Goal: Task Accomplishment & Management: Use online tool/utility

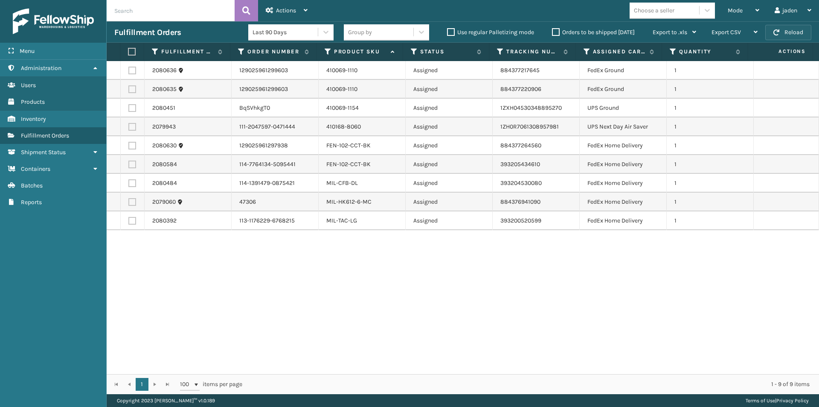
click at [794, 36] on button "Reload" at bounding box center [788, 32] width 46 height 15
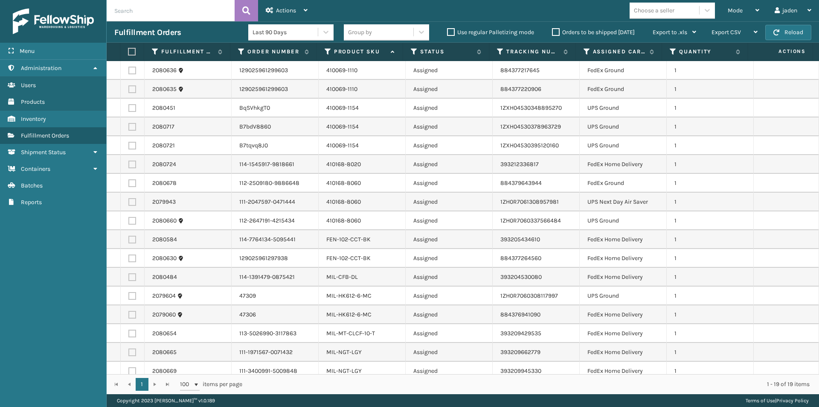
click at [131, 69] on label at bounding box center [132, 71] width 8 height 8
click at [129, 69] on input "checkbox" at bounding box center [128, 70] width 0 height 6
checkbox input "true"
click at [131, 84] on td at bounding box center [133, 89] width 24 height 19
click at [131, 88] on label at bounding box center [132, 89] width 8 height 8
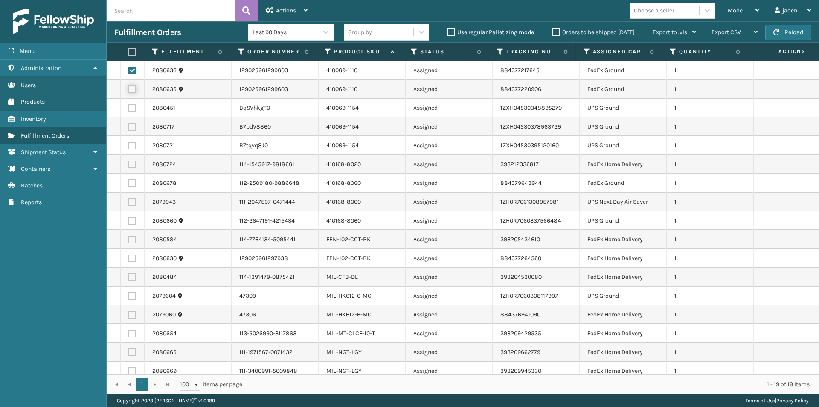
click at [129, 88] on input "checkbox" at bounding box center [128, 88] width 0 height 6
checkbox input "true"
click at [132, 165] on label at bounding box center [132, 164] width 8 height 8
click at [129, 165] on input "checkbox" at bounding box center [128, 163] width 0 height 6
checkbox input "true"
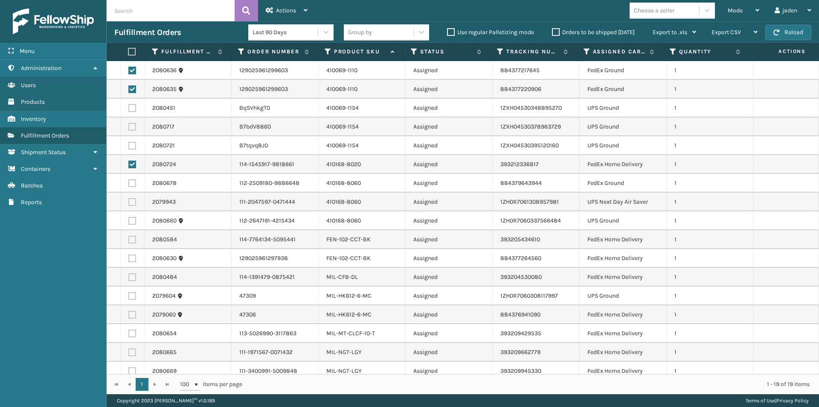
click at [131, 240] on label at bounding box center [132, 239] width 8 height 8
click at [129, 240] on input "checkbox" at bounding box center [128, 238] width 0 height 6
checkbox input "true"
click at [132, 258] on label at bounding box center [132, 258] width 8 height 8
click at [129, 258] on input "checkbox" at bounding box center [128, 257] width 0 height 6
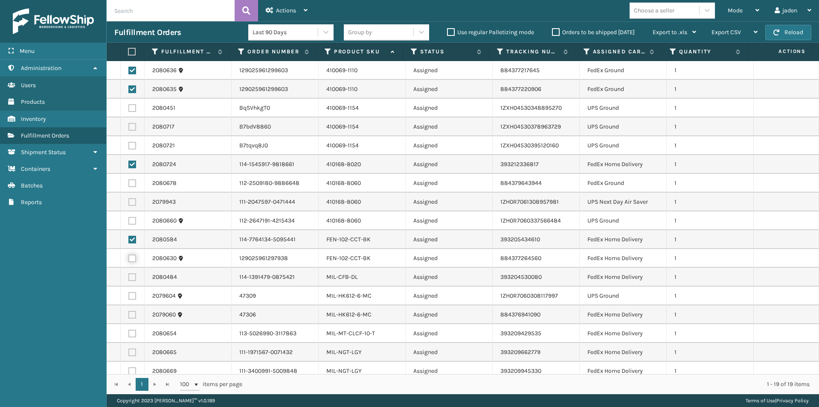
checkbox input "true"
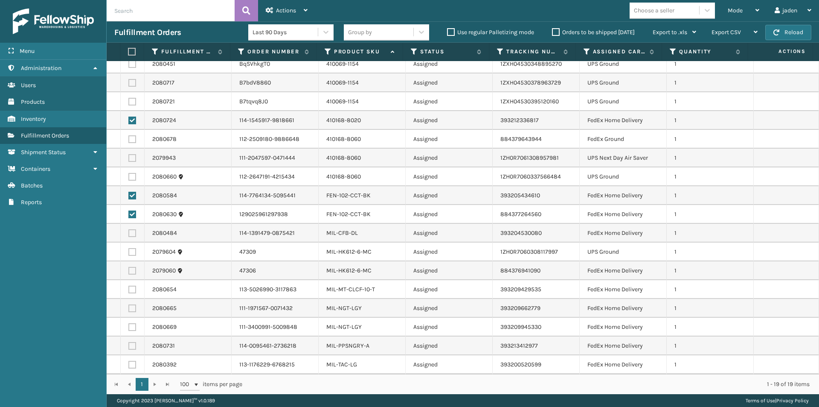
drag, startPoint x: 131, startPoint y: 272, endPoint x: 133, endPoint y: 300, distance: 27.8
click at [132, 273] on label at bounding box center [132, 271] width 8 height 8
click at [129, 272] on input "checkbox" at bounding box center [128, 270] width 0 height 6
checkbox input "true"
click at [130, 288] on label at bounding box center [132, 289] width 8 height 8
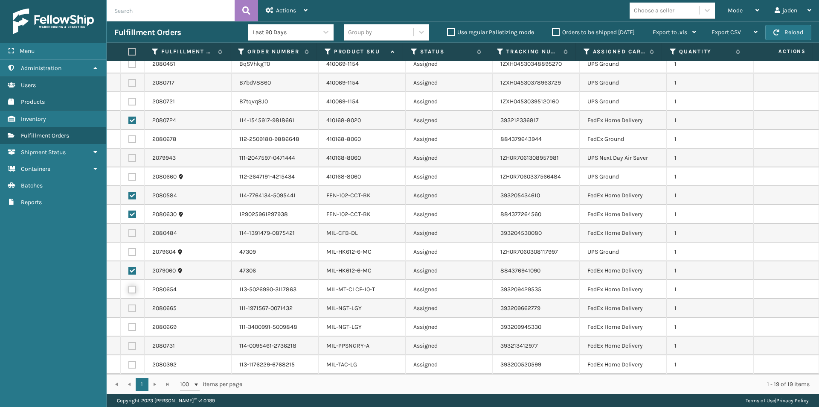
click at [129, 288] on input "checkbox" at bounding box center [128, 288] width 0 height 6
checkbox input "true"
drag, startPoint x: 135, startPoint y: 363, endPoint x: 128, endPoint y: 331, distance: 32.8
click at [134, 363] on label at bounding box center [132, 364] width 8 height 8
click at [129, 363] on input "checkbox" at bounding box center [128, 363] width 0 height 6
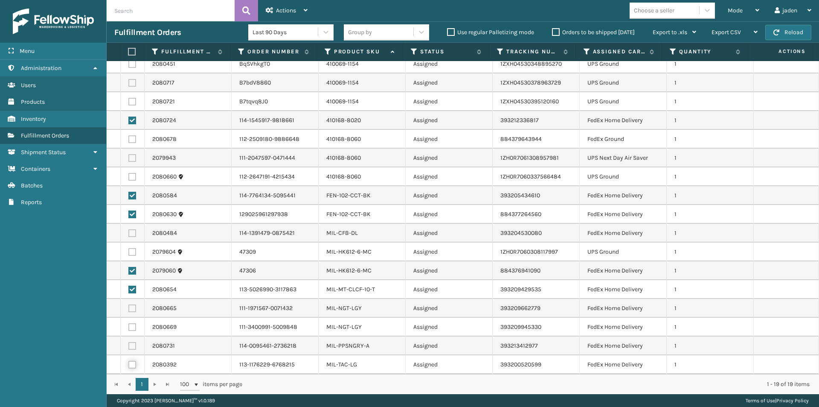
checkbox input "true"
click at [131, 323] on label at bounding box center [132, 327] width 8 height 8
click at [129, 323] on input "checkbox" at bounding box center [128, 326] width 0 height 6
checkbox input "true"
click at [133, 302] on td at bounding box center [133, 308] width 24 height 19
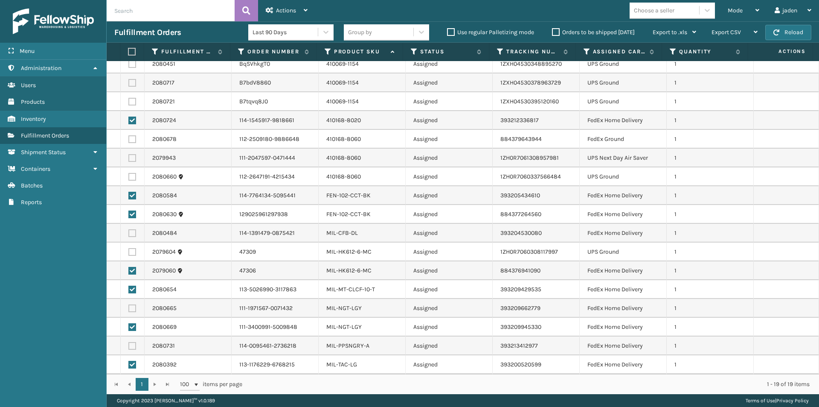
drag, startPoint x: 134, startPoint y: 305, endPoint x: 222, endPoint y: 308, distance: 88.3
click at [134, 306] on label at bounding box center [132, 308] width 8 height 8
click at [129, 306] on input "checkbox" at bounding box center [128, 307] width 0 height 6
checkbox input "true"
click at [279, 10] on span "Actions" at bounding box center [286, 10] width 20 height 7
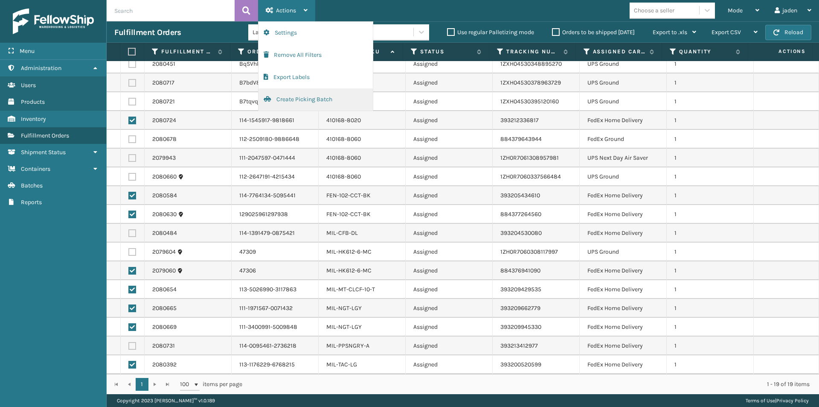
click at [305, 99] on button "Create Picking Batch" at bounding box center [316, 99] width 114 height 22
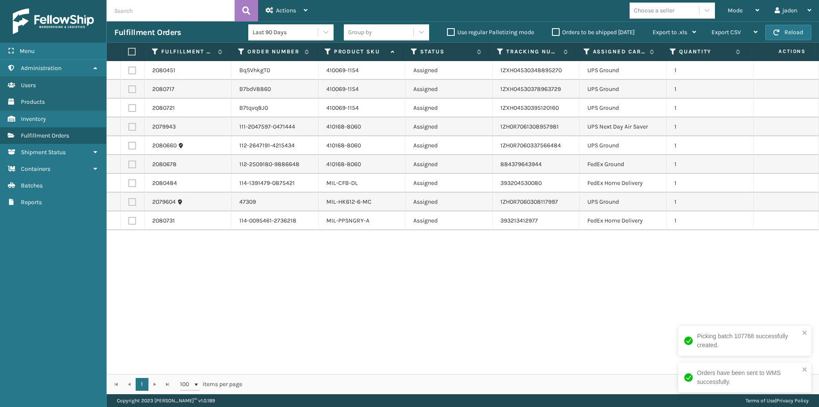
click at [136, 168] on td at bounding box center [133, 164] width 24 height 19
click at [132, 165] on label at bounding box center [132, 164] width 8 height 8
click at [129, 165] on input "checkbox" at bounding box center [128, 163] width 0 height 6
checkbox input "true"
click at [131, 222] on label at bounding box center [132, 221] width 8 height 8
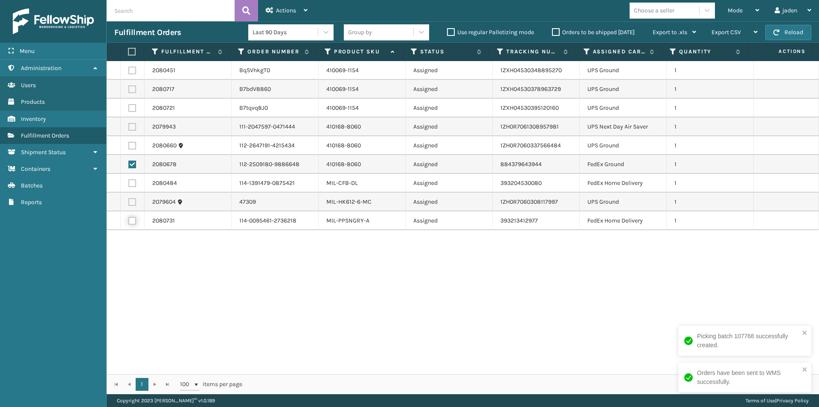
click at [129, 222] on input "checkbox" at bounding box center [128, 220] width 0 height 6
checkbox input "true"
click at [288, 6] on div "Actions" at bounding box center [287, 10] width 42 height 21
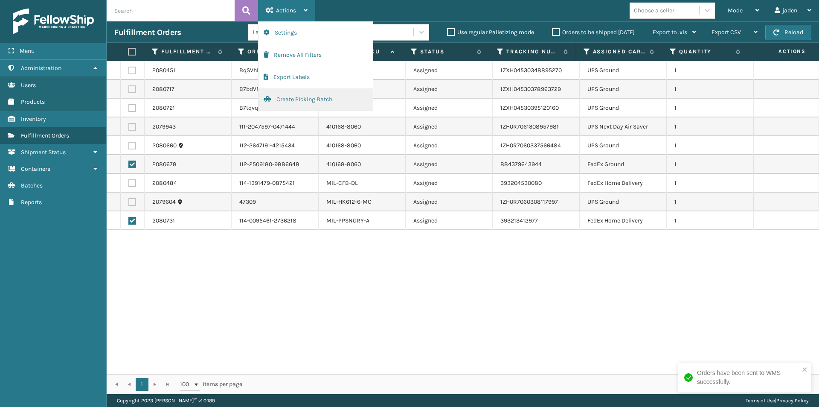
click at [289, 93] on button "Create Picking Batch" at bounding box center [316, 99] width 114 height 22
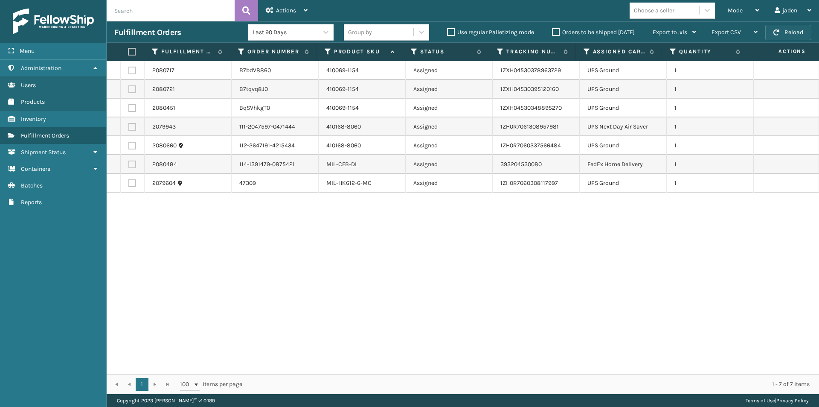
click at [792, 31] on button "Reload" at bounding box center [788, 32] width 46 height 15
click at [794, 26] on button "Reload" at bounding box center [788, 32] width 46 height 15
click at [732, 8] on span "Mode" at bounding box center [735, 10] width 15 height 7
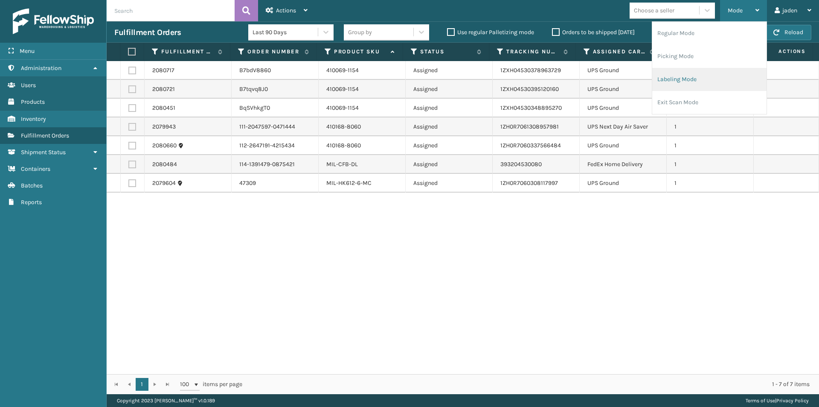
click at [704, 83] on li "Labeling Mode" at bounding box center [709, 79] width 114 height 23
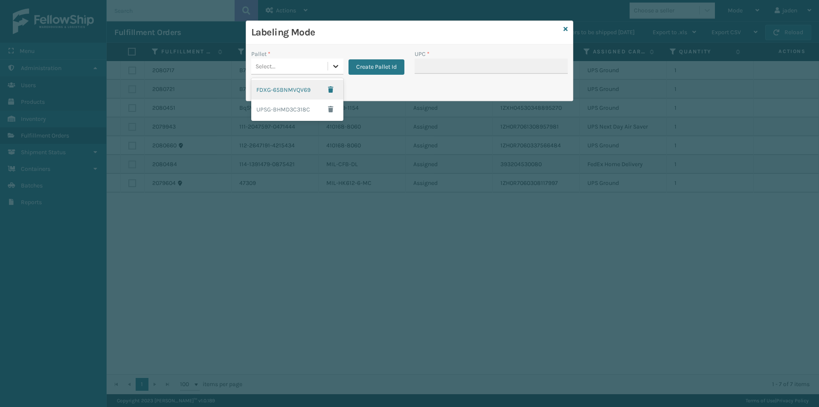
click at [333, 63] on icon at bounding box center [335, 66] width 9 height 9
click at [282, 87] on div "FDXG-65BNMVQV69" at bounding box center [297, 90] width 92 height 20
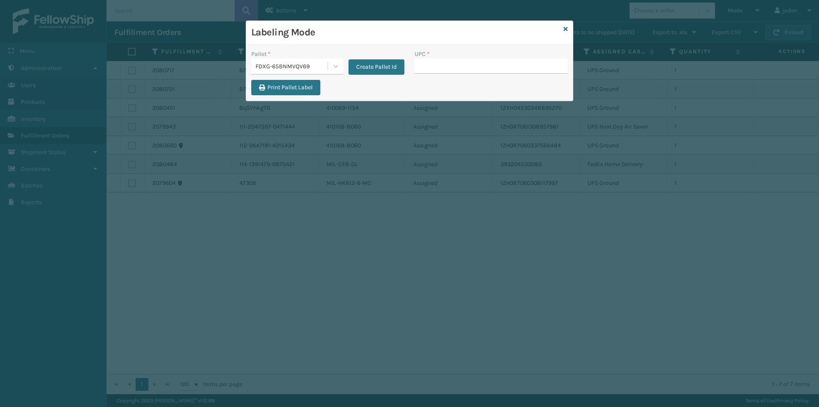
drag, startPoint x: 531, startPoint y: 85, endPoint x: 488, endPoint y: 52, distance: 53.8
click at [530, 85] on div "Print Pallet Label" at bounding box center [409, 90] width 327 height 20
click at [488, 52] on div "UPC *" at bounding box center [491, 53] width 153 height 9
click at [483, 62] on input "UPC *" at bounding box center [491, 65] width 153 height 15
type input "8"
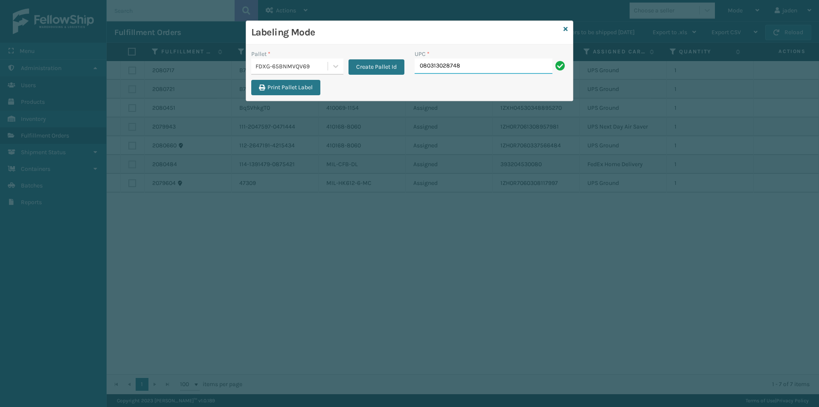
type input "080313028748"
type input "410069-1110"
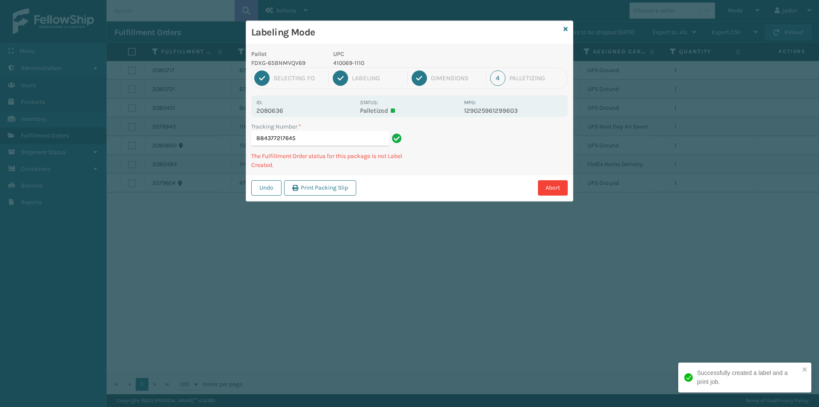
click at [342, 62] on p "410069-1110" at bounding box center [396, 62] width 126 height 9
copy p "410069-1110"
drag, startPoint x: 491, startPoint y: 148, endPoint x: 475, endPoint y: 137, distance: 19.5
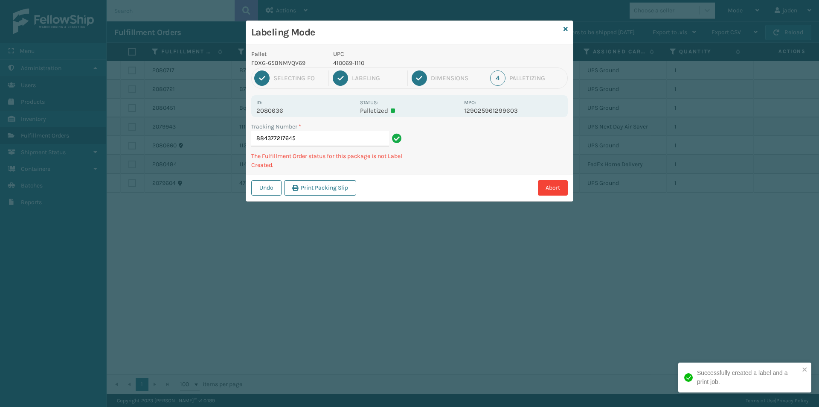
click at [444, 180] on div "Undo Print Packing Slip Abort" at bounding box center [409, 187] width 327 height 26
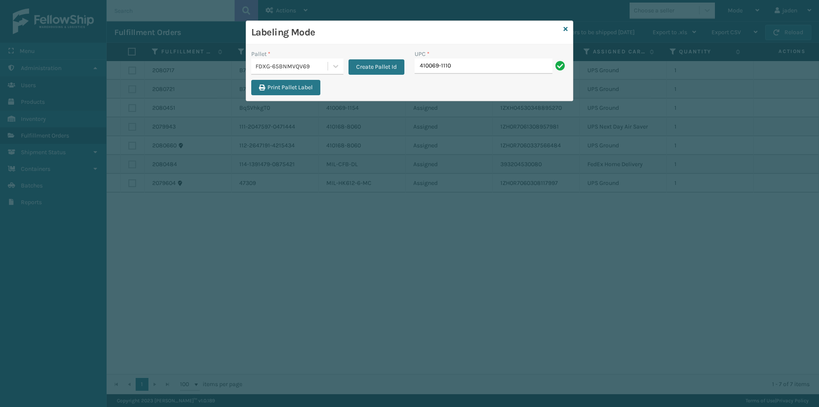
type input "410069-1110"
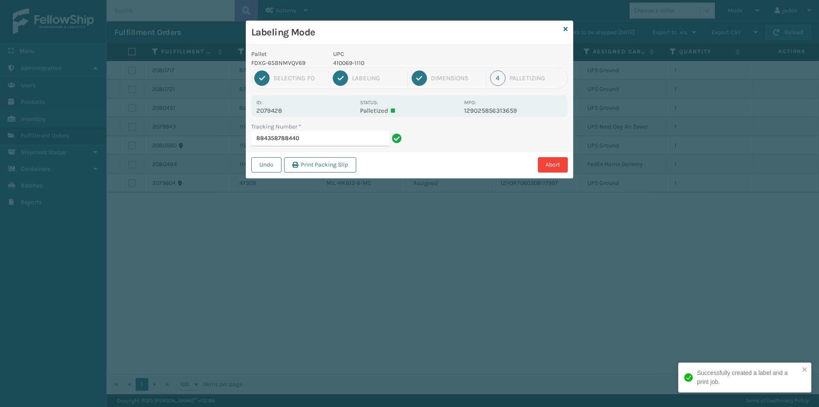
type input "8843587884404"
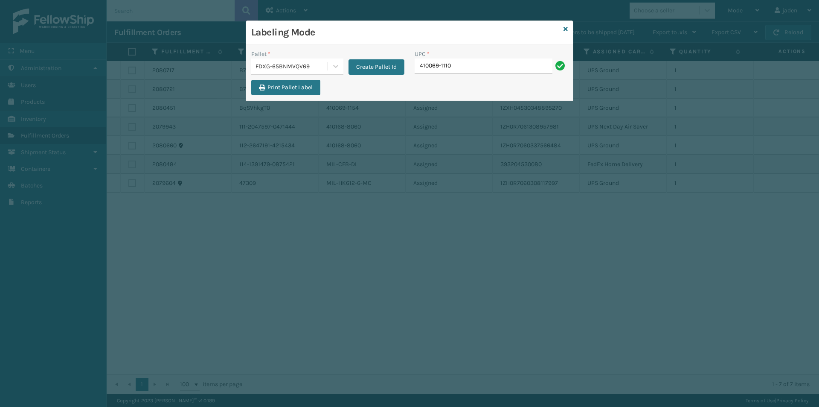
type input "410069-1110"
type input "410079-111."
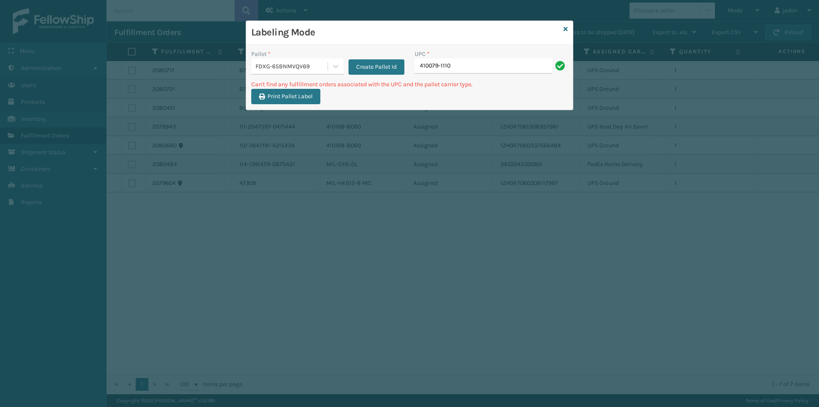
type input "410079-1110"
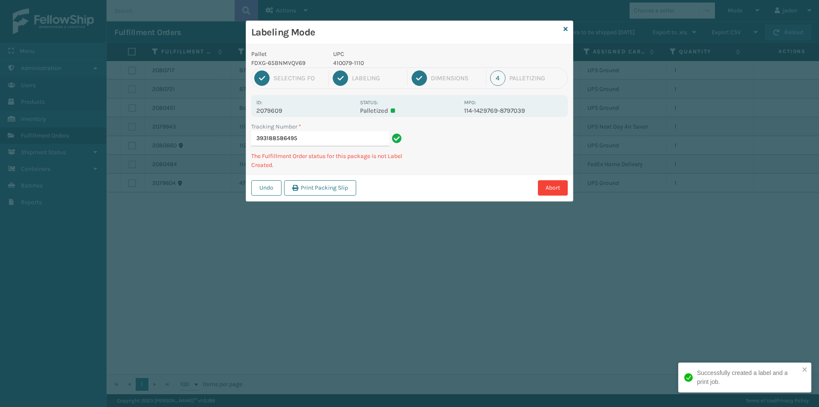
click at [348, 68] on div "1 Selecting FO 2 Labeling 3 Dimensions 4 Palletizing" at bounding box center [409, 77] width 317 height 21
click at [348, 65] on p "410079-1110" at bounding box center [396, 62] width 126 height 9
copy p "410079-1110"
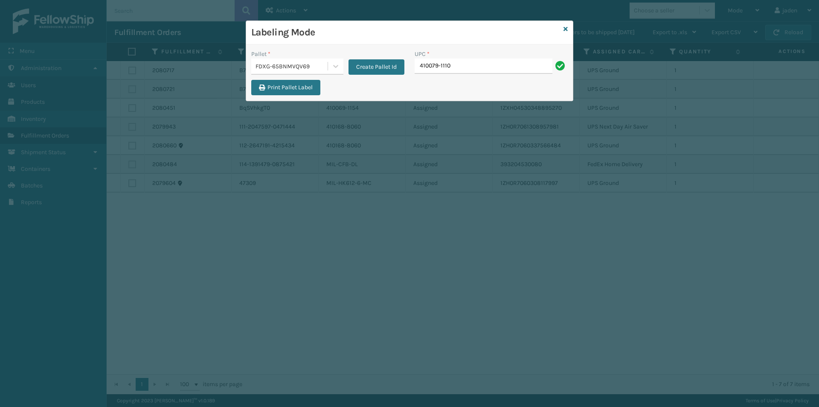
type input "410079-1110"
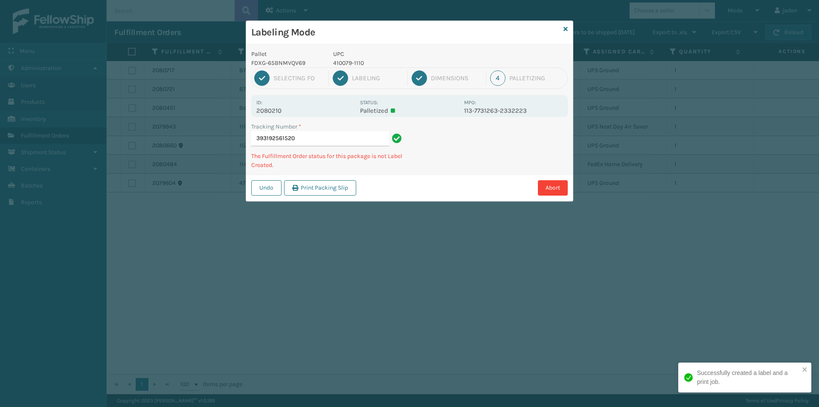
drag, startPoint x: 481, startPoint y: 151, endPoint x: 473, endPoint y: 148, distance: 8.9
click at [450, 167] on div "Pallet FDXG-65BNMVQV69 UPC 410079-1110 1 Selecting FO 2 Labeling 3 Dimensions 4…" at bounding box center [409, 122] width 327 height 157
drag, startPoint x: 442, startPoint y: 174, endPoint x: 531, endPoint y: 133, distance: 97.7
click at [444, 177] on div "Undo Print Packing Slip Abort" at bounding box center [409, 187] width 327 height 26
drag, startPoint x: 528, startPoint y: 134, endPoint x: 570, endPoint y: 128, distance: 42.7
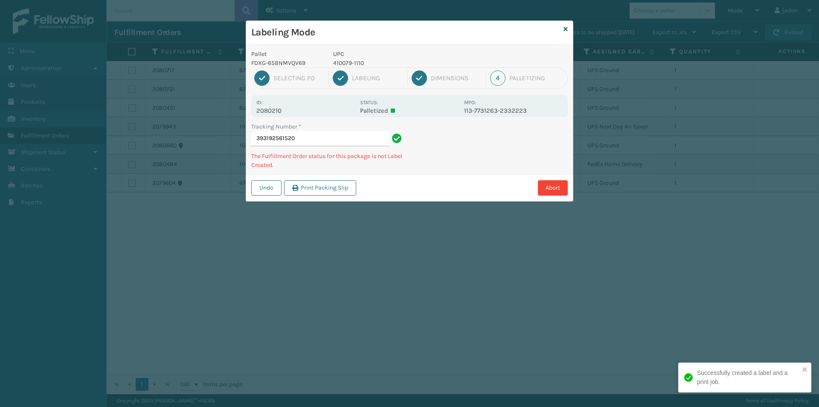
click at [487, 168] on div "Labeling Mode Pallet FDXG-65BNMVQV69 UPC 410079-1110 1 Selecting FO 2 Labeling …" at bounding box center [409, 203] width 819 height 407
drag, startPoint x: 571, startPoint y: 128, endPoint x: 500, endPoint y: 157, distance: 76.7
drag, startPoint x: 500, startPoint y: 157, endPoint x: 448, endPoint y: 194, distance: 63.3
click at [448, 194] on div "Abort" at bounding box center [463, 187] width 209 height 15
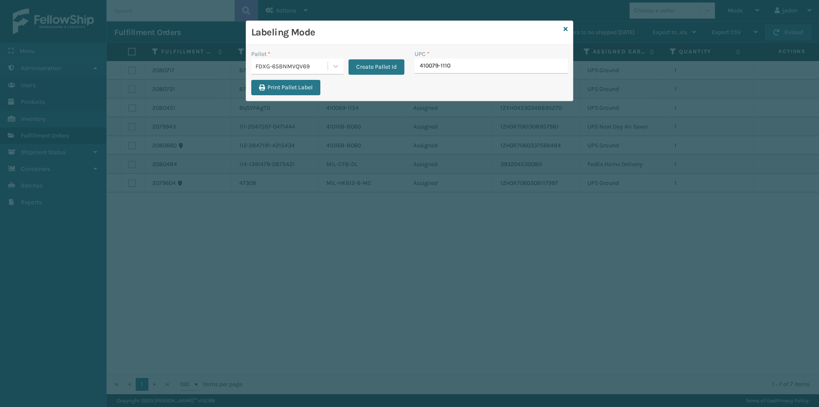
type input "410079-1110"
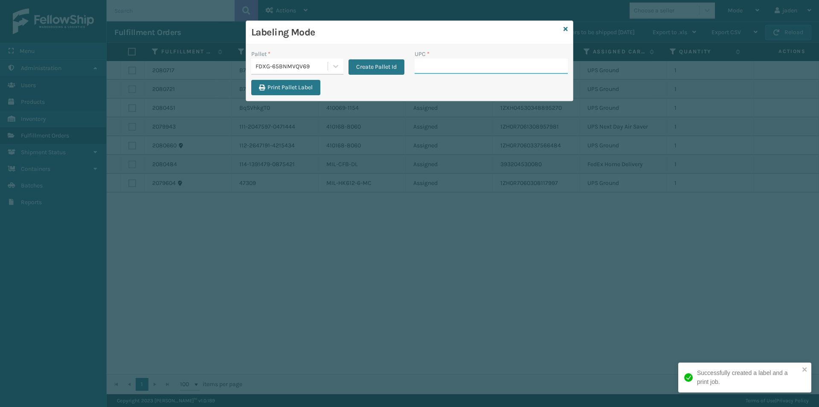
paste input "410079-1110"
type input "410079-1110"
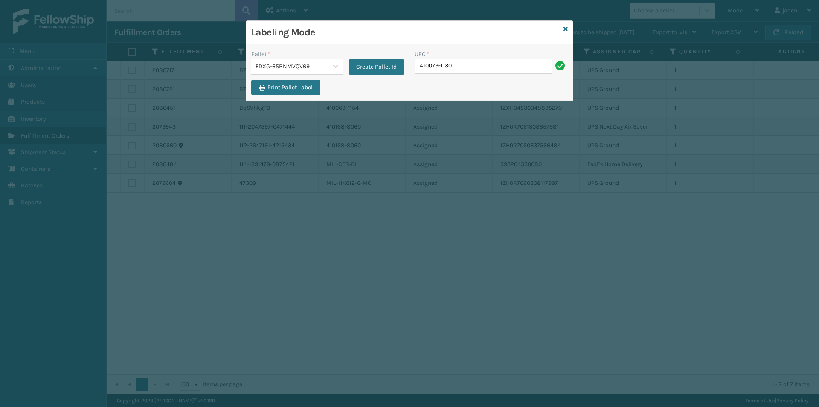
type input "410079-1130"
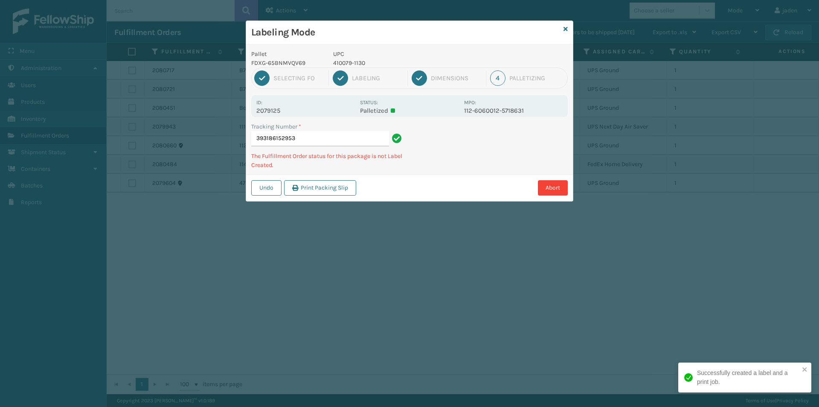
type input "3931861529534"
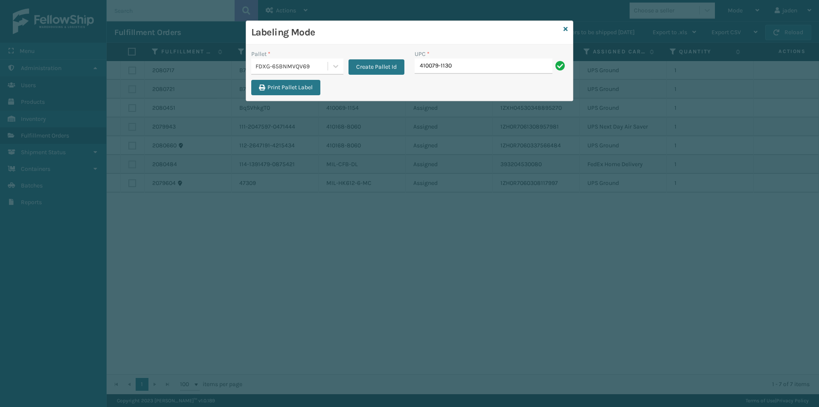
type input "410079-1130"
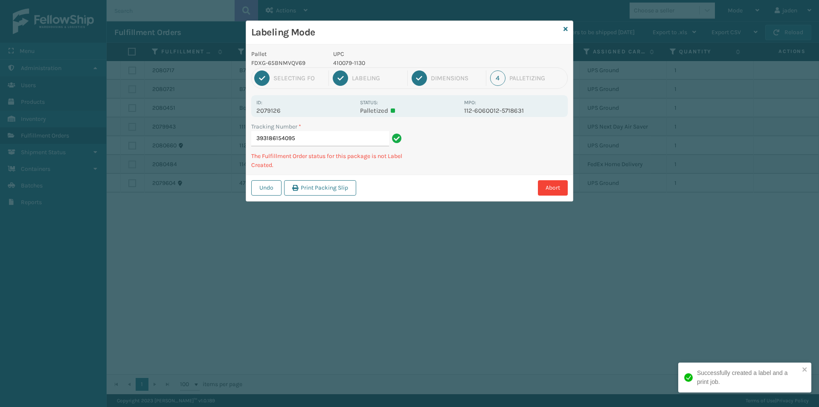
click at [351, 61] on p "410079-1130" at bounding box center [396, 62] width 126 height 9
copy p "410079-1130"
drag, startPoint x: 493, startPoint y: 165, endPoint x: 529, endPoint y: 136, distance: 46.8
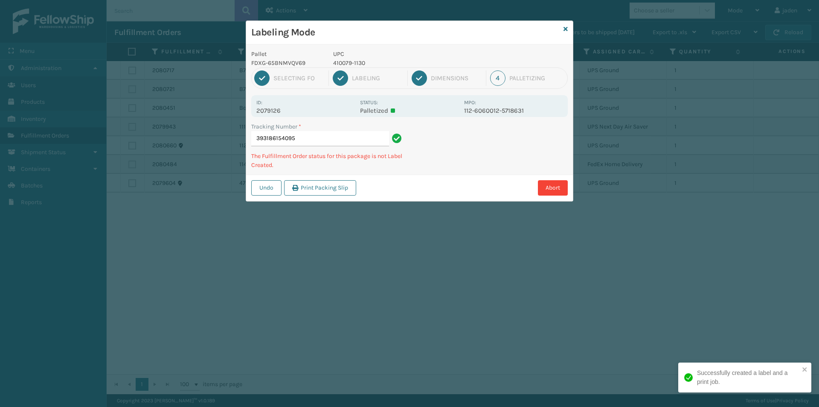
click at [453, 195] on div "Labeling Mode Pallet FDXG-65BNMVQV69 UPC 410079-1130 1 Selecting FO 2 Labeling …" at bounding box center [409, 203] width 819 height 407
drag, startPoint x: 529, startPoint y: 136, endPoint x: 479, endPoint y: 137, distance: 49.9
click at [455, 181] on div "Abort" at bounding box center [463, 187] width 209 height 15
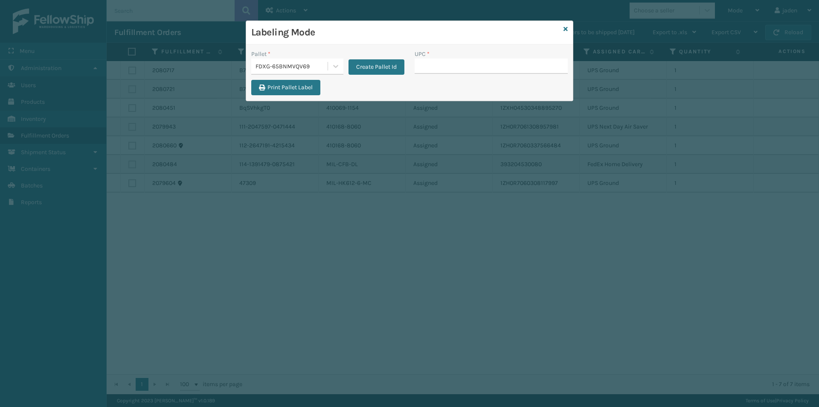
type input "410079-1130"
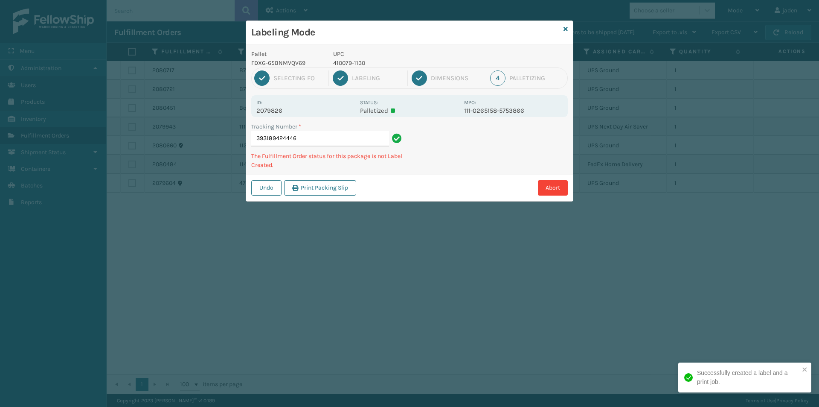
drag, startPoint x: 522, startPoint y: 145, endPoint x: 484, endPoint y: 157, distance: 40.1
click at [445, 183] on div "Abort" at bounding box center [463, 187] width 209 height 15
drag, startPoint x: 484, startPoint y: 157, endPoint x: 529, endPoint y: 124, distance: 55.5
click at [407, 189] on div "Abort" at bounding box center [463, 187] width 209 height 15
drag, startPoint x: 529, startPoint y: 124, endPoint x: 418, endPoint y: 183, distance: 125.9
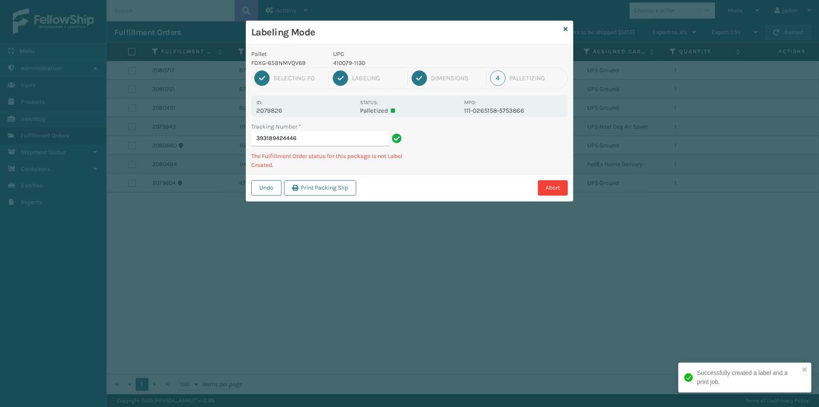
drag, startPoint x: 418, startPoint y: 183, endPoint x: 524, endPoint y: 127, distance: 120.2
click at [428, 178] on div "Undo Print Packing Slip Abort" at bounding box center [409, 187] width 327 height 26
drag, startPoint x: 524, startPoint y: 127, endPoint x: 438, endPoint y: 163, distance: 93.3
click at [430, 166] on div "Tracking Number * 393189424446 The Fulfillment Order status for this package is…" at bounding box center [409, 148] width 327 height 52
drag, startPoint x: 502, startPoint y: 139, endPoint x: 534, endPoint y: 149, distance: 33.9
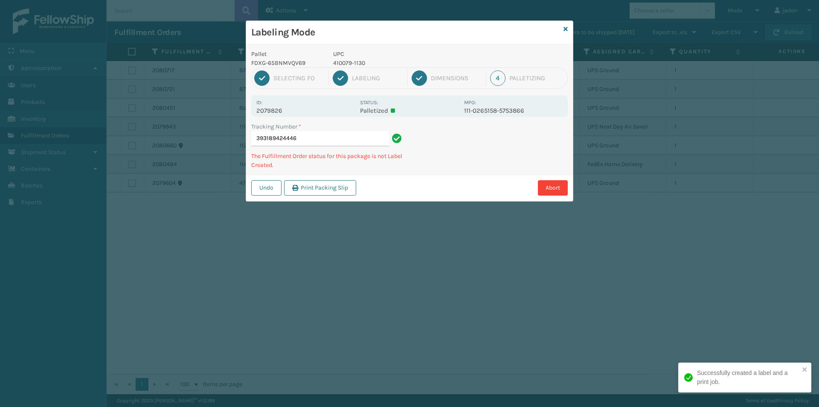
click at [430, 197] on div "Undo Print Packing Slip Abort" at bounding box center [409, 187] width 327 height 26
drag, startPoint x: 537, startPoint y: 147, endPoint x: 526, endPoint y: 145, distance: 11.4
click at [424, 212] on div "Labeling Mode Pallet FDXG-65BNMVQV69 UPC 410079-1130 1 Selecting FO 2 Labeling …" at bounding box center [409, 203] width 819 height 407
drag, startPoint x: 526, startPoint y: 145, endPoint x: 467, endPoint y: 148, distance: 59.0
click at [449, 186] on div "Abort" at bounding box center [463, 187] width 209 height 15
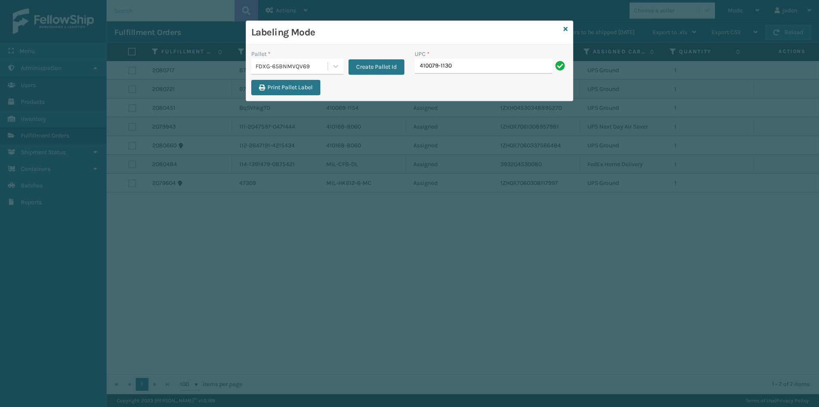
type input "410079-1130"
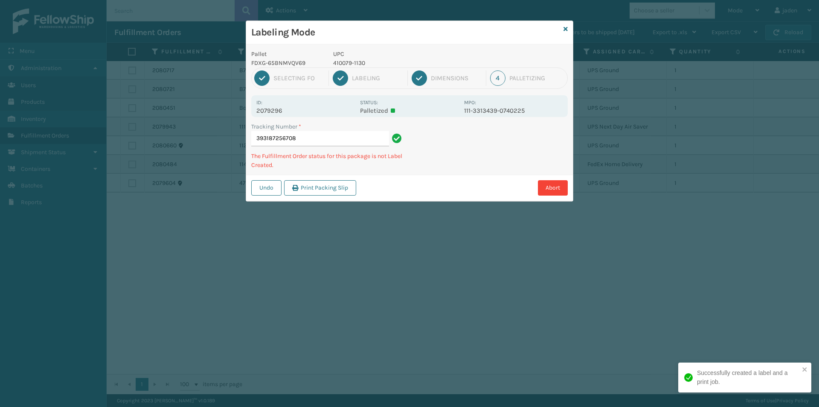
drag, startPoint x: 482, startPoint y: 131, endPoint x: 438, endPoint y: 150, distance: 48.5
click at [423, 174] on div "Undo Print Packing Slip Abort" at bounding box center [409, 187] width 327 height 26
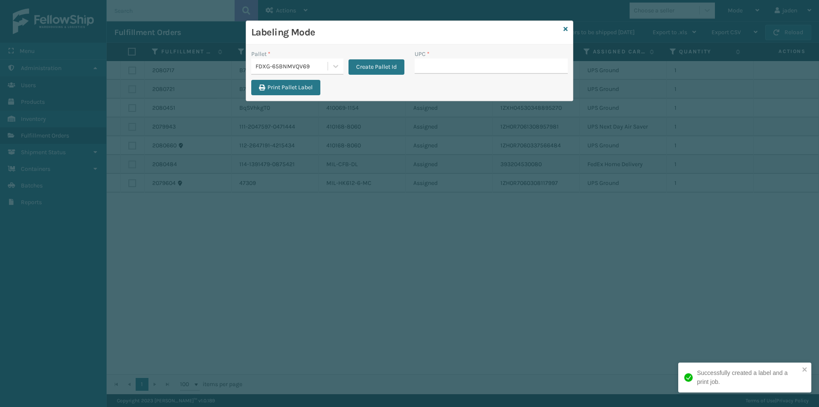
drag, startPoint x: 450, startPoint y: 60, endPoint x: 445, endPoint y: 65, distance: 6.7
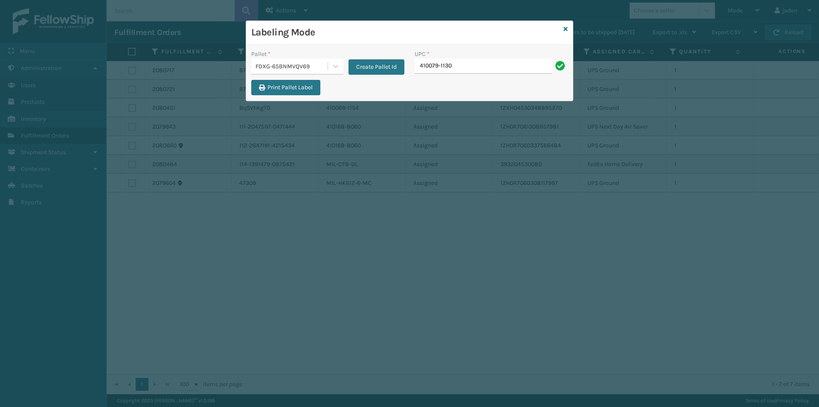
type input "410079-1130"
type input "410106-1150"
type input "410107-1110"
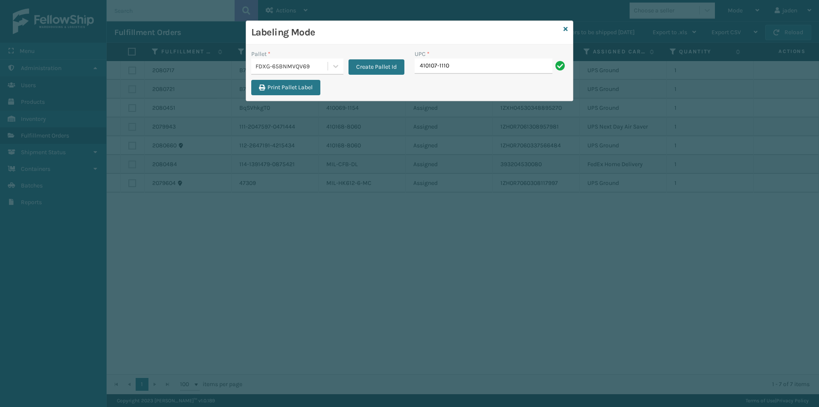
type input "410107-1110"
type input "410107-1120"
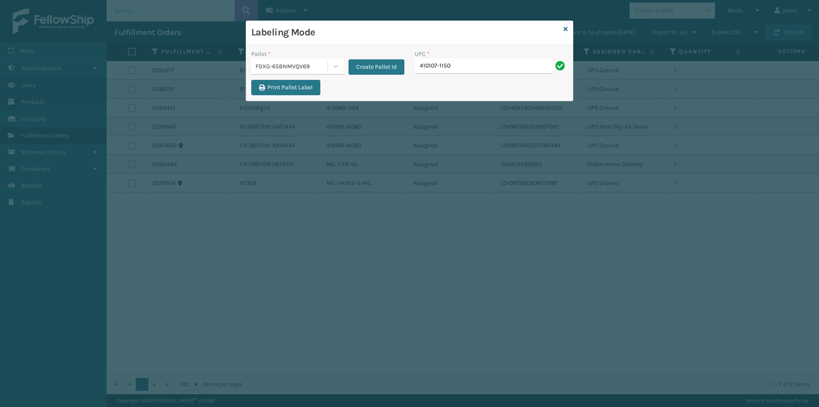
type input "410107-1150"
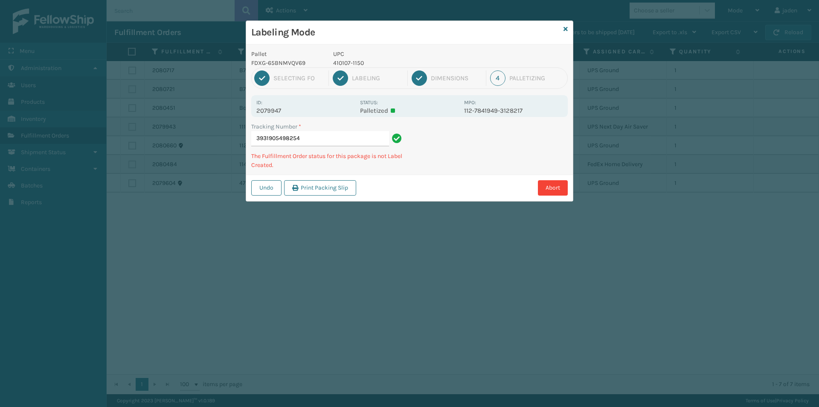
type input "39319054982544"
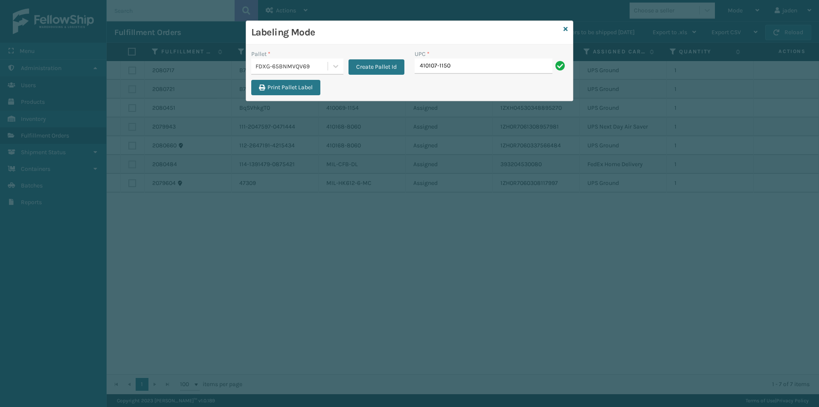
type input "410107-1150"
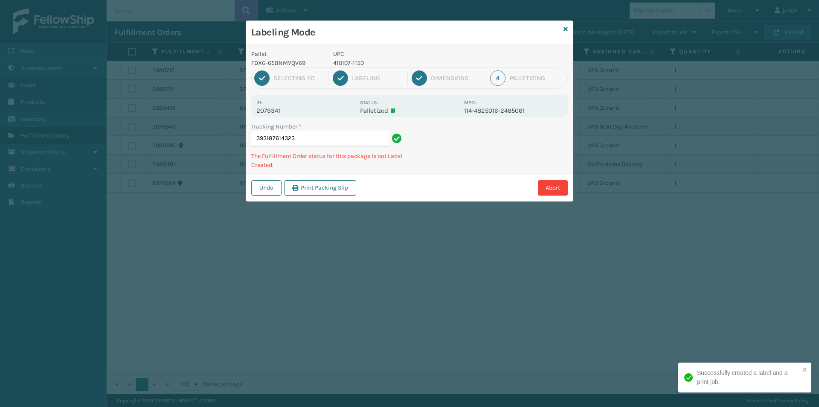
click at [351, 61] on p "410107-1150" at bounding box center [396, 62] width 126 height 9
copy p "410107-1150"
drag, startPoint x: 528, startPoint y: 147, endPoint x: 517, endPoint y: 144, distance: 11.1
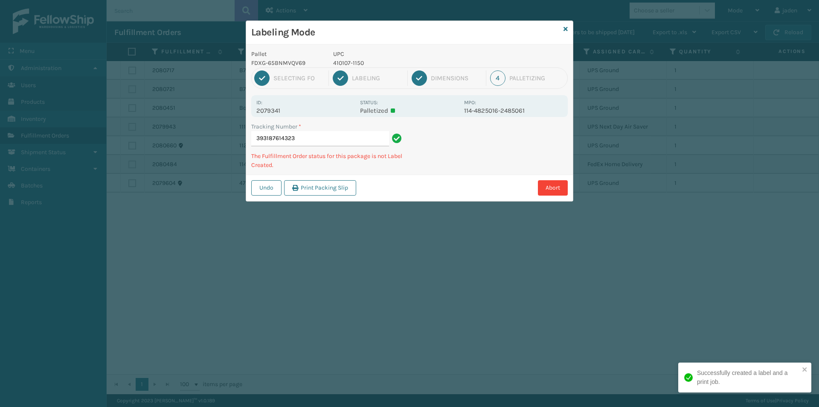
drag, startPoint x: 517, startPoint y: 144, endPoint x: 482, endPoint y: 116, distance: 45.2
click at [446, 192] on div "Abort" at bounding box center [463, 187] width 209 height 15
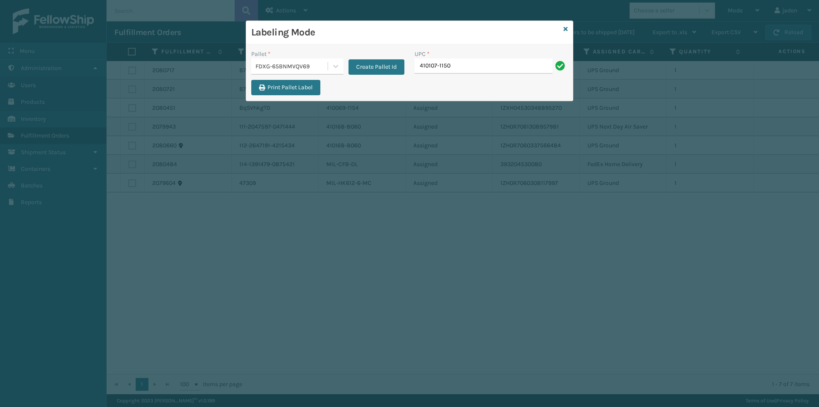
type input "410107-1150"
type input "410168-8020"
type input "410168-802"
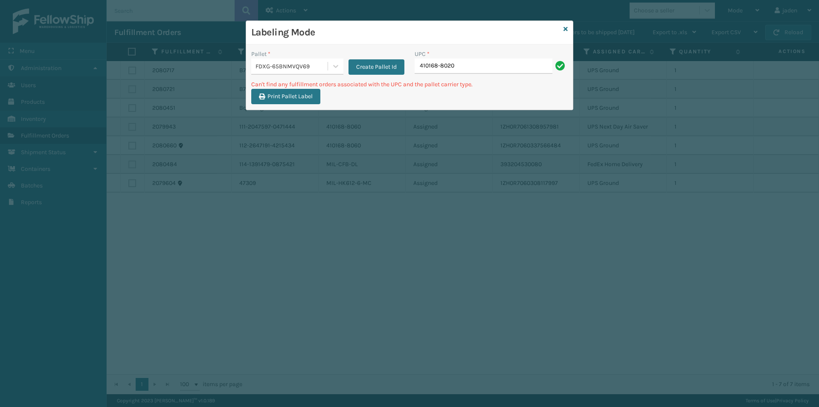
type input "410168-8020"
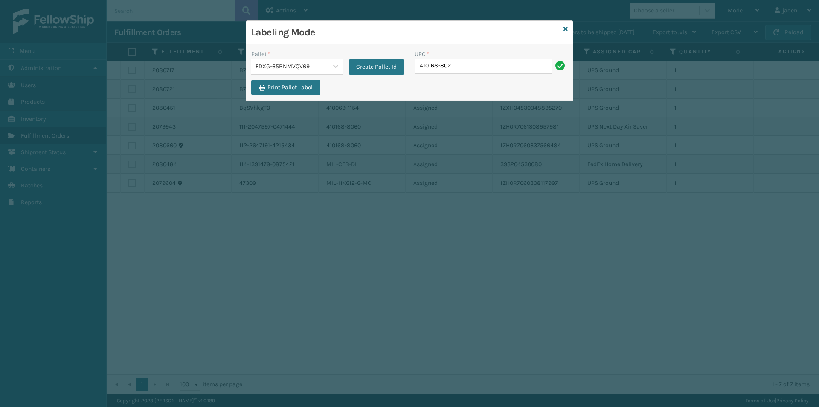
type input "410168-802"
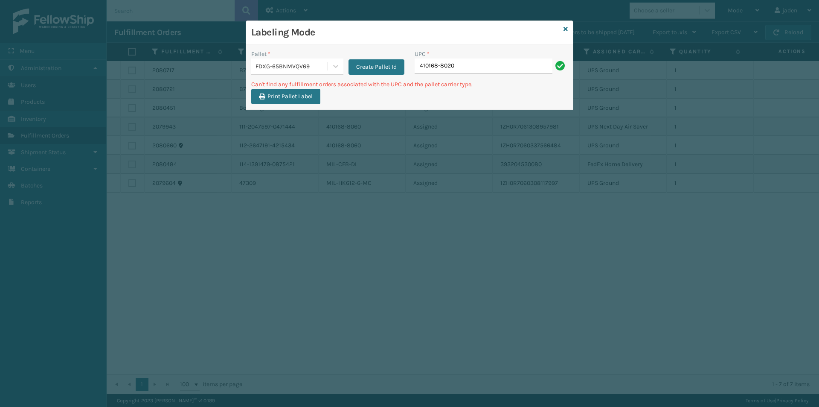
type input "410168-8020"
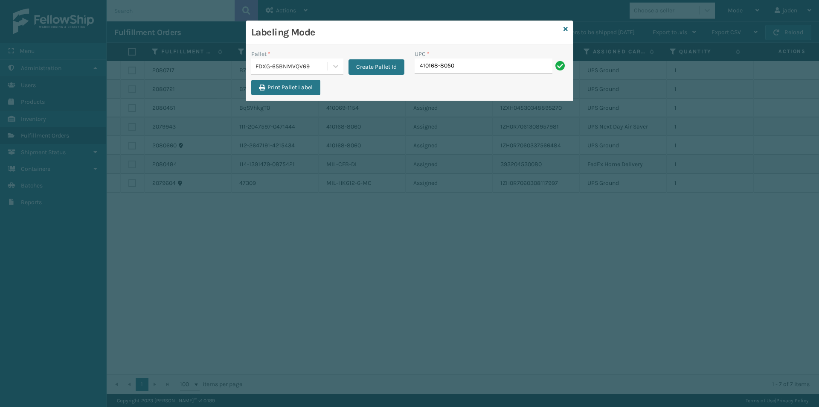
type input "410168-8050"
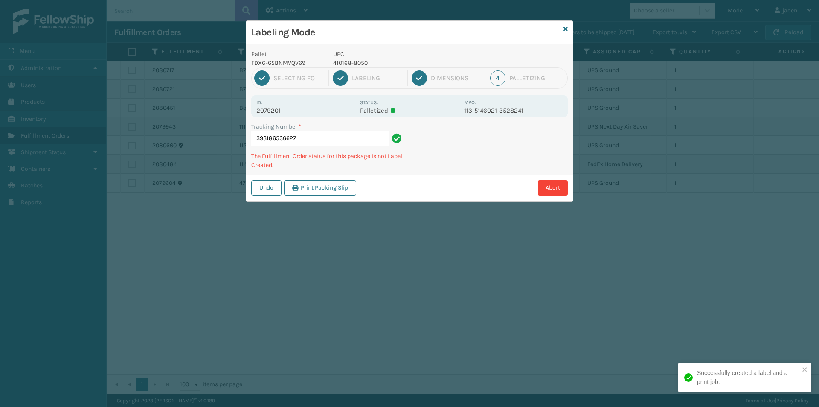
click at [350, 61] on p "410168-8050" at bounding box center [396, 62] width 126 height 9
copy p "410168-8050"
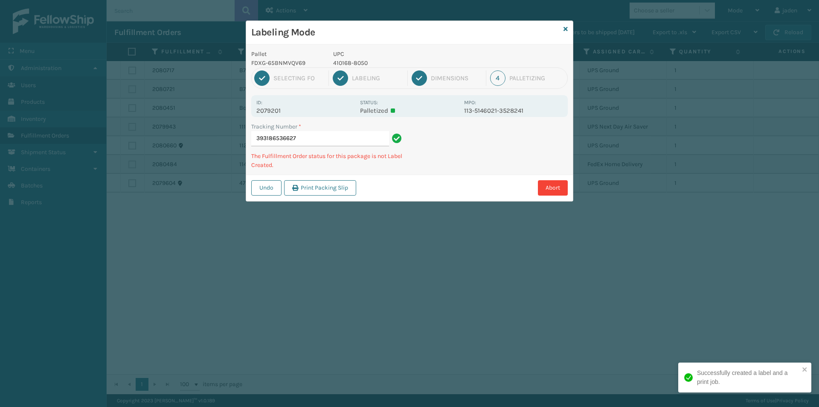
drag, startPoint x: 509, startPoint y: 142, endPoint x: 462, endPoint y: 155, distance: 48.9
click at [447, 182] on div "Abort" at bounding box center [463, 187] width 209 height 15
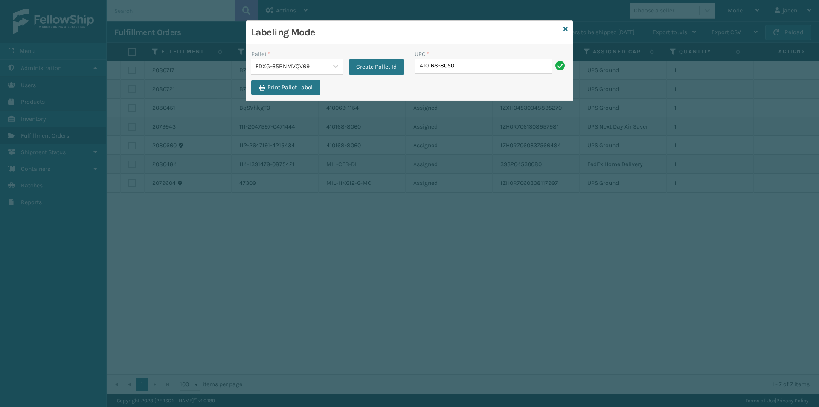
type input "410168-8050"
type input "410168-8060"
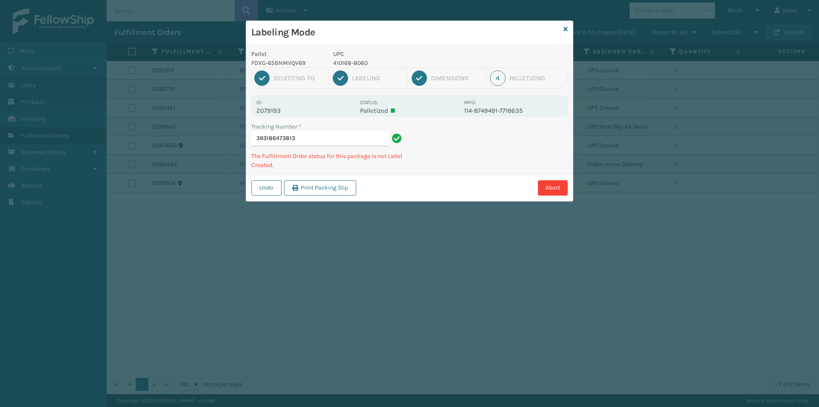
type input "3931864738134"
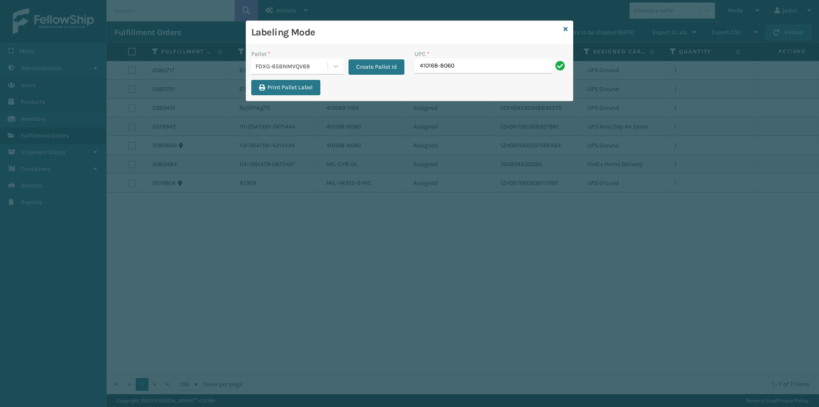
type input "410168-8060"
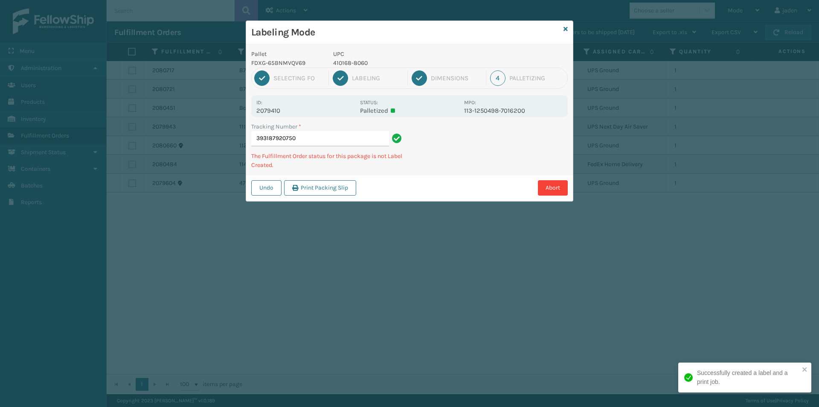
type input "3931879207504"
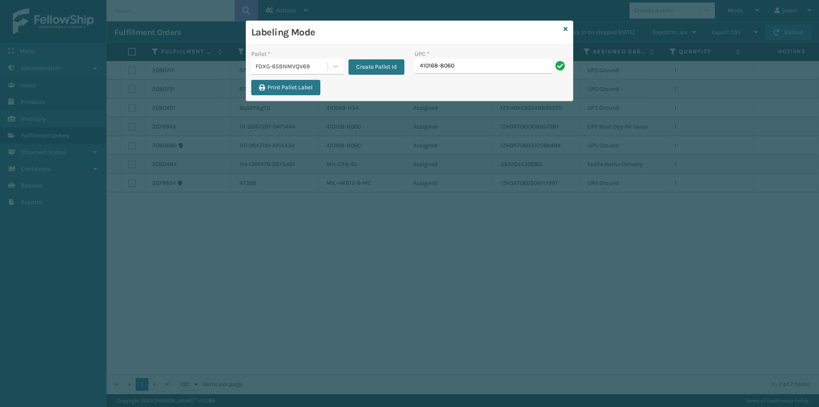
type input "410168-8060"
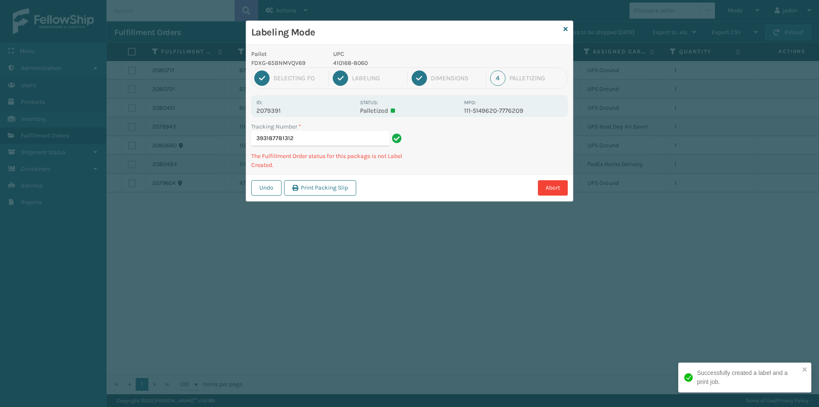
click at [352, 65] on p "410168-8060" at bounding box center [396, 62] width 126 height 9
copy p "410168-8060"
drag, startPoint x: 472, startPoint y: 158, endPoint x: 418, endPoint y: 189, distance: 62.9
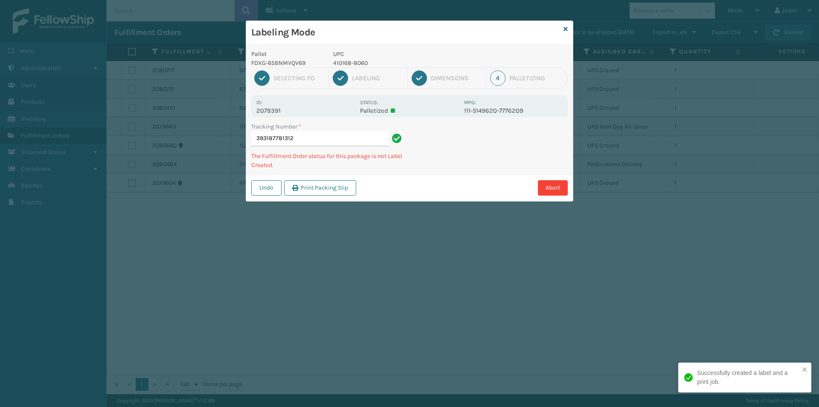
drag, startPoint x: 418, startPoint y: 189, endPoint x: 453, endPoint y: 106, distance: 90.2
click at [418, 189] on div "Abort" at bounding box center [463, 187] width 209 height 15
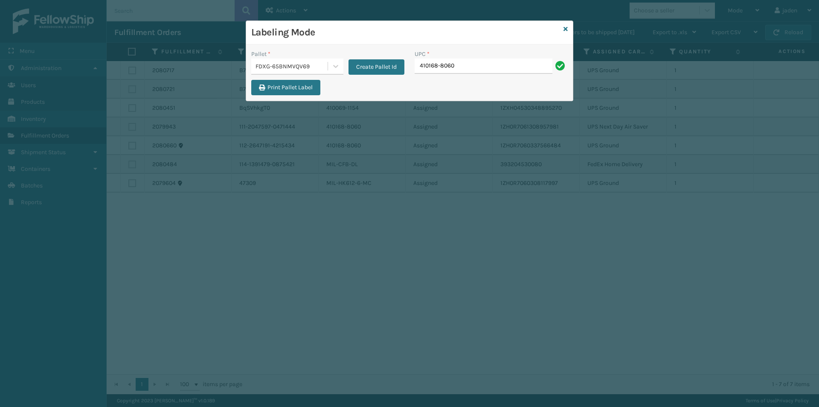
type input "410168-8060"
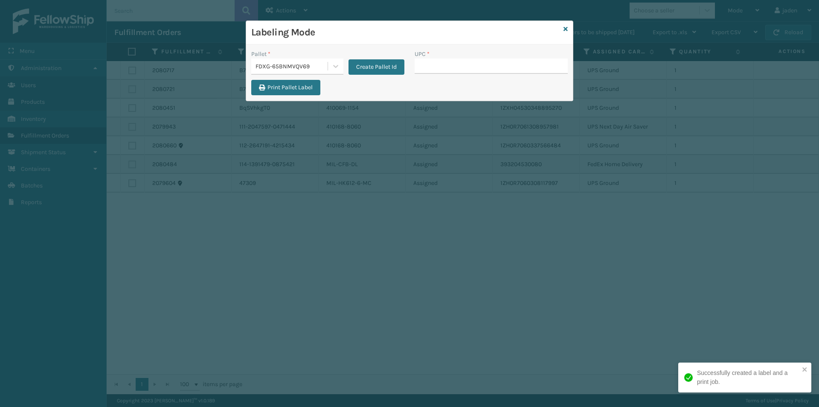
type input "410168-8060"
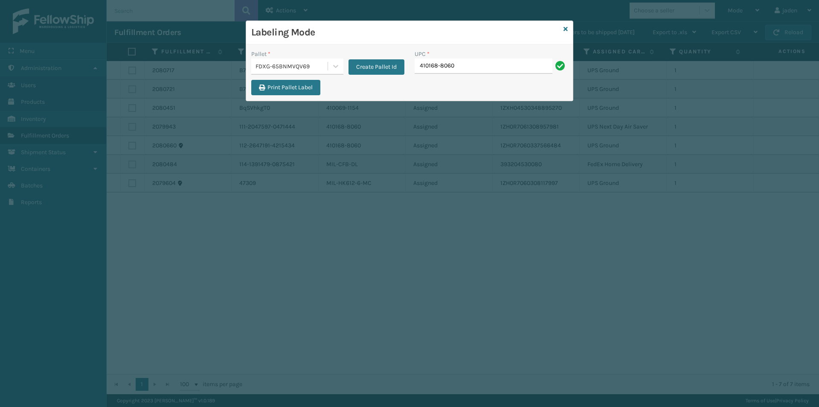
type input "410168-8060"
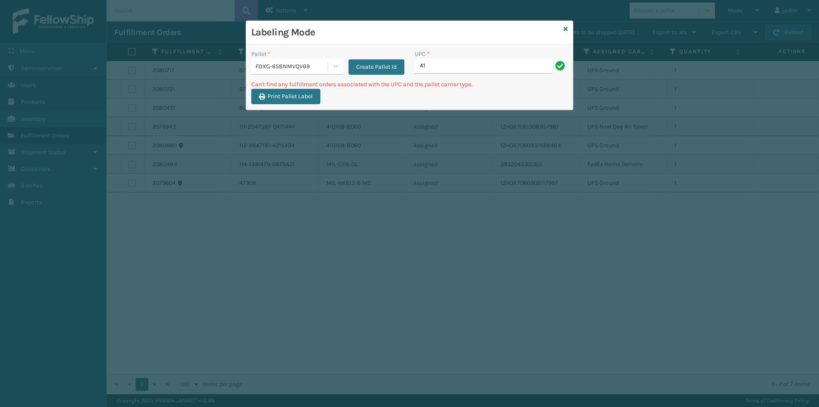
type input "4"
click at [456, 71] on input "840985120900" at bounding box center [484, 65] width 138 height 15
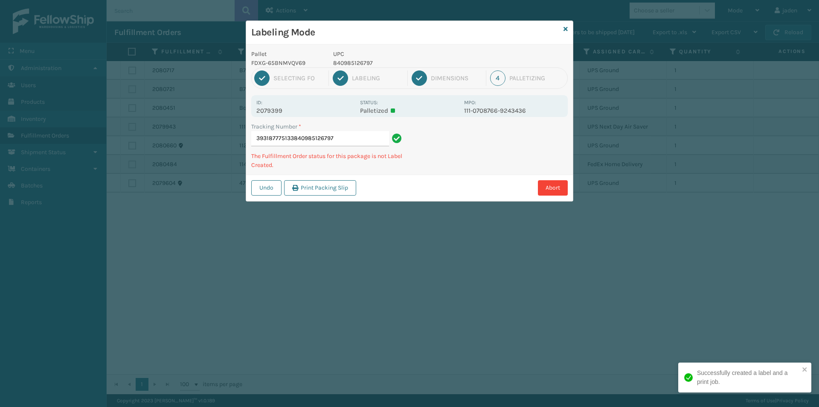
type input "393187775133840985126797"
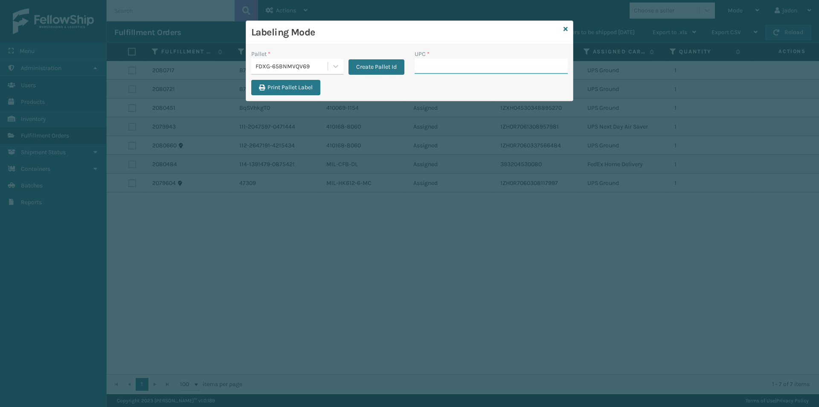
click at [469, 58] on input "UPC *" at bounding box center [491, 65] width 153 height 15
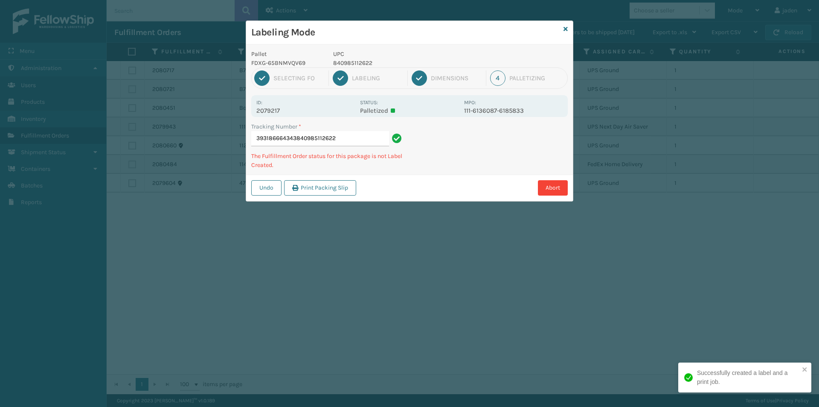
type input "393186664343840985112622"
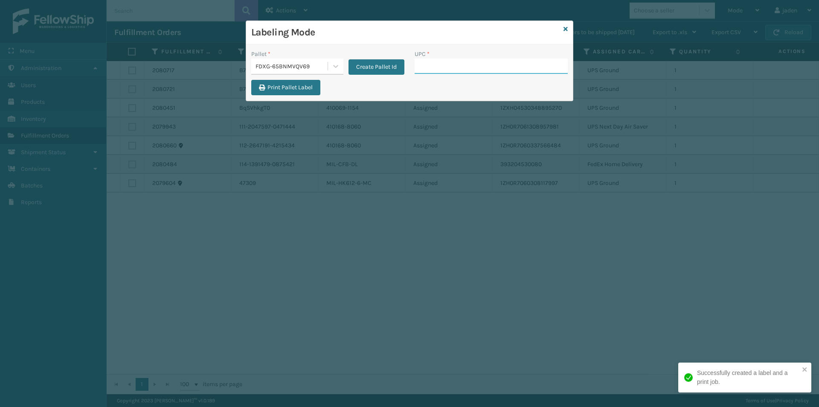
click at [446, 65] on input "UPC *" at bounding box center [491, 65] width 153 height 15
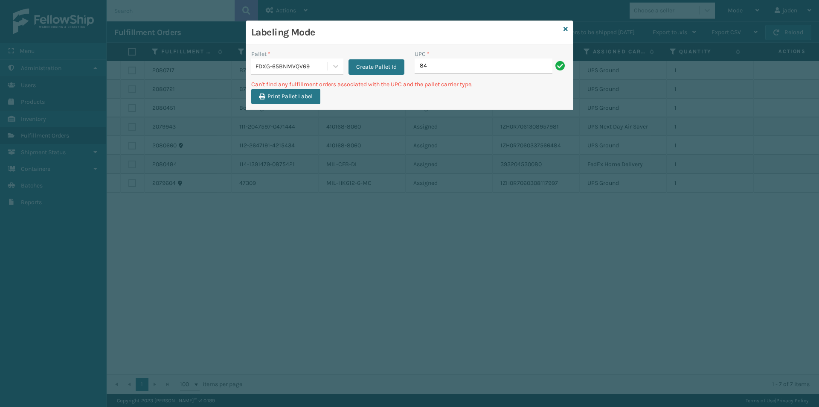
type input "8"
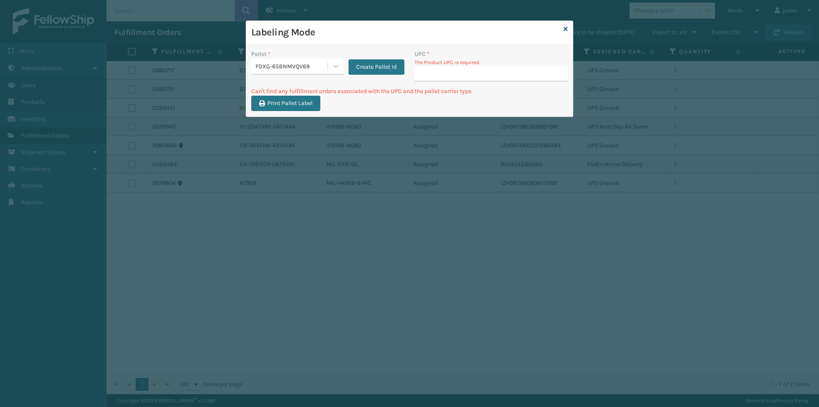
click at [445, 81] on input "UPC *" at bounding box center [491, 73] width 153 height 15
type input "8500460"
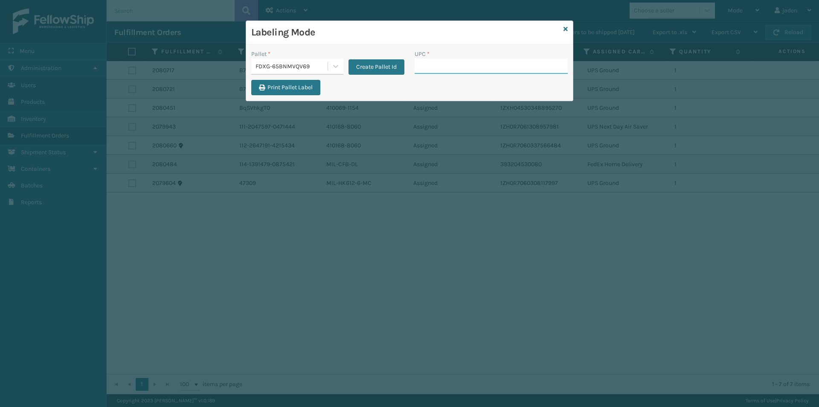
click at [465, 64] on input "UPC *" at bounding box center [491, 65] width 153 height 15
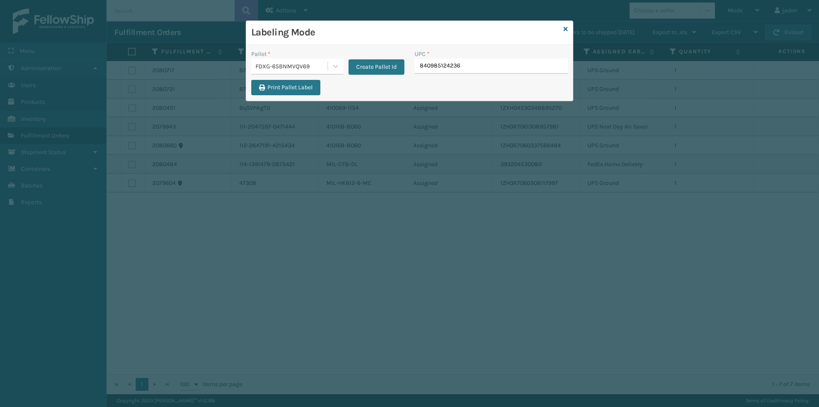
type input "840985124236"
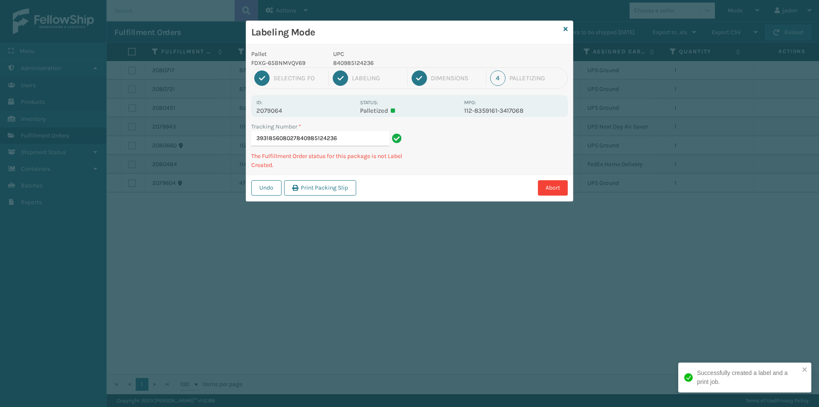
type input "393185608027840985124236"
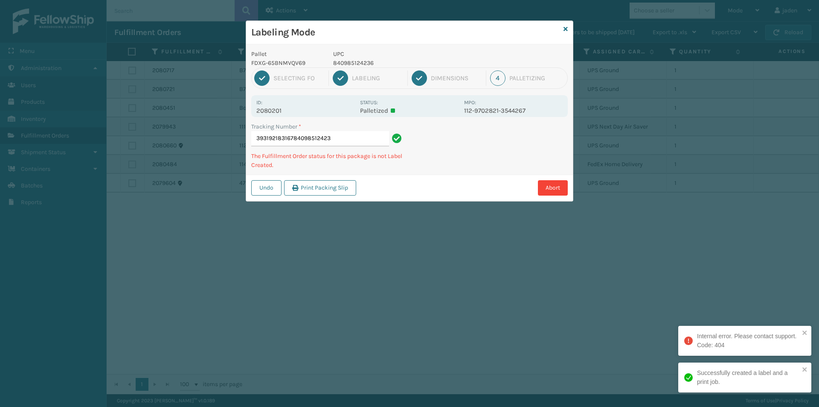
type input "393192183167840985124236"
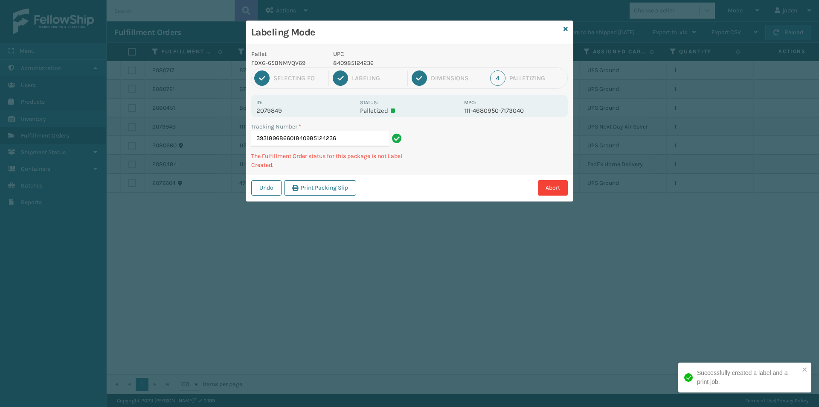
type input "393189686601840985124236"
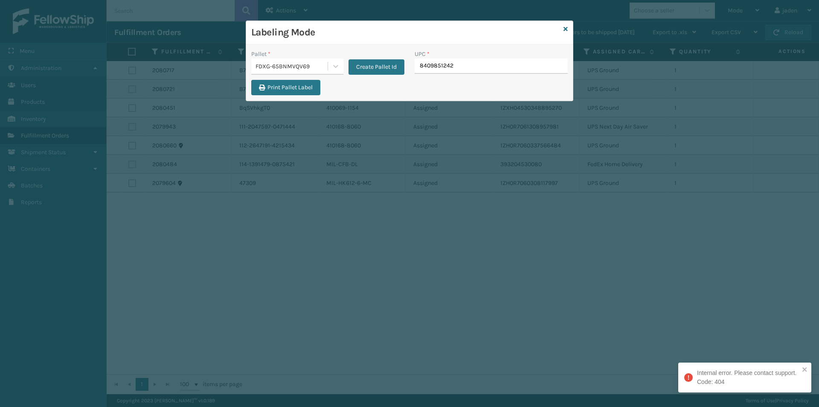
type input "84098512423"
type input "84098512"
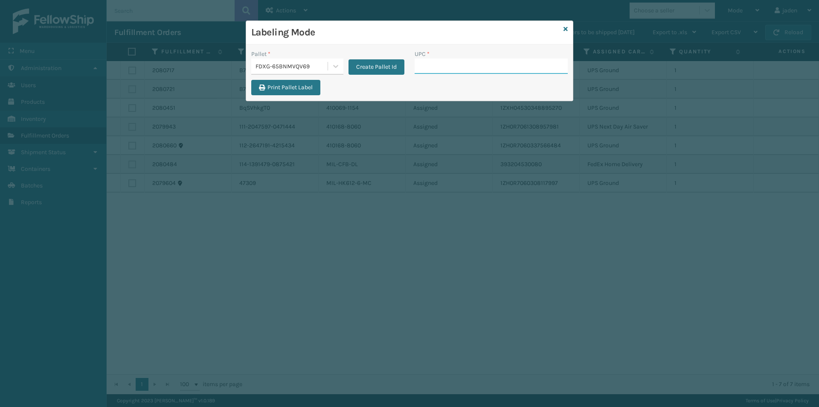
click at [442, 61] on input "UPC *" at bounding box center [491, 65] width 153 height 15
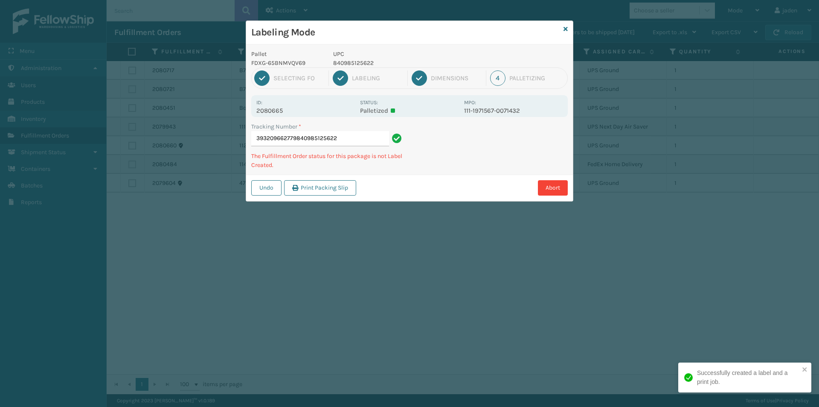
type input "393209662779840985125622"
type input "393186754334840985125622"
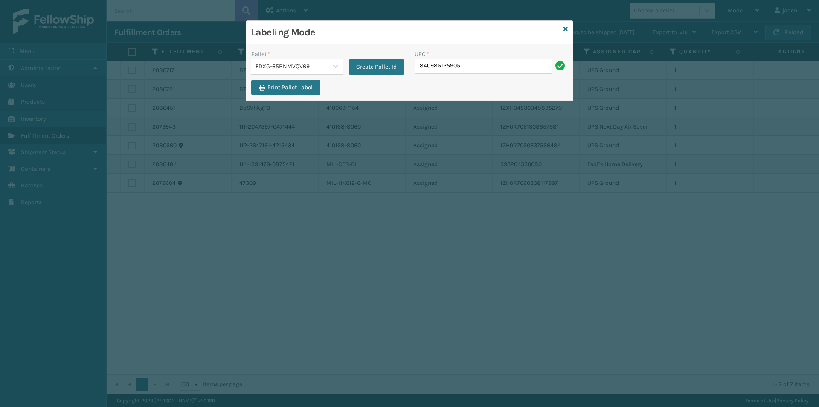
type input "840985125905"
type input "840985120825"
type input "8409851"
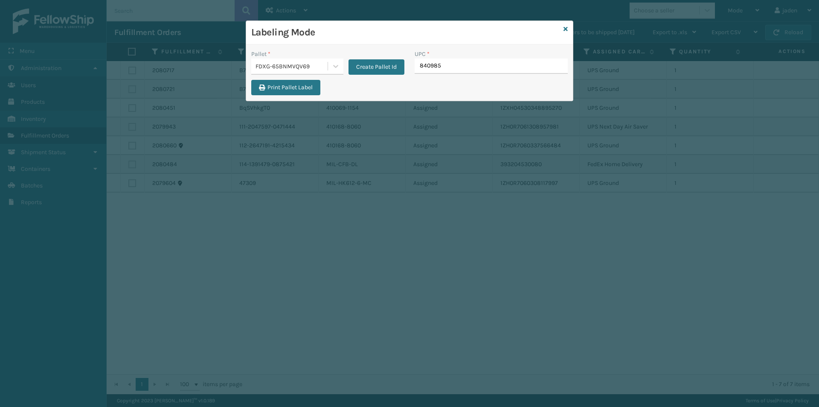
type input "8409851"
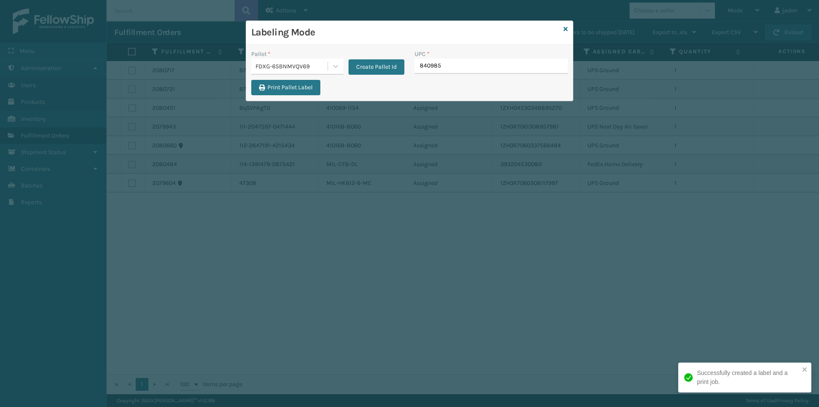
type input "8409851"
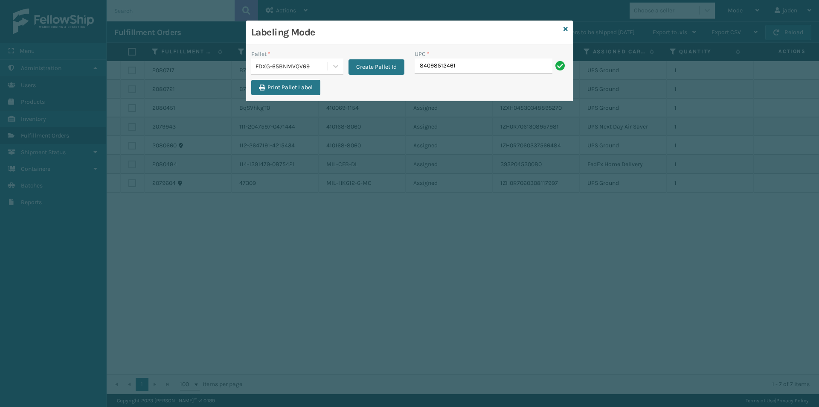
type input "840985124618"
type input "8409851"
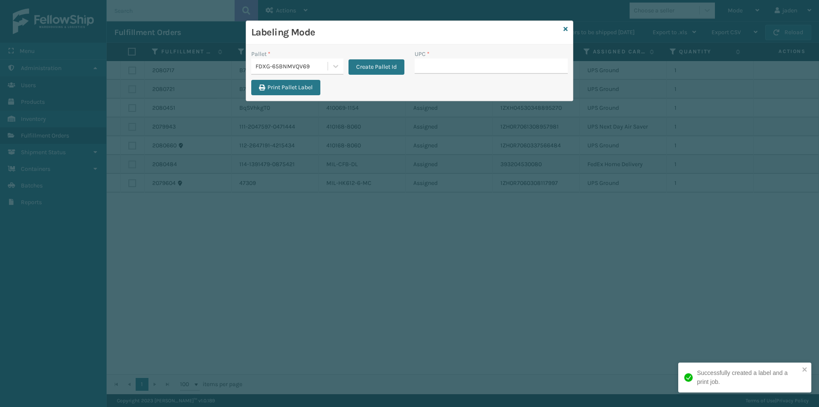
click at [483, 78] on div "UPC *" at bounding box center [491, 64] width 163 height 30
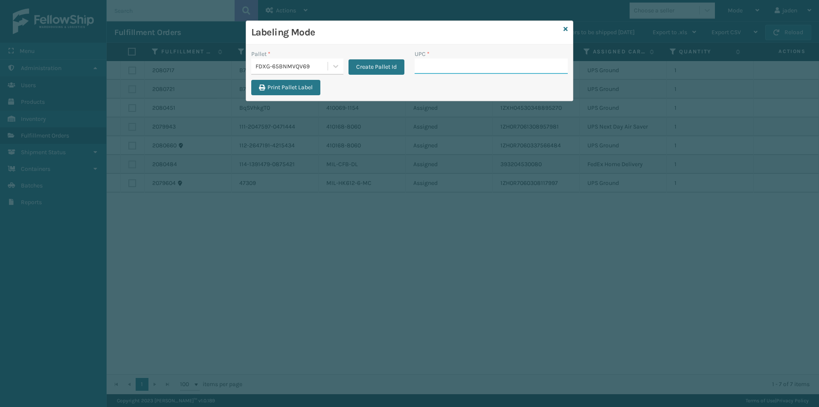
click at [461, 67] on input "UPC *" at bounding box center [491, 65] width 153 height 15
click at [467, 59] on input "UPC *" at bounding box center [491, 65] width 153 height 15
type input "840985125875"
click at [564, 33] on link at bounding box center [566, 29] width 4 height 9
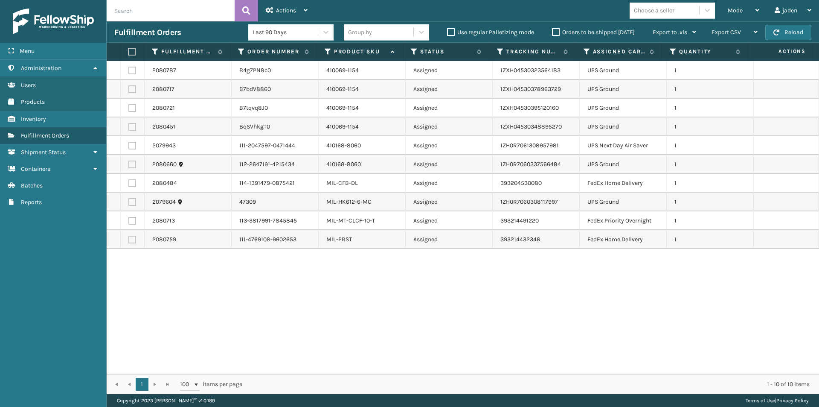
drag, startPoint x: 572, startPoint y: 290, endPoint x: 317, endPoint y: 348, distance: 262.1
click at [317, 348] on div "2080787 B4g7PN8c0 410069-1154 Assigned 1ZXH04530323564183 UPS Ground 1 2080717 …" at bounding box center [463, 217] width 712 height 313
click at [728, 4] on div "Mode" at bounding box center [744, 10] width 32 height 21
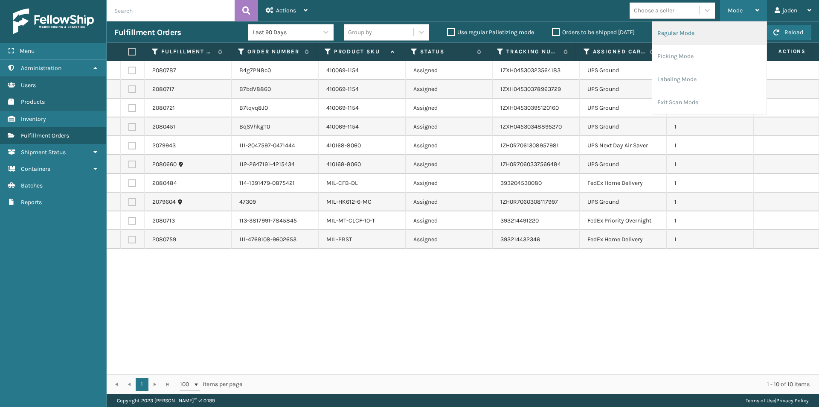
click at [713, 34] on li "Regular Mode" at bounding box center [709, 33] width 114 height 23
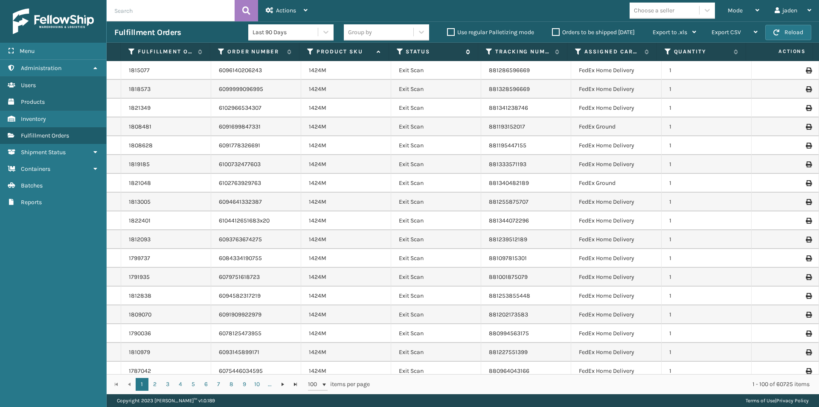
click at [400, 53] on icon at bounding box center [400, 52] width 7 height 8
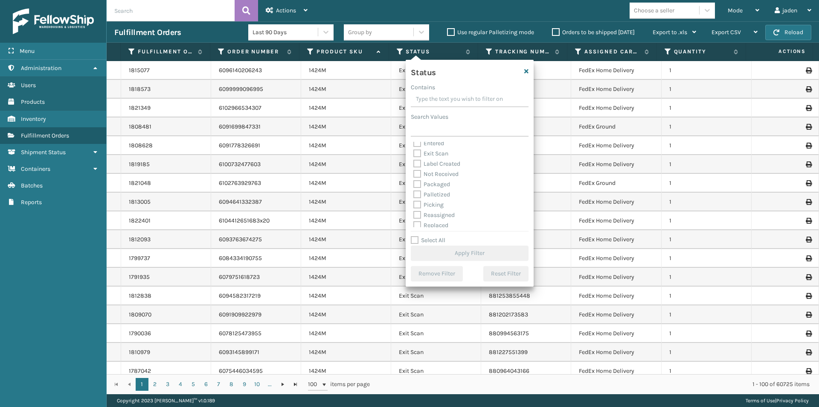
scroll to position [48, 0]
click at [419, 177] on label "Picking" at bounding box center [428, 180] width 30 height 7
click at [414, 177] on input "Picking" at bounding box center [413, 179] width 0 height 6
checkbox input "true"
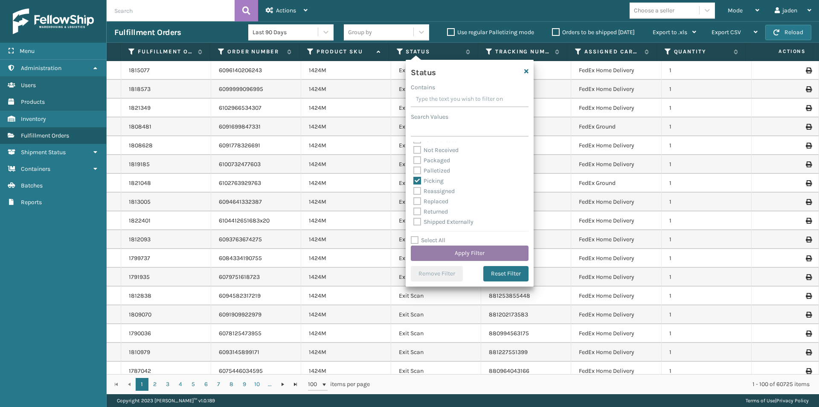
click at [461, 253] on button "Apply Filter" at bounding box center [470, 252] width 118 height 15
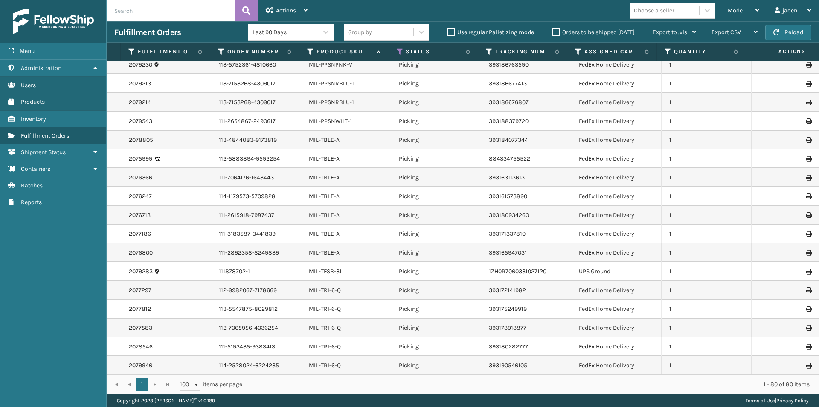
scroll to position [1189, 0]
click at [731, 11] on span "Mode" at bounding box center [735, 10] width 15 height 7
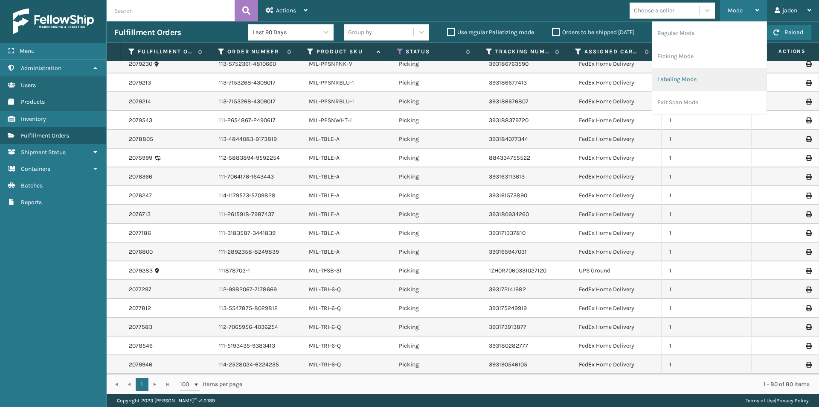
click at [700, 78] on li "Labeling Mode" at bounding box center [709, 79] width 114 height 23
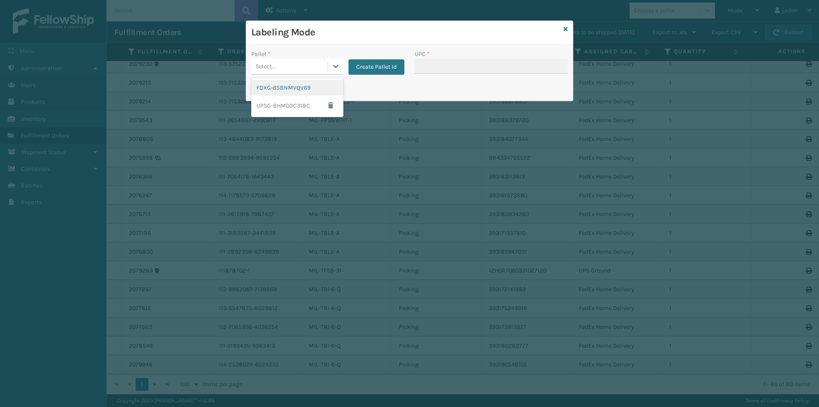
drag, startPoint x: 339, startPoint y: 64, endPoint x: 284, endPoint y: 89, distance: 59.8
click at [333, 67] on icon at bounding box center [335, 66] width 9 height 9
click at [284, 89] on div "FDXG-65BNMVQV69" at bounding box center [297, 88] width 92 height 16
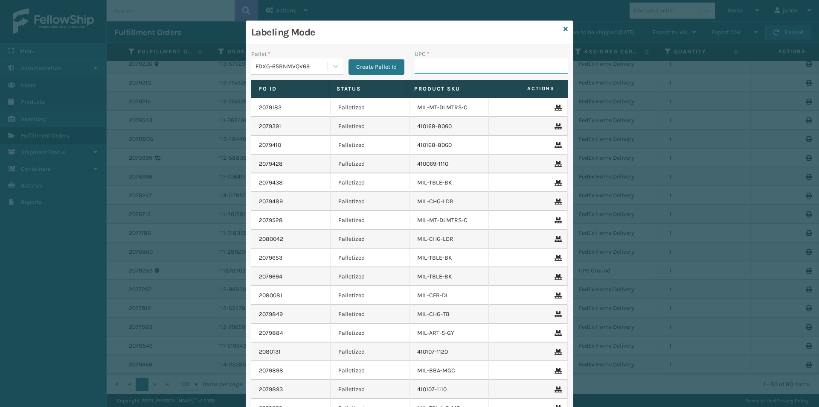
click at [427, 72] on input "UPC *" at bounding box center [491, 65] width 153 height 15
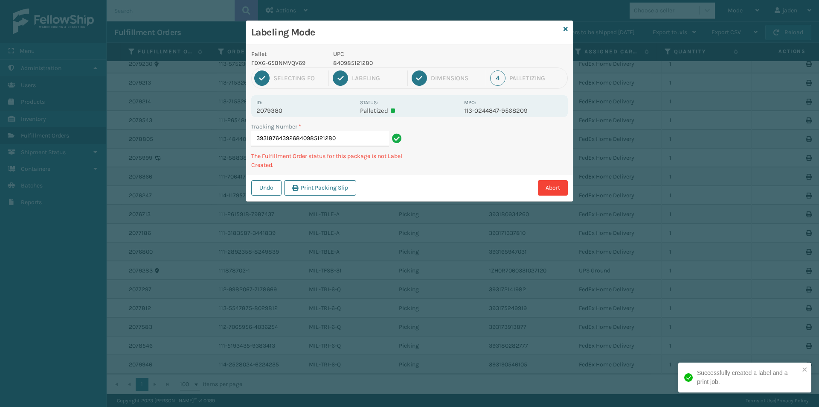
type input "393187643926840985121280"
type input "393191513246840985121280840985121280"
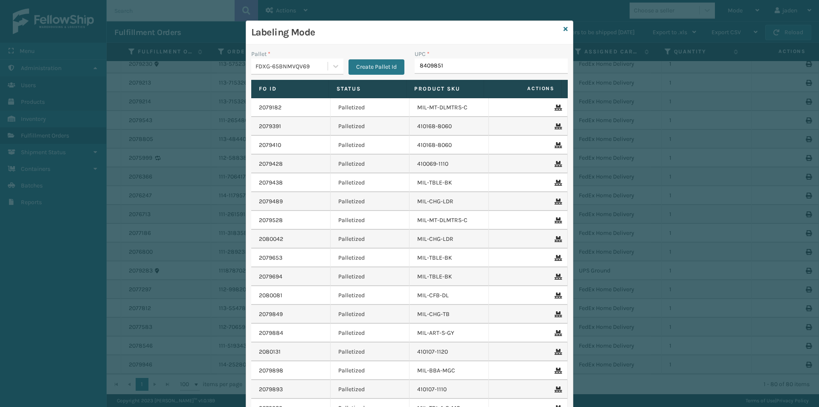
type input "84098512"
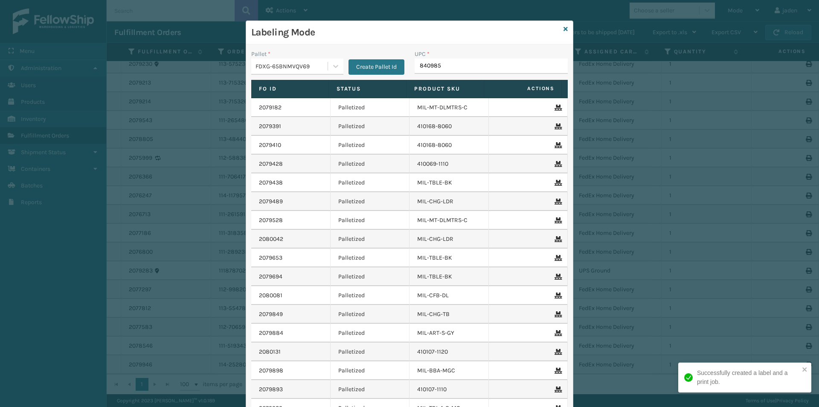
type input "8409851"
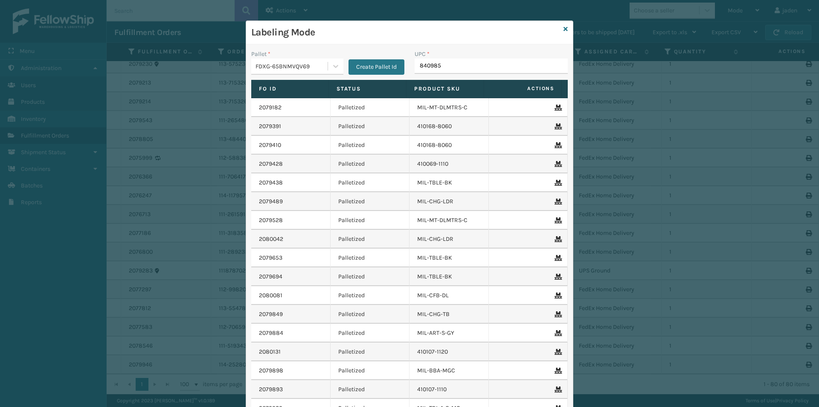
type input "8409851"
click at [564, 29] on icon at bounding box center [566, 29] width 4 height 6
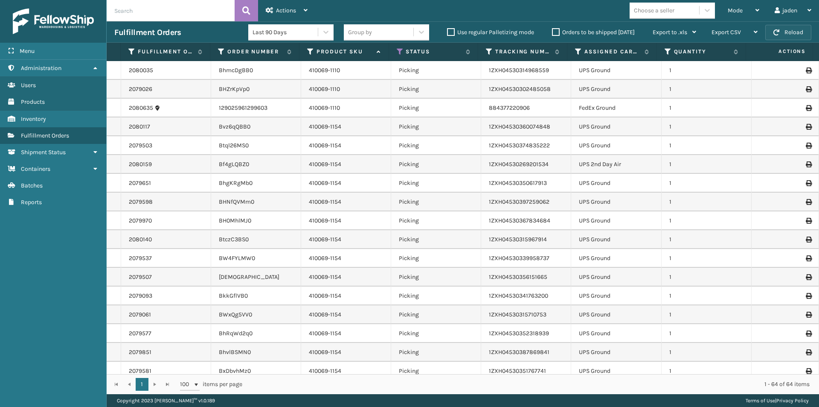
click at [790, 38] on button "Reload" at bounding box center [788, 32] width 46 height 15
click at [737, 10] on span "Mode" at bounding box center [735, 10] width 15 height 7
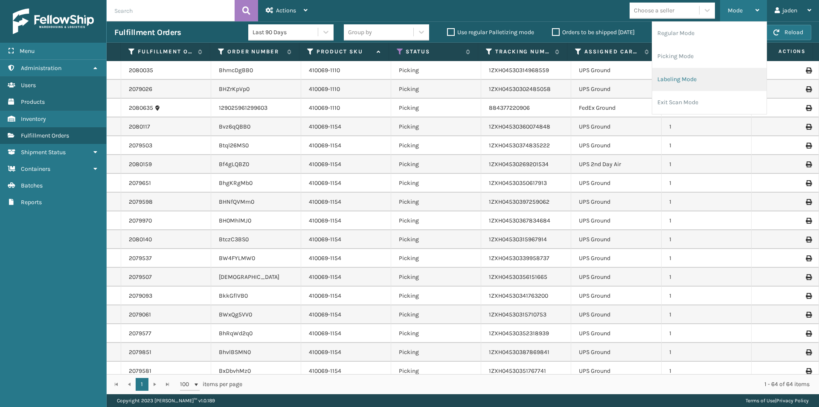
click at [700, 83] on li "Labeling Mode" at bounding box center [709, 79] width 114 height 23
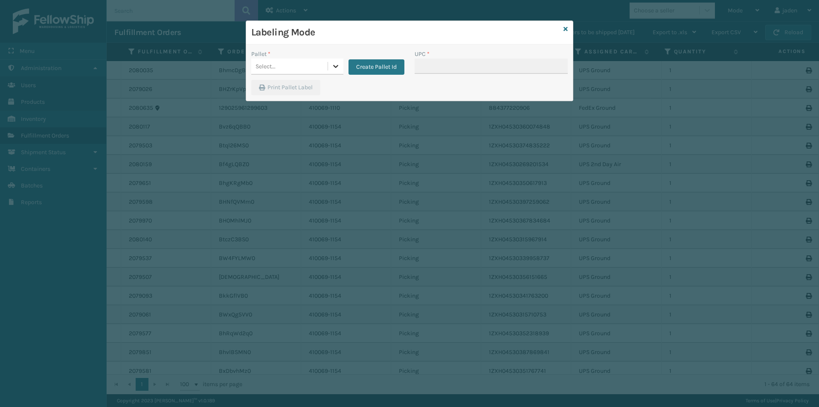
click at [337, 70] on div at bounding box center [335, 65] width 15 height 15
click at [274, 83] on div "FDXG-65BNMVQV69" at bounding box center [297, 88] width 92 height 16
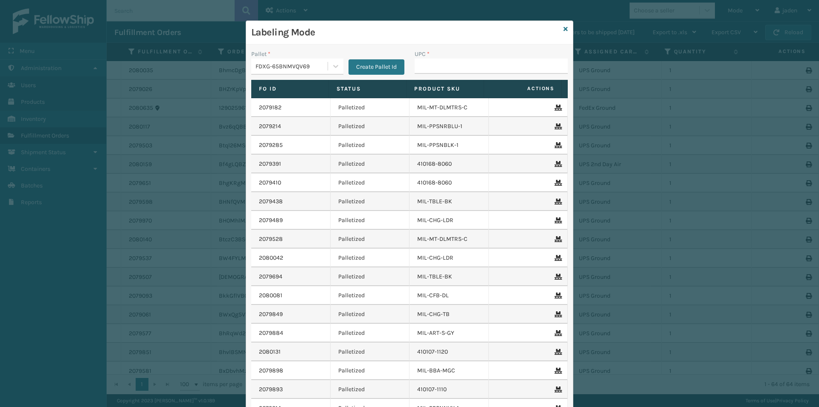
click at [469, 75] on div "UPC *" at bounding box center [491, 64] width 163 height 30
click at [469, 68] on input "UPC *" at bounding box center [491, 65] width 153 height 15
click at [564, 28] on icon at bounding box center [566, 29] width 4 height 6
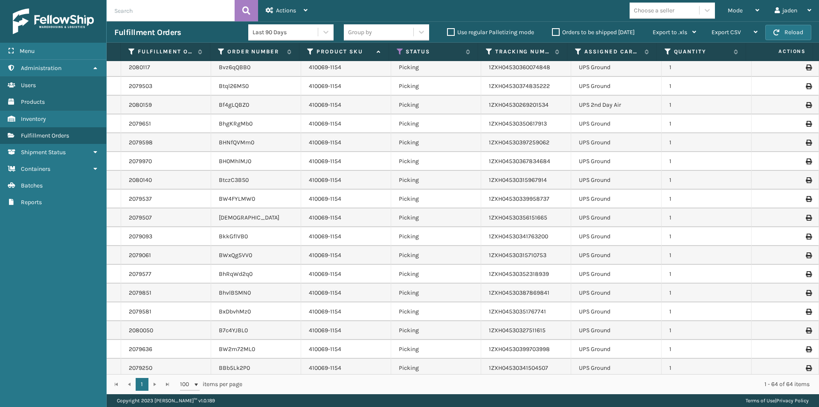
scroll to position [85, 0]
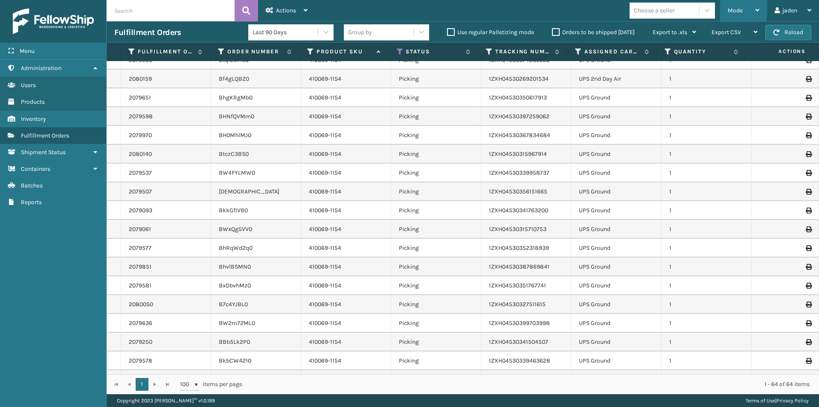
click at [744, 10] on div "Mode" at bounding box center [744, 10] width 32 height 21
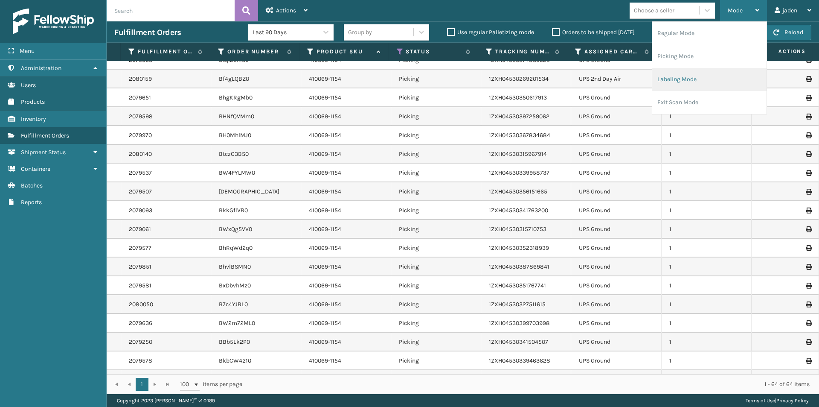
click at [712, 72] on li "Labeling Mode" at bounding box center [709, 79] width 114 height 23
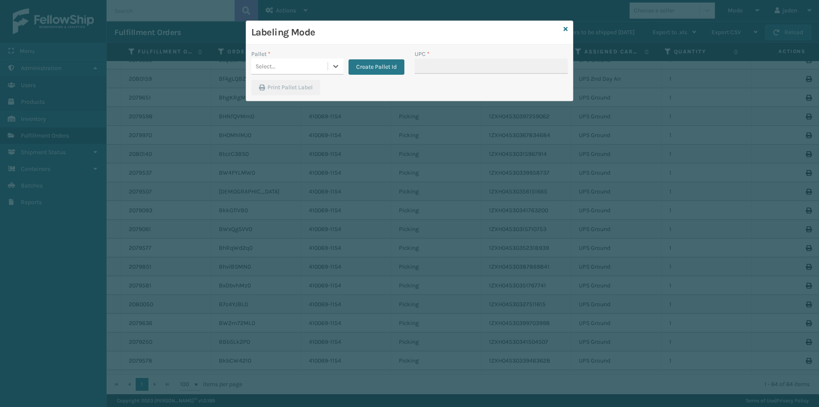
click at [329, 68] on div at bounding box center [335, 65] width 15 height 15
click at [275, 96] on div "UPSG-BHMD3C318C" at bounding box center [297, 106] width 92 height 20
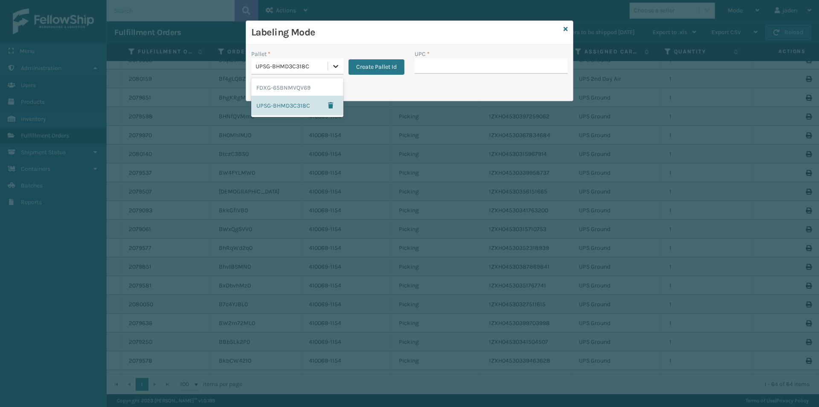
click at [340, 70] on div at bounding box center [335, 65] width 15 height 15
click at [313, 82] on div "FDXG-65BNMVQV69" at bounding box center [297, 88] width 92 height 16
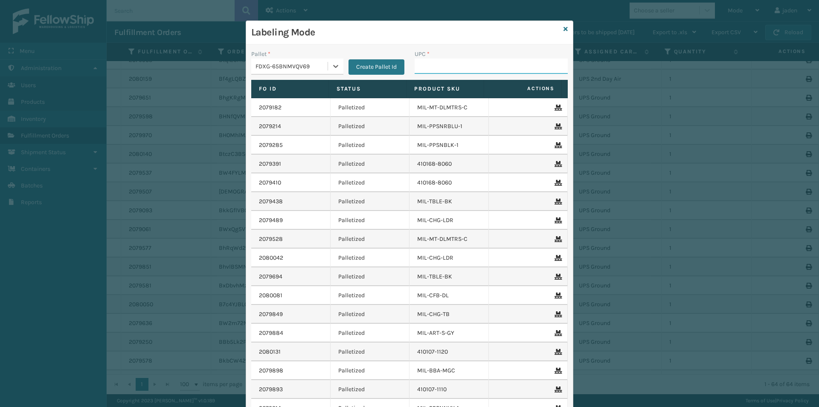
click at [458, 63] on input "UPC *" at bounding box center [491, 65] width 153 height 15
type input "410069-1110"
click at [565, 28] on div "Labeling Mode" at bounding box center [409, 32] width 327 height 23
click at [564, 32] on link at bounding box center [566, 29] width 4 height 9
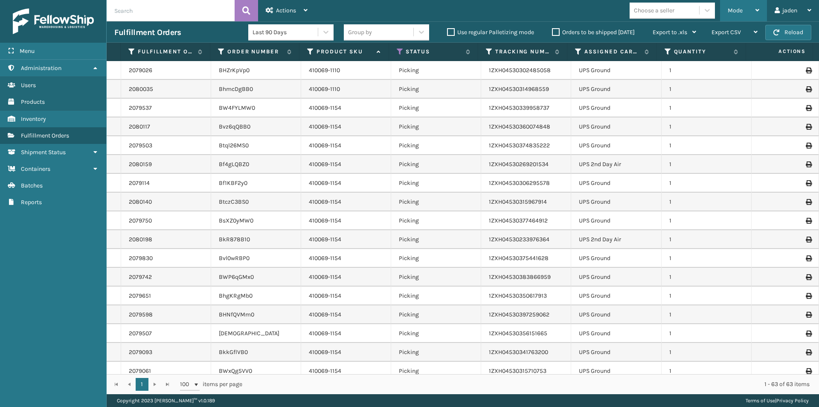
click at [735, 9] on span "Mode" at bounding box center [735, 10] width 15 height 7
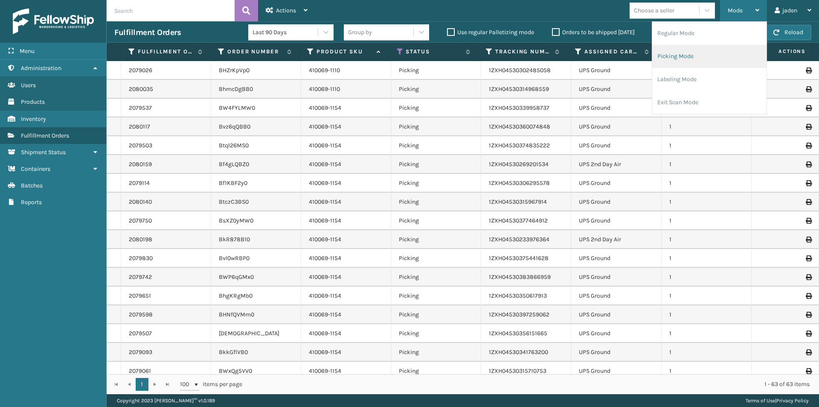
click at [709, 58] on li "Picking Mode" at bounding box center [709, 56] width 114 height 23
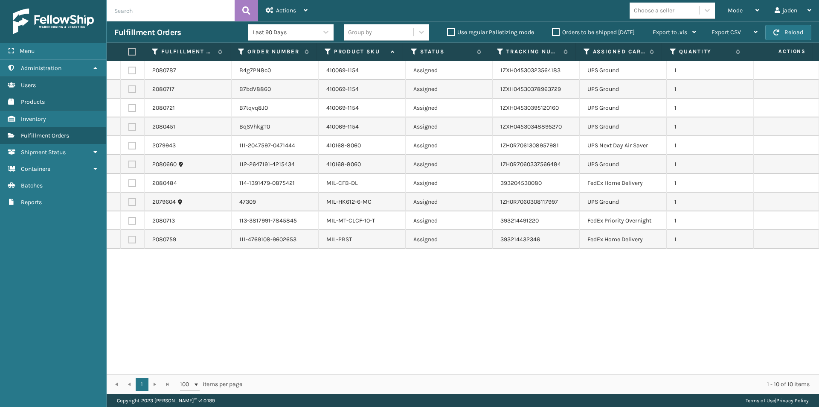
drag, startPoint x: 638, startPoint y: 317, endPoint x: 392, endPoint y: 325, distance: 245.4
click at [392, 325] on div "2080787 B4g7PN8c0 410069-1154 Assigned 1ZXH04530323564183 UPS Ground 1 2080717 …" at bounding box center [463, 217] width 712 height 313
drag, startPoint x: 545, startPoint y: 309, endPoint x: 523, endPoint y: 313, distance: 22.6
drag, startPoint x: 523, startPoint y: 313, endPoint x: 498, endPoint y: 212, distance: 103.7
click at [371, 310] on div "2080787 B4g7PN8c0 410069-1154 Assigned 1ZXH04530323564183 UPS Ground 1 2080717 …" at bounding box center [463, 217] width 712 height 313
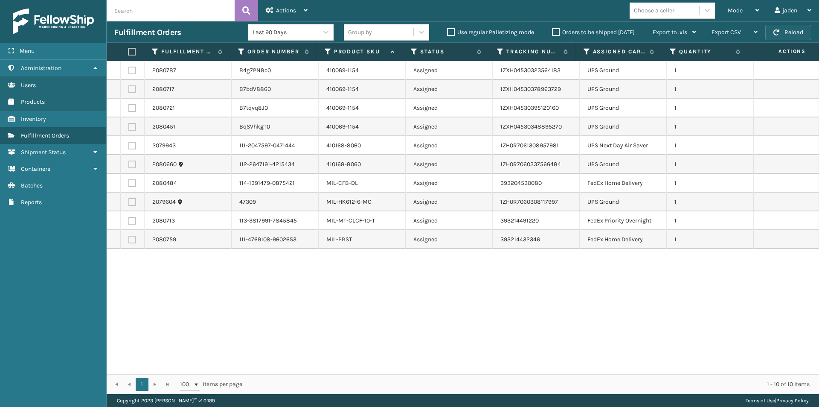
click at [771, 35] on button "Reload" at bounding box center [788, 32] width 46 height 15
click at [747, 16] on div "Mode" at bounding box center [744, 10] width 32 height 21
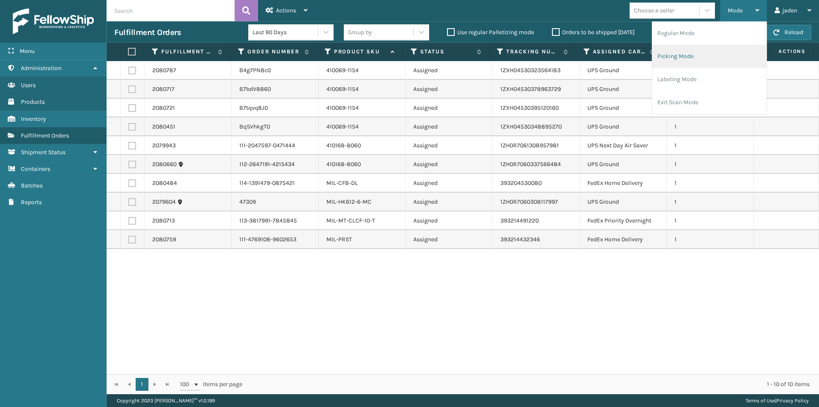
click at [713, 62] on li "Picking Mode" at bounding box center [709, 56] width 114 height 23
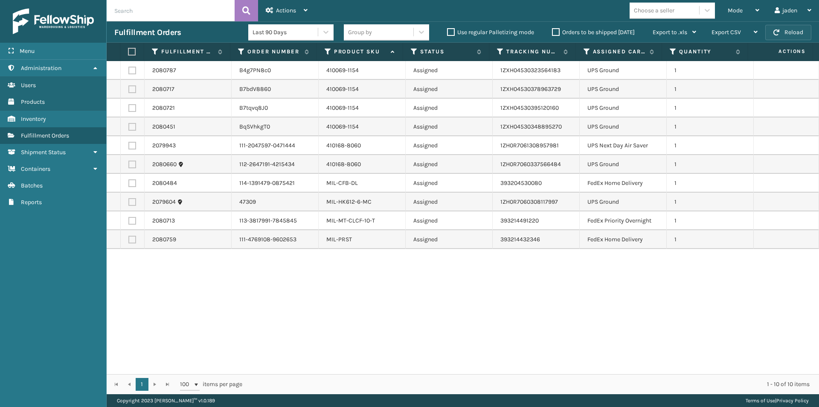
click at [789, 31] on button "Reload" at bounding box center [788, 32] width 46 height 15
drag, startPoint x: 616, startPoint y: 287, endPoint x: 604, endPoint y: 288, distance: 12.4
drag, startPoint x: 604, startPoint y: 288, endPoint x: 391, endPoint y: 295, distance: 213.4
click at [391, 295] on div "2080787 B4g7PN8c0 410069-1154 Assigned 1ZXH04530323564183 UPS Ground 1 2080717 …" at bounding box center [463, 217] width 712 height 313
click at [131, 184] on label at bounding box center [132, 183] width 8 height 8
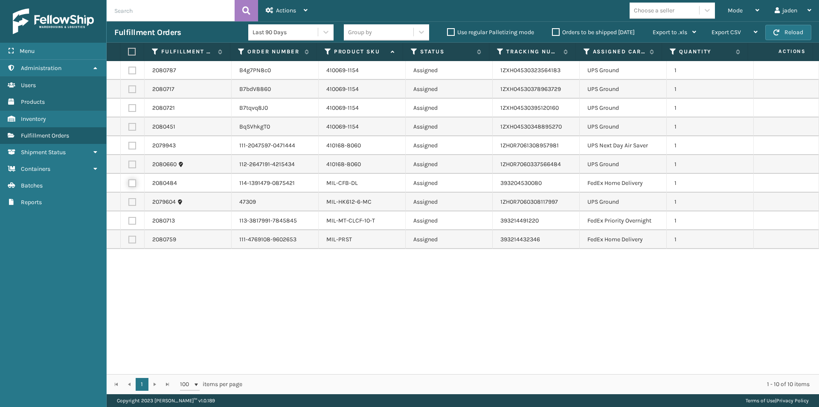
click at [129, 184] on input "checkbox" at bounding box center [128, 182] width 0 height 6
checkbox input "true"
click at [293, 9] on span "Actions" at bounding box center [286, 10] width 20 height 7
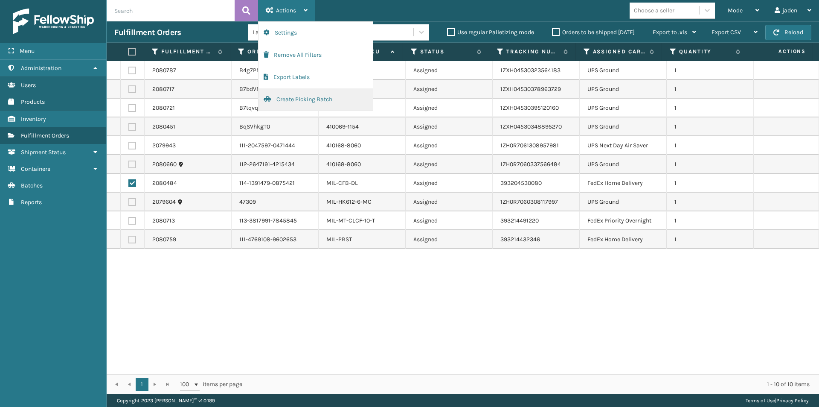
click at [304, 107] on button "Create Picking Batch" at bounding box center [316, 99] width 114 height 22
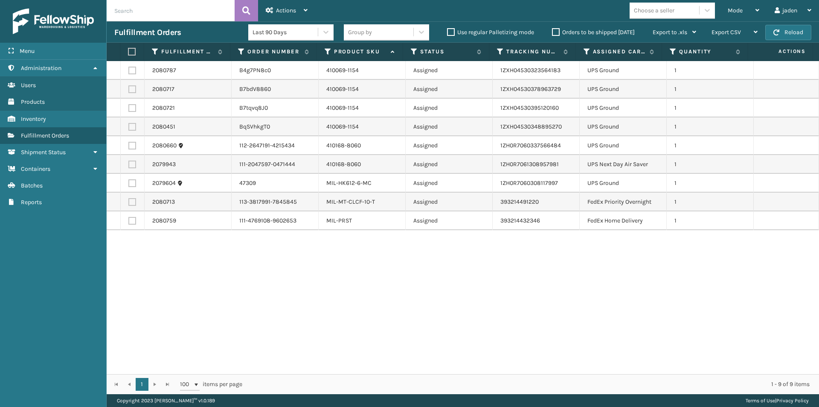
click at [259, 21] on button "Create Picking Batch" at bounding box center [316, 21] width 114 height 0
click at [802, 33] on button "Reload" at bounding box center [788, 32] width 46 height 15
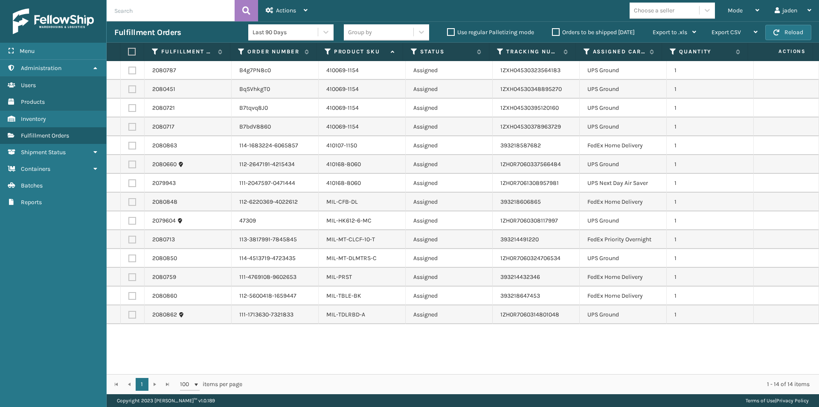
click at [130, 130] on label at bounding box center [132, 127] width 8 height 8
click at [129, 128] on input "checkbox" at bounding box center [128, 126] width 0 height 6
checkbox input "true"
click at [131, 108] on label at bounding box center [132, 108] width 8 height 8
click at [129, 108] on input "checkbox" at bounding box center [128, 107] width 0 height 6
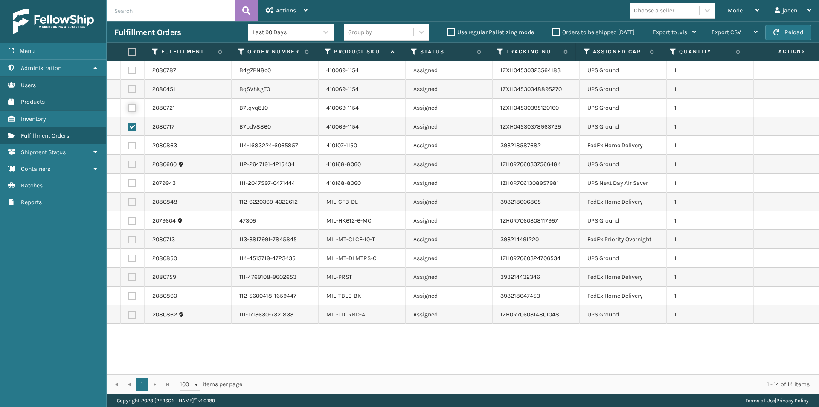
checkbox input "true"
click at [131, 88] on label at bounding box center [132, 89] width 8 height 8
click at [129, 88] on input "checkbox" at bounding box center [128, 88] width 0 height 6
checkbox input "true"
click at [131, 66] on td at bounding box center [133, 70] width 24 height 19
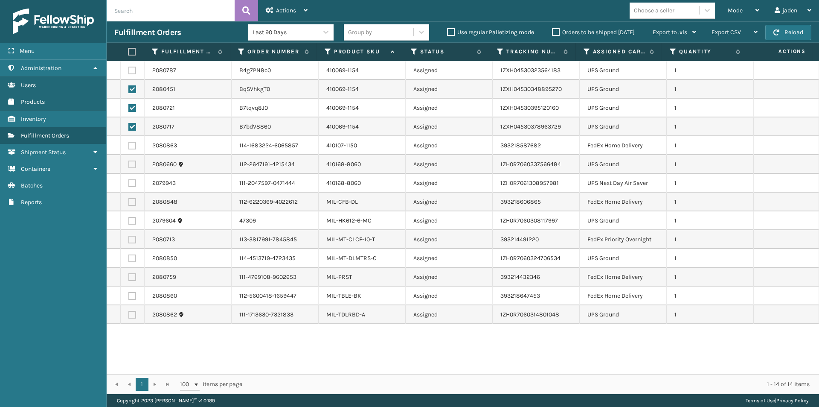
click at [131, 73] on label at bounding box center [132, 71] width 8 height 8
click at [129, 72] on input "checkbox" at bounding box center [128, 70] width 0 height 6
checkbox input "true"
click at [131, 161] on label at bounding box center [132, 164] width 8 height 8
click at [129, 161] on input "checkbox" at bounding box center [128, 163] width 0 height 6
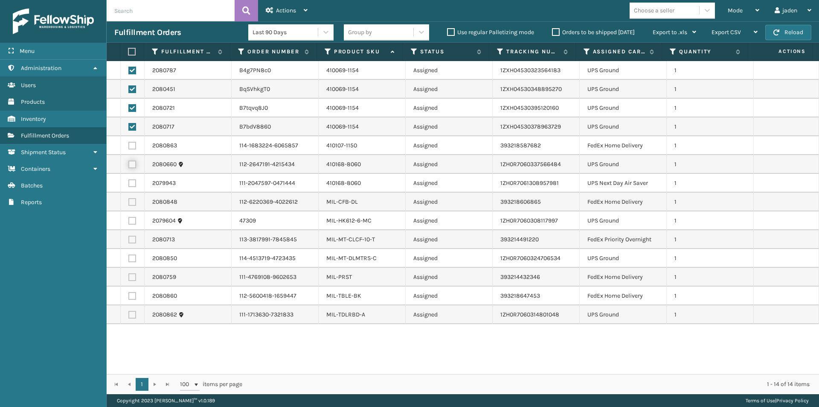
checkbox input "true"
click at [130, 182] on label at bounding box center [132, 183] width 8 height 8
click at [129, 182] on input "checkbox" at bounding box center [128, 182] width 0 height 6
checkbox input "true"
click at [131, 220] on label at bounding box center [132, 221] width 8 height 8
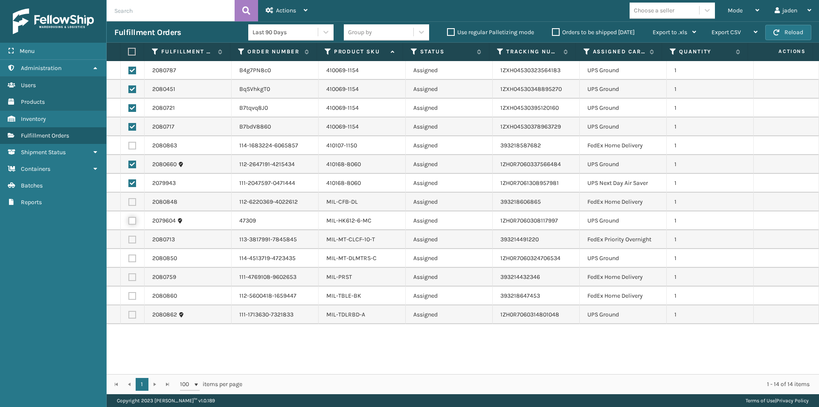
click at [129, 220] on input "checkbox" at bounding box center [128, 220] width 0 height 6
checkbox input "true"
click at [138, 257] on td at bounding box center [133, 258] width 24 height 19
click at [134, 258] on label at bounding box center [132, 258] width 8 height 8
click at [129, 258] on input "checkbox" at bounding box center [128, 257] width 0 height 6
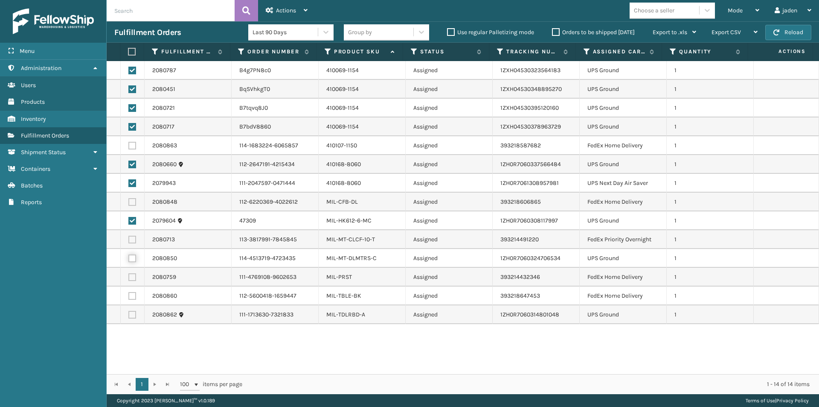
checkbox input "true"
click at [135, 314] on label at bounding box center [132, 315] width 8 height 8
click at [129, 314] on input "checkbox" at bounding box center [128, 314] width 0 height 6
checkbox input "true"
click at [294, 9] on span "Actions" at bounding box center [286, 10] width 20 height 7
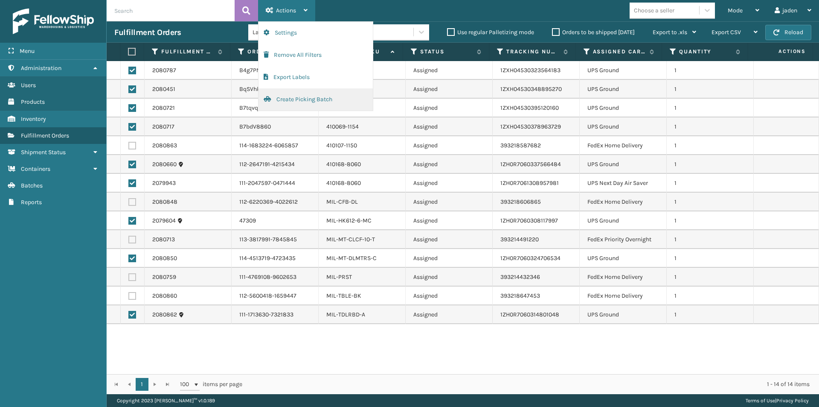
click at [289, 93] on button "Create Picking Batch" at bounding box center [316, 99] width 114 height 22
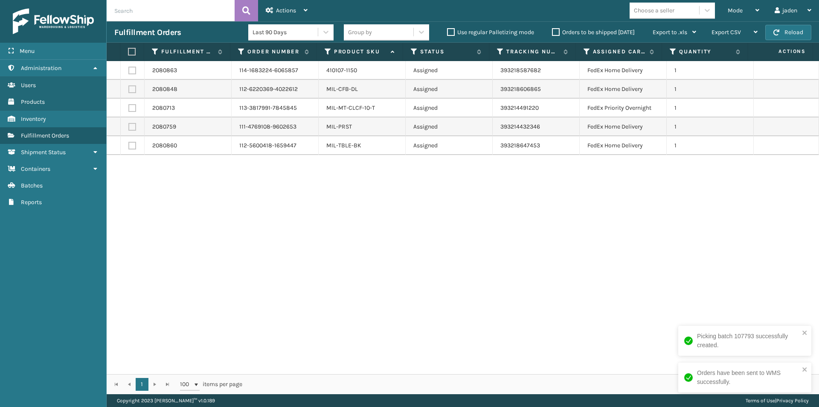
drag, startPoint x: 622, startPoint y: 245, endPoint x: 377, endPoint y: 243, distance: 245.7
click at [377, 243] on div "2080863 114-1683224-6065857 410107-1150 Assigned 393218587682 FedEx Home Delive…" at bounding box center [463, 217] width 712 height 313
drag, startPoint x: 633, startPoint y: 179, endPoint x: 619, endPoint y: 182, distance: 14.7
drag, startPoint x: 619, startPoint y: 182, endPoint x: 341, endPoint y: 224, distance: 280.5
click at [304, 258] on div "2080863 114-1683224-6065857 410107-1150 Assigned 393218587682 FedEx Home Delive…" at bounding box center [463, 217] width 712 height 313
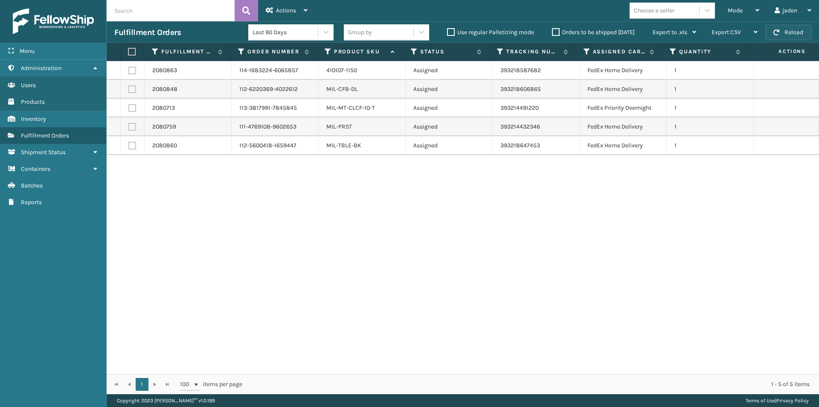
click at [779, 30] on span "button" at bounding box center [776, 32] width 6 height 6
drag, startPoint x: 472, startPoint y: 270, endPoint x: 358, endPoint y: 170, distance: 151.7
click at [261, 264] on div "2080863 114-1683224-6065857 410107-1150 Assigned 393218587682 FedEx Home Delive…" at bounding box center [463, 217] width 712 height 313
click at [134, 105] on label at bounding box center [132, 108] width 8 height 8
click at [129, 105] on input "checkbox" at bounding box center [128, 107] width 0 height 6
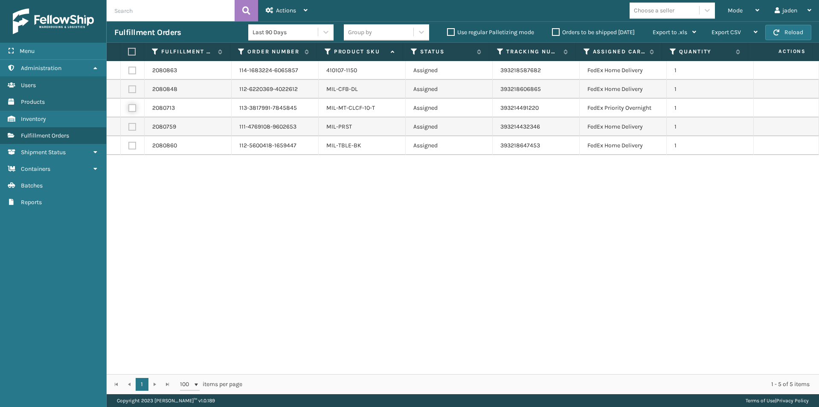
checkbox input "true"
click at [288, 11] on span "Actions" at bounding box center [286, 10] width 20 height 7
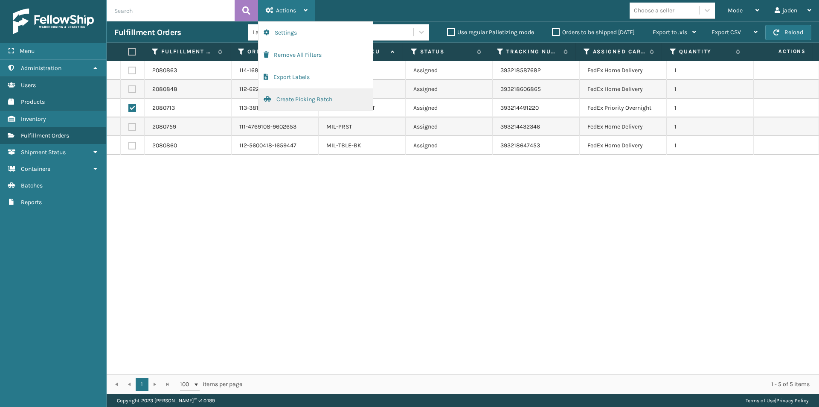
click at [298, 96] on button "Create Picking Batch" at bounding box center [316, 99] width 114 height 22
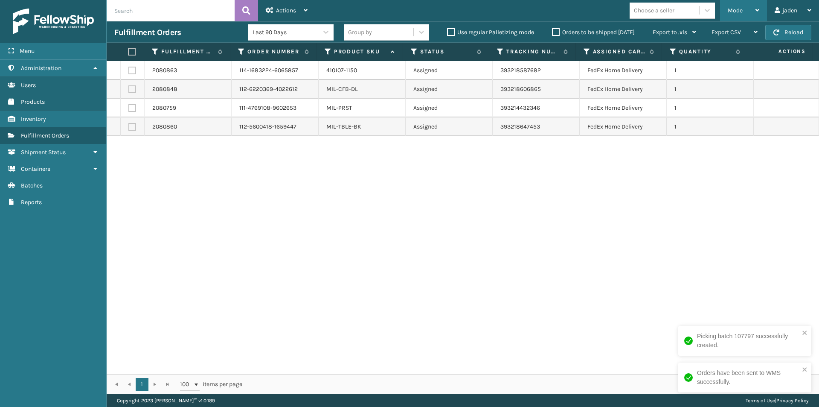
click at [733, 18] on div "Mode" at bounding box center [744, 10] width 32 height 21
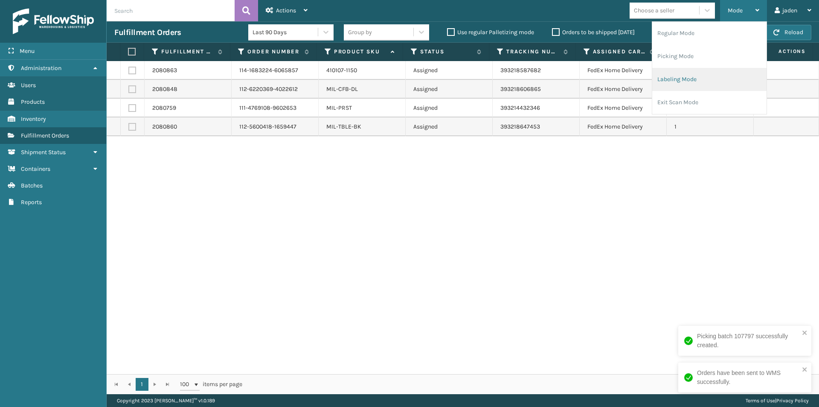
click at [712, 76] on li "Labeling Mode" at bounding box center [709, 79] width 114 height 23
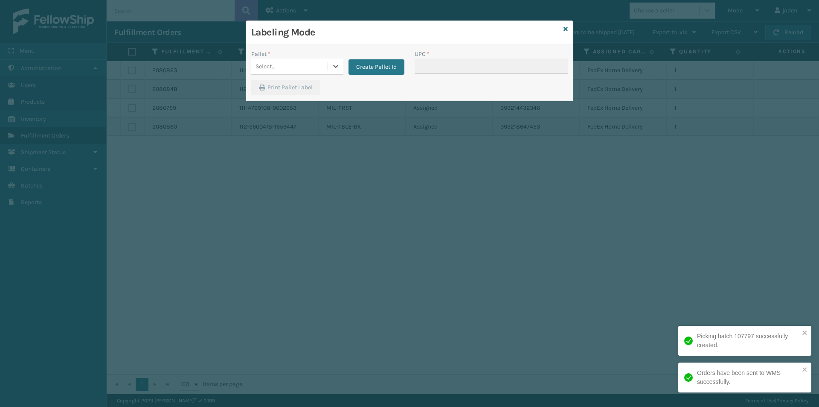
click at [327, 70] on div "Select..." at bounding box center [289, 66] width 76 height 14
click at [382, 71] on button "Create Pallet Id" at bounding box center [377, 66] width 56 height 15
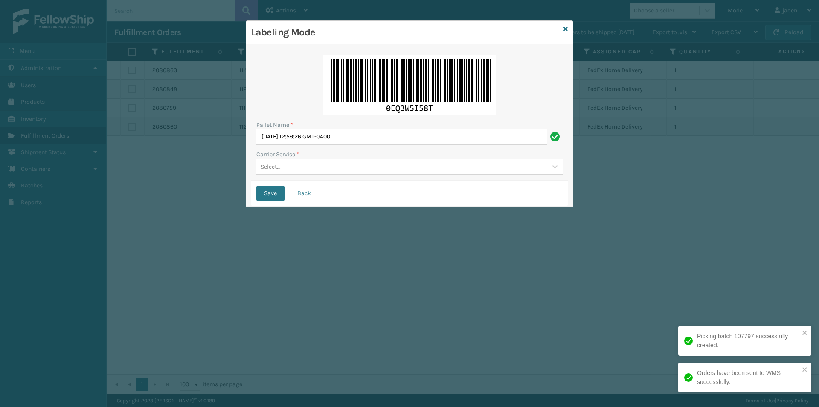
click at [313, 176] on div "Pallet Name * [DATE] 12:59:26 GMT-0400 Carrier Service * Select..." at bounding box center [409, 114] width 317 height 131
drag, startPoint x: 313, startPoint y: 172, endPoint x: 293, endPoint y: 178, distance: 20.9
click at [312, 171] on div "Select..." at bounding box center [401, 167] width 291 height 14
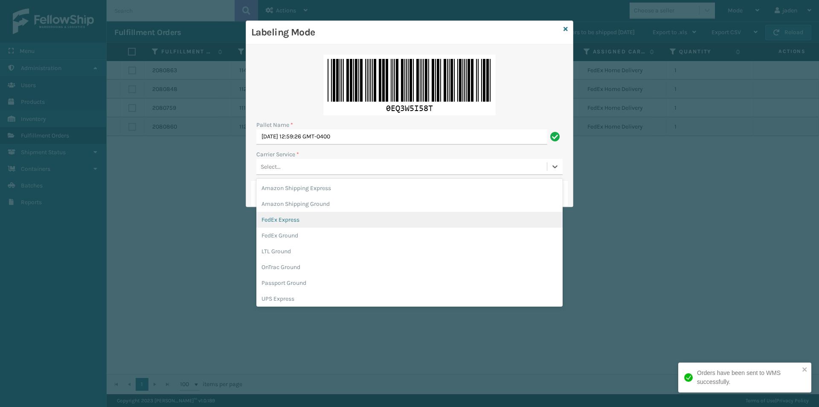
click at [270, 222] on div "FedEx Express" at bounding box center [409, 220] width 306 height 16
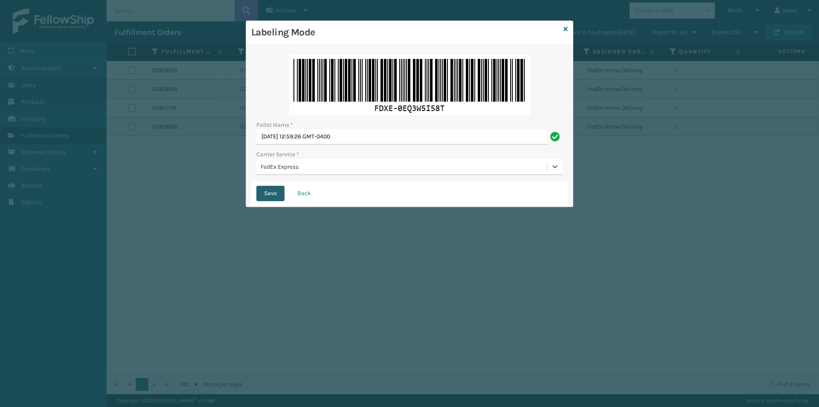
click at [282, 194] on button "Save" at bounding box center [270, 193] width 28 height 15
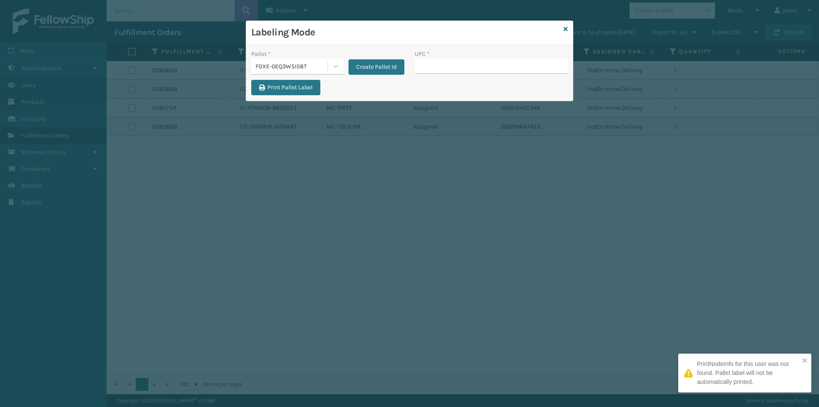
drag, startPoint x: 487, startPoint y: 66, endPoint x: 481, endPoint y: 68, distance: 6.3
click at [487, 66] on input "UPC *" at bounding box center [491, 65] width 153 height 15
click at [423, 71] on input "UPC *" at bounding box center [491, 65] width 153 height 15
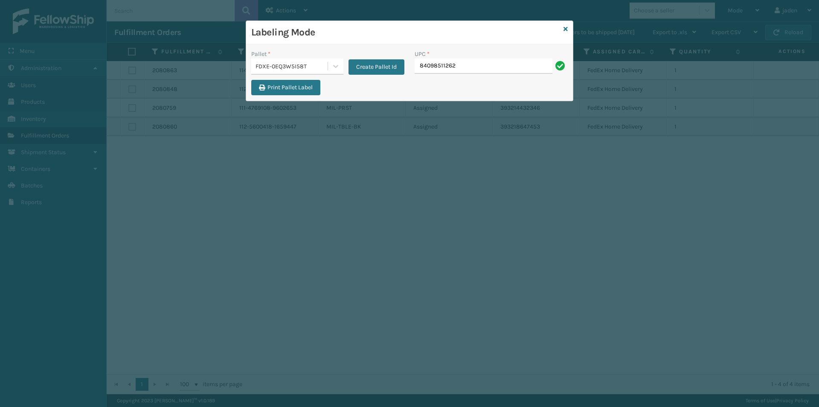
type input "840985112622"
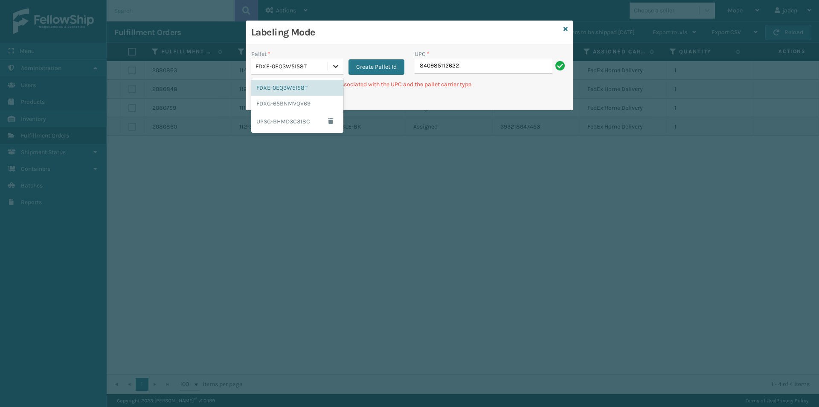
click at [328, 68] on div at bounding box center [335, 65] width 15 height 15
drag, startPoint x: 277, startPoint y: 102, endPoint x: 462, endPoint y: 72, distance: 187.5
click at [277, 102] on div "FDXG-65BNMVQV69" at bounding box center [297, 104] width 92 height 16
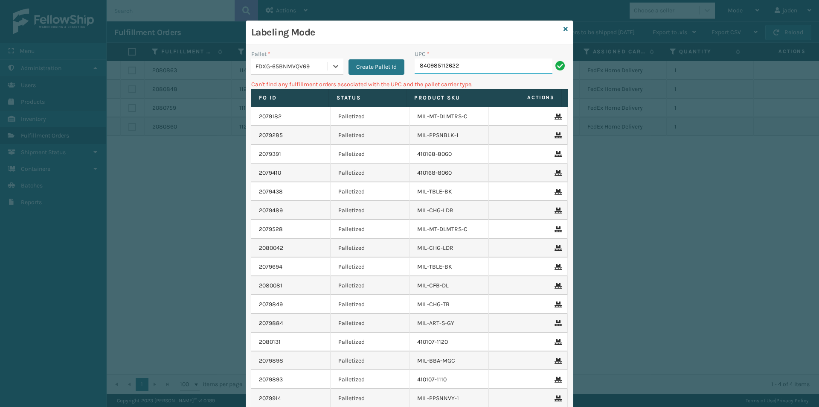
click at [468, 69] on input "840985112622" at bounding box center [484, 65] width 138 height 15
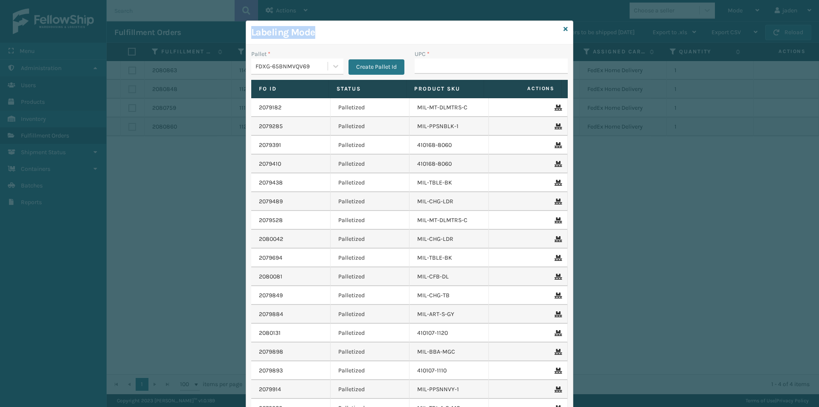
click at [565, 29] on div "Labeling Mode Pallet * FDXG-65BNMVQV69 Create Pallet Id UPC * Fo Id Status Prod…" at bounding box center [410, 241] width 328 height 442
click at [564, 31] on icon at bounding box center [566, 29] width 4 height 6
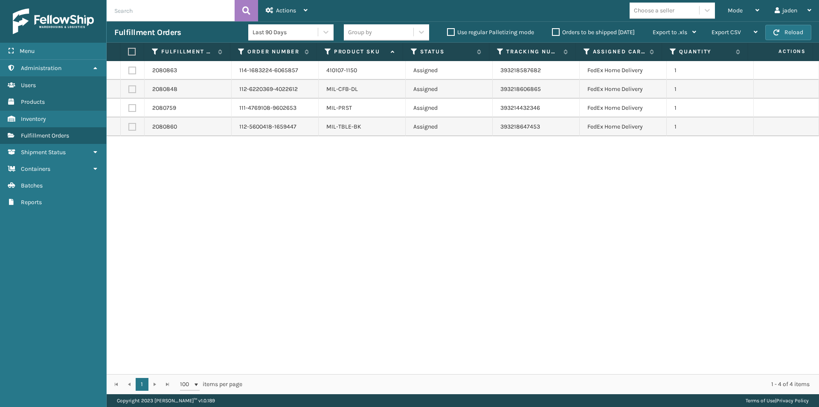
drag, startPoint x: 569, startPoint y: 192, endPoint x: 304, endPoint y: 188, distance: 265.4
click at [304, 188] on div "2080863 114-1683224-6065857 410107-1150 Assigned 393218587682 FedEx Home Delive…" at bounding box center [463, 217] width 712 height 313
click at [786, 32] on button "Reload" at bounding box center [788, 32] width 46 height 15
drag, startPoint x: 588, startPoint y: 256, endPoint x: 665, endPoint y: 57, distance: 212.9
click at [399, 226] on div "2080863 114-1683224-6065857 410107-1150 Assigned 393218587682 FedEx Home Delive…" at bounding box center [463, 217] width 712 height 313
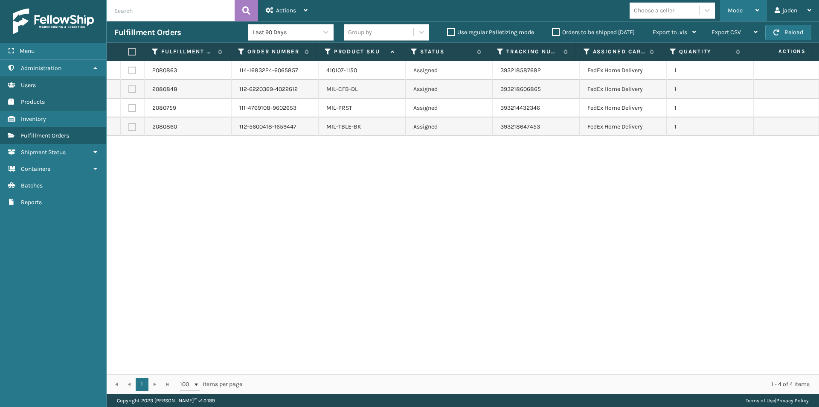
click at [744, 16] on div "Mode" at bounding box center [744, 10] width 32 height 21
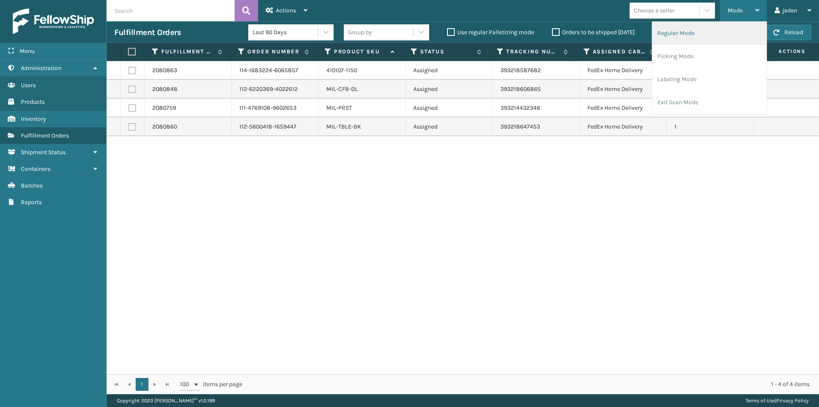
click at [693, 34] on li "Regular Mode" at bounding box center [709, 33] width 114 height 23
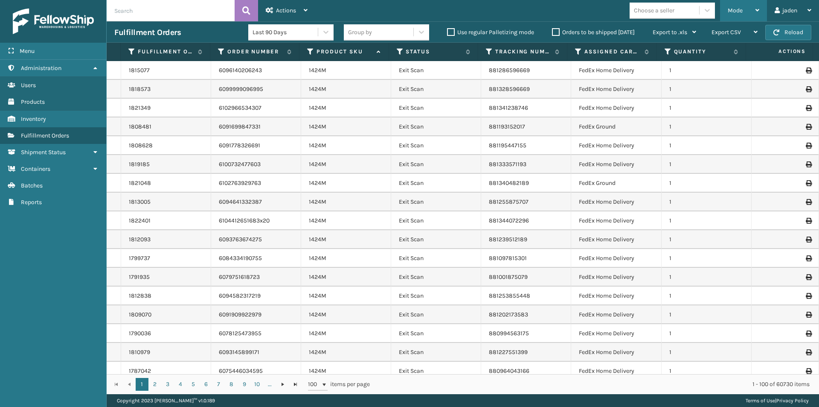
click at [741, 7] on span "Mode" at bounding box center [735, 10] width 15 height 7
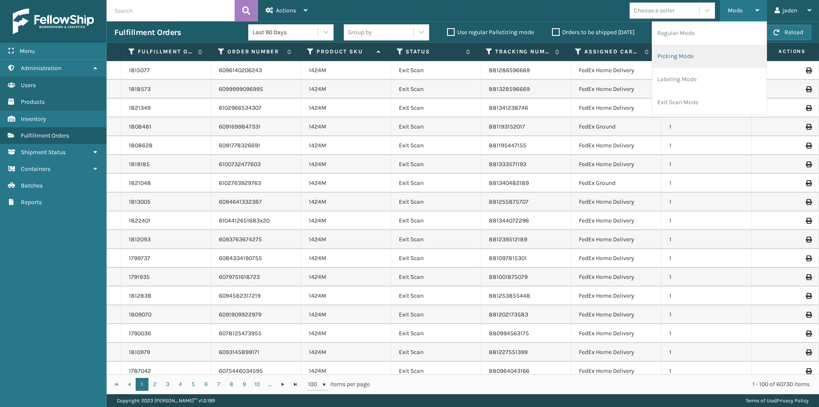
click at [701, 49] on li "Picking Mode" at bounding box center [709, 56] width 114 height 23
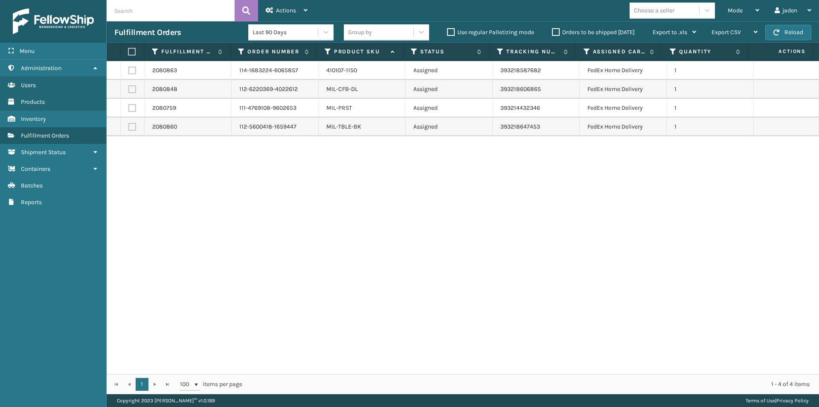
click at [127, 52] on th at bounding box center [132, 52] width 24 height 18
click at [132, 52] on label at bounding box center [131, 52] width 6 height 8
click at [128, 52] on input "checkbox" at bounding box center [128, 52] width 0 height 6
checkbox input "true"
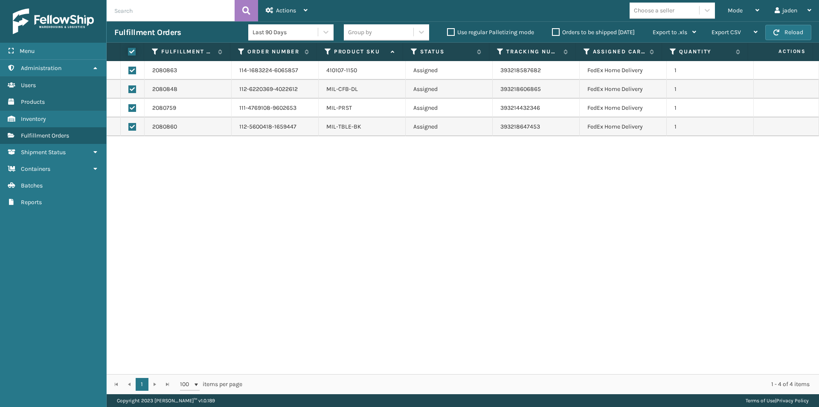
checkbox input "true"
click at [268, 10] on icon at bounding box center [270, 10] width 8 height 6
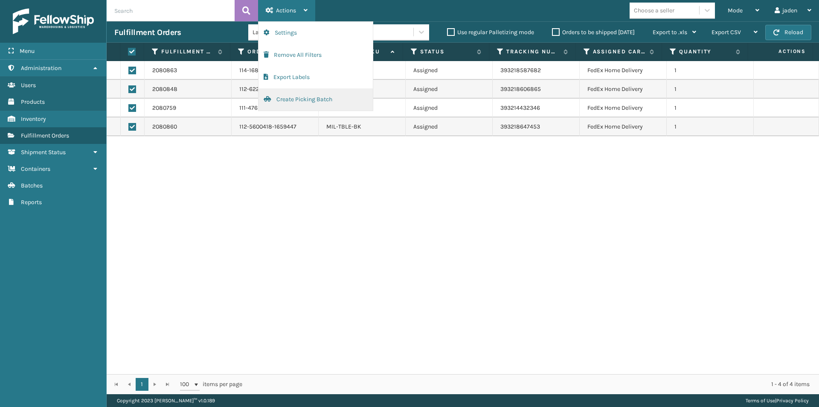
click at [306, 104] on button "Create Picking Batch" at bounding box center [316, 99] width 114 height 22
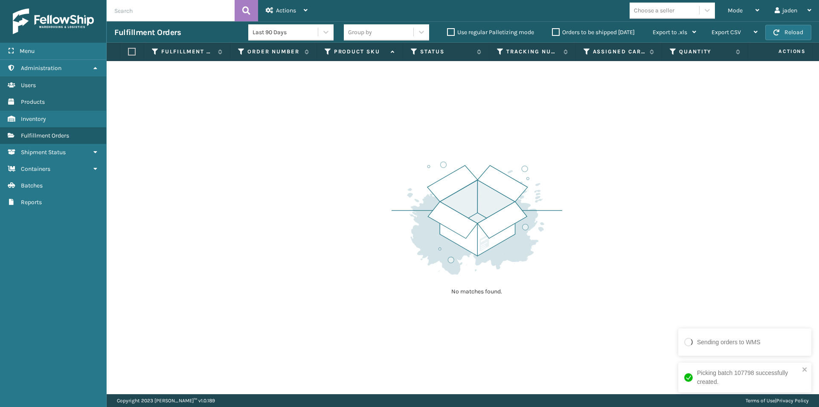
drag, startPoint x: 695, startPoint y: 165, endPoint x: 523, endPoint y: 163, distance: 171.9
click at [523, 163] on img at bounding box center [477, 218] width 171 height 118
click at [805, 29] on button "Reload" at bounding box center [788, 32] width 46 height 15
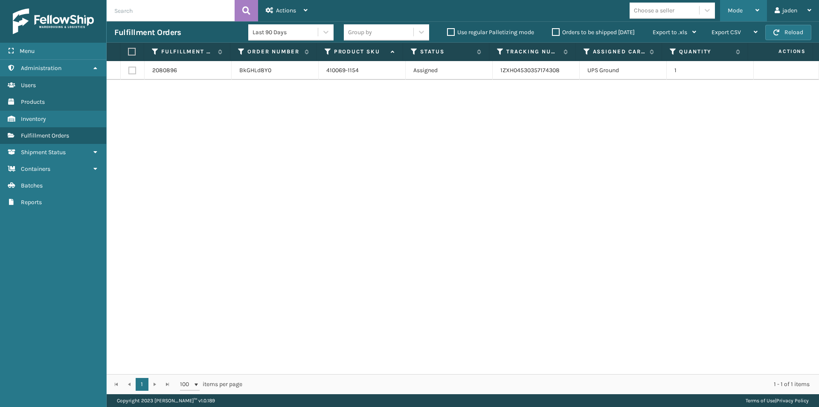
click at [753, 5] on div "Mode" at bounding box center [744, 10] width 32 height 21
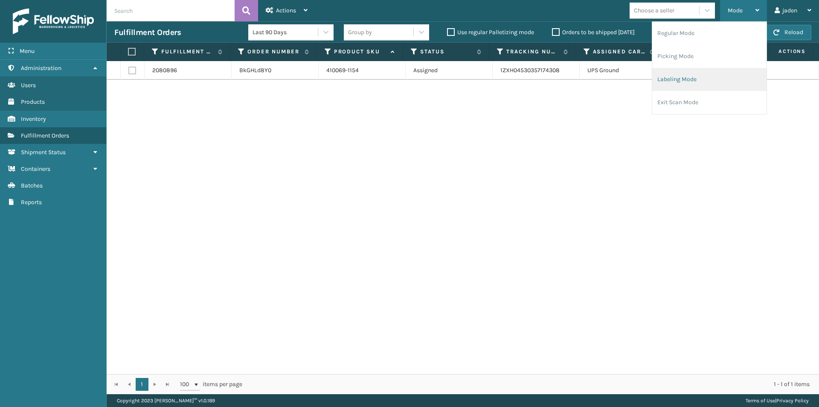
click at [680, 76] on li "Labeling Mode" at bounding box center [709, 79] width 114 height 23
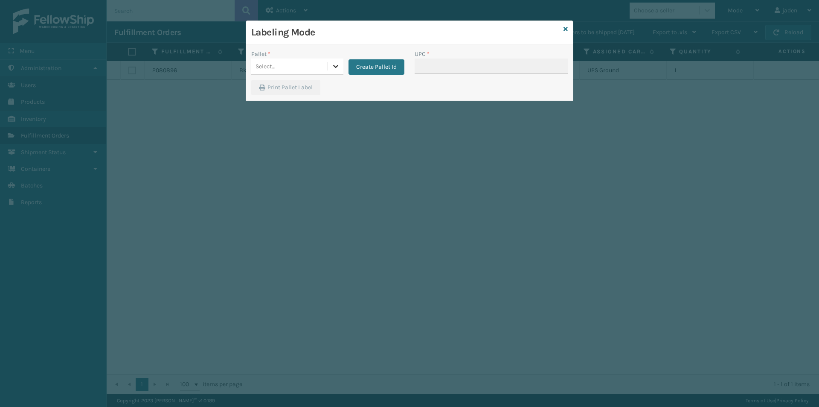
click at [335, 61] on div at bounding box center [335, 65] width 15 height 15
click at [289, 85] on div "FDXE-0EQ3W5I58T" at bounding box center [297, 88] width 92 height 16
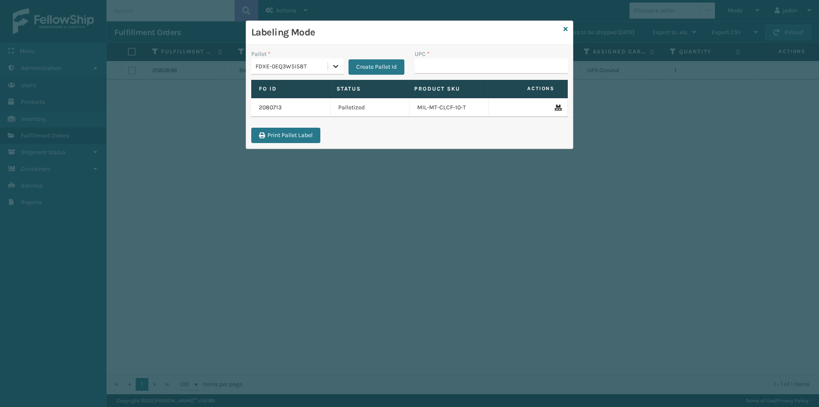
click at [333, 67] on icon at bounding box center [335, 66] width 9 height 9
drag, startPoint x: 324, startPoint y: 73, endPoint x: 404, endPoint y: 93, distance: 83.0
click at [296, 99] on div "FDXG-65BNMVQV69" at bounding box center [297, 104] width 92 height 16
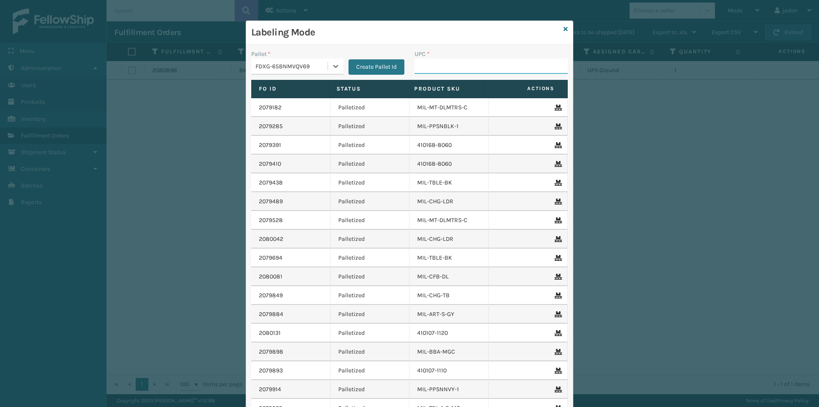
click at [475, 64] on input "UPC *" at bounding box center [491, 65] width 153 height 15
drag, startPoint x: 331, startPoint y: 64, endPoint x: 307, endPoint y: 73, distance: 26.2
click at [331, 64] on icon at bounding box center [335, 66] width 9 height 9
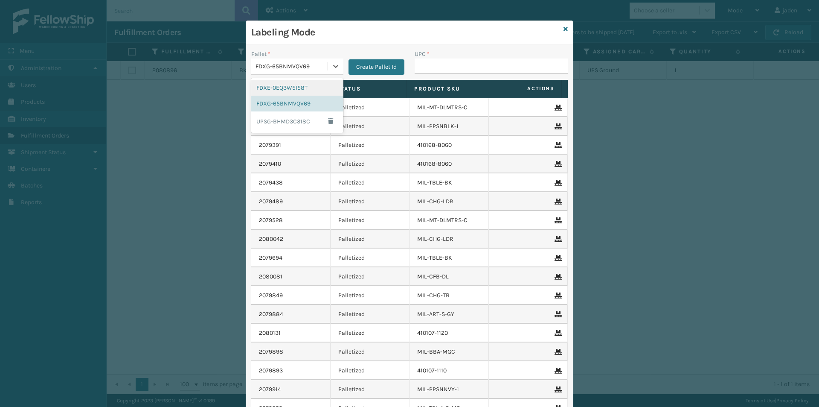
click at [301, 87] on div "FDXE-0EQ3W5I58T" at bounding box center [297, 88] width 92 height 16
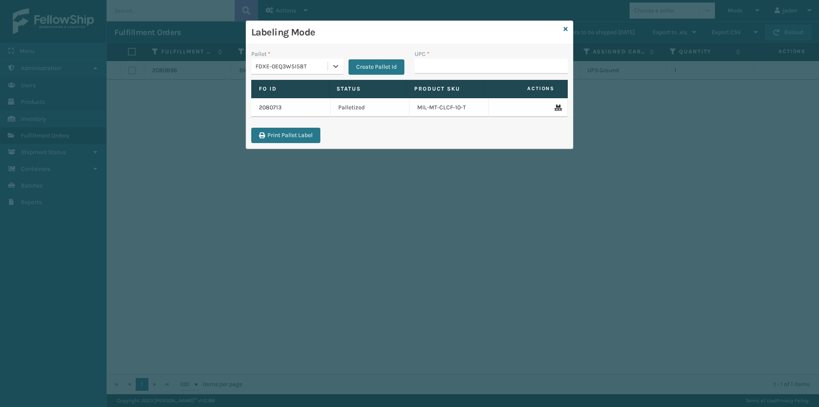
drag, startPoint x: 341, startPoint y: 62, endPoint x: 322, endPoint y: 73, distance: 21.8
click at [340, 63] on div at bounding box center [335, 65] width 15 height 15
click at [295, 119] on div "UPSG-BHMD3C318C" at bounding box center [297, 121] width 92 height 20
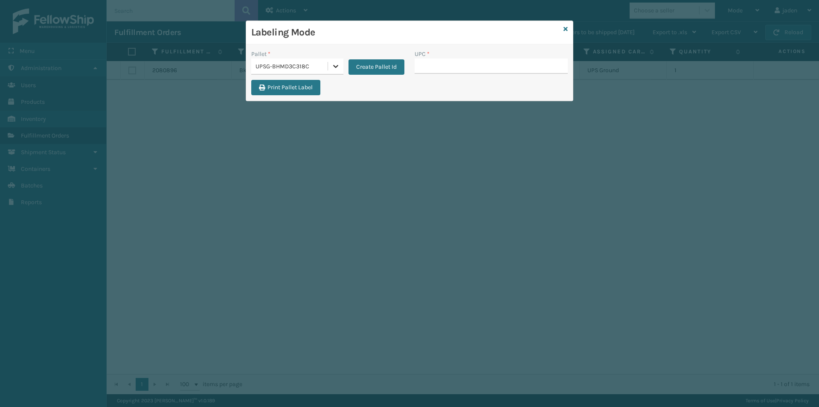
click at [332, 70] on div at bounding box center [335, 65] width 15 height 15
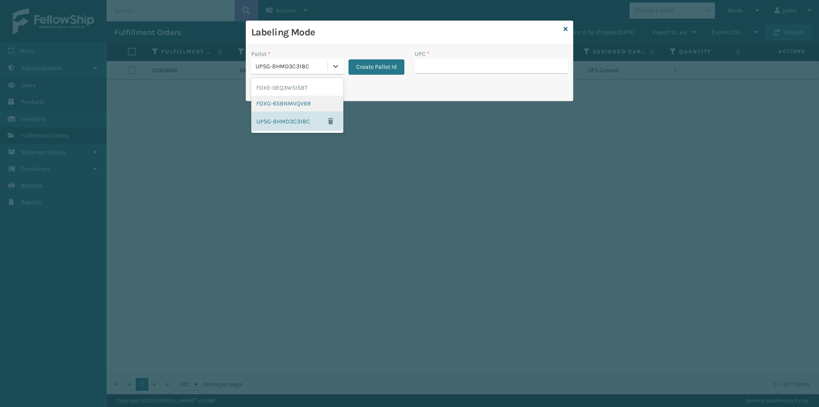
click at [291, 97] on div "FDXG-65BNMVQV69" at bounding box center [297, 104] width 92 height 16
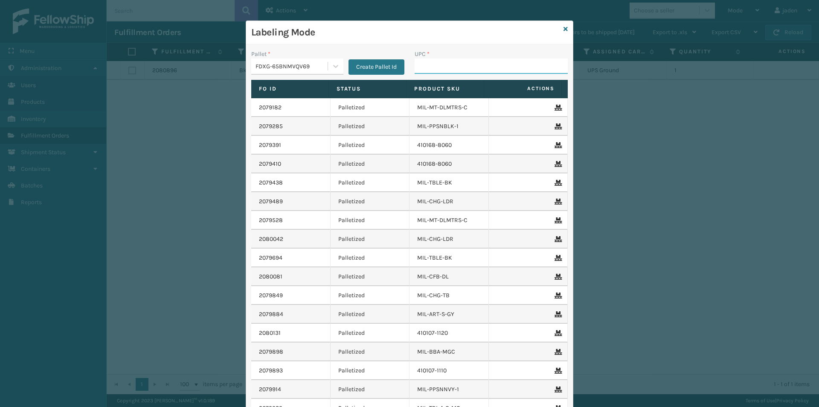
click at [439, 66] on input "UPC *" at bounding box center [491, 65] width 153 height 15
type input "410107-1150"
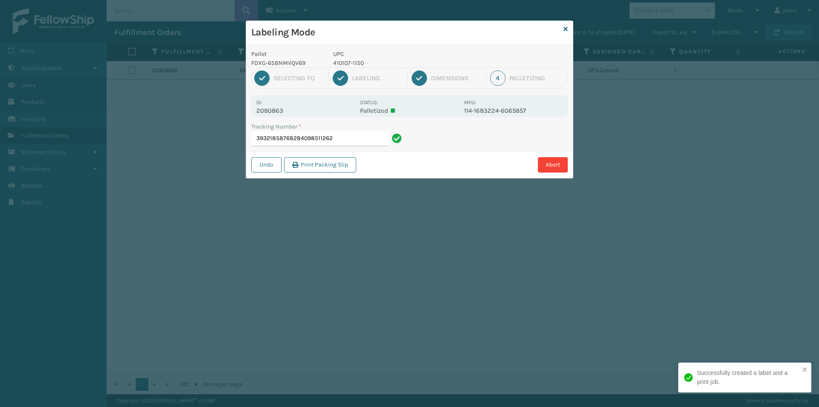
type input "393218587682840985112622"
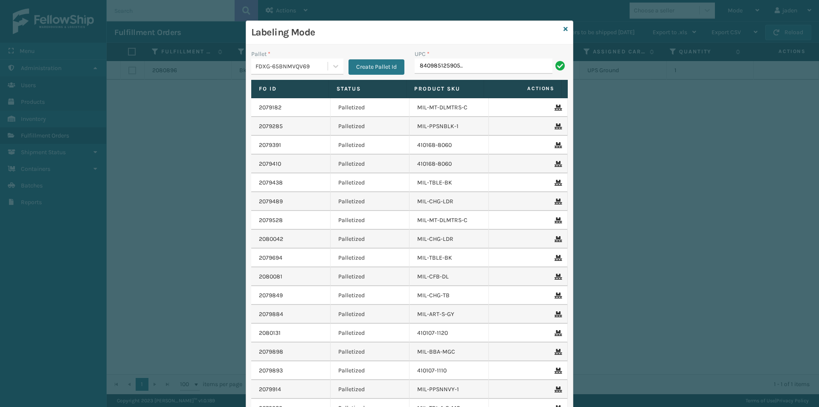
type input "840985125905.."
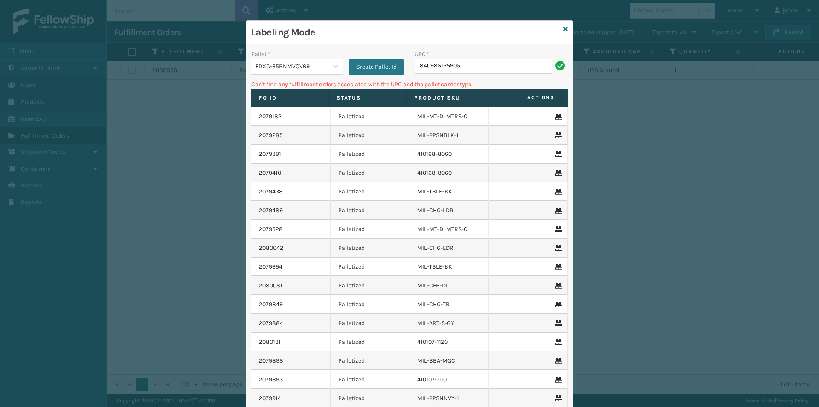
type input "840985125905."
type input "840985125905"
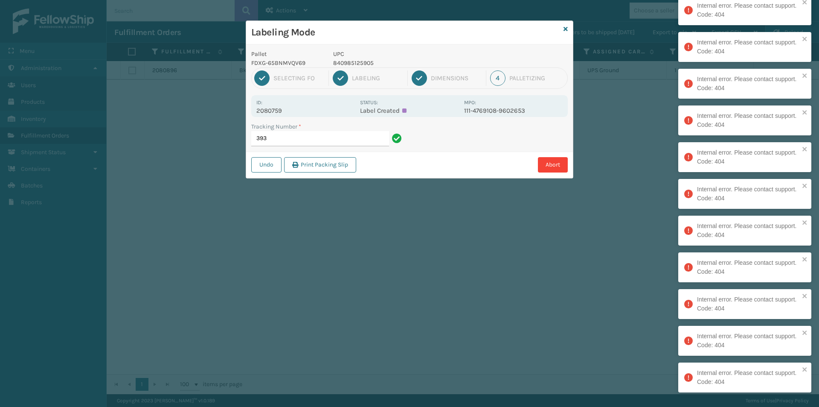
click at [288, 142] on input "393" at bounding box center [320, 138] width 138 height 15
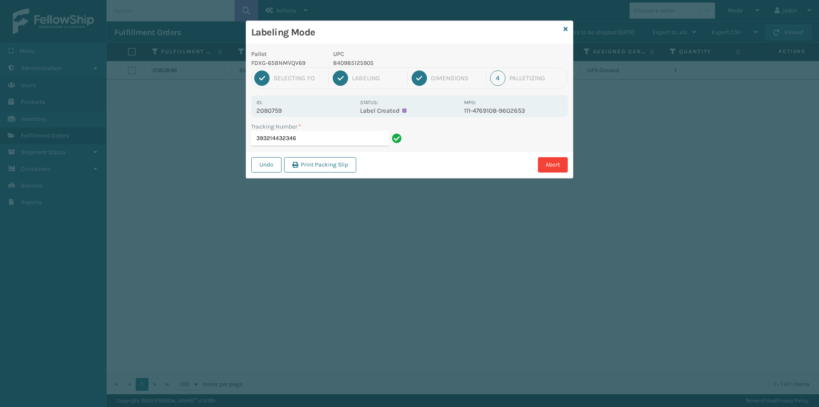
type input "393214432346"
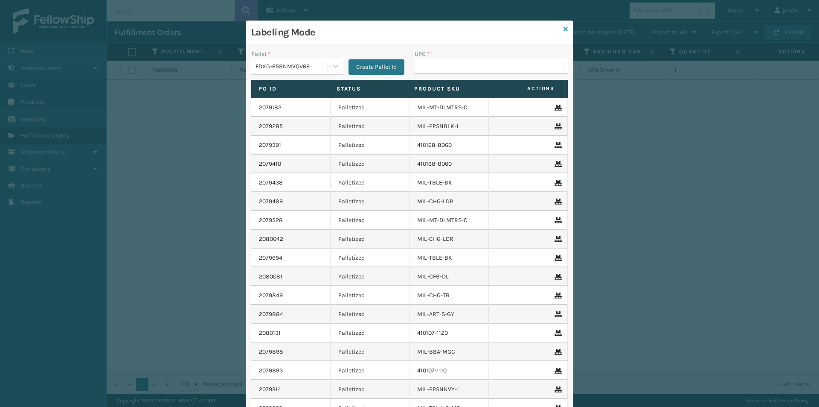
click at [564, 31] on icon at bounding box center [566, 29] width 4 height 6
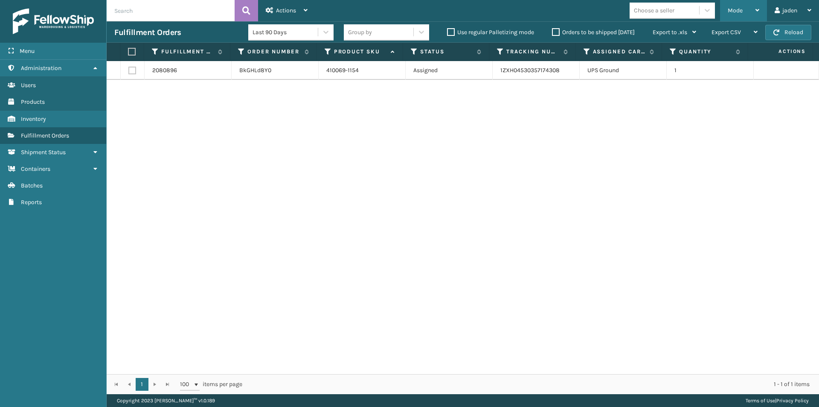
click at [738, 8] on span "Mode" at bounding box center [735, 10] width 15 height 7
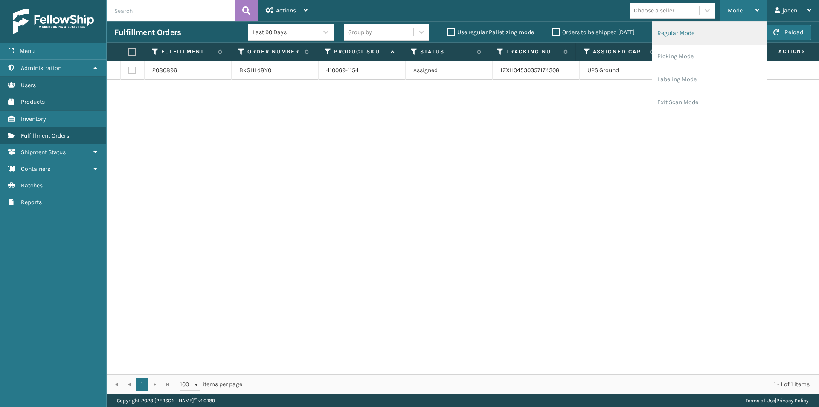
click at [682, 31] on li "Regular Mode" at bounding box center [709, 33] width 114 height 23
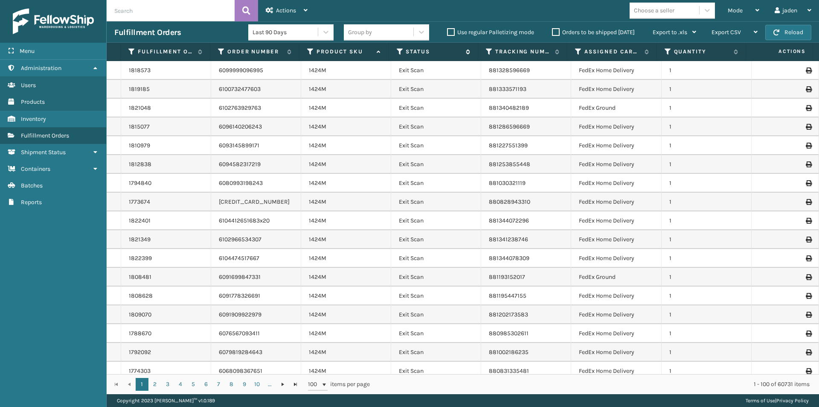
click at [400, 53] on icon at bounding box center [400, 52] width 7 height 8
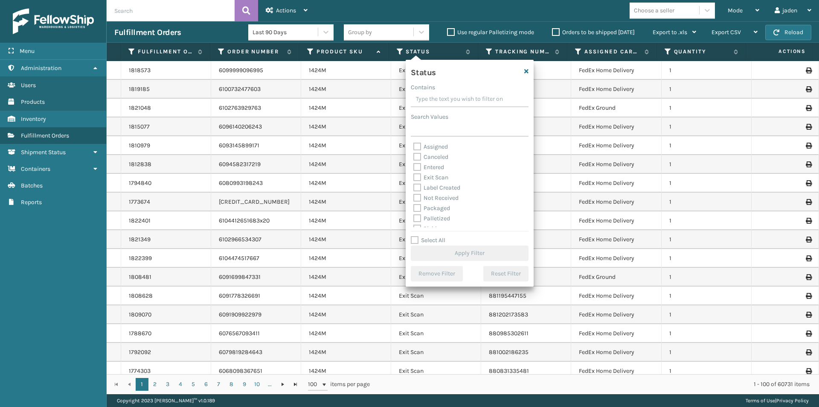
drag, startPoint x: 470, startPoint y: 96, endPoint x: 447, endPoint y: 91, distance: 23.4
click at [447, 91] on div "Contains" at bounding box center [470, 87] width 118 height 9
click at [419, 180] on label "Picking" at bounding box center [428, 180] width 30 height 7
click at [414, 180] on input "Picking" at bounding box center [413, 179] width 0 height 6
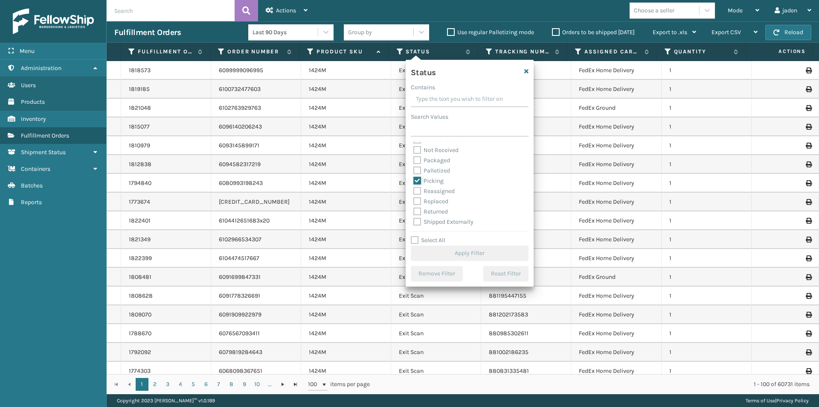
checkbox input "true"
click at [464, 248] on button "Apply Filter" at bounding box center [470, 252] width 118 height 15
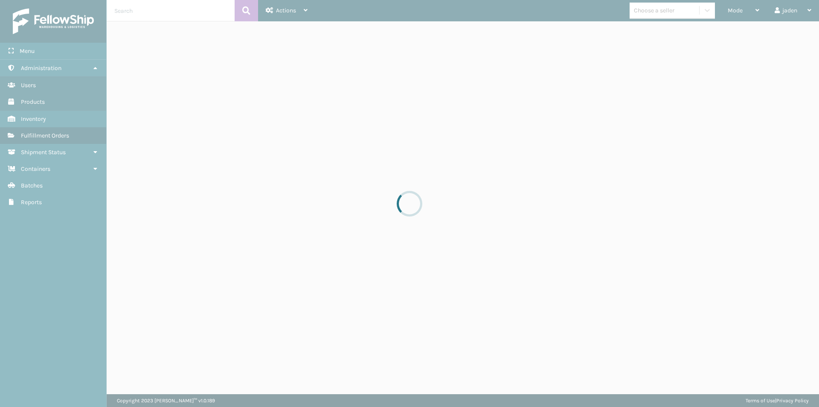
click at [743, 13] on div at bounding box center [409, 203] width 819 height 407
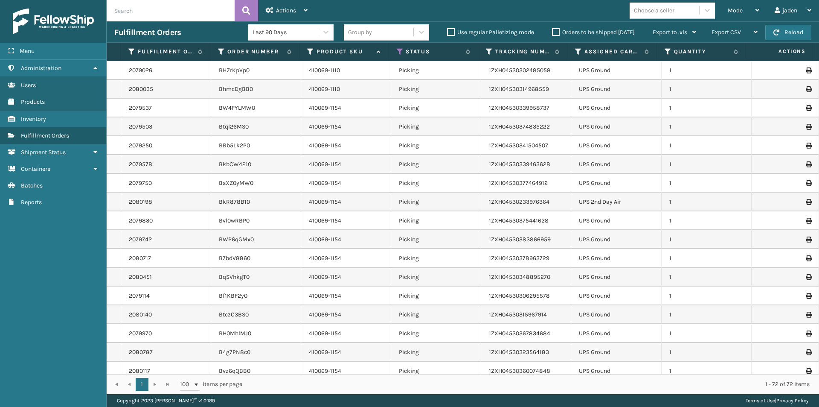
click at [743, 13] on div "Mode" at bounding box center [744, 10] width 32 height 21
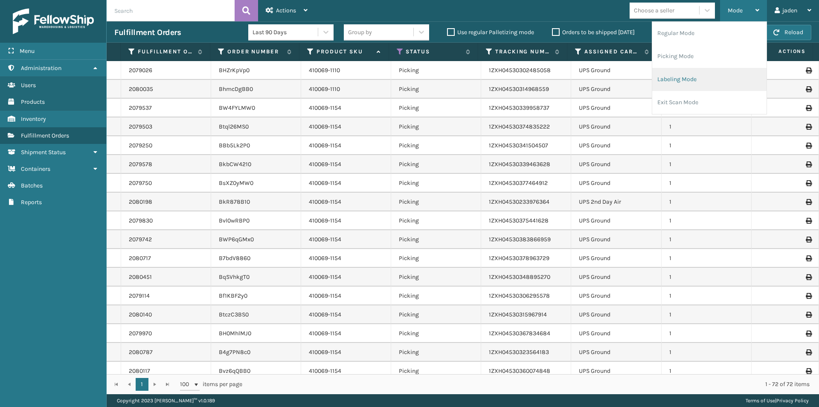
click at [711, 71] on li "Labeling Mode" at bounding box center [709, 79] width 114 height 23
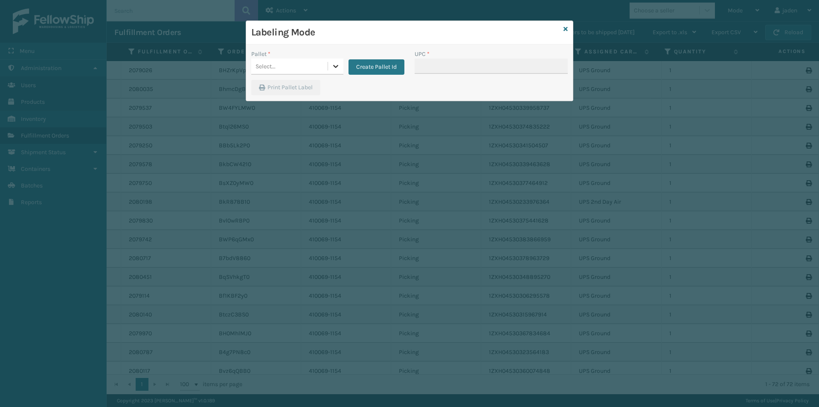
click at [334, 66] on icon at bounding box center [335, 66] width 5 height 3
click at [293, 81] on div "FDXE-0EQ3W5I58T" at bounding box center [297, 88] width 92 height 16
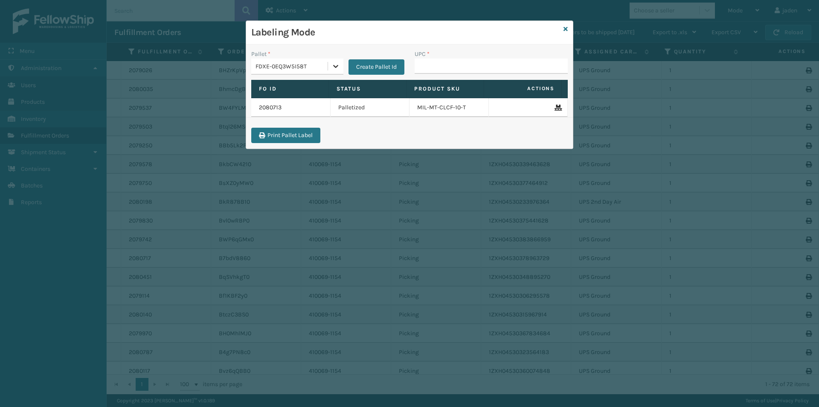
click at [340, 66] on icon at bounding box center [335, 66] width 9 height 9
drag, startPoint x: 270, startPoint y: 126, endPoint x: 455, endPoint y: 72, distance: 192.5
click at [270, 126] on div "UPSG-BHMD3C318C" at bounding box center [297, 121] width 92 height 20
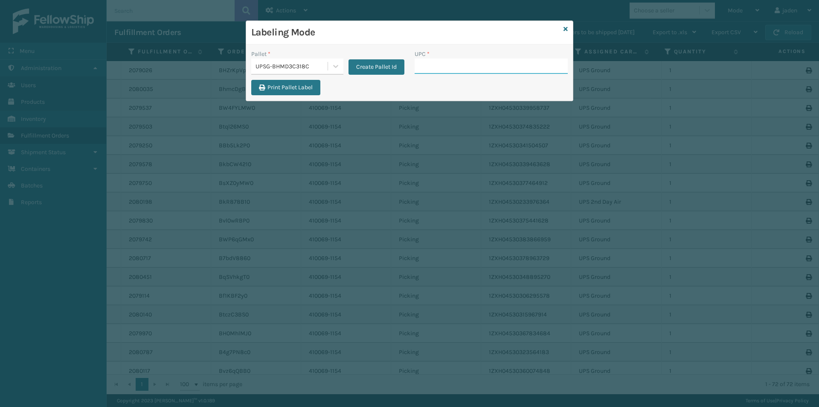
click at [455, 72] on input "UPC *" at bounding box center [491, 65] width 153 height 15
type input "410069-1154"
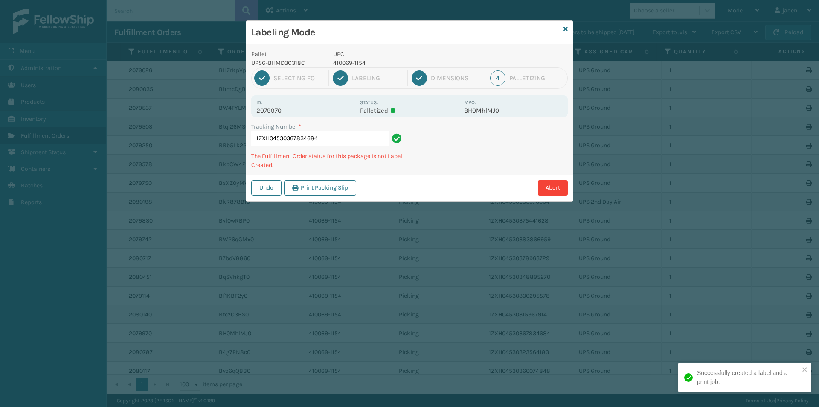
click at [343, 64] on p "410069-1154" at bounding box center [396, 62] width 126 height 9
copy p "410069-1154"
drag, startPoint x: 475, startPoint y: 157, endPoint x: 486, endPoint y: 157, distance: 10.7
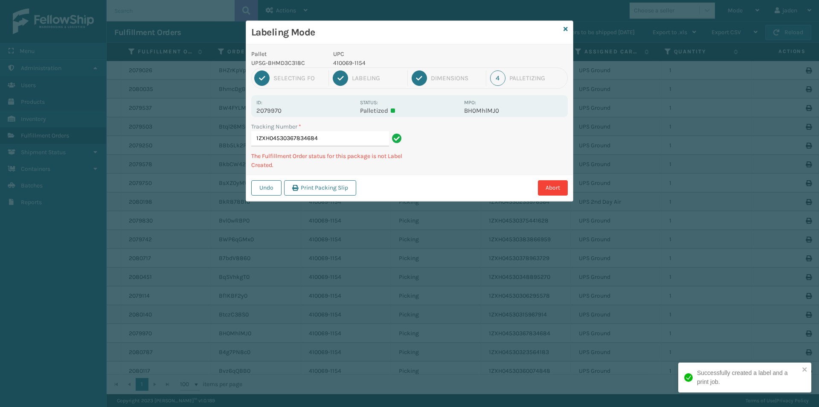
click at [444, 174] on div "Pallet UPSG-BHMD3C318C UPC 410069-1154 1 Selecting FO 2 Labeling 3 Dimensions 4…" at bounding box center [409, 122] width 327 height 157
drag, startPoint x: 523, startPoint y: 144, endPoint x: 525, endPoint y: 131, distance: 12.6
click at [452, 173] on div "Pallet UPSG-BHMD3C318C UPC 410069-1154 1 Selecting FO 2 Labeling 3 Dimensions 4…" at bounding box center [409, 122] width 327 height 157
drag, startPoint x: 521, startPoint y: 132, endPoint x: 531, endPoint y: 124, distance: 12.4
click at [450, 168] on div "Tracking Number * 1ZXH04530367834684 The Fulfillment Order status for this pack…" at bounding box center [409, 148] width 327 height 52
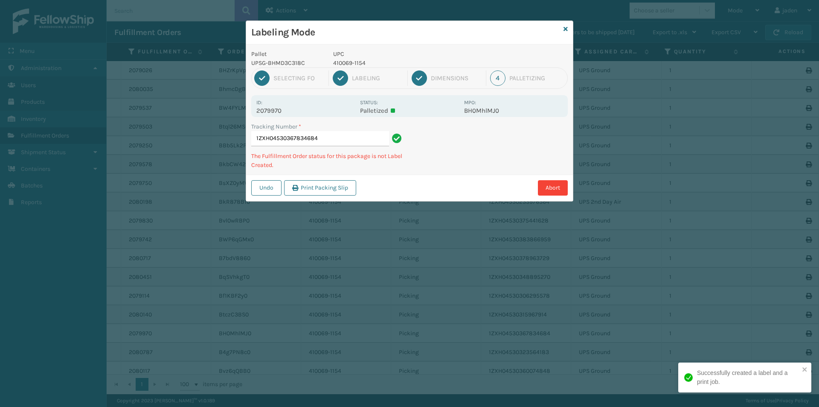
drag, startPoint x: 531, startPoint y: 124, endPoint x: 455, endPoint y: 165, distance: 86.5
click at [455, 165] on div "Tracking Number * 1ZXH04530367834684 The Fulfillment Order status for this pack…" at bounding box center [409, 148] width 327 height 52
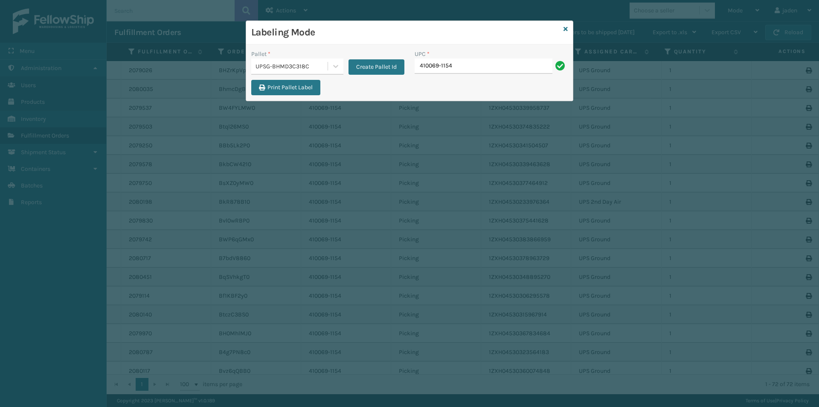
type input "410069-1154"
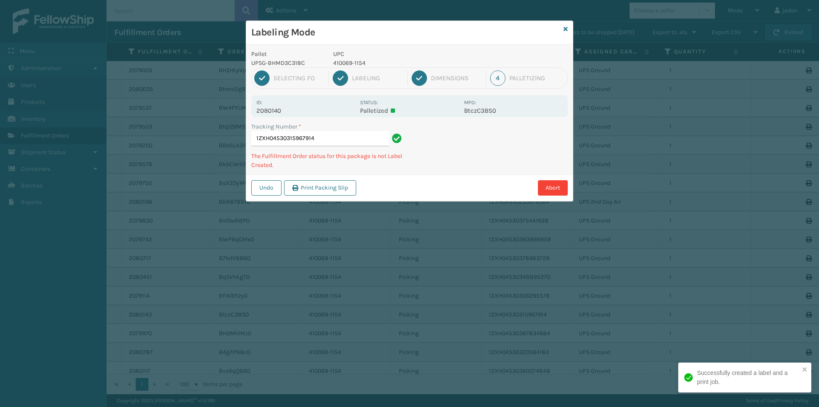
drag, startPoint x: 555, startPoint y: 151, endPoint x: 523, endPoint y: 153, distance: 31.7
click at [450, 200] on div "Labeling Mode Pallet UPSG-BHMD3C318C UPC 410069-1154 1 Selecting FO 2 Labeling …" at bounding box center [409, 203] width 819 height 407
drag, startPoint x: 529, startPoint y: 148, endPoint x: 462, endPoint y: 146, distance: 67.4
click at [425, 190] on div "Abort" at bounding box center [463, 187] width 209 height 15
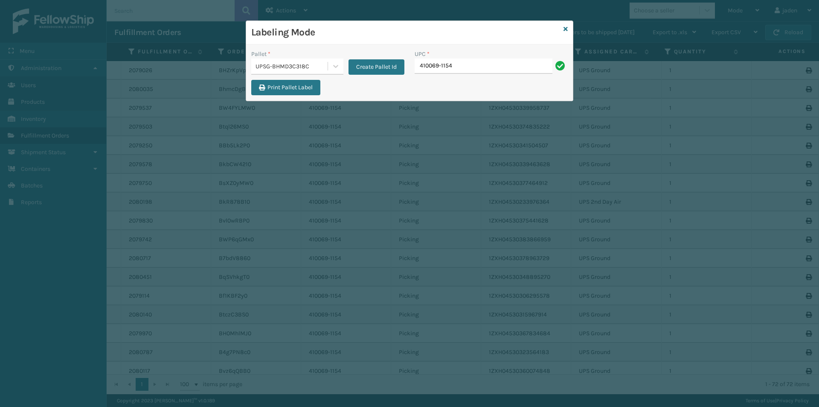
type input "410069-1154"
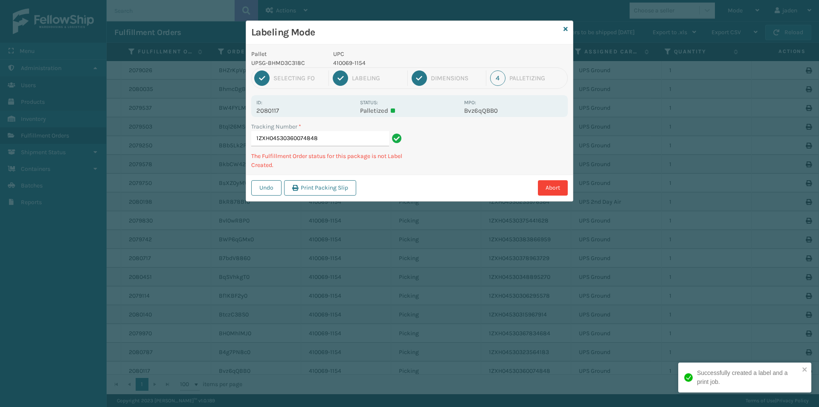
drag, startPoint x: 491, startPoint y: 152, endPoint x: 532, endPoint y: 138, distance: 43.7
click at [462, 171] on div "Pallet UPSG-BHMD3C318C UPC 410069-1154 1 Selecting FO 2 Labeling 3 Dimensions 4…" at bounding box center [409, 122] width 327 height 157
drag, startPoint x: 532, startPoint y: 138, endPoint x: 443, endPoint y: 169, distance: 94.7
click at [426, 190] on div "Abort" at bounding box center [463, 187] width 209 height 15
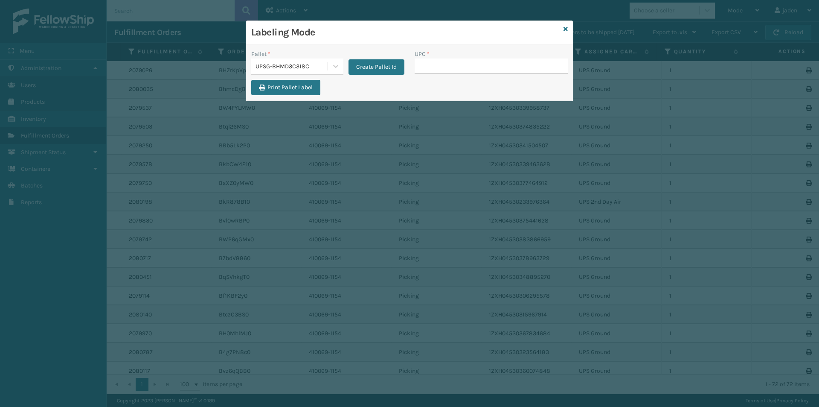
type input "410069-1154"
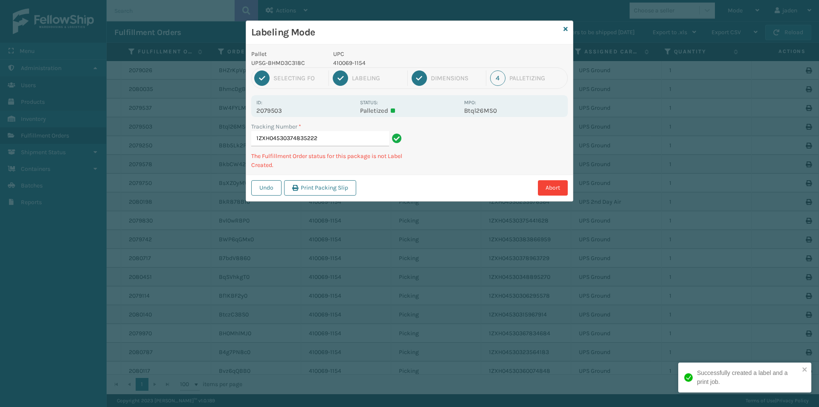
drag, startPoint x: 490, startPoint y: 144, endPoint x: 511, endPoint y: 146, distance: 21.1
click at [436, 177] on div "Undo Print Packing Slip Abort" at bounding box center [409, 187] width 327 height 26
drag, startPoint x: 511, startPoint y: 146, endPoint x: 479, endPoint y: 122, distance: 39.6
click at [451, 171] on div "Tracking Number * 1ZXH04530374835222 The Fulfillment Order status for this pack…" at bounding box center [409, 148] width 327 height 52
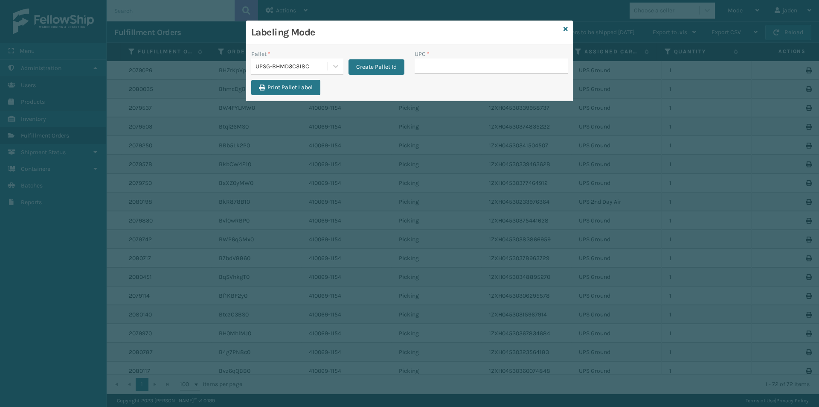
type input "410069-1154"
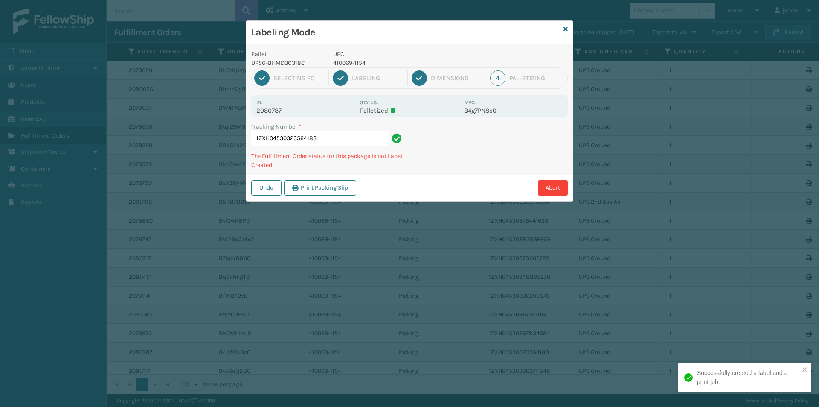
drag, startPoint x: 526, startPoint y: 143, endPoint x: 519, endPoint y: 143, distance: 6.8
drag, startPoint x: 519, startPoint y: 143, endPoint x: 444, endPoint y: 113, distance: 80.8
click at [427, 174] on div "Tracking Number * 1ZXH04530323564183 The Fulfillment Order status for this pack…" at bounding box center [409, 148] width 327 height 52
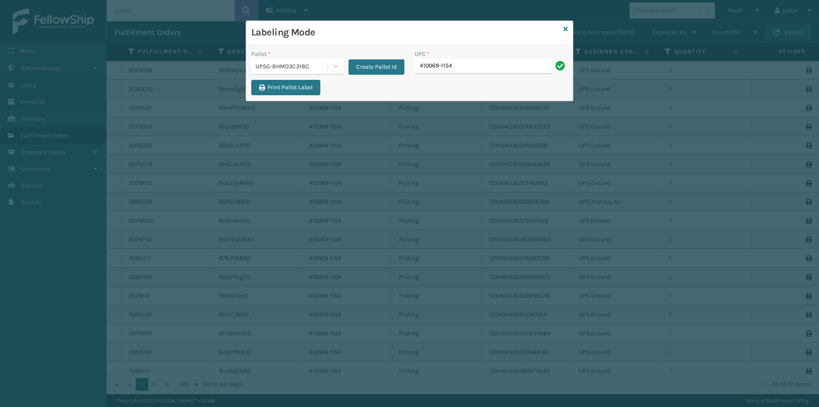
type input "410069-1154"
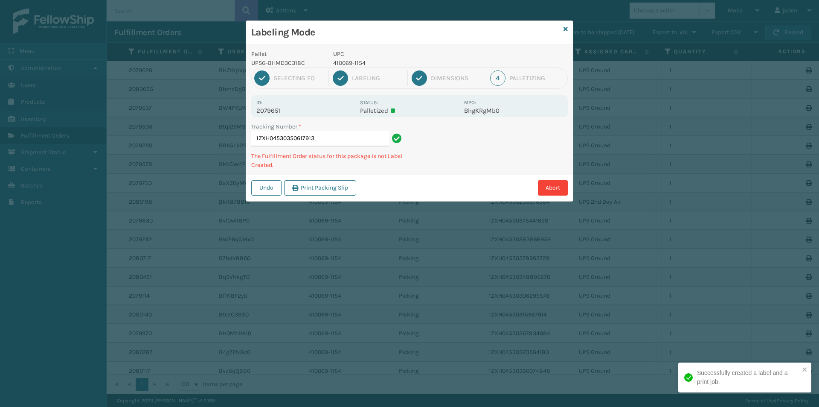
drag, startPoint x: 516, startPoint y: 137, endPoint x: 524, endPoint y: 133, distance: 9.2
click at [470, 163] on div "Tracking Number * 1ZXH04530350617913 The Fulfillment Order status for this pack…" at bounding box center [409, 148] width 327 height 52
drag, startPoint x: 523, startPoint y: 133, endPoint x: 509, endPoint y: 133, distance: 14.1
click at [426, 173] on div "Pallet UPSG-BHMD3C318C UPC 410069-1154 1 Selecting FO 2 Labeling 3 Dimensions 4…" at bounding box center [409, 122] width 327 height 157
drag, startPoint x: 509, startPoint y: 133, endPoint x: 513, endPoint y: 130, distance: 4.5
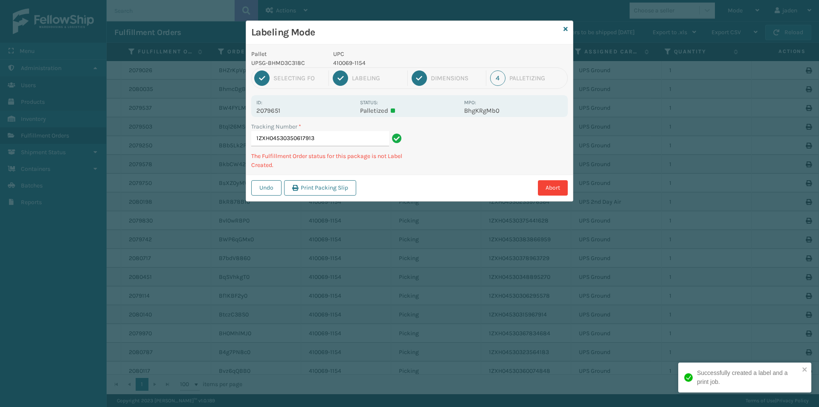
click at [432, 173] on div "Pallet UPSG-BHMD3C318C UPC 410069-1154 1 Selecting FO 2 Labeling 3 Dimensions 4…" at bounding box center [409, 122] width 327 height 157
drag, startPoint x: 513, startPoint y: 130, endPoint x: 473, endPoint y: 150, distance: 44.3
click at [439, 170] on div "Pallet UPSG-BHMD3C318C UPC 410069-1154 1 Selecting FO 2 Labeling 3 Dimensions 4…" at bounding box center [409, 122] width 327 height 157
drag, startPoint x: 523, startPoint y: 128, endPoint x: 408, endPoint y: 186, distance: 129.0
drag, startPoint x: 408, startPoint y: 186, endPoint x: 511, endPoint y: 142, distance: 111.6
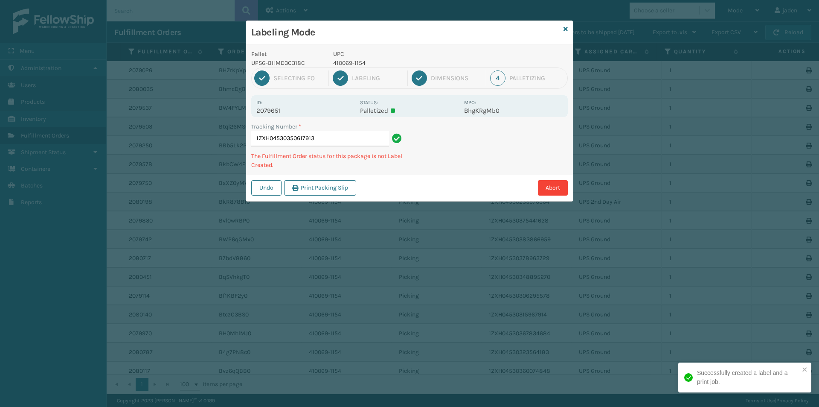
click at [447, 173] on div "Pallet UPSG-BHMD3C318C UPC 410069-1154 1 Selecting FO 2 Labeling 3 Dimensions 4…" at bounding box center [409, 122] width 327 height 157
drag, startPoint x: 511, startPoint y: 142, endPoint x: 501, endPoint y: 145, distance: 10.1
drag, startPoint x: 393, startPoint y: 203, endPoint x: 544, endPoint y: 128, distance: 168.1
click at [450, 174] on div "Labeling Mode Pallet UPSG-BHMD3C318C UPC 410069-1154 1 Selecting FO 2 Labeling …" at bounding box center [409, 203] width 819 height 407
drag, startPoint x: 544, startPoint y: 128, endPoint x: 405, endPoint y: 190, distance: 151.8
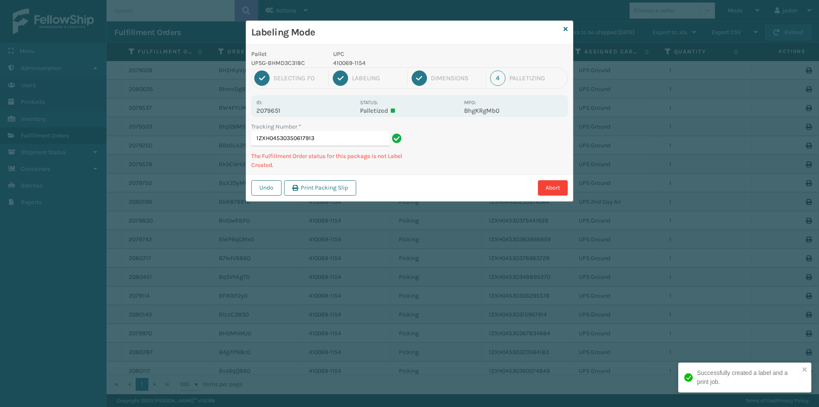
drag, startPoint x: 405, startPoint y: 190, endPoint x: 410, endPoint y: 188, distance: 4.8
click at [410, 188] on div "Abort" at bounding box center [463, 187] width 209 height 15
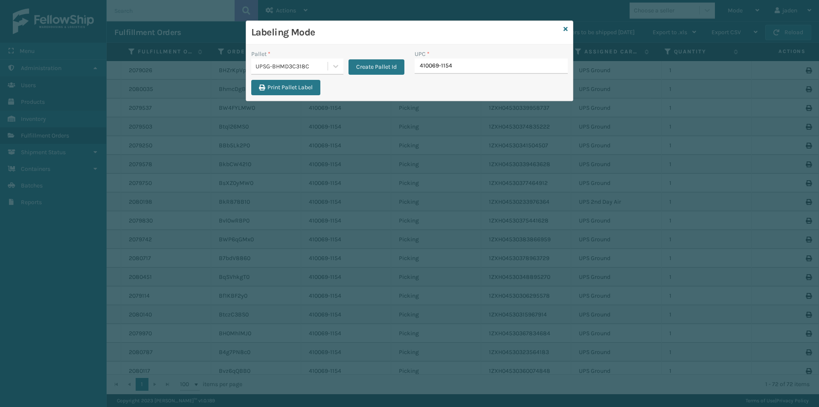
type input "410069-1154"
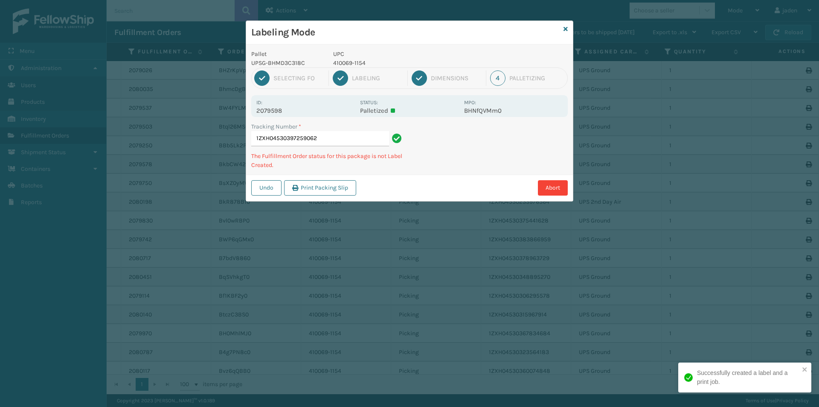
drag, startPoint x: 513, startPoint y: 152, endPoint x: 489, endPoint y: 160, distance: 24.6
click at [475, 173] on div "Pallet UPSG-BHMD3C318C UPC 410069-1154 1 Selecting FO 2 Labeling 3 Dimensions 4…" at bounding box center [409, 122] width 327 height 157
drag, startPoint x: 489, startPoint y: 160, endPoint x: 437, endPoint y: 174, distance: 54.1
drag, startPoint x: 437, startPoint y: 174, endPoint x: 460, endPoint y: 87, distance: 90.7
click at [438, 175] on div "Undo Print Packing Slip Abort" at bounding box center [409, 187] width 327 height 26
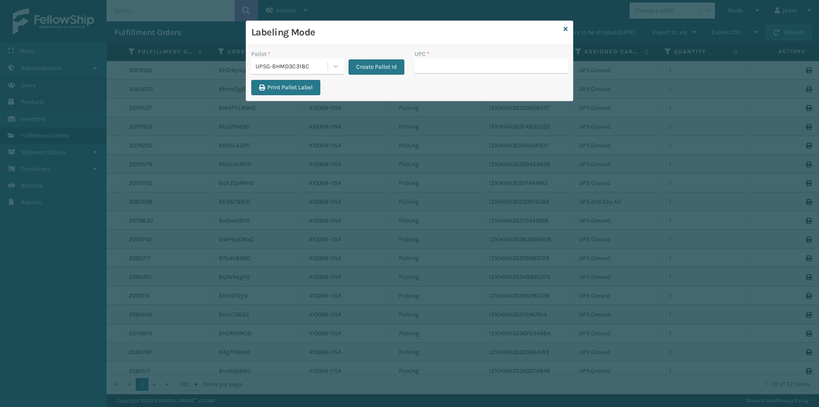
drag, startPoint x: 446, startPoint y: 63, endPoint x: 422, endPoint y: 67, distance: 24.7
type input "410069-1154"
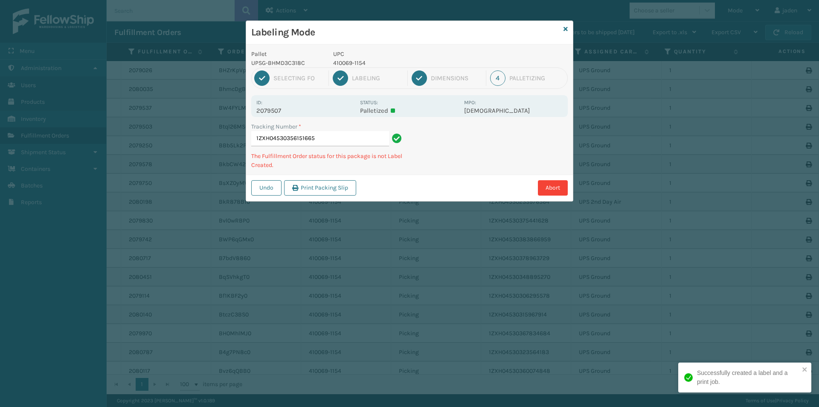
drag, startPoint x: 529, startPoint y: 157, endPoint x: 558, endPoint y: 146, distance: 31.1
click at [436, 203] on div "Labeling Mode Pallet UPSG-BHMD3C318C UPC 410069-1154 1 Selecting FO 2 Labeling …" at bounding box center [409, 203] width 819 height 407
drag, startPoint x: 558, startPoint y: 146, endPoint x: 402, endPoint y: 217, distance: 171.4
drag, startPoint x: 402, startPoint y: 217, endPoint x: 533, endPoint y: 147, distance: 148.7
click at [433, 204] on div "Labeling Mode Pallet UPSG-BHMD3C318C UPC 410069-1154 1 Selecting FO 2 Labeling …" at bounding box center [409, 203] width 819 height 407
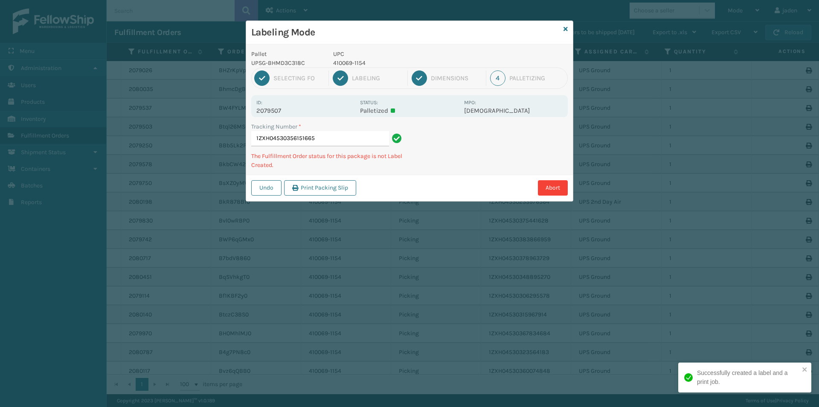
drag, startPoint x: 561, startPoint y: 134, endPoint x: 540, endPoint y: 139, distance: 20.9
drag
click at [456, 181] on div "Undo Print Packing Slip Abort" at bounding box center [409, 187] width 327 height 26
click at [470, 169] on div "Pallet UPSG-BHMD3C318C UPC 410069-1154 1 Selecting FO 2 Labeling 3 Dimensions 4…" at bounding box center [409, 122] width 327 height 157
click at [455, 180] on div "Undo Print Packing Slip Abort" at bounding box center [409, 187] width 327 height 26
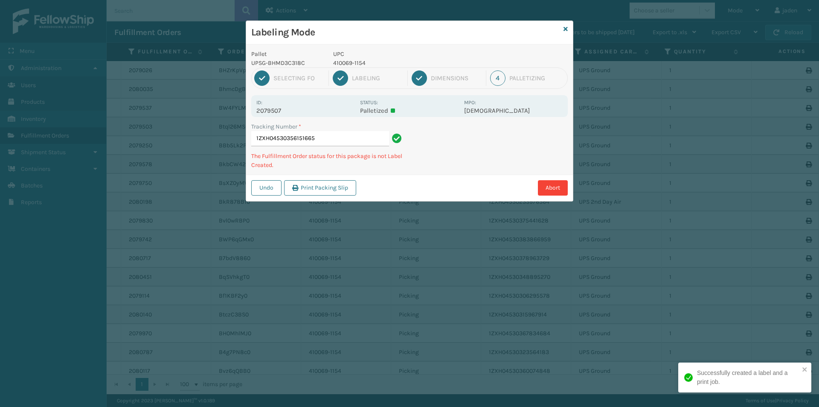
click at [438, 193] on div "Abort" at bounding box center [463, 187] width 209 height 15
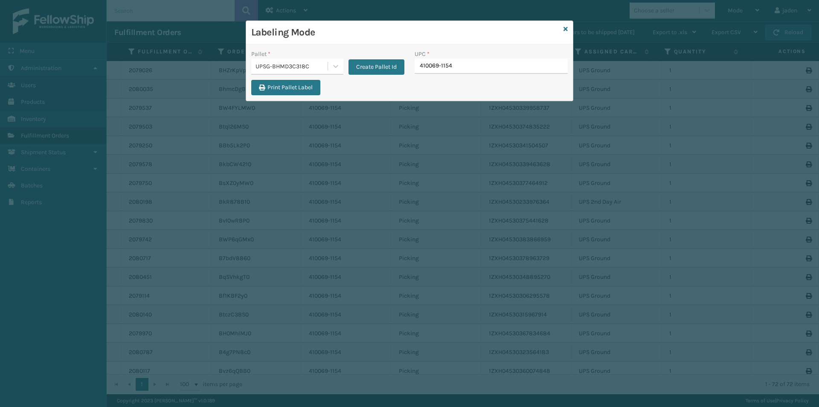
type input "410069-1154"
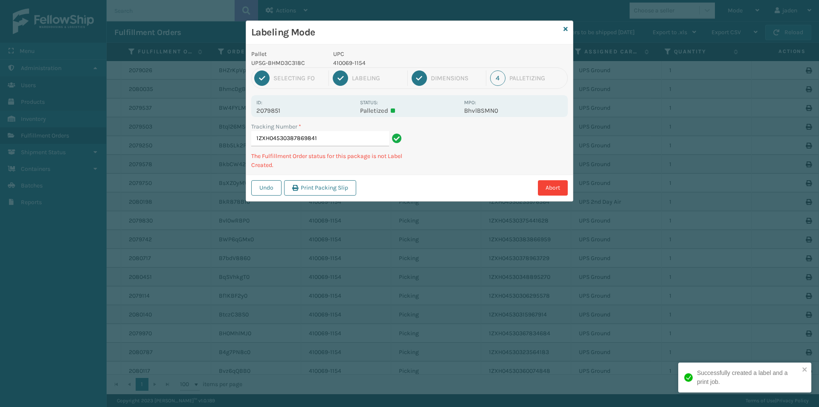
drag, startPoint x: 507, startPoint y: 139, endPoint x: 496, endPoint y: 141, distance: 11.8
click at [479, 192] on div "Labeling Mode Pallet UPSG-BHMD3C318C UPC 410069-1154 1 Selecting FO 2 Labeling …" at bounding box center [409, 203] width 819 height 407
click at [442, 179] on div "Labeling Mode Pallet UPSG-BHMD3C318C UPC 410069-1154 1 Selecting FO 2 Labeling …" at bounding box center [409, 203] width 819 height 407
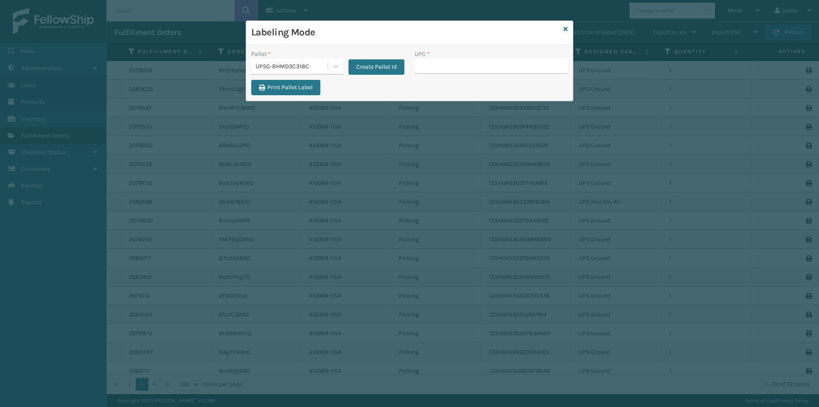
type input "410069-1154"
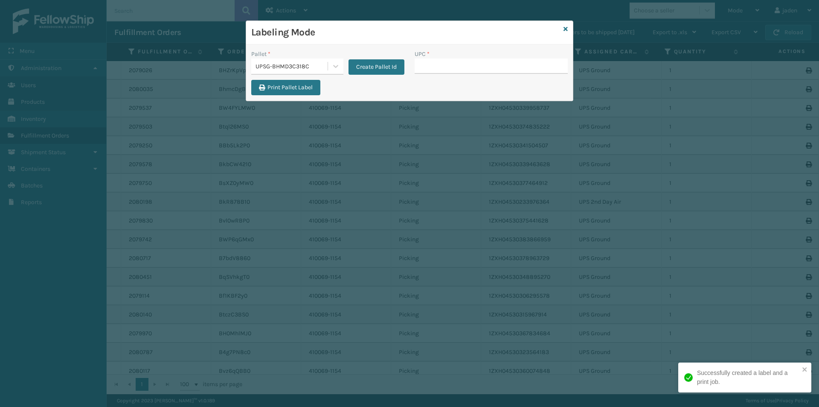
type input "410069-1154"
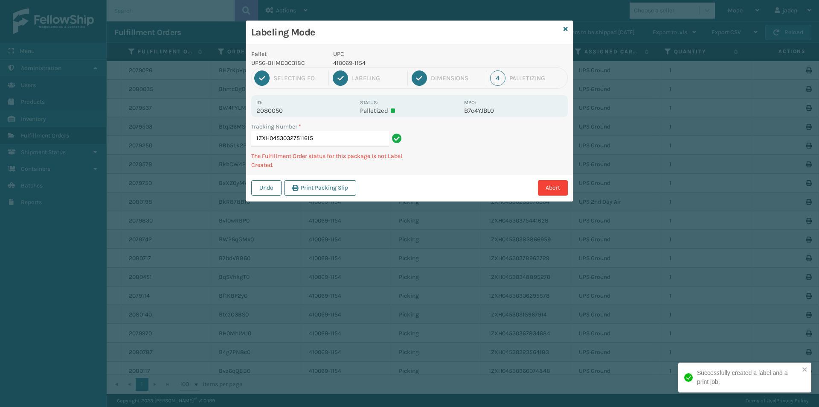
drag, startPoint x: 523, startPoint y: 130, endPoint x: 444, endPoint y: 113, distance: 81.5
click at [414, 164] on div "Tracking Number * 1ZXH04530327511615 The Fulfillment Order status for this pack…" at bounding box center [409, 148] width 327 height 52
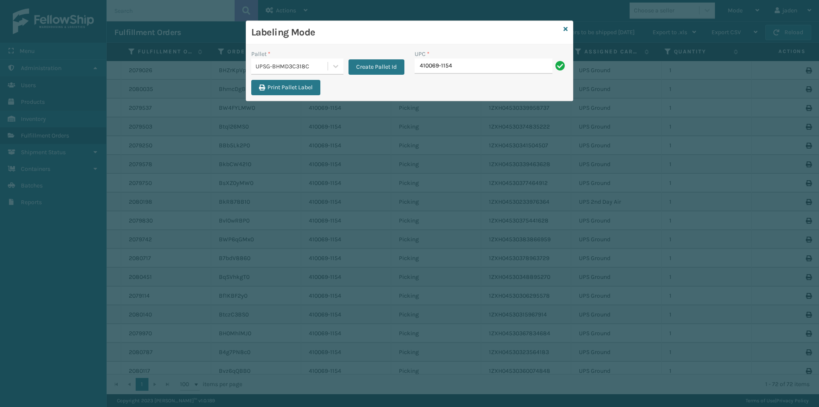
type input "410069-1154"
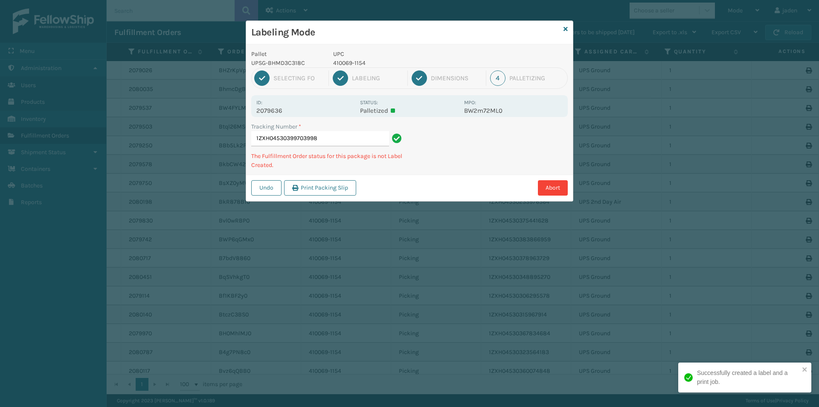
drag, startPoint x: 488, startPoint y: 163, endPoint x: 448, endPoint y: 171, distance: 41.2
click at [435, 190] on div "Abort" at bounding box center [463, 187] width 209 height 15
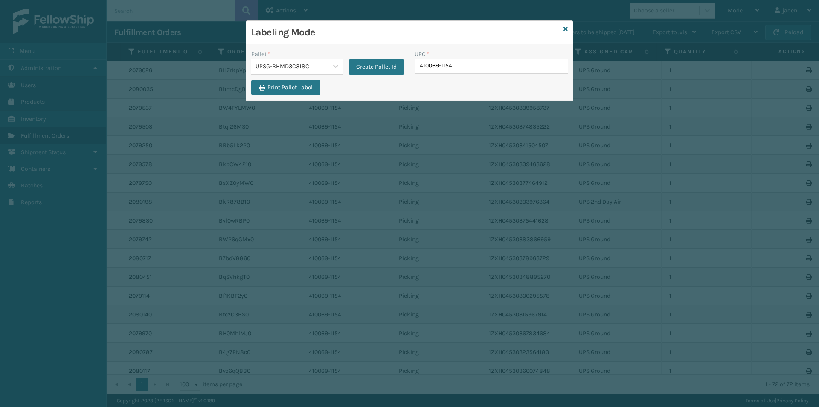
type input "410069-1154"
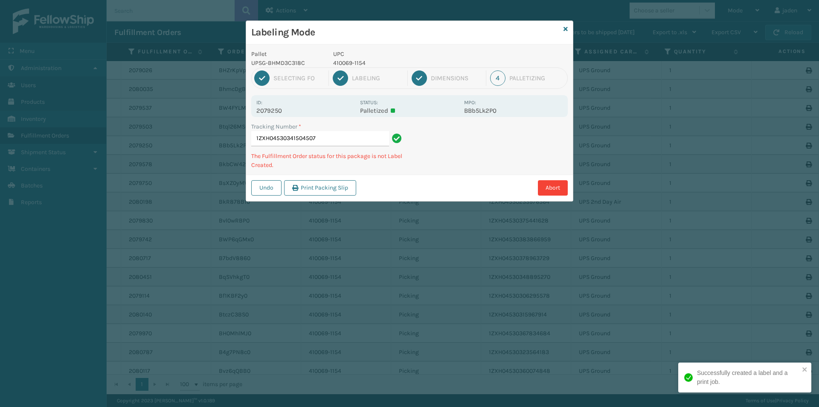
drag, startPoint x: 532, startPoint y: 138, endPoint x: 436, endPoint y: 192, distance: 110.4
drag, startPoint x: 436, startPoint y: 192, endPoint x: 517, endPoint y: 138, distance: 96.8
click at [461, 176] on div "Undo Print Packing Slip Abort" at bounding box center [409, 187] width 327 height 26
drag, startPoint x: 515, startPoint y: 138, endPoint x: 537, endPoint y: 134, distance: 23.0
click at [488, 168] on div "Pallet UPSG-BHMD3C318C UPC 410069-1154 1 Selecting FO 2 Labeling 3 Dimensions 4…" at bounding box center [409, 122] width 327 height 157
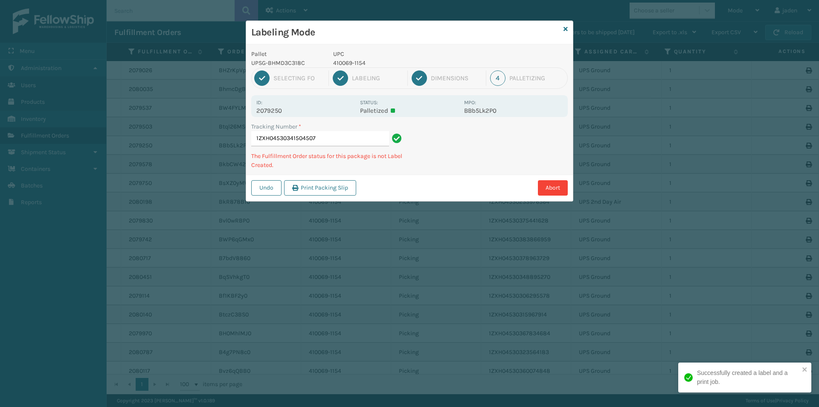
drag, startPoint x: 537, startPoint y: 134, endPoint x: 453, endPoint y: 199, distance: 106.8
drag, startPoint x: 453, startPoint y: 199, endPoint x: 565, endPoint y: 134, distance: 129.4
click at [512, 167] on div "Pallet UPSG-BHMD3C318C UPC 410069-1154 1 Selecting FO 2 Labeling 3 Dimensions 4…" at bounding box center [409, 122] width 327 height 157
drag, startPoint x: 565, startPoint y: 134, endPoint x: 538, endPoint y: 141, distance: 27.3
drag, startPoint x: 538, startPoint y: 141, endPoint x: 552, endPoint y: 148, distance: 15.1
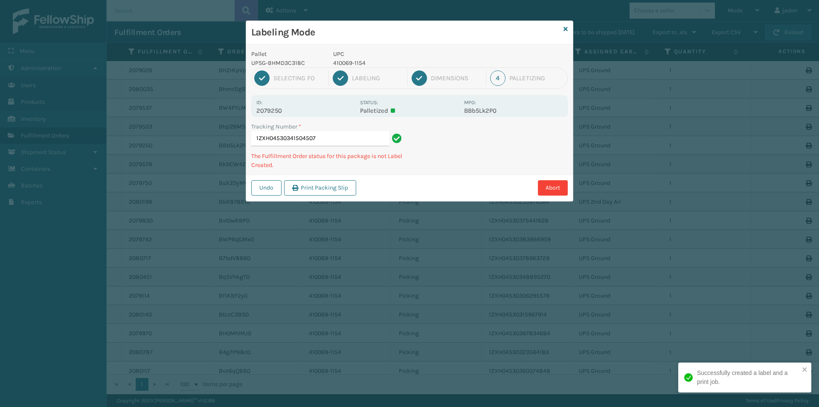
click at [500, 188] on div "Labeling Mode Pallet UPSG-BHMD3C318C UPC 410069-1154 1 Selecting FO 2 Labeling …" at bounding box center [409, 203] width 819 height 407
drag, startPoint x: 552, startPoint y: 148, endPoint x: 451, endPoint y: 194, distance: 111.1
drag, startPoint x: 451, startPoint y: 194, endPoint x: 551, endPoint y: 138, distance: 114.2
click at [481, 182] on div "Abort" at bounding box center [463, 187] width 209 height 15
drag, startPoint x: 551, startPoint y: 138, endPoint x: 434, endPoint y: 198, distance: 131.5
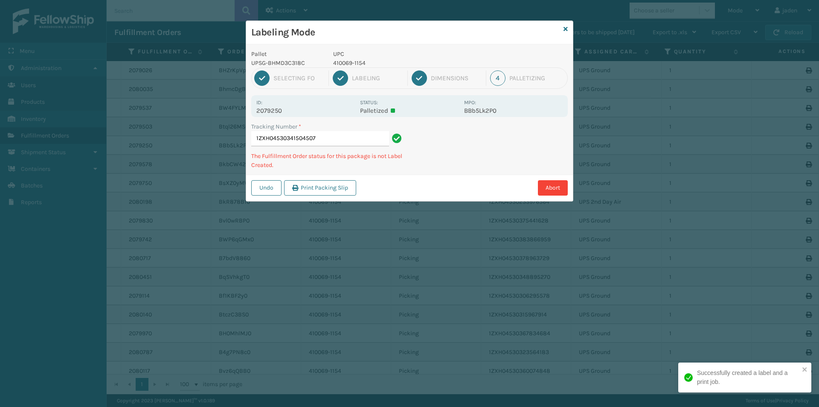
drag, startPoint x: 434, startPoint y: 198, endPoint x: 555, endPoint y: 138, distance: 135.8
click at [489, 171] on div "Pallet UPSG-BHMD3C318C UPC 410069-1154 1 Selecting FO 2 Labeling 3 Dimensions 4…" at bounding box center [409, 122] width 327 height 157
drag, startPoint x: 555, startPoint y: 138, endPoint x: 514, endPoint y: 147, distance: 42.8
drag, startPoint x: 514, startPoint y: 147, endPoint x: 547, endPoint y: 132, distance: 36.5
click at [476, 172] on div "Labeling Mode Pallet UPSG-BHMD3C318C UPC 410069-1154 1 Selecting FO 2 Labeling …" at bounding box center [409, 203] width 819 height 407
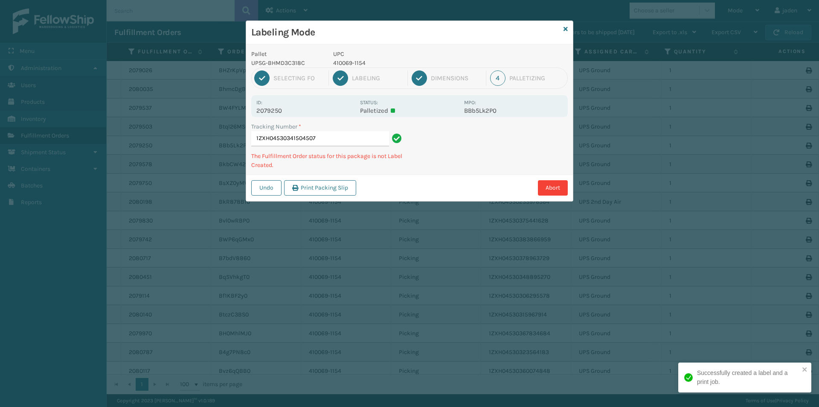
drag, startPoint x: 547, startPoint y: 132, endPoint x: 523, endPoint y: 136, distance: 24.3
drag, startPoint x: 523, startPoint y: 136, endPoint x: 546, endPoint y: 142, distance: 23.8
click at [494, 173] on div "Pallet UPSG-BHMD3C318C UPC 410069-1154 1 Selecting FO 2 Labeling 3 Dimensions 4…" at bounding box center [409, 122] width 327 height 157
drag, startPoint x: 543, startPoint y: 138, endPoint x: 406, endPoint y: 187, distance: 146.4
drag, startPoint x: 406, startPoint y: 187, endPoint x: 462, endPoint y: 99, distance: 104.5
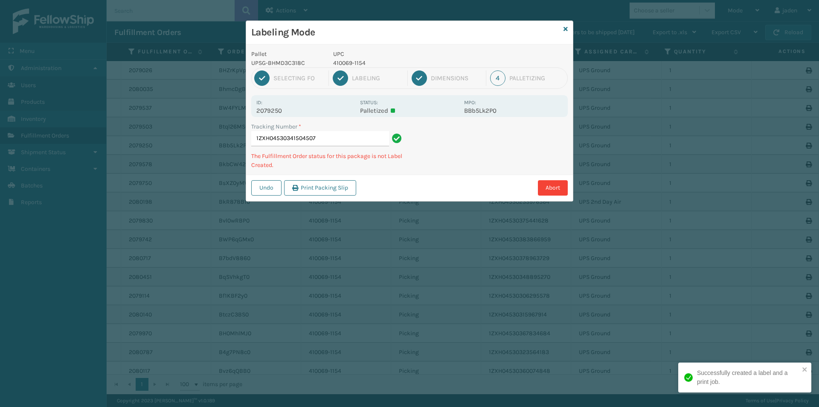
click at [411, 185] on div "Abort" at bounding box center [463, 187] width 209 height 15
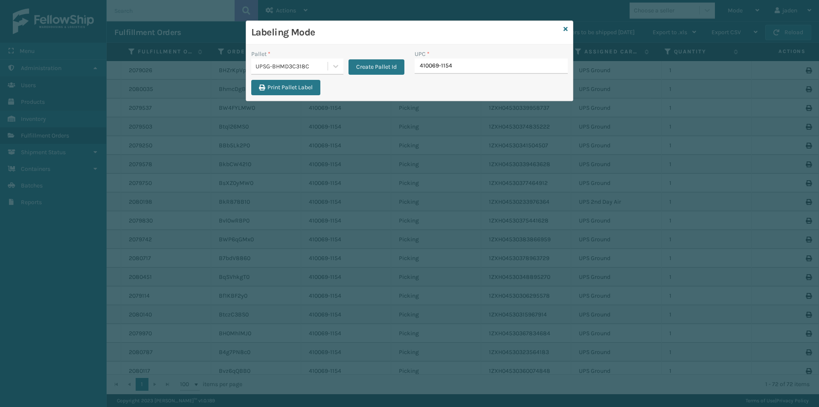
type input "410069-1154"
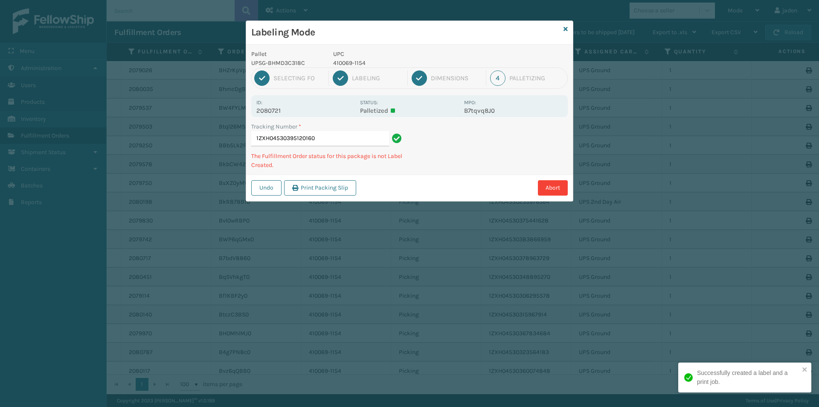
drag, startPoint x: 563, startPoint y: 149, endPoint x: 545, endPoint y: 151, distance: 18.0
drag, startPoint x: 545, startPoint y: 151, endPoint x: 509, endPoint y: 147, distance: 35.7
click at [508, 165] on div "Tracking Number * 1ZXH04530395120160 The Fulfillment Order status for this pack…" at bounding box center [409, 148] width 327 height 52
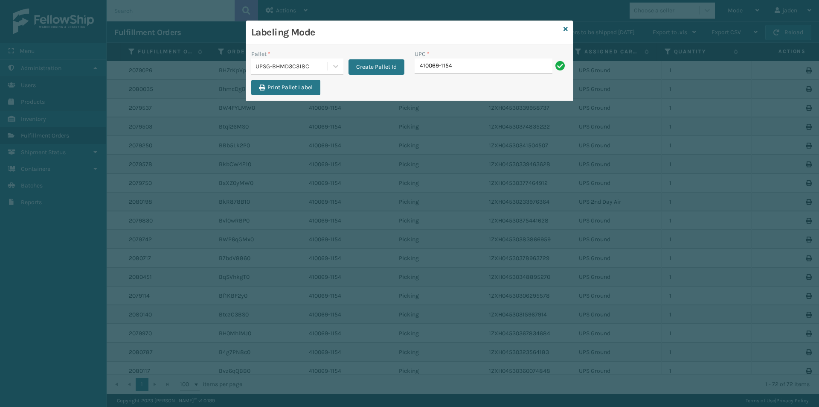
type input "410069-1154"
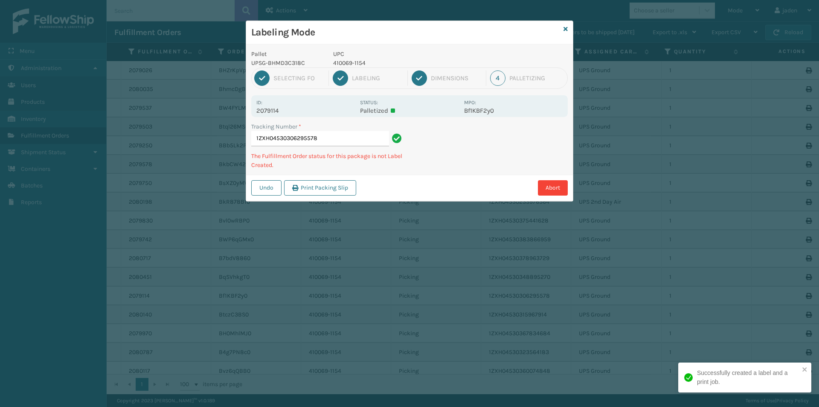
drag, startPoint x: 498, startPoint y: 151, endPoint x: 490, endPoint y: 151, distance: 8.1
drag, startPoint x: 490, startPoint y: 151, endPoint x: 522, endPoint y: 150, distance: 32.0
click at [438, 196] on div "Labeling Mode Pallet UPSG-BHMD3C318C UPC 410069-1154 1 Selecting FO 2 Labeling …" at bounding box center [409, 203] width 819 height 407
drag, startPoint x: 522, startPoint y: 150, endPoint x: 421, endPoint y: 233, distance: 131.2
drag, startPoint x: 421, startPoint y: 233, endPoint x: 556, endPoint y: 137, distance: 166.3
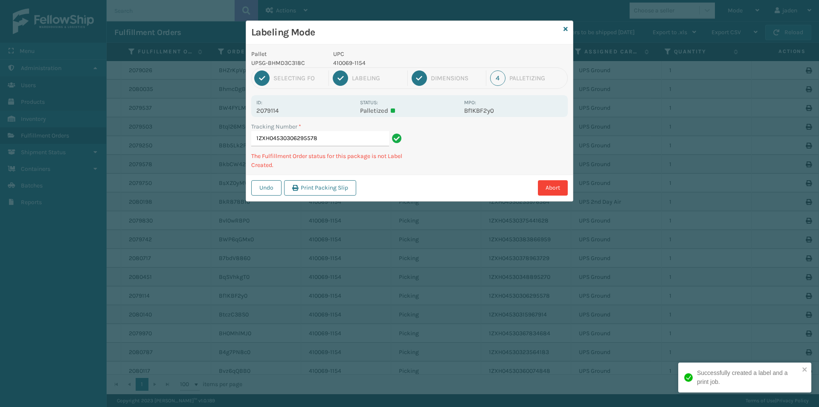
click at [462, 196] on div "Labeling Mode Pallet UPSG-BHMD3C318C UPC 410069-1154 1 Selecting FO 2 Labeling …" at bounding box center [409, 203] width 819 height 407
drag, startPoint x: 556, startPoint y: 137, endPoint x: 539, endPoint y: 139, distance: 17.3
drag, startPoint x: 539, startPoint y: 139, endPoint x: 531, endPoint y: 134, distance: 9.2
click at [489, 178] on div "Labeling Mode Pallet UPSG-BHMD3C318C UPC 410069-1154 1 Selecting FO 2 Labeling …" at bounding box center [409, 203] width 819 height 407
drag, startPoint x: 531, startPoint y: 134, endPoint x: 526, endPoint y: 134, distance: 4.7
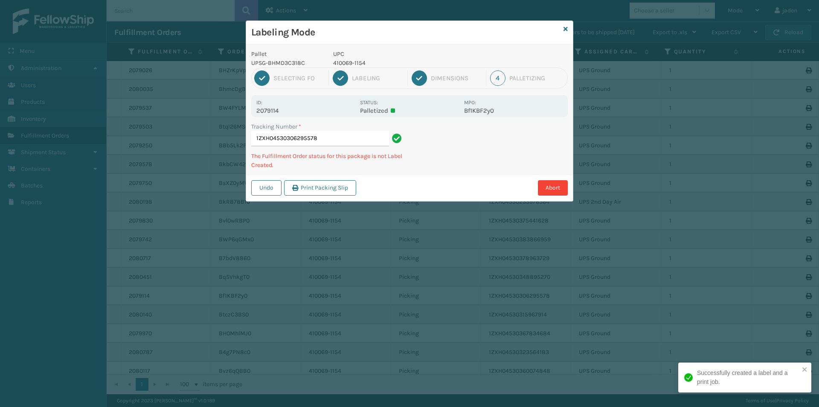
drag, startPoint x: 526, startPoint y: 134, endPoint x: 548, endPoint y: 127, distance: 22.9
click at [477, 162] on div "Pallet UPSG-BHMD3C318C UPC 410069-1154 1 Selecting FO 2 Labeling 3 Dimensions 4…" at bounding box center [409, 122] width 327 height 157
drag, startPoint x: 548, startPoint y: 127, endPoint x: 534, endPoint y: 128, distance: 14.1
drag, startPoint x: 534, startPoint y: 128, endPoint x: 463, endPoint y: 135, distance: 71.7
click at [429, 192] on div "Abort" at bounding box center [463, 187] width 209 height 15
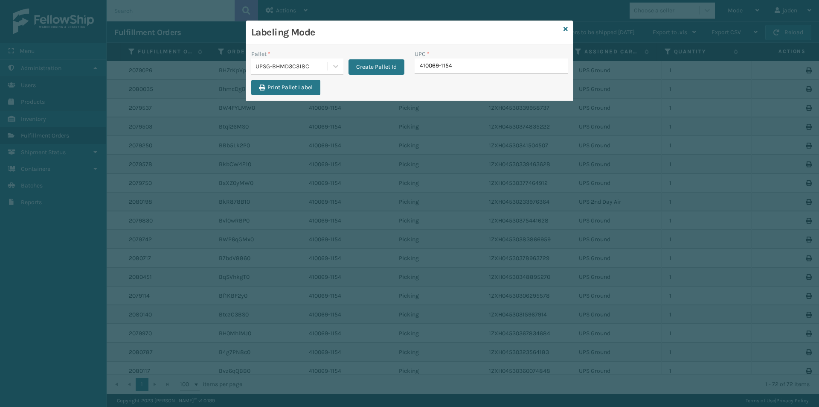
type input "410069-1154"
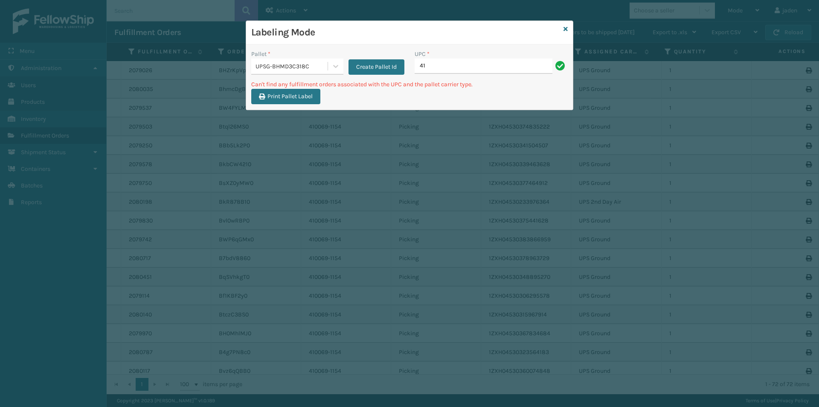
type input "4"
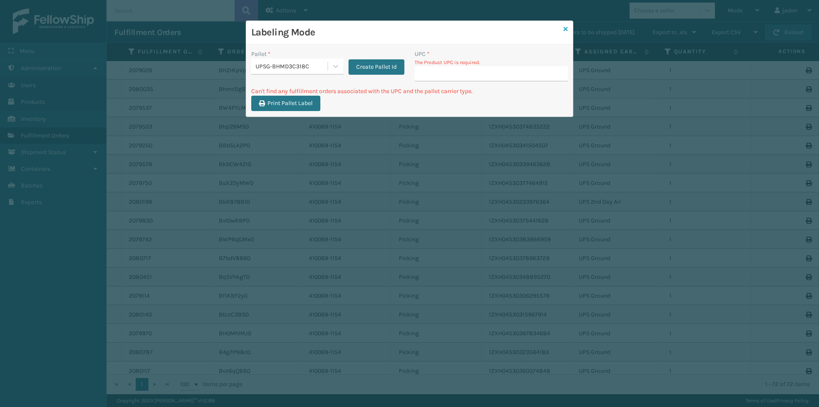
click at [565, 29] on icon at bounding box center [566, 29] width 4 height 6
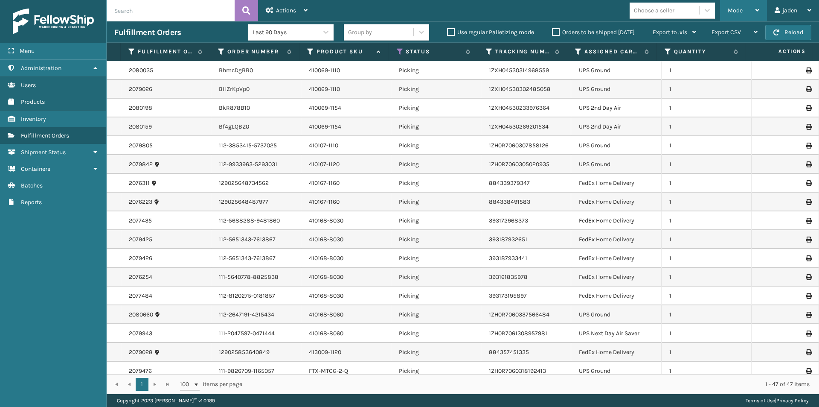
click at [747, 1] on div "Mode" at bounding box center [744, 10] width 32 height 21
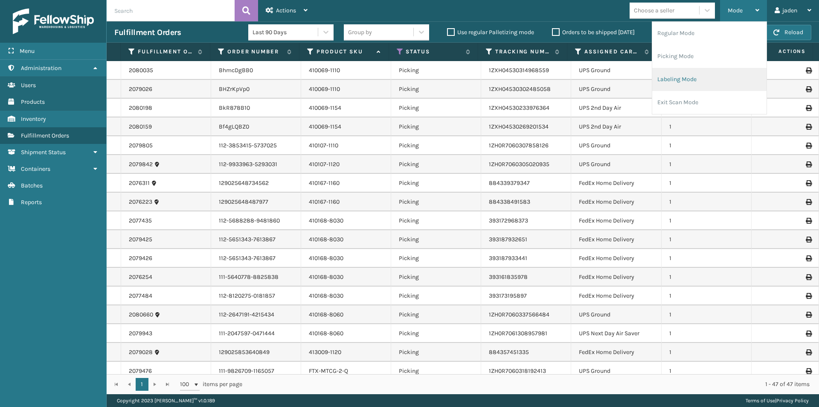
click at [694, 77] on li "Labeling Mode" at bounding box center [709, 79] width 114 height 23
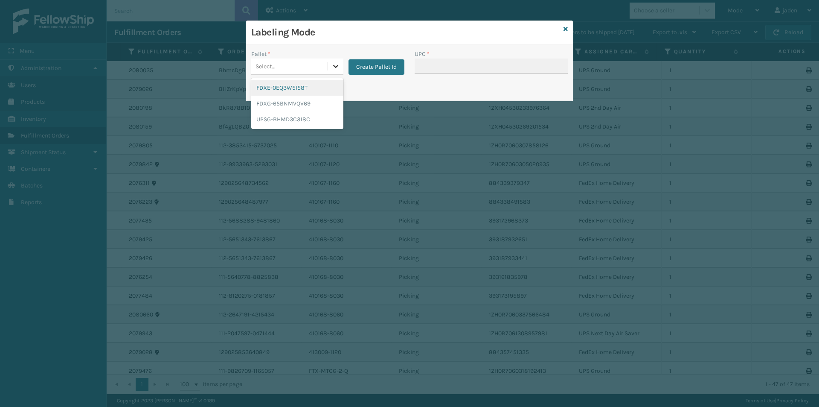
click at [333, 67] on icon at bounding box center [335, 66] width 9 height 9
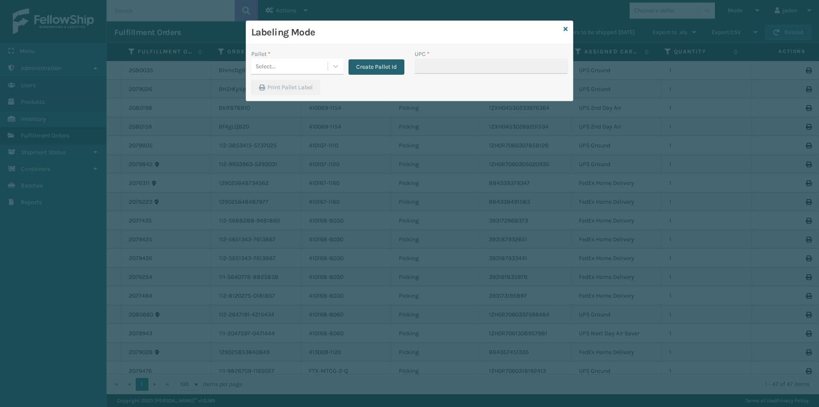
click at [369, 70] on button "Create Pallet Id" at bounding box center [377, 66] width 56 height 15
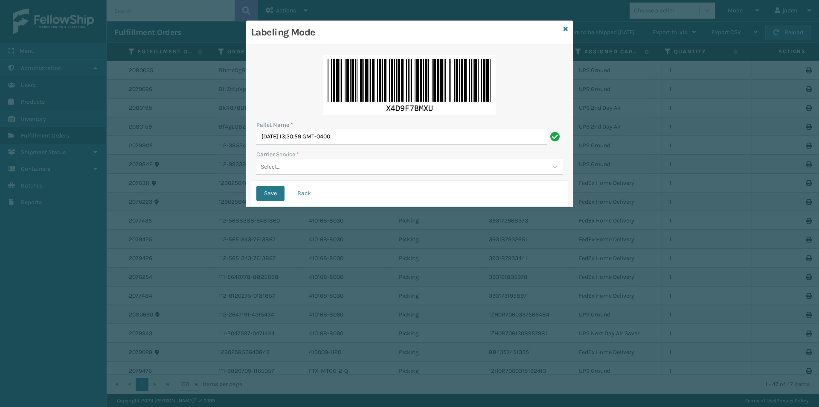
click at [324, 163] on div "Select..." at bounding box center [401, 167] width 291 height 14
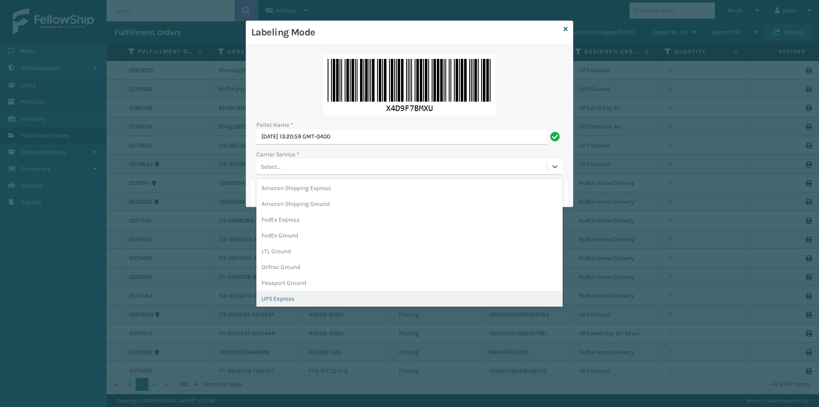
click at [273, 299] on div "UPS Express" at bounding box center [409, 299] width 306 height 16
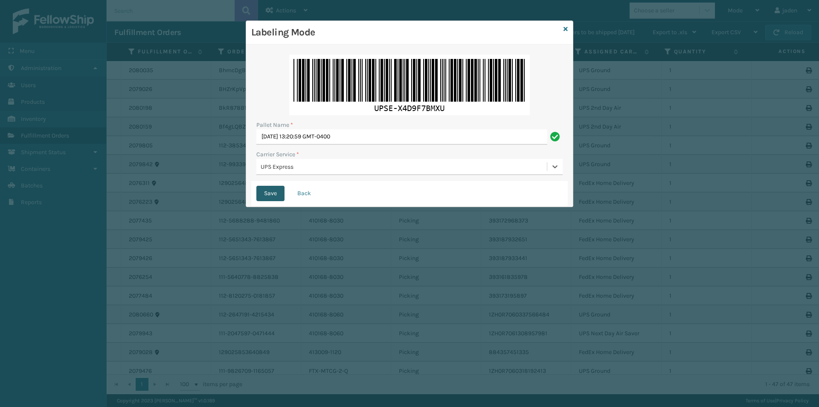
click at [269, 195] on button "Save" at bounding box center [270, 193] width 28 height 15
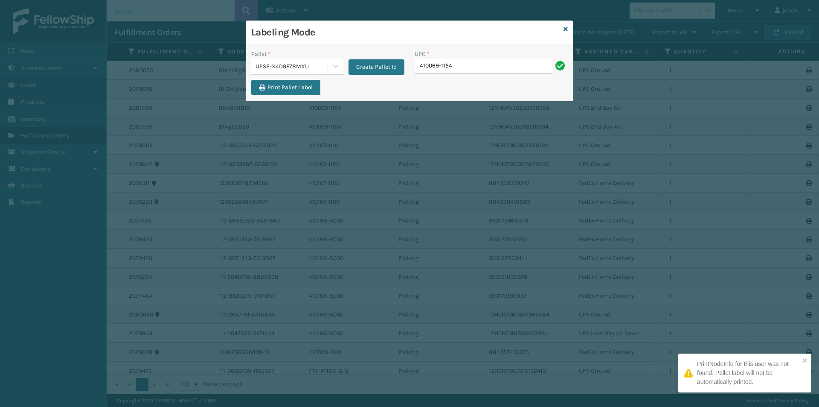
type input "410069-1154"
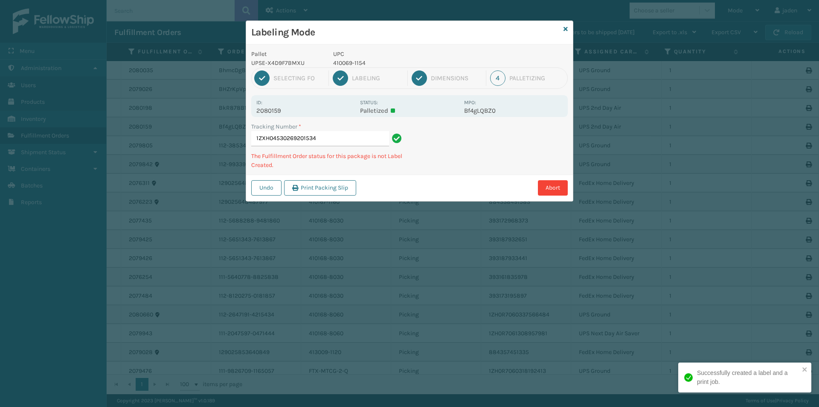
drag, startPoint x: 517, startPoint y: 137, endPoint x: 494, endPoint y: 154, distance: 28.7
click at [425, 198] on div "Undo Print Packing Slip Abort" at bounding box center [409, 187] width 327 height 26
drag, startPoint x: 492, startPoint y: 153, endPoint x: 520, endPoint y: 143, distance: 28.9
click at [468, 169] on div "Tracking Number * 1ZXH04530269201534 The Fulfillment Order status for this pack…" at bounding box center [409, 148] width 327 height 52
drag, startPoint x: 520, startPoint y: 143, endPoint x: 485, endPoint y: 163, distance: 40.9
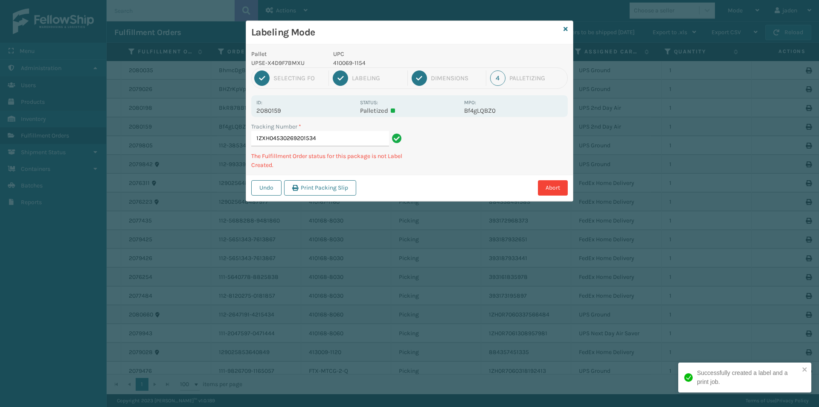
click at [485, 163] on div "Tracking Number * 1ZXH04530269201534 The Fulfillment Order status for this pack…" at bounding box center [409, 148] width 327 height 52
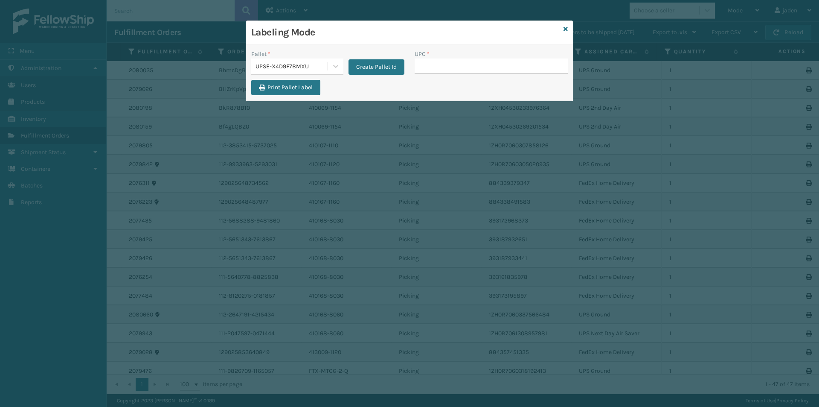
drag, startPoint x: 437, startPoint y: 70, endPoint x: 440, endPoint y: 65, distance: 5.9
type input "410069-1154"
click at [566, 28] on icon at bounding box center [566, 29] width 4 height 6
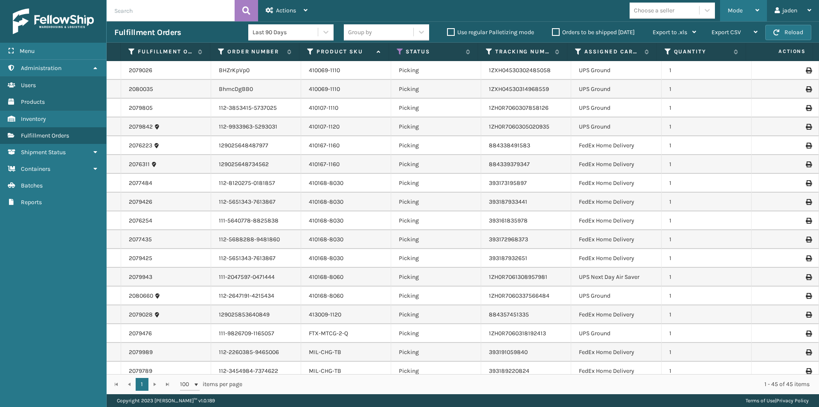
click at [744, 12] on div "Mode" at bounding box center [744, 10] width 32 height 21
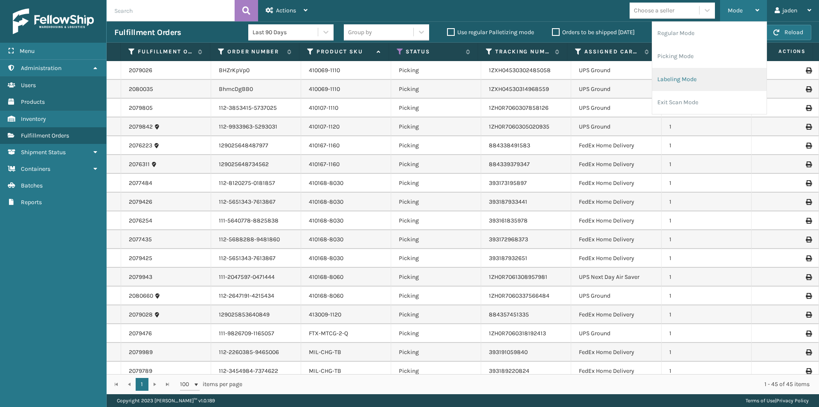
click at [693, 82] on li "Labeling Mode" at bounding box center [709, 79] width 114 height 23
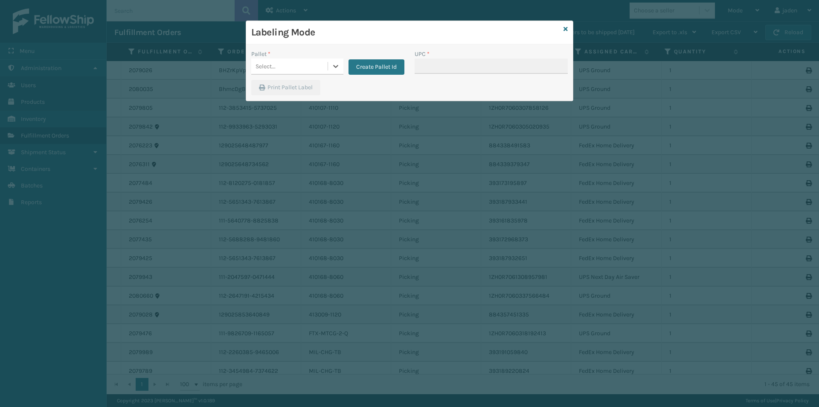
drag, startPoint x: 326, startPoint y: 62, endPoint x: 323, endPoint y: 72, distance: 10.4
click at [328, 63] on div "Select..." at bounding box center [297, 66] width 92 height 16
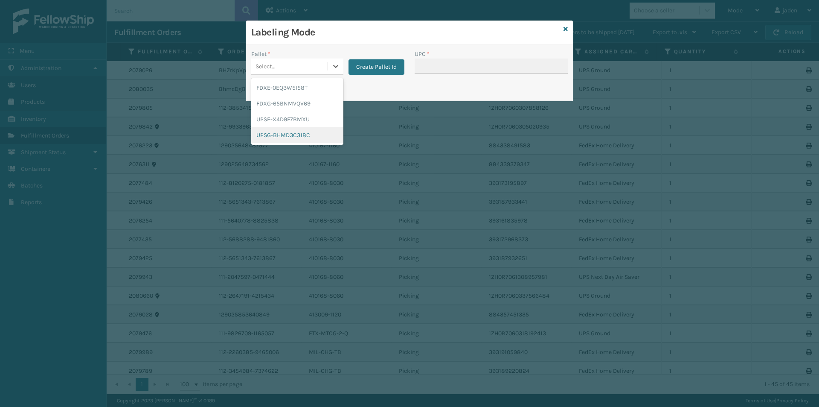
drag, startPoint x: 286, startPoint y: 133, endPoint x: 447, endPoint y: 70, distance: 172.6
click at [287, 131] on div "UPSG-BHMD3C318C" at bounding box center [297, 135] width 92 height 16
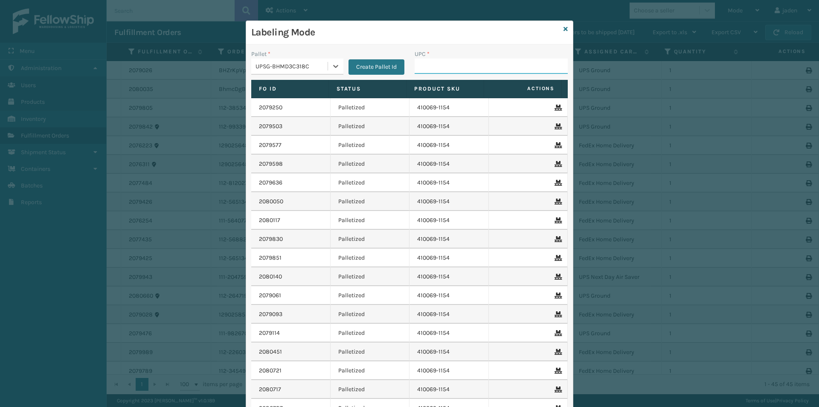
click at [448, 69] on input "UPC *" at bounding box center [491, 65] width 153 height 15
type input "410069-1110"
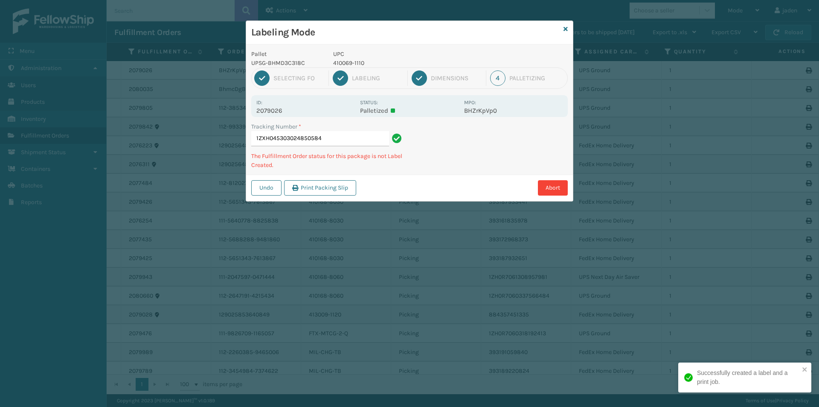
type input "1ZXH045303024850584"
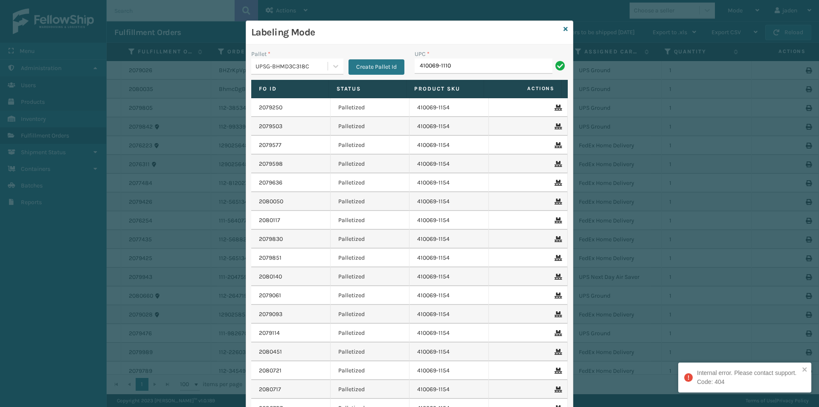
type input "410069-1110"
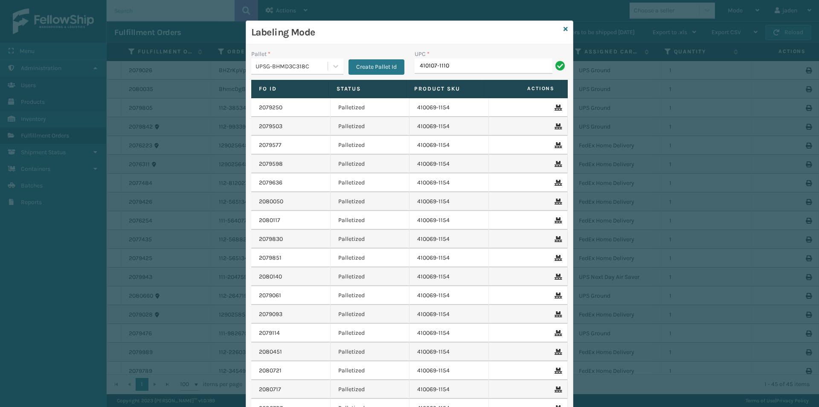
type input "410107-1110"
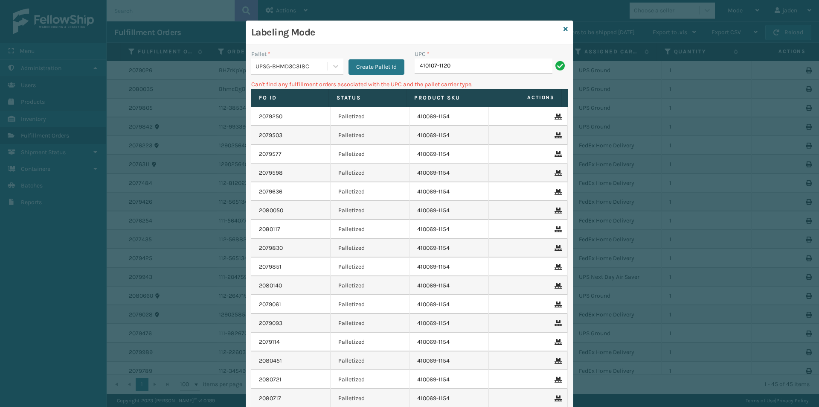
type input "410107-1120"
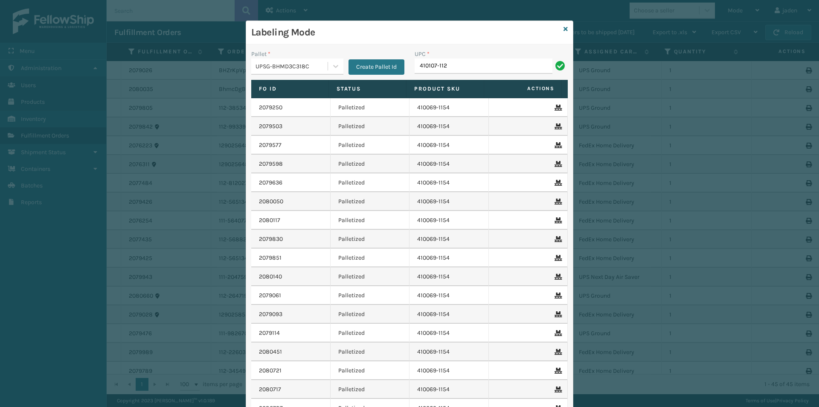
type input "410107-112"
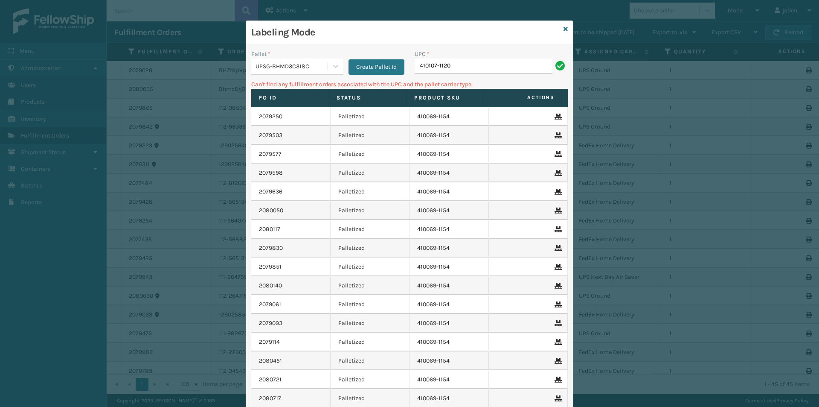
type input "410107-1120"
type input "4"
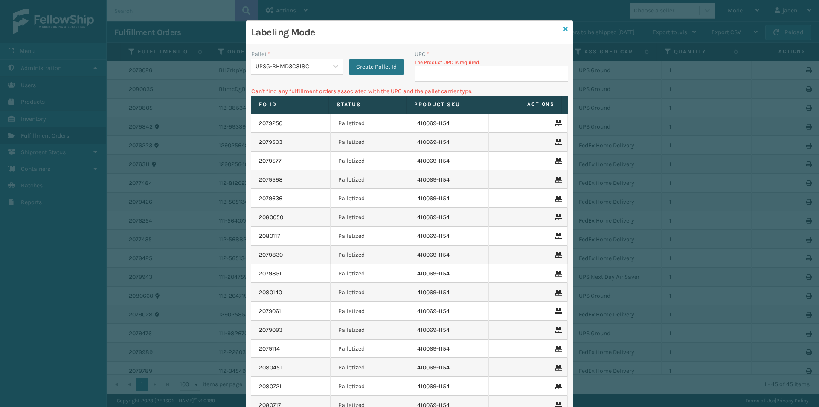
click at [564, 29] on icon at bounding box center [566, 29] width 4 height 6
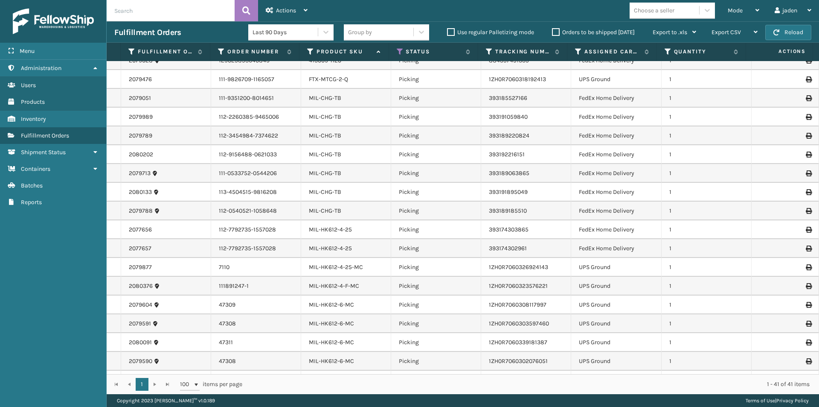
scroll to position [213, 0]
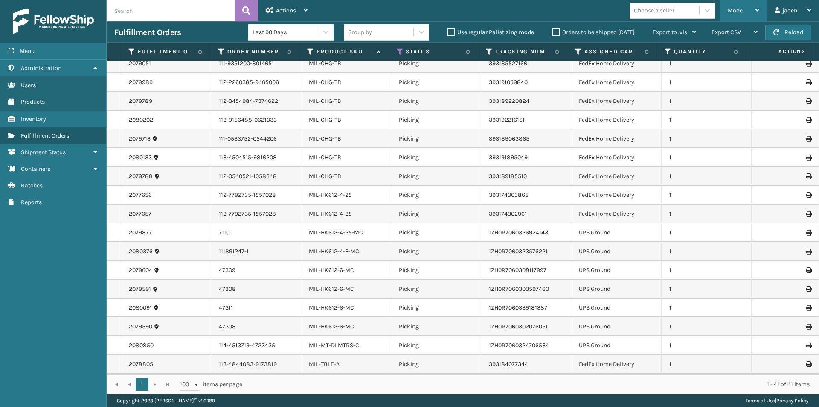
click at [733, 9] on span "Mode" at bounding box center [735, 10] width 15 height 7
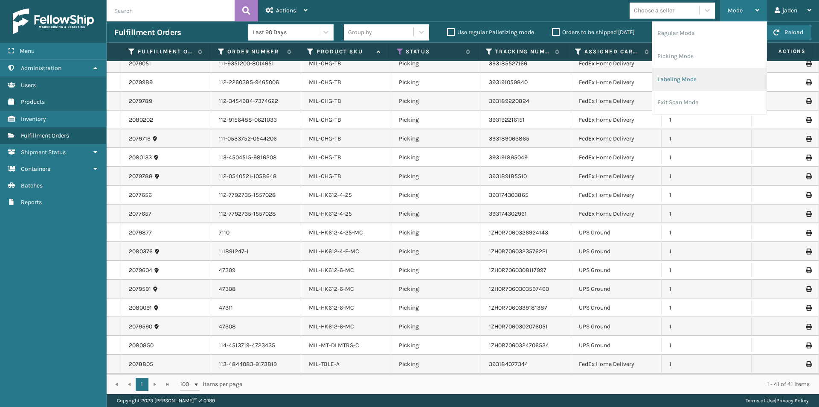
click at [687, 80] on li "Labeling Mode" at bounding box center [709, 79] width 114 height 23
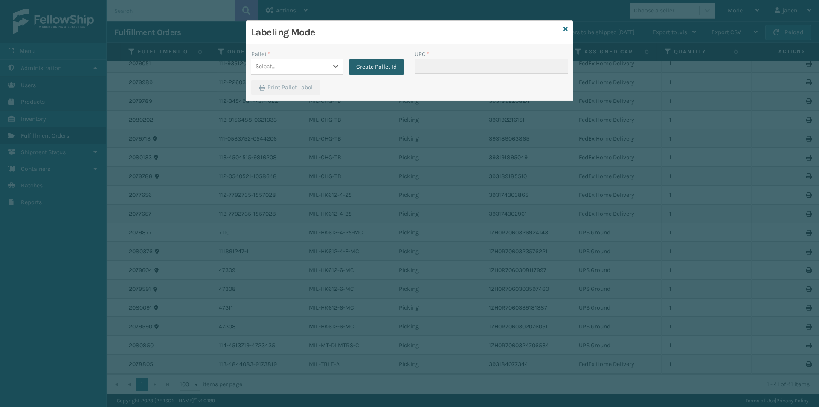
click at [366, 68] on button "Create Pallet Id" at bounding box center [377, 66] width 56 height 15
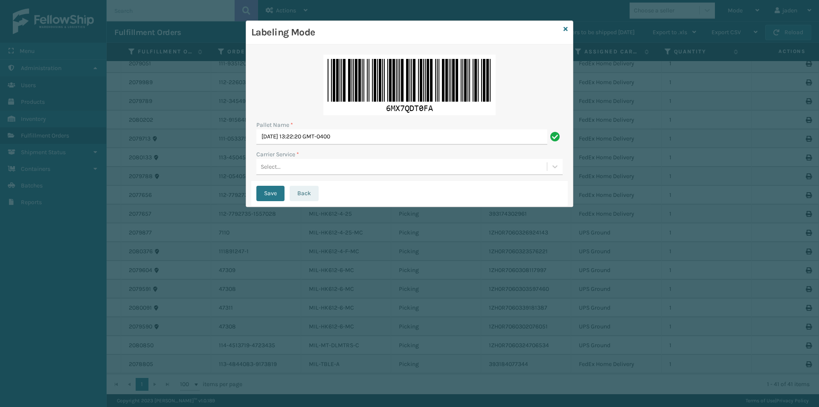
click at [297, 197] on button "Back" at bounding box center [304, 193] width 29 height 15
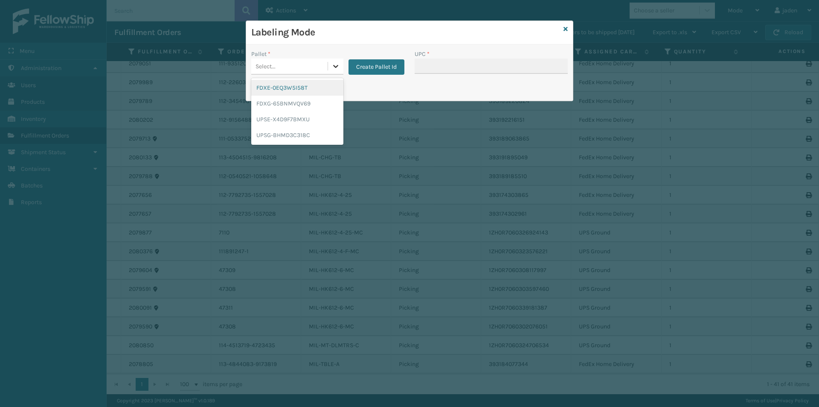
click at [339, 70] on icon at bounding box center [335, 66] width 9 height 9
click at [272, 116] on div "UPSE-X4D9F7BMXU" at bounding box center [297, 119] width 92 height 16
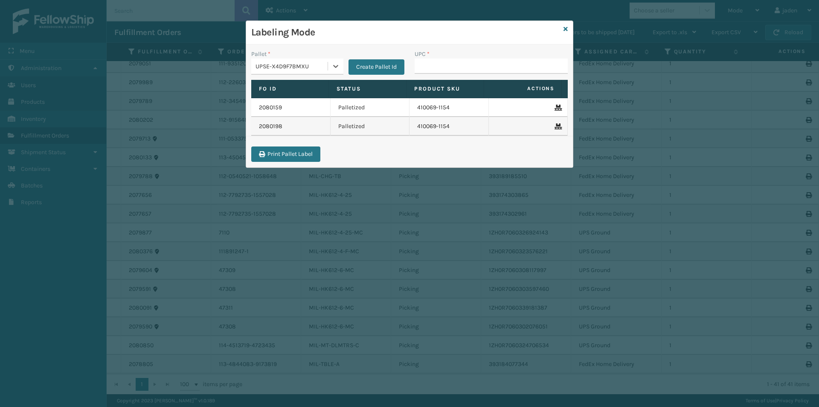
click at [344, 65] on div "Create Pallet Id" at bounding box center [373, 61] width 61 height 25
click at [333, 67] on icon at bounding box center [335, 66] width 9 height 9
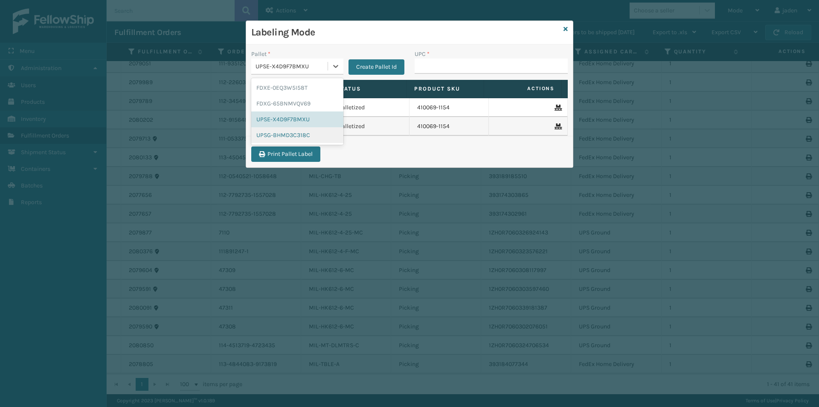
click at [264, 134] on div "UPSG-BHMD3C318C" at bounding box center [297, 135] width 92 height 16
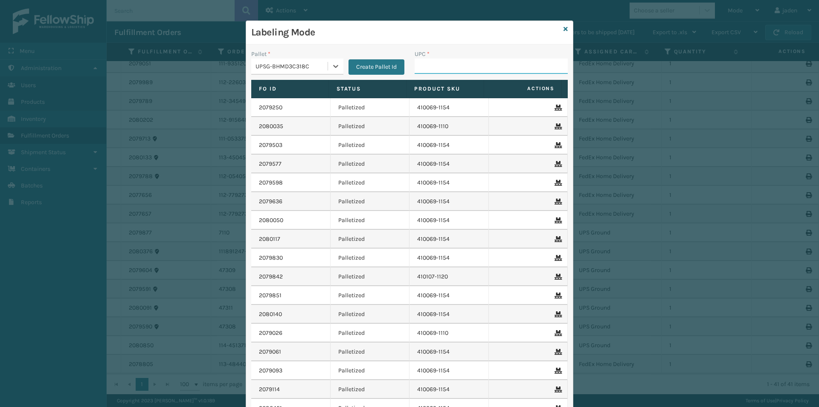
click at [496, 67] on input "UPC *" at bounding box center [491, 65] width 153 height 15
type input "410168-8060"
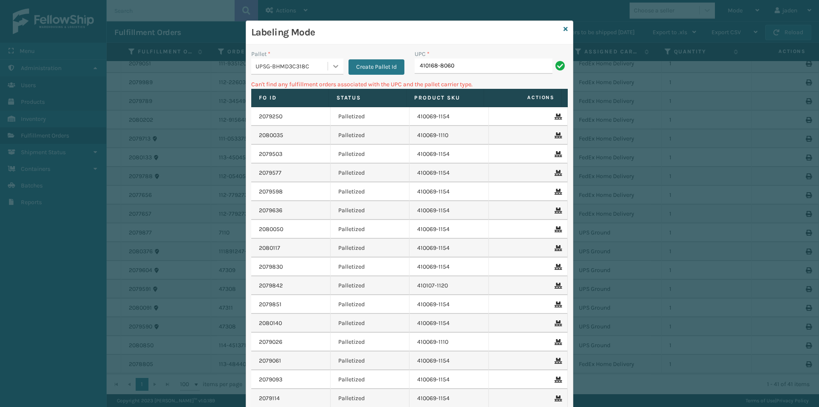
click at [338, 60] on div at bounding box center [335, 65] width 15 height 15
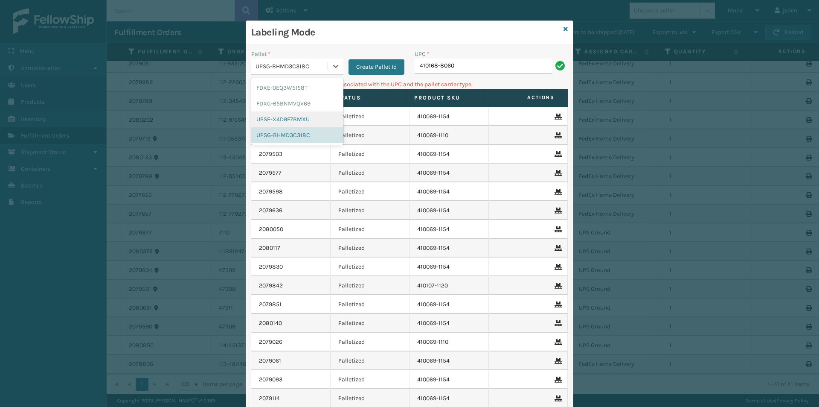
click at [280, 117] on div "UPSE-X4D9F7BMXU" at bounding box center [297, 119] width 92 height 16
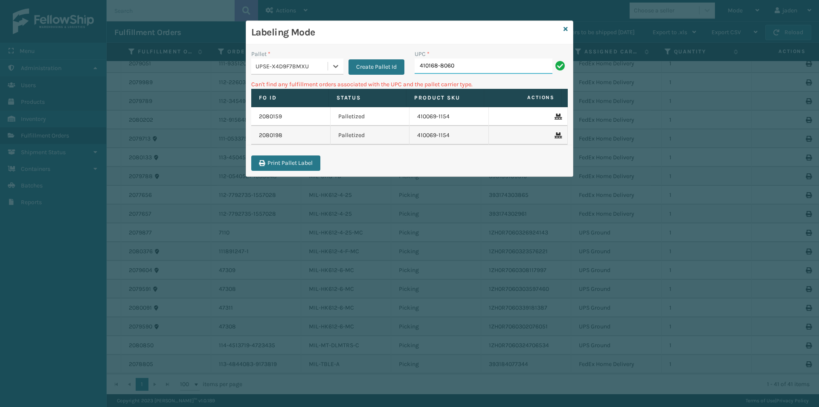
click at [485, 73] on input "410168-8060" at bounding box center [484, 65] width 138 height 15
click at [331, 64] on icon at bounding box center [335, 66] width 9 height 9
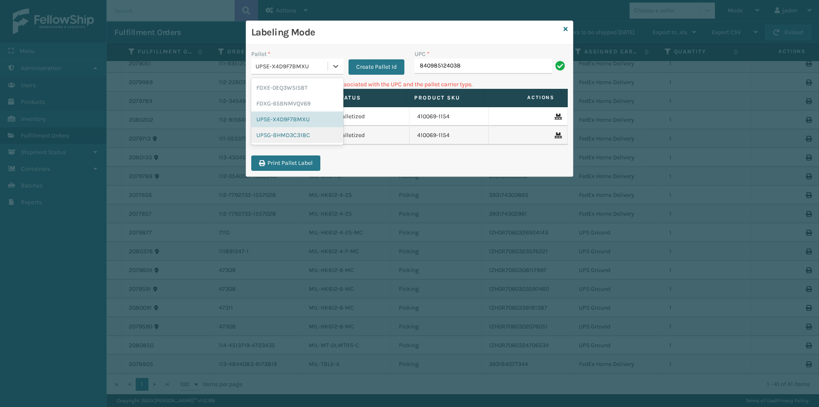
click at [285, 135] on div "UPSG-BHMD3C318C" at bounding box center [297, 135] width 92 height 16
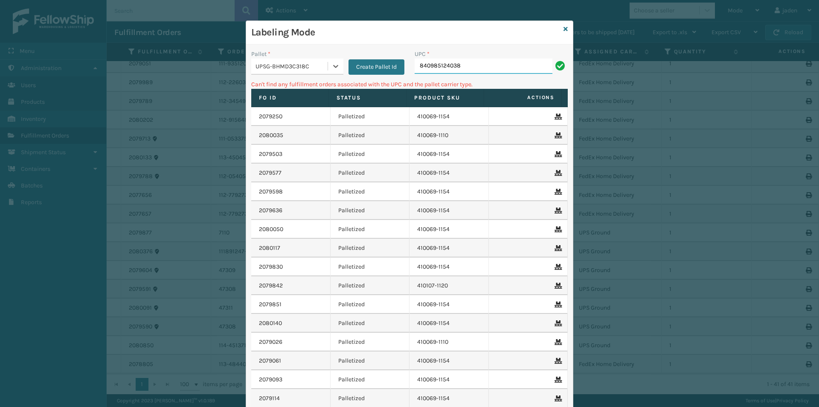
click at [441, 68] on input "840985124038" at bounding box center [484, 65] width 138 height 15
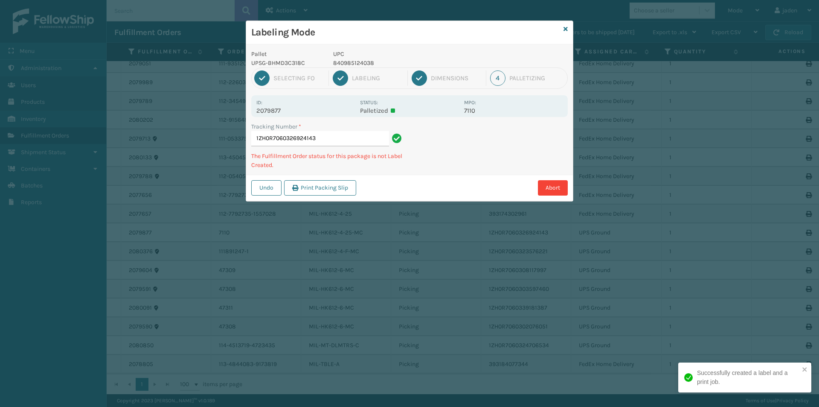
click at [369, 62] on p "840985124038" at bounding box center [396, 62] width 126 height 9
copy p "840985124038"
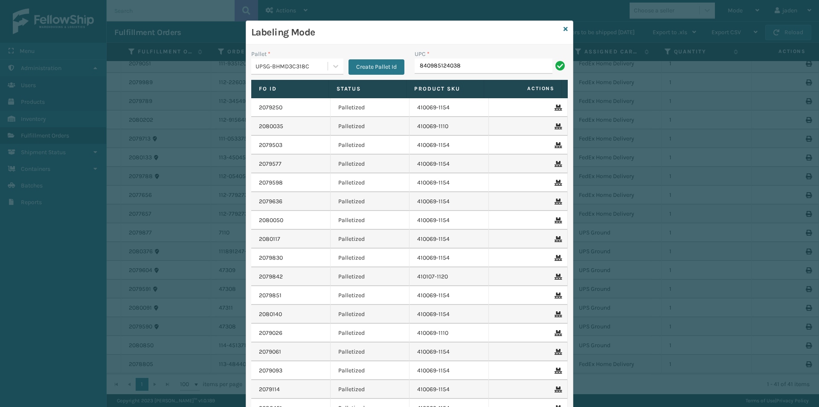
type input "840985124038"
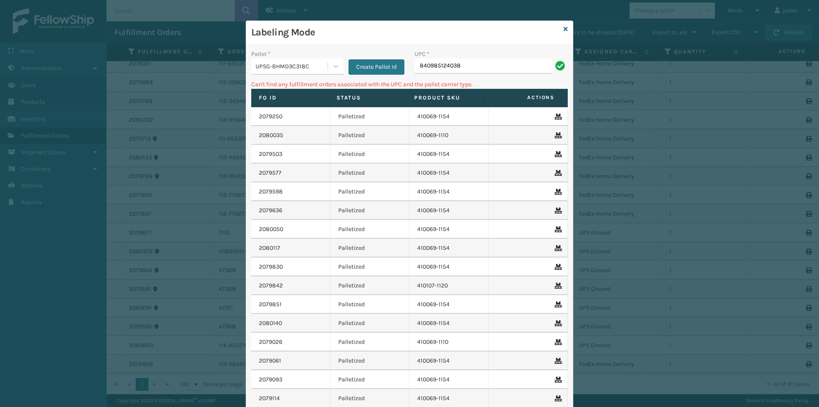
click at [482, 66] on input "840985124038" at bounding box center [484, 65] width 138 height 15
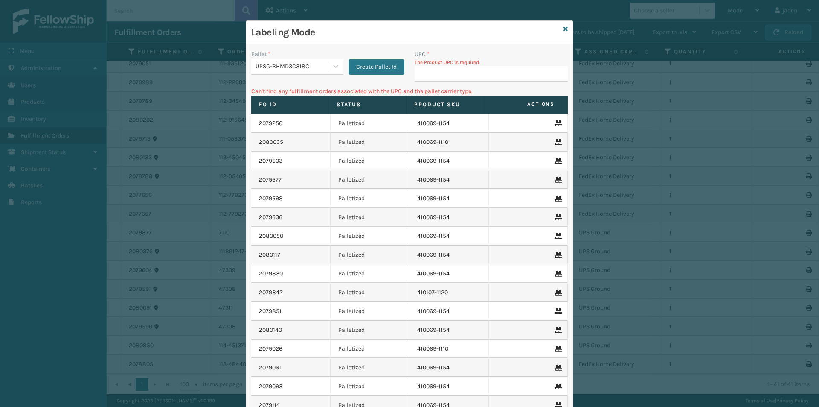
click at [559, 29] on div "Labeling Mode" at bounding box center [409, 32] width 327 height 23
click at [483, 78] on input "UPC *" at bounding box center [491, 73] width 153 height 15
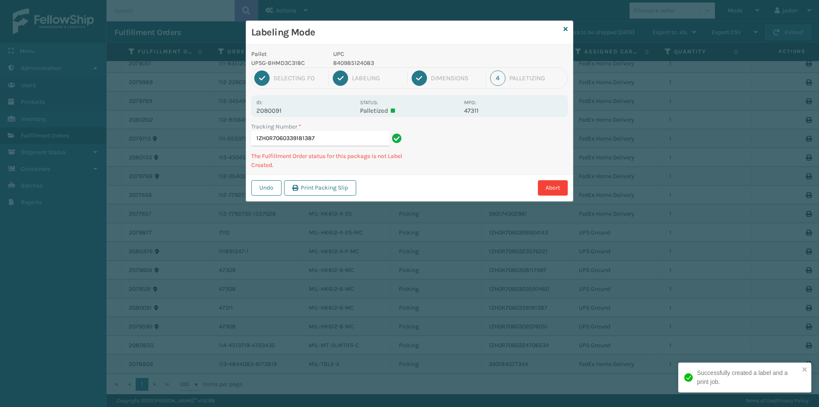
click at [357, 63] on p "840985124083" at bounding box center [396, 62] width 126 height 9
copy p "840985124083"
drag, startPoint x: 497, startPoint y: 171, endPoint x: 490, endPoint y: 145, distance: 26.8
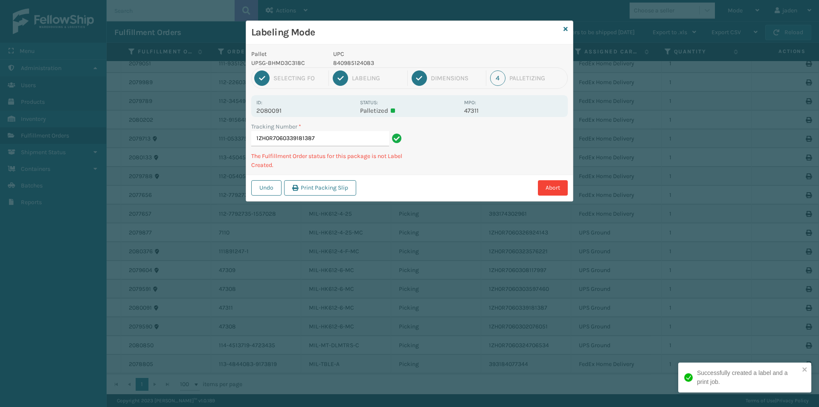
click at [447, 180] on div "Undo Print Packing Slip Abort" at bounding box center [409, 187] width 327 height 26
drag, startPoint x: 490, startPoint y: 145, endPoint x: 471, endPoint y: 142, distance: 19.6
click at [463, 155] on div "Tracking Number * 1ZH0R7060339181387 The Fulfillment Order status for this pack…" at bounding box center [409, 148] width 327 height 52
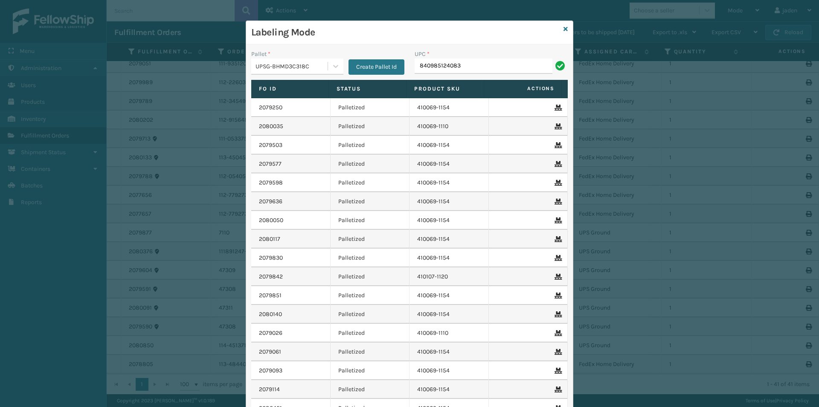
type input "840985124083"
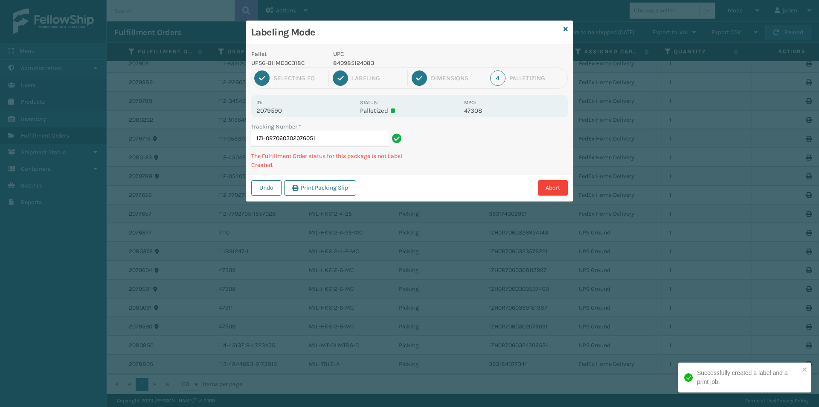
drag, startPoint x: 502, startPoint y: 156, endPoint x: 476, endPoint y: 157, distance: 26.1
click at [457, 175] on div "Undo Print Packing Slip Abort" at bounding box center [409, 187] width 327 height 26
drag, startPoint x: 476, startPoint y: 157, endPoint x: 404, endPoint y: 198, distance: 83.1
drag, startPoint x: 404, startPoint y: 198, endPoint x: 476, endPoint y: 159, distance: 81.9
click at [420, 191] on div "Undo Print Packing Slip Abort" at bounding box center [409, 187] width 327 height 26
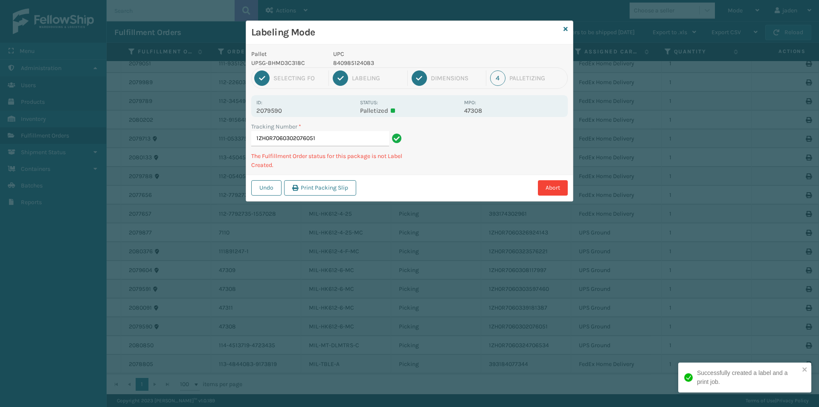
drag, startPoint x: 494, startPoint y: 154, endPoint x: 490, endPoint y: 156, distance: 5.2
drag, startPoint x: 490, startPoint y: 156, endPoint x: 520, endPoint y: 146, distance: 31.8
click at [438, 186] on div "Abort" at bounding box center [463, 187] width 209 height 15
drag, startPoint x: 520, startPoint y: 146, endPoint x: 508, endPoint y: 150, distance: 12.3
drag, startPoint x: 508, startPoint y: 150, endPoint x: 539, endPoint y: 138, distance: 32.6
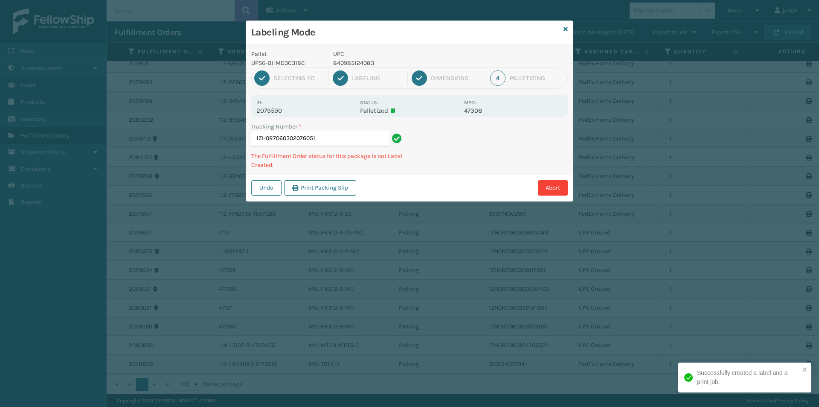
click at [478, 166] on div "Pallet UPSG-BHMD3C318C UPC 840985124083 1 Selecting FO 2 Labeling 3 Dimensions …" at bounding box center [409, 122] width 327 height 157
drag, startPoint x: 539, startPoint y: 138, endPoint x: 455, endPoint y: 176, distance: 92.0
drag, startPoint x: 455, startPoint y: 176, endPoint x: 551, endPoint y: 119, distance: 111.7
click at [483, 161] on div "Pallet UPSG-BHMD3C318C UPC 840985124083 1 Selecting FO 2 Labeling 3 Dimensions …" at bounding box center [409, 122] width 327 height 157
drag, startPoint x: 551, startPoint y: 119, endPoint x: 543, endPoint y: 122, distance: 8.2
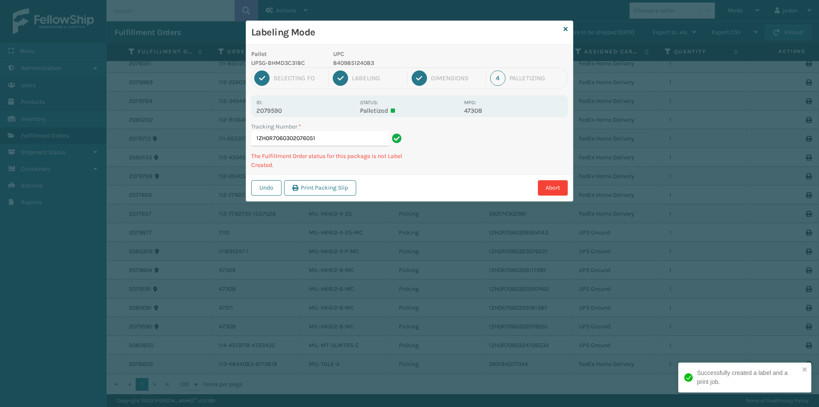
drag, startPoint x: 543, startPoint y: 122, endPoint x: 465, endPoint y: 162, distance: 87.4
click at [465, 162] on div "Tracking Number * 1ZH0R7060302076051 The Fulfillment Order status for this pack…" at bounding box center [409, 148] width 327 height 52
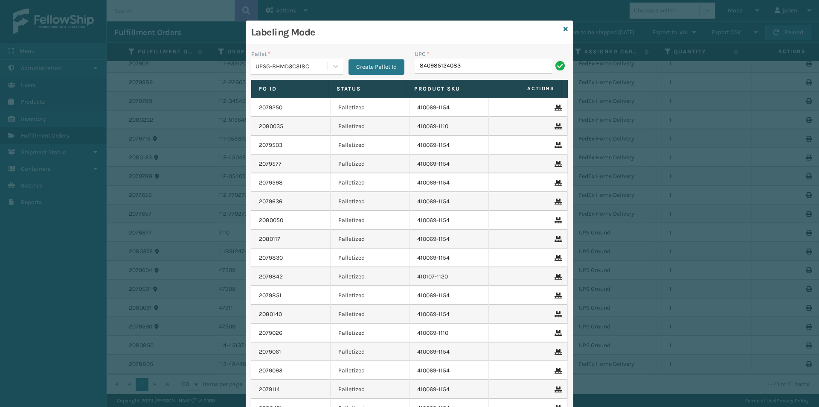
type input "840985124083"
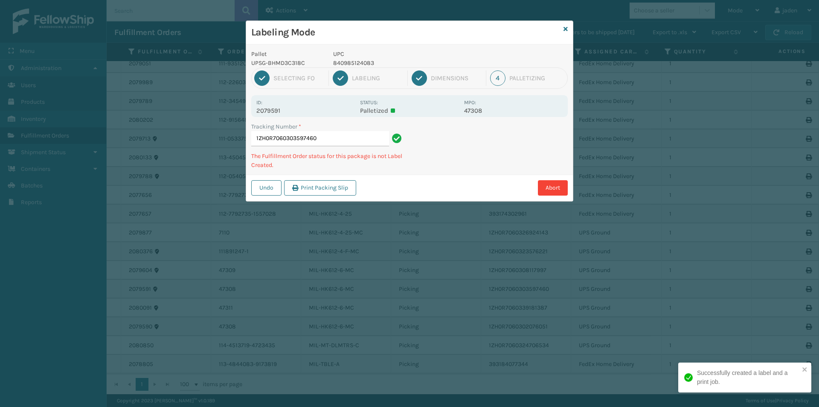
drag, startPoint x: 529, startPoint y: 156, endPoint x: 519, endPoint y: 156, distance: 10.2
drag, startPoint x: 519, startPoint y: 156, endPoint x: 522, endPoint y: 134, distance: 22.9
click at [435, 179] on div "Undo Print Packing Slip Abort" at bounding box center [409, 187] width 327 height 26
drag, startPoint x: 522, startPoint y: 134, endPoint x: 509, endPoint y: 139, distance: 13.9
drag, startPoint x: 509, startPoint y: 139, endPoint x: 514, endPoint y: 142, distance: 6.2
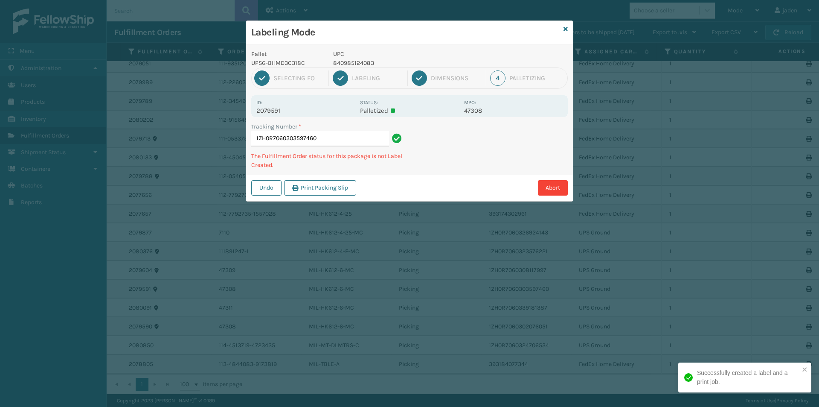
click at [423, 189] on div "Undo Print Packing Slip Abort" at bounding box center [409, 187] width 327 height 26
drag, startPoint x: 514, startPoint y: 142, endPoint x: 431, endPoint y: 195, distance: 98.7
drag, startPoint x: 431, startPoint y: 195, endPoint x: 535, endPoint y: 146, distance: 114.7
click at [492, 166] on div "Pallet UPSG-BHMD3C318C UPC 840985124083 1 Selecting FO 2 Labeling 3 Dimensions …" at bounding box center [409, 122] width 327 height 157
drag, startPoint x: 535, startPoint y: 146, endPoint x: 524, endPoint y: 148, distance: 10.4
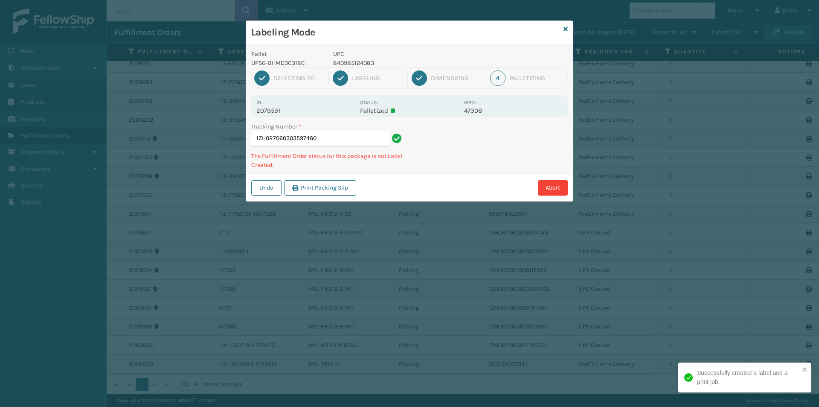
drag, startPoint x: 524, startPoint y: 148, endPoint x: 468, endPoint y: 119, distance: 63.1
click at [452, 183] on div "Abort" at bounding box center [463, 187] width 209 height 15
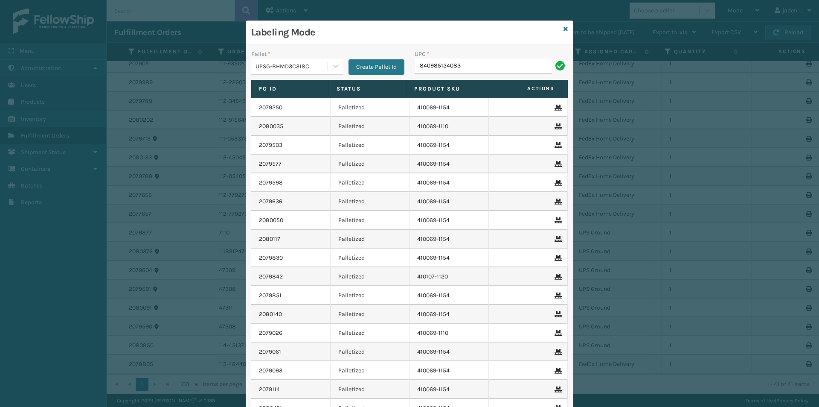
type input "840985124083"
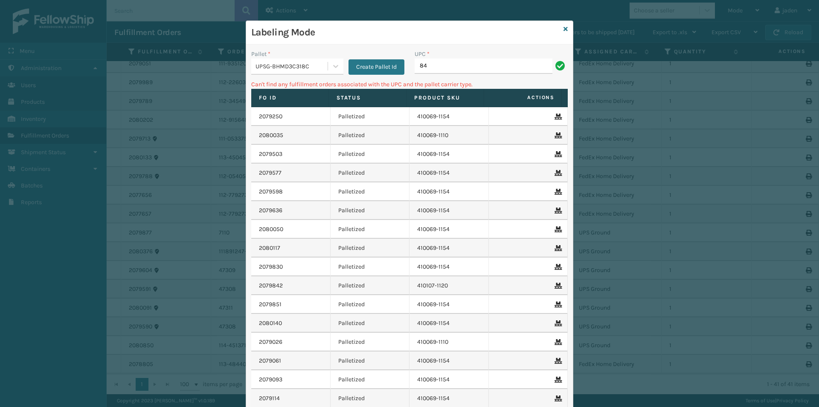
type input "8"
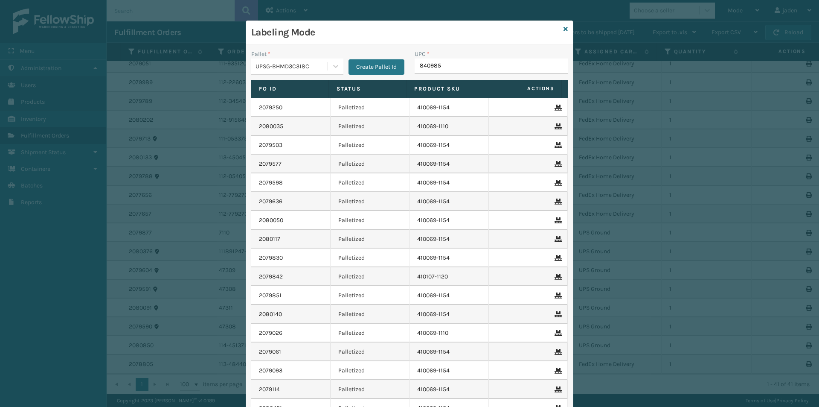
type input "8409851"
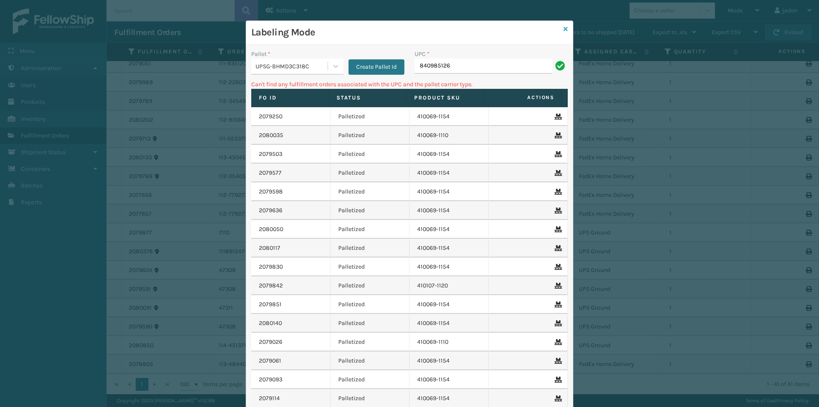
type input "840985126"
click at [564, 31] on icon at bounding box center [566, 29] width 4 height 6
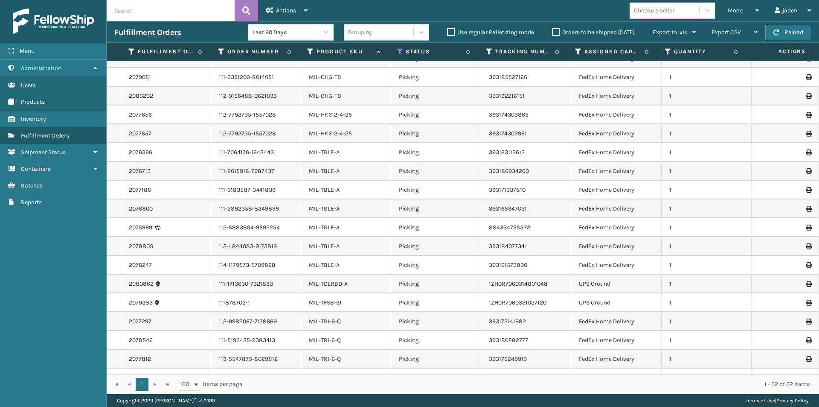
scroll to position [288, 0]
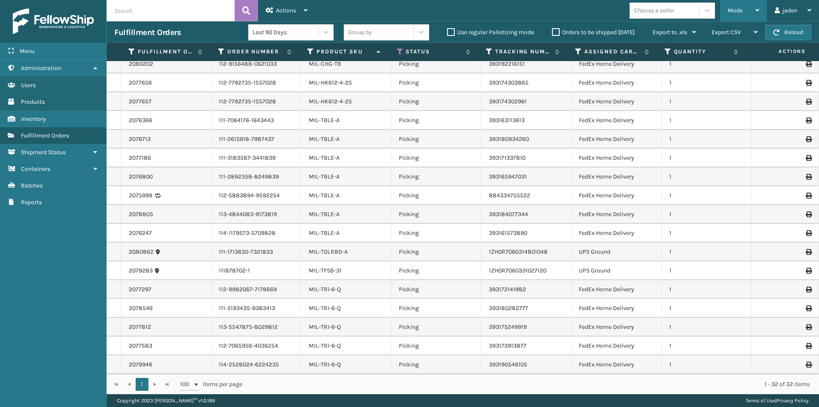
click at [732, 9] on span "Mode" at bounding box center [735, 10] width 15 height 7
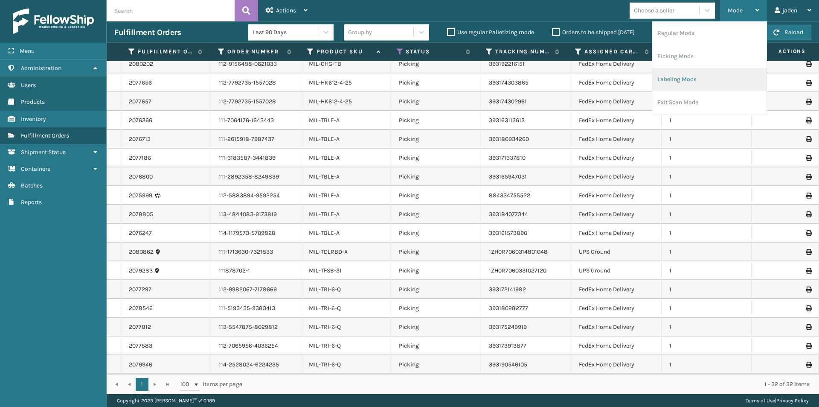
click at [696, 76] on li "Labeling Mode" at bounding box center [709, 79] width 114 height 23
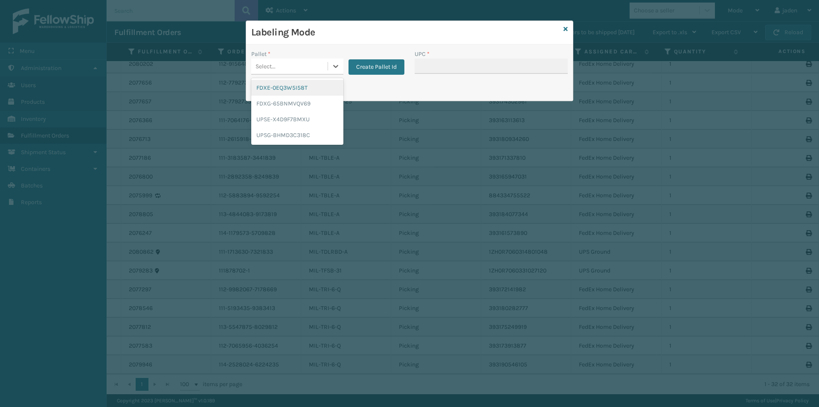
drag, startPoint x: 337, startPoint y: 70, endPoint x: 279, endPoint y: 95, distance: 63.1
click at [337, 70] on div at bounding box center [335, 65] width 15 height 15
click at [283, 100] on div "FDXG-65BNMVQV69" at bounding box center [297, 104] width 92 height 16
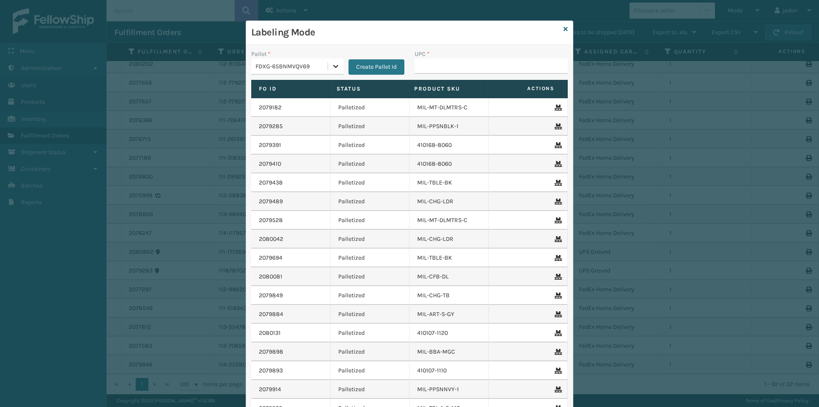
click at [332, 66] on icon at bounding box center [335, 66] width 9 height 9
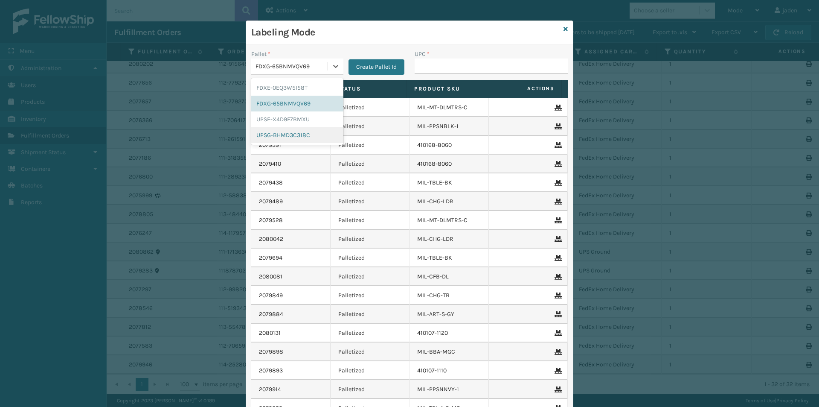
click at [279, 137] on div "UPSG-BHMD3C318C" at bounding box center [297, 135] width 92 height 16
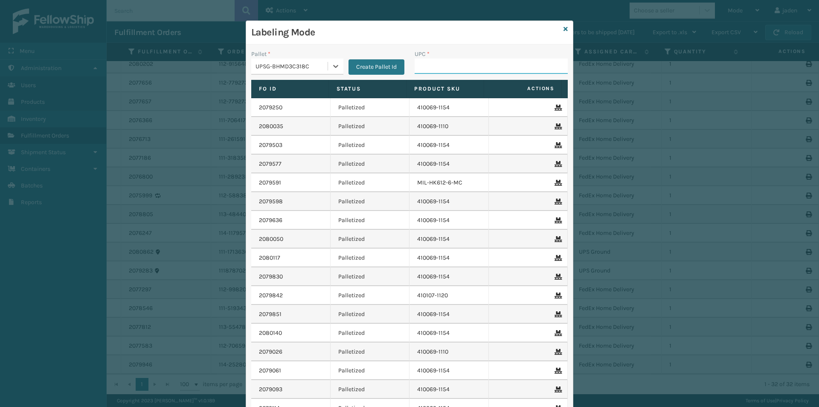
click at [441, 70] on input "UPC *" at bounding box center [491, 65] width 153 height 15
click at [564, 28] on icon at bounding box center [566, 29] width 4 height 6
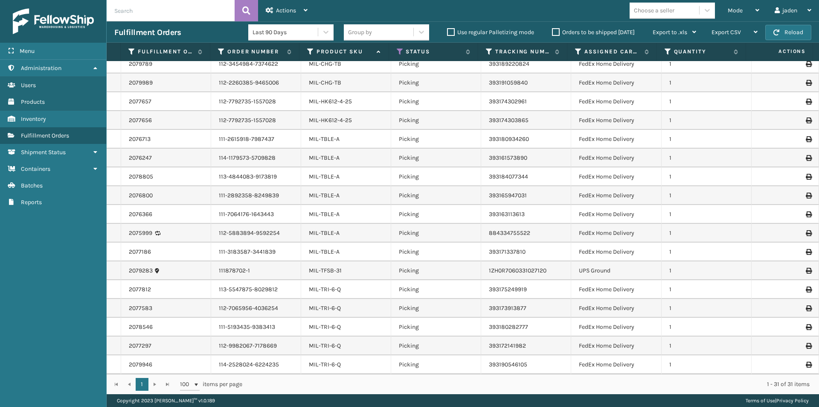
scroll to position [99, 0]
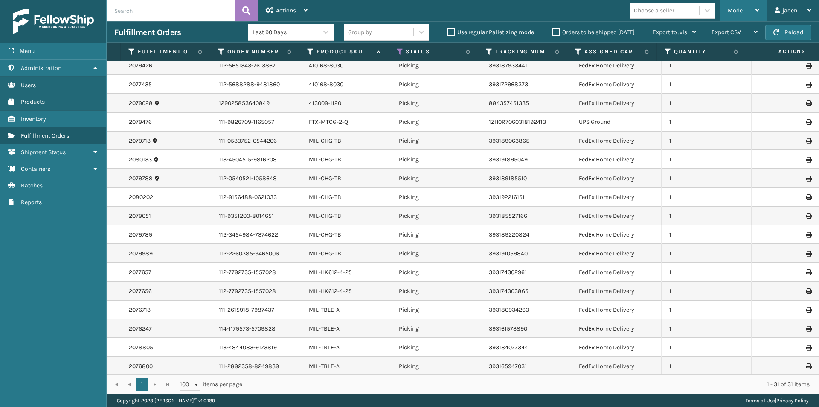
click at [745, 5] on div "Mode" at bounding box center [744, 10] width 32 height 21
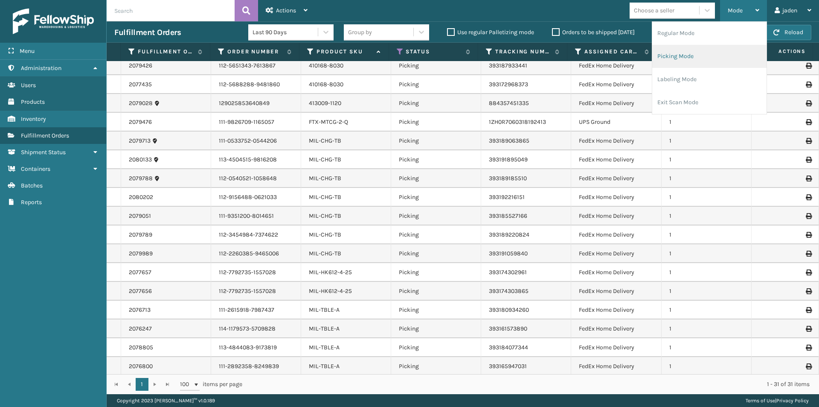
click at [694, 63] on li "Picking Mode" at bounding box center [709, 56] width 114 height 23
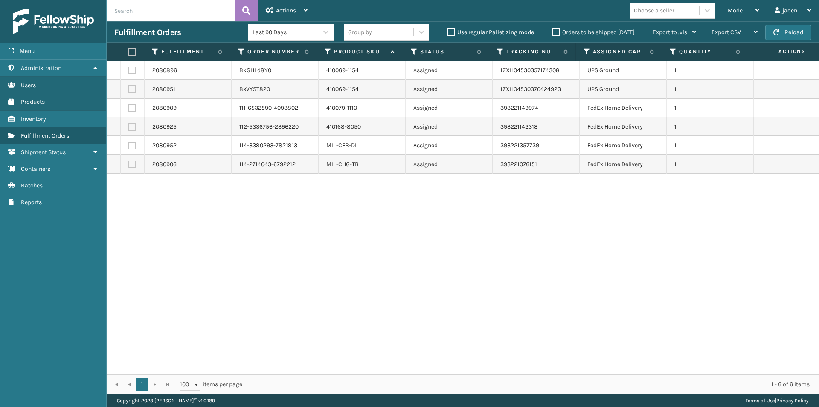
drag, startPoint x: 599, startPoint y: 281, endPoint x: 595, endPoint y: 280, distance: 4.8
drag, startPoint x: 595, startPoint y: 280, endPoint x: 317, endPoint y: 279, distance: 277.7
click at [317, 279] on div "2080896 BkGHLd8Y0 410069-1154 Assigned 1ZXH04530357174308 UPS Ground 1 2080951 …" at bounding box center [463, 217] width 712 height 313
click at [133, 71] on label at bounding box center [132, 71] width 8 height 8
click at [129, 71] on input "checkbox" at bounding box center [128, 70] width 0 height 6
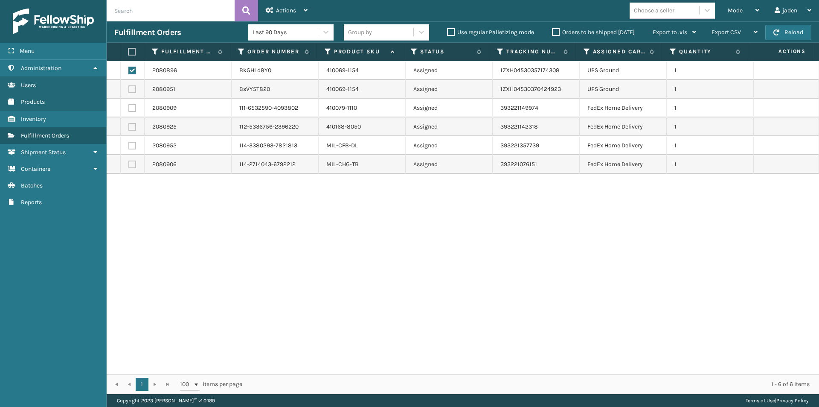
click at [133, 71] on label at bounding box center [132, 71] width 8 height 8
click at [129, 71] on input "checkbox" at bounding box center [128, 70] width 0 height 6
checkbox input "false"
click at [132, 51] on label at bounding box center [131, 52] width 6 height 8
click at [128, 51] on input "checkbox" at bounding box center [128, 52] width 0 height 6
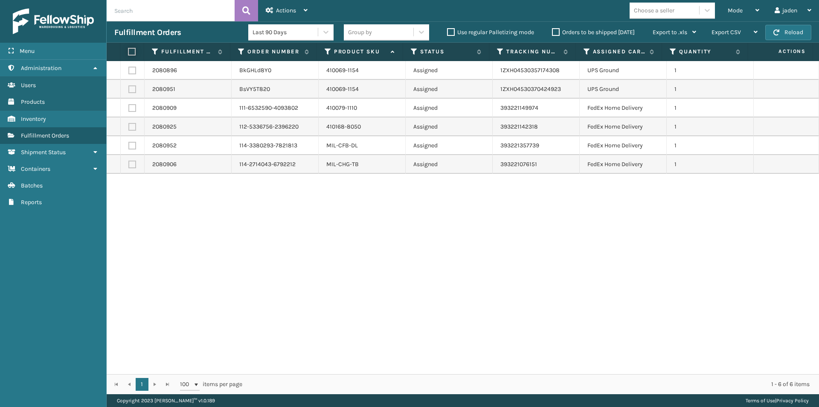
checkbox input "true"
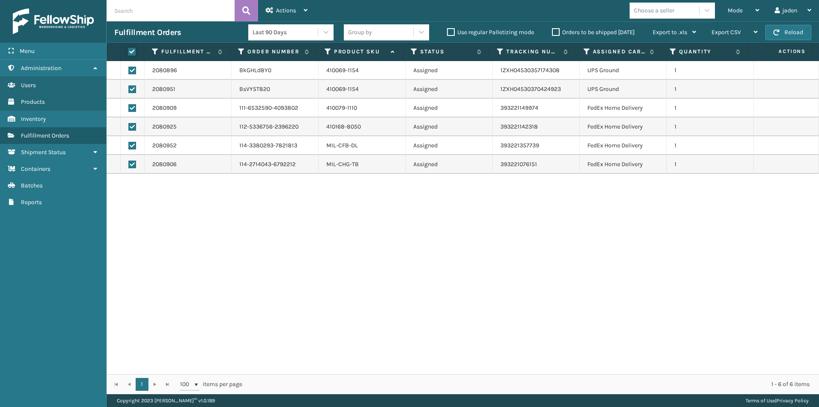
checkbox input "true"
click at [132, 51] on label at bounding box center [131, 52] width 6 height 8
click at [128, 51] on input "checkbox" at bounding box center [128, 52] width 0 height 6
checkbox input "false"
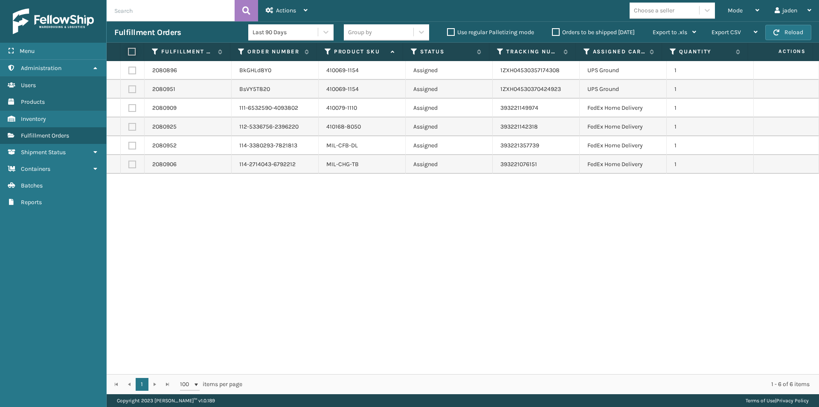
checkbox input "false"
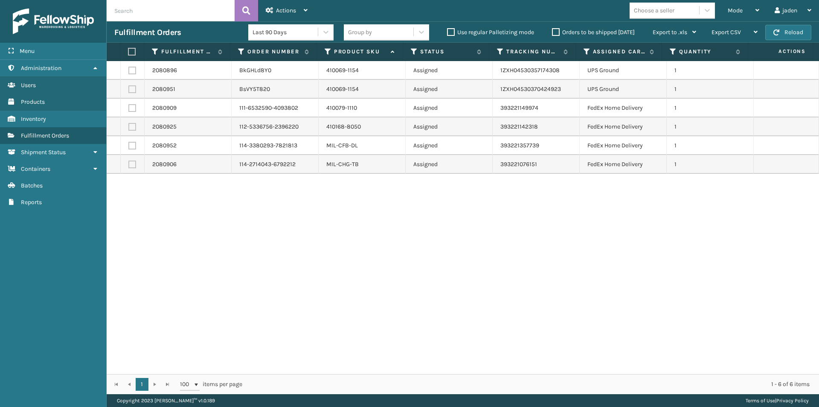
click at [134, 163] on label at bounding box center [132, 164] width 8 height 8
click at [129, 163] on input "checkbox" at bounding box center [128, 163] width 0 height 6
checkbox input "true"
click at [131, 140] on td at bounding box center [133, 145] width 24 height 19
click at [132, 120] on td at bounding box center [133, 126] width 24 height 19
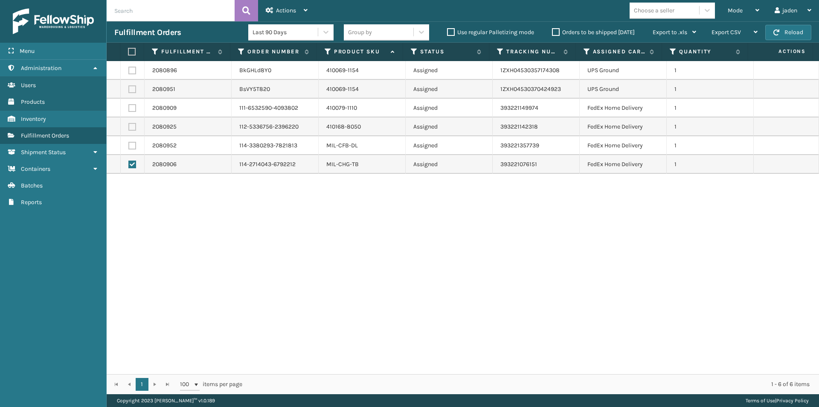
click at [132, 124] on label at bounding box center [132, 127] width 8 height 8
click at [129, 124] on input "checkbox" at bounding box center [128, 126] width 0 height 6
checkbox input "true"
click at [132, 113] on td at bounding box center [133, 108] width 24 height 19
click at [131, 145] on label at bounding box center [132, 146] width 8 height 8
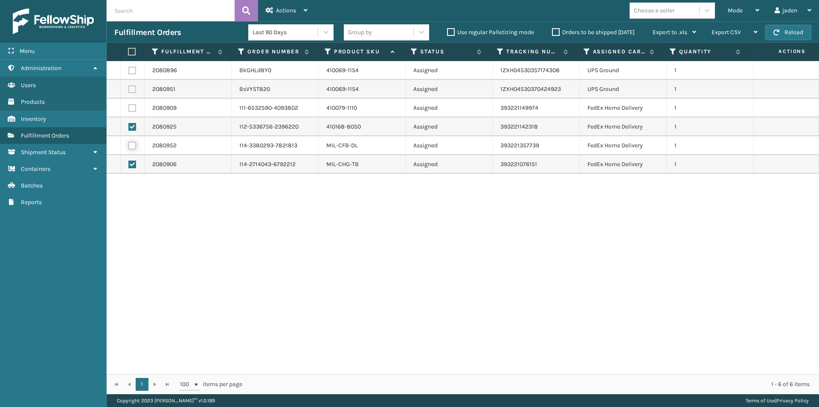
click at [129, 145] on input "checkbox" at bounding box center [128, 145] width 0 height 6
checkbox input "true"
click at [133, 108] on label at bounding box center [132, 108] width 8 height 8
click at [129, 108] on input "checkbox" at bounding box center [128, 107] width 0 height 6
checkbox input "true"
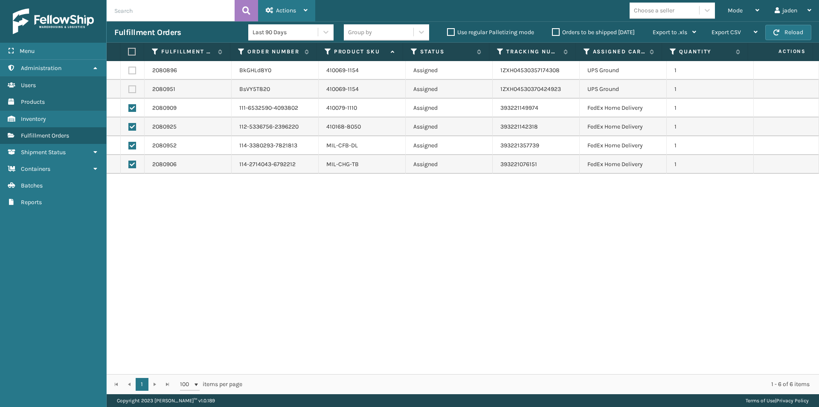
click at [277, 12] on span "Actions" at bounding box center [286, 10] width 20 height 7
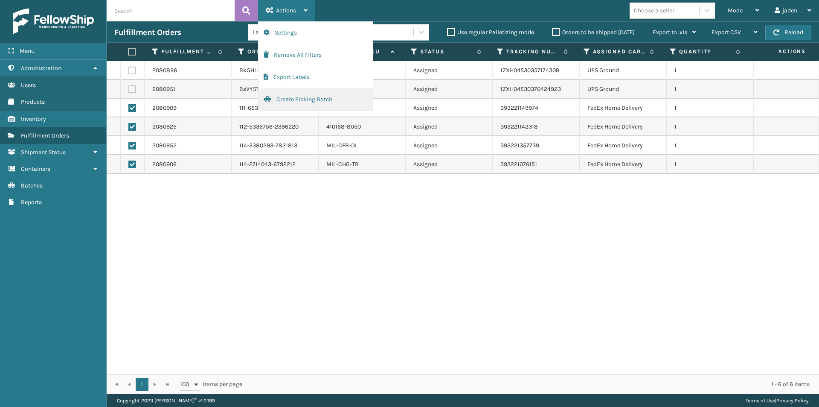
click at [283, 104] on button "Create Picking Batch" at bounding box center [316, 99] width 114 height 22
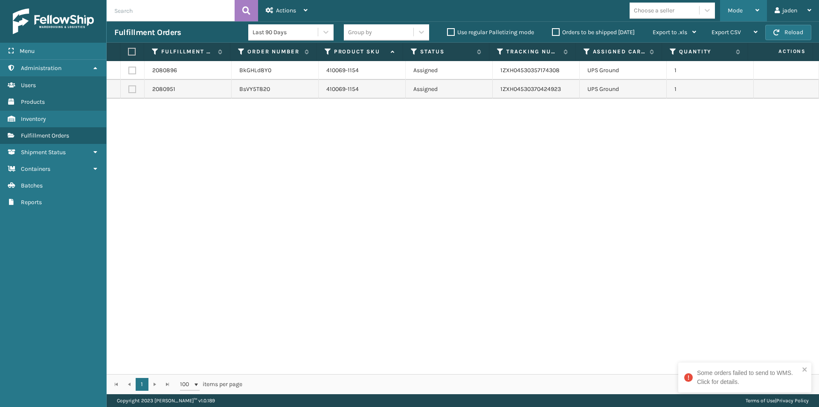
click at [725, 19] on div "Mode Regular Mode Picking Mode Labeling Mode Exit Scan Mode" at bounding box center [743, 10] width 47 height 21
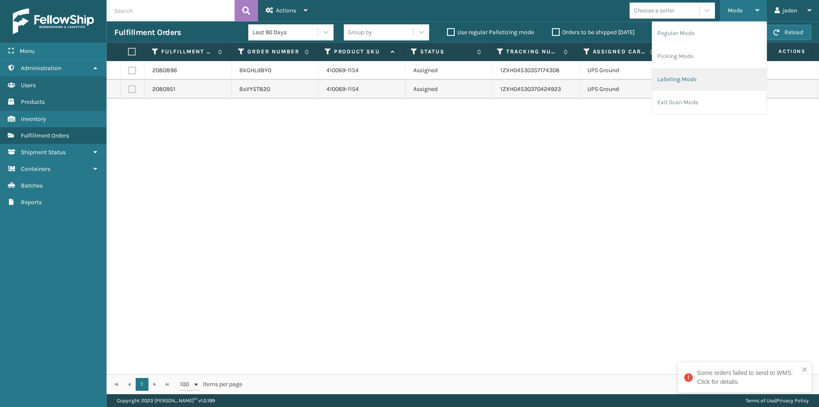
click at [704, 78] on li "Labeling Mode" at bounding box center [709, 79] width 114 height 23
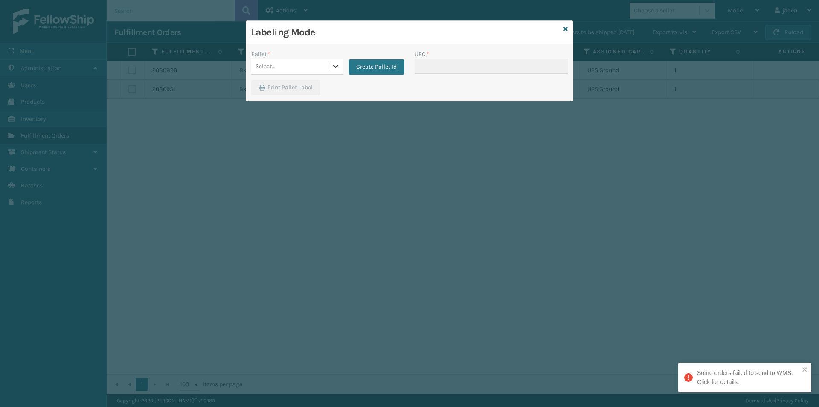
click at [330, 71] on div at bounding box center [335, 65] width 15 height 15
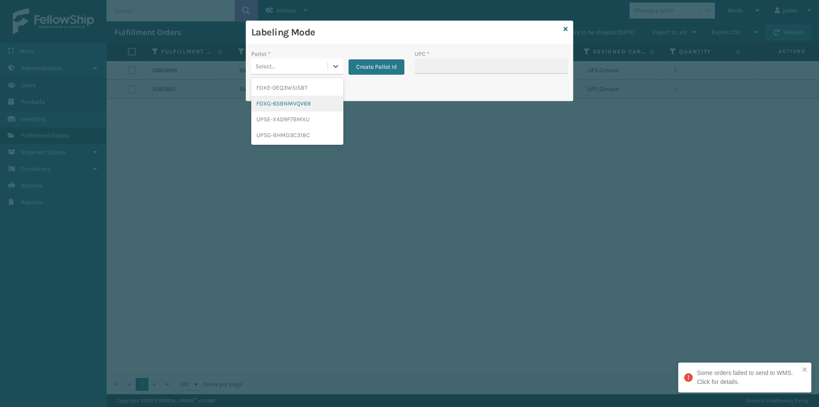
drag, startPoint x: 279, startPoint y: 99, endPoint x: 477, endPoint y: 64, distance: 201.3
click at [279, 99] on div "FDXG-65BNMVQV69" at bounding box center [297, 104] width 92 height 16
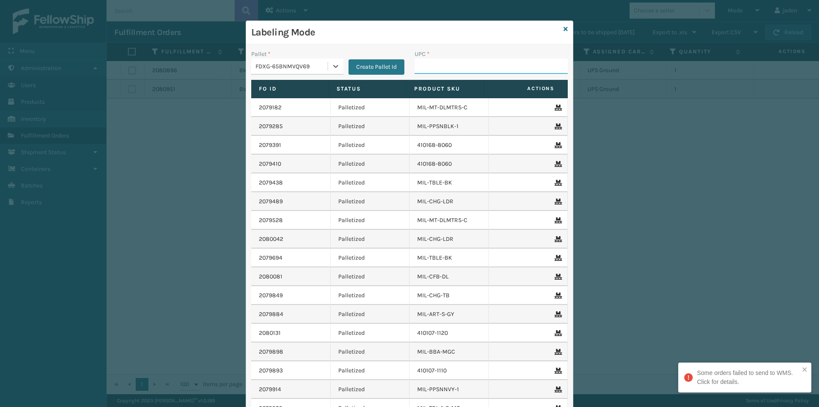
click at [478, 64] on input "UPC *" at bounding box center [491, 65] width 153 height 15
type input "410079-1110"
type input "410168-8050"
drag, startPoint x: 471, startPoint y: 32, endPoint x: 472, endPoint y: 55, distance: 23.1
click at [375, 43] on div "Labeling Mode" at bounding box center [409, 32] width 327 height 23
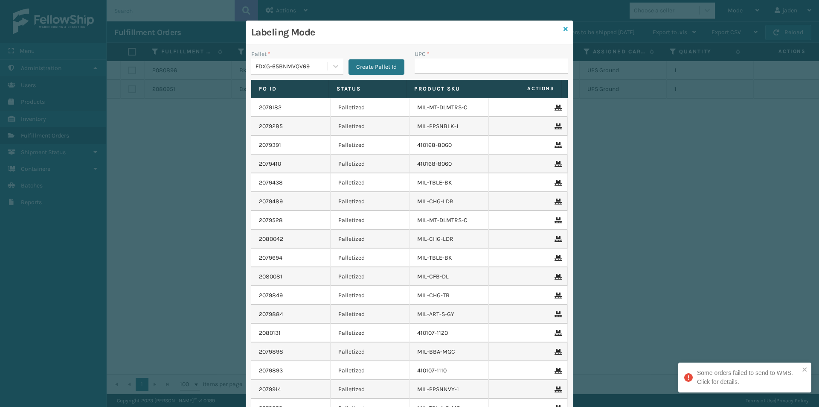
click at [564, 30] on icon at bounding box center [566, 29] width 4 height 6
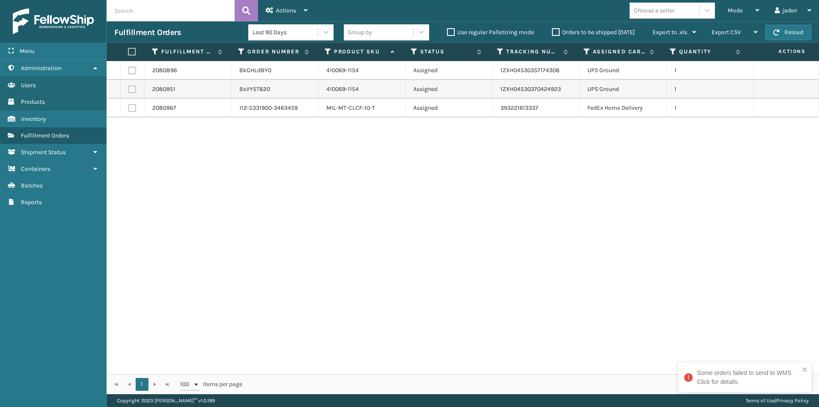
drag, startPoint x: 485, startPoint y: 249, endPoint x: 220, endPoint y: 237, distance: 265.6
click at [236, 273] on div "2080896 BkGHLd8Y0 410069-1154 Assigned 1ZXH04530357174308 UPS Ground 1 2080951 …" at bounding box center [463, 217] width 712 height 313
click at [126, 109] on td at bounding box center [133, 108] width 24 height 19
click at [136, 107] on label at bounding box center [132, 108] width 8 height 8
click at [129, 107] on input "checkbox" at bounding box center [128, 107] width 0 height 6
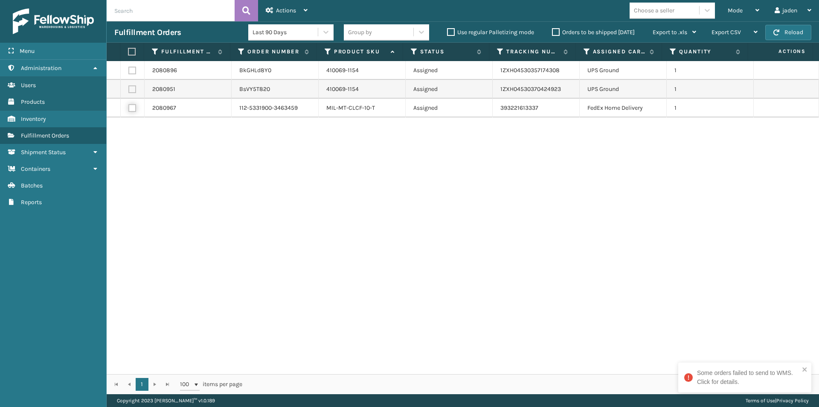
checkbox input "true"
click at [283, 5] on div "Actions" at bounding box center [287, 10] width 42 height 21
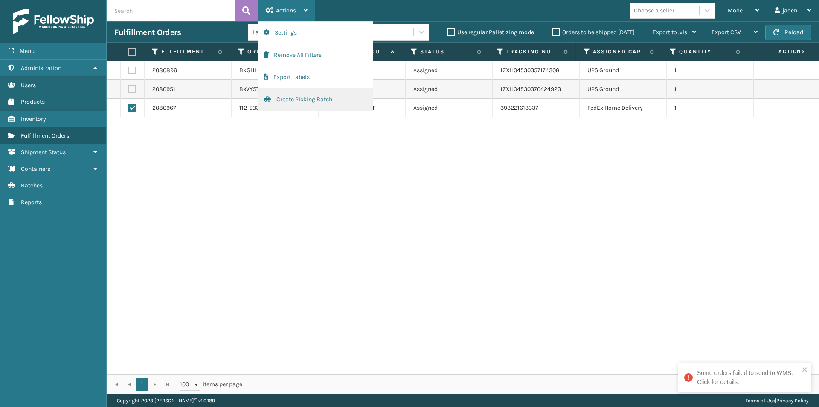
click at [288, 97] on button "Create Picking Batch" at bounding box center [316, 99] width 114 height 22
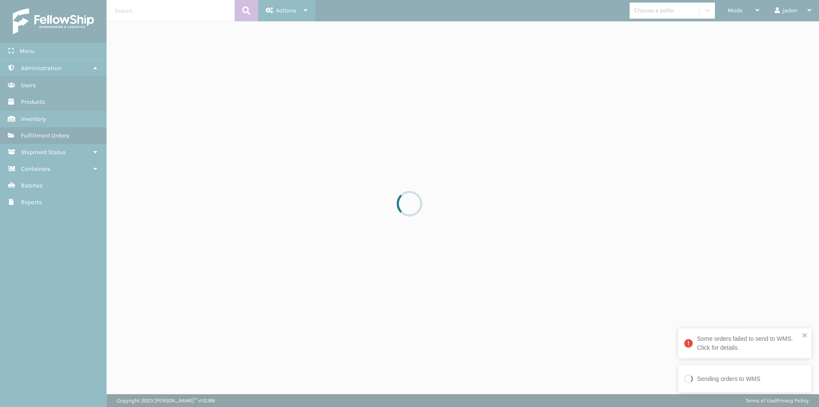
click at [259, 21] on button "Create Picking Batch" at bounding box center [316, 21] width 114 height 0
click at [259, 88] on button "Create Picking Batch" at bounding box center [316, 99] width 114 height 22
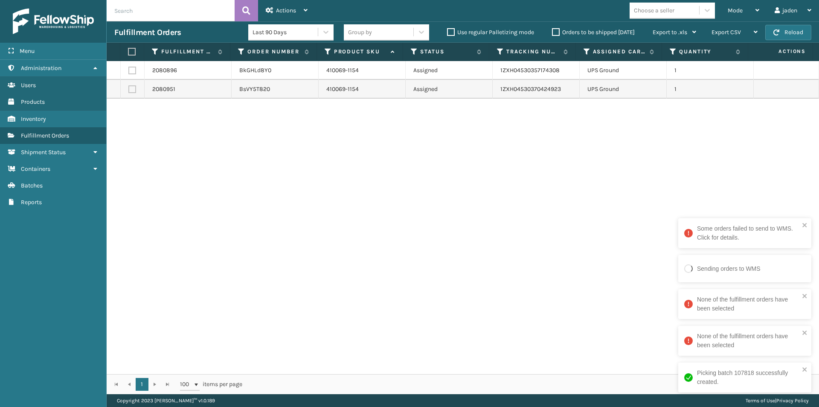
click at [259, 21] on button "Create Picking Batch" at bounding box center [316, 21] width 114 height 0
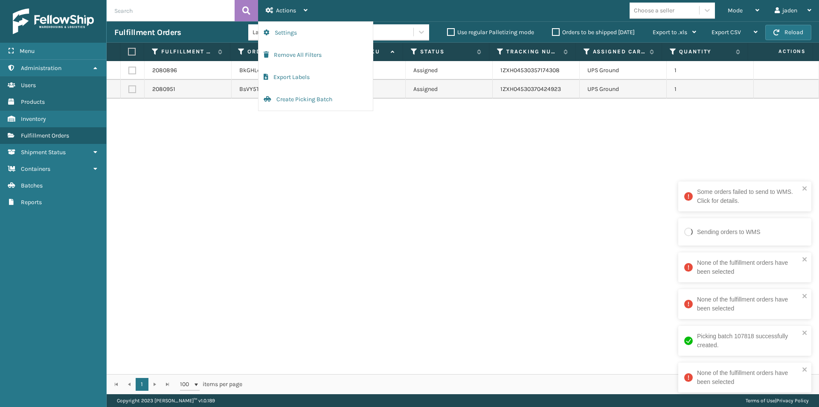
click at [259, 88] on button "Create Picking Batch" at bounding box center [316, 99] width 114 height 22
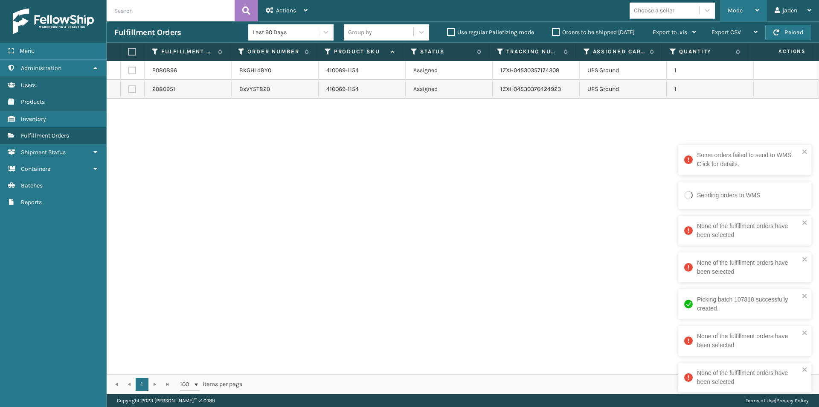
click at [739, 20] on div "Mode" at bounding box center [744, 10] width 32 height 21
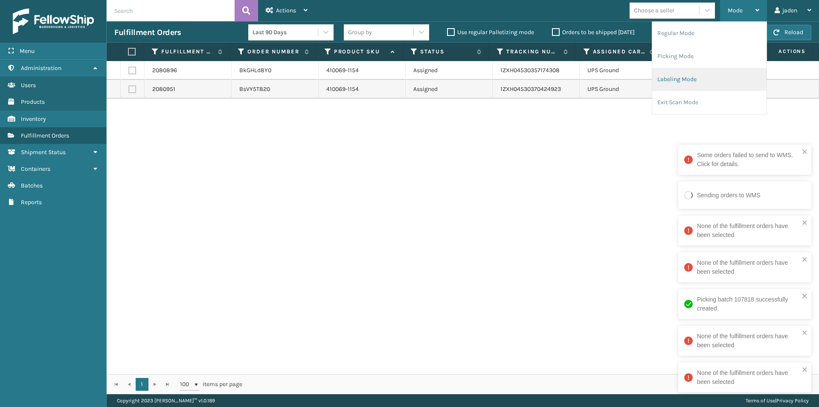
click at [693, 89] on li "Labeling Mode" at bounding box center [709, 79] width 114 height 23
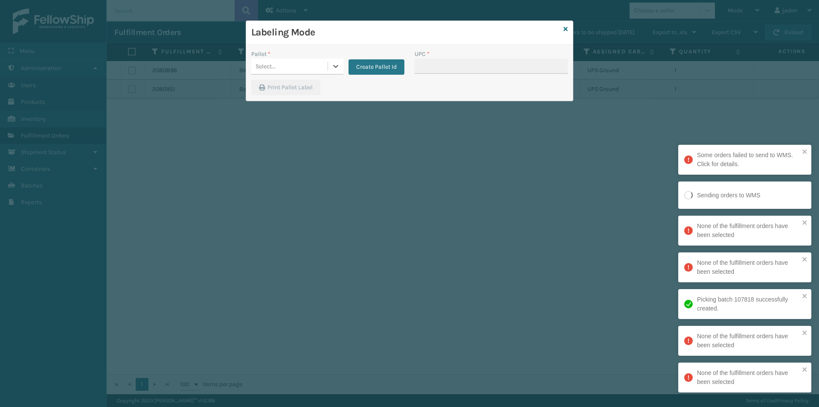
drag, startPoint x: 333, startPoint y: 73, endPoint x: 328, endPoint y: 76, distance: 5.6
click at [331, 74] on div "Select..." at bounding box center [297, 66] width 92 height 16
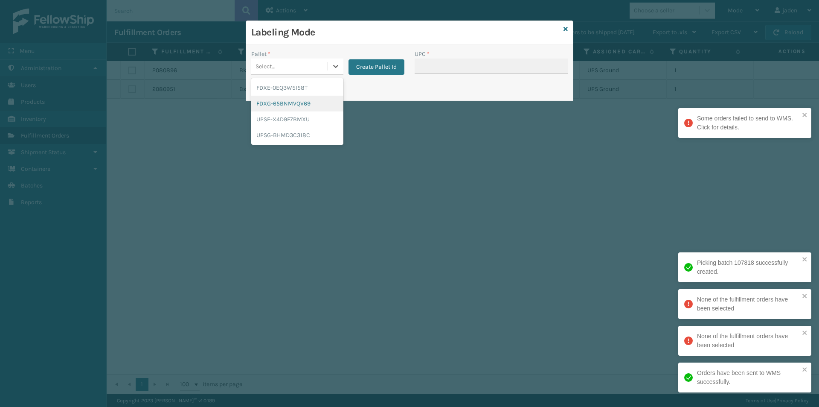
click at [267, 96] on div "FDXG-65BNMVQV69" at bounding box center [297, 104] width 92 height 16
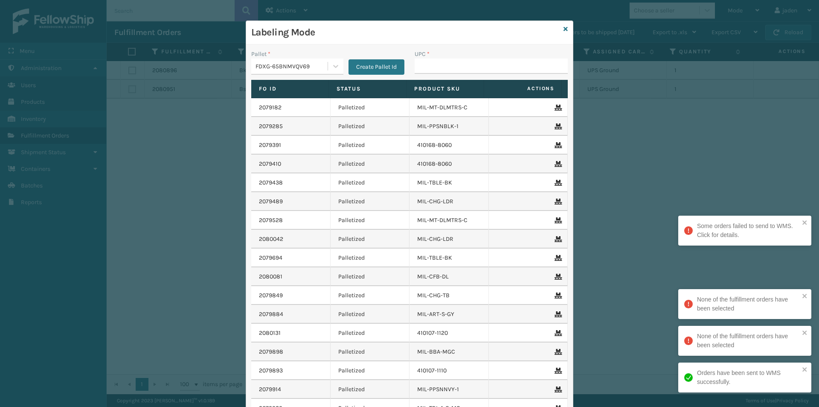
click at [474, 48] on div "Pallet * FDXG-65BNMVQV69 Create Pallet Id UPC * Fo Id Status Product SKU Action…" at bounding box center [409, 253] width 327 height 418
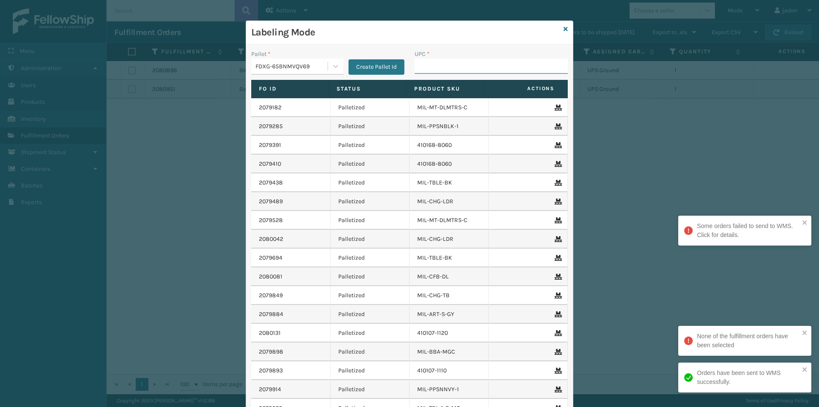
click at [467, 64] on input "UPC *" at bounding box center [491, 65] width 153 height 15
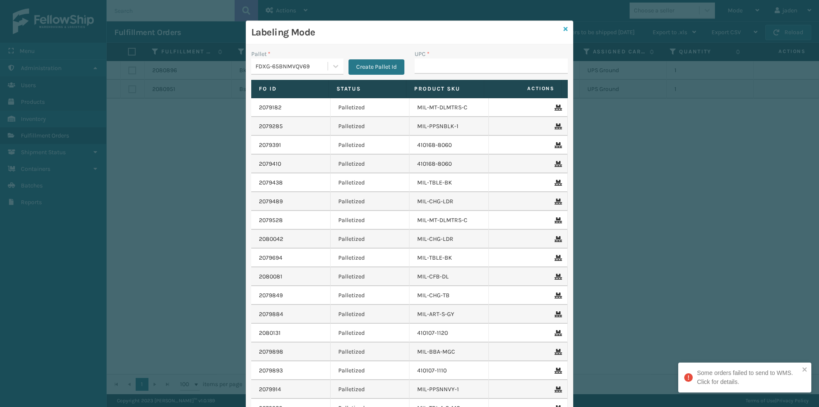
click at [564, 31] on icon at bounding box center [566, 29] width 4 height 6
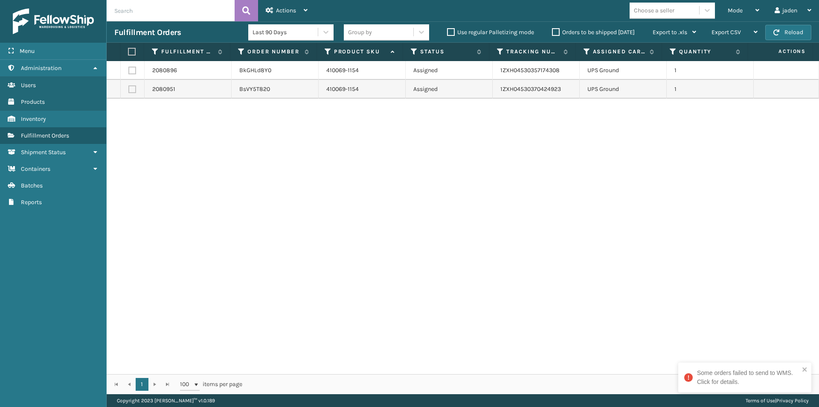
click at [134, 51] on label at bounding box center [131, 52] width 6 height 8
click at [128, 51] on input "checkbox" at bounding box center [128, 52] width 0 height 6
checkbox input "true"
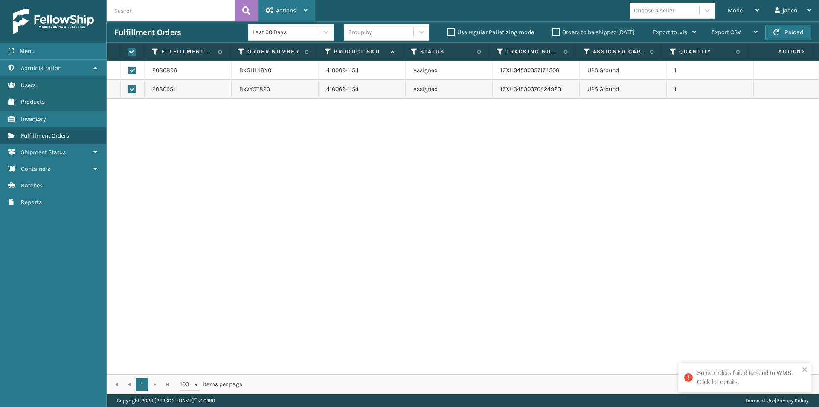
click at [293, 13] on span "Actions" at bounding box center [286, 10] width 20 height 7
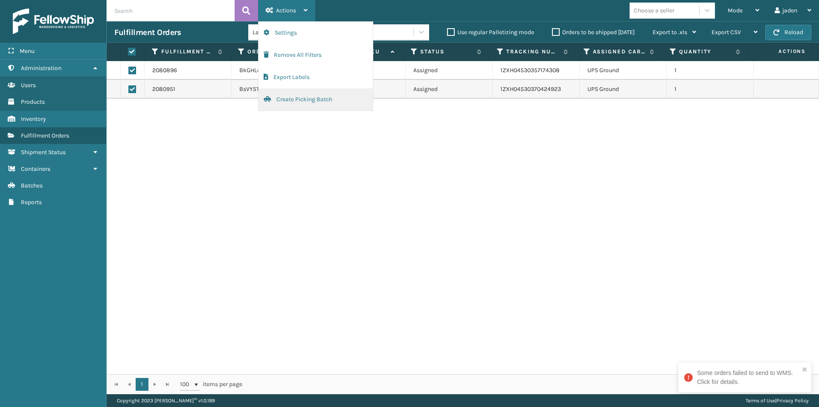
click at [275, 105] on button "Create Picking Batch" at bounding box center [316, 99] width 114 height 22
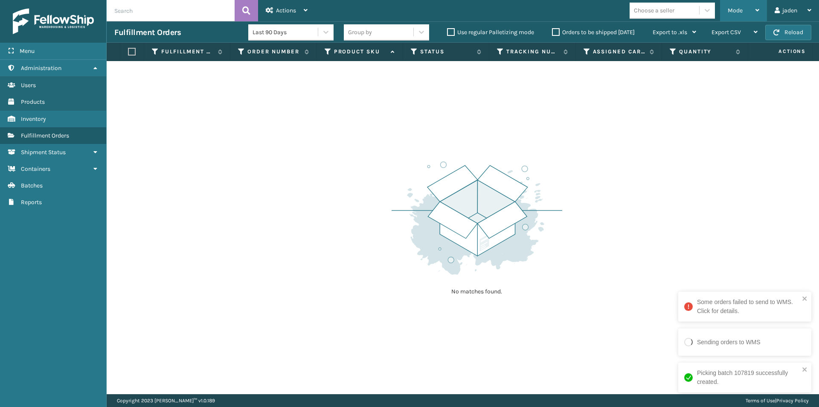
click at [738, 7] on span "Mode" at bounding box center [735, 10] width 15 height 7
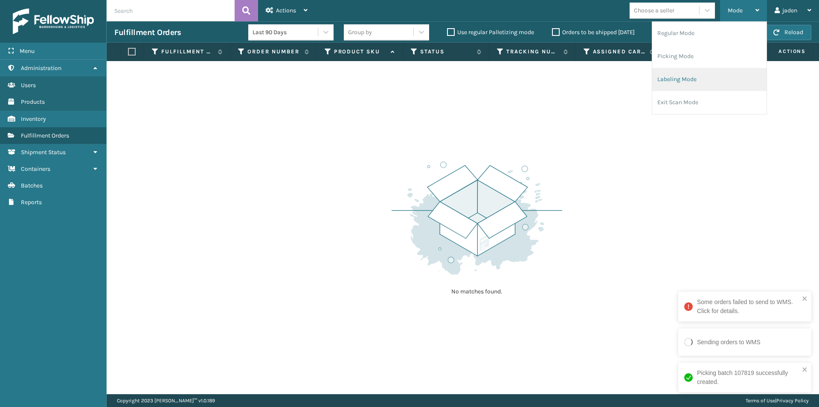
click at [695, 82] on li "Labeling Mode" at bounding box center [709, 79] width 114 height 23
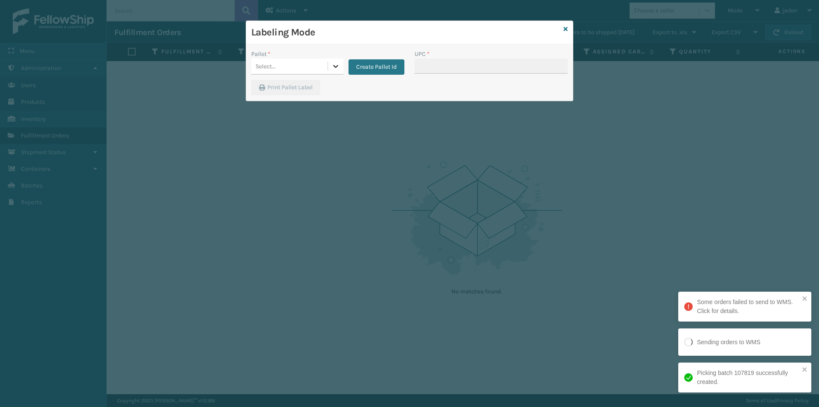
click at [333, 68] on icon at bounding box center [335, 66] width 9 height 9
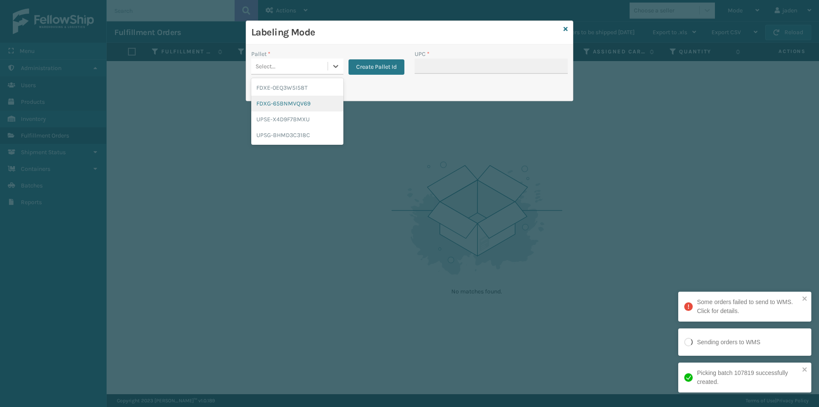
click at [271, 103] on div "FDXG-65BNMVQV69" at bounding box center [297, 104] width 92 height 16
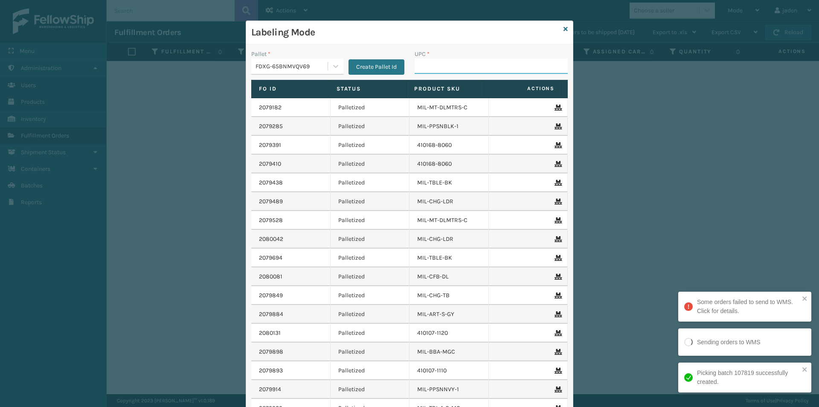
click at [440, 64] on input "UPC *" at bounding box center [491, 65] width 153 height 15
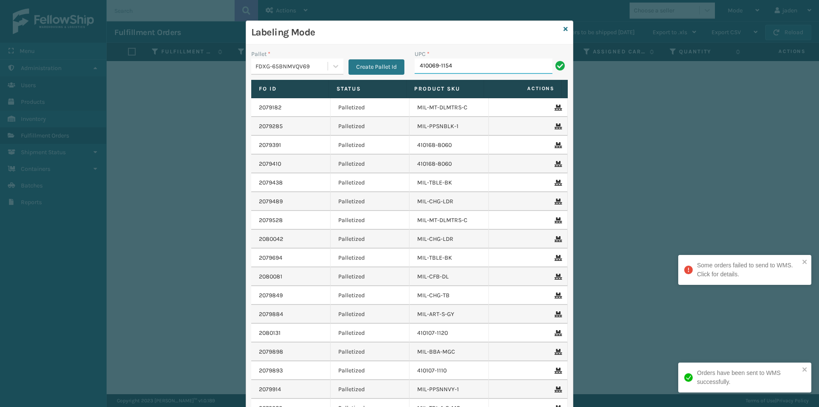
type input "410069-1154"
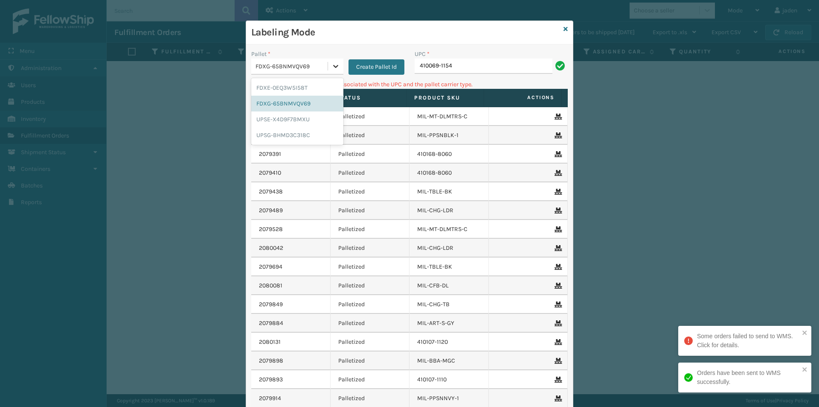
click at [331, 67] on icon at bounding box center [335, 66] width 9 height 9
click at [270, 122] on div "UPSE-X4D9F7BMXU" at bounding box center [297, 119] width 92 height 16
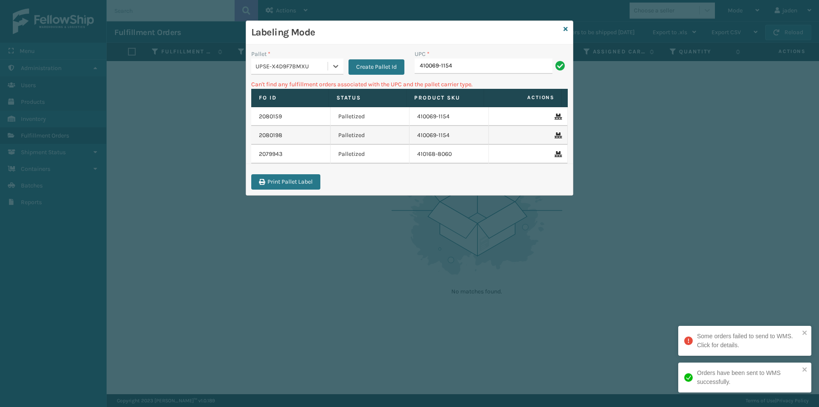
click at [429, 75] on div "UPC * 410069-1154" at bounding box center [491, 64] width 163 height 30
click at [441, 70] on input "410069-1154" at bounding box center [484, 65] width 138 height 15
click at [334, 63] on icon at bounding box center [335, 66] width 9 height 9
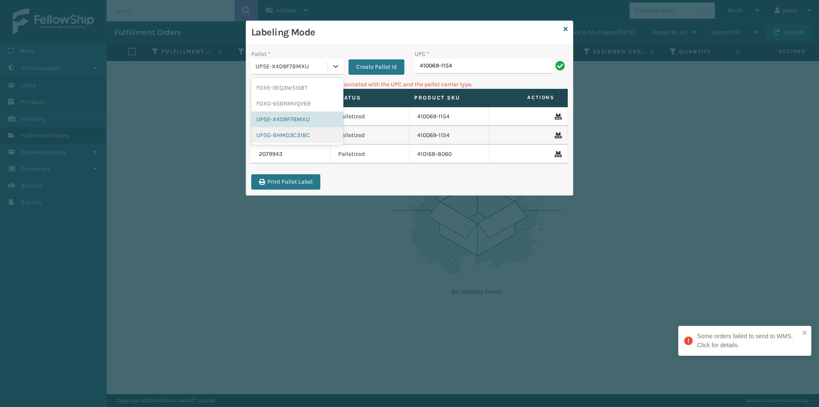
drag, startPoint x: 266, startPoint y: 135, endPoint x: 512, endPoint y: 65, distance: 256.0
click at [267, 135] on div "UPSG-BHMD3C318C" at bounding box center [297, 135] width 92 height 16
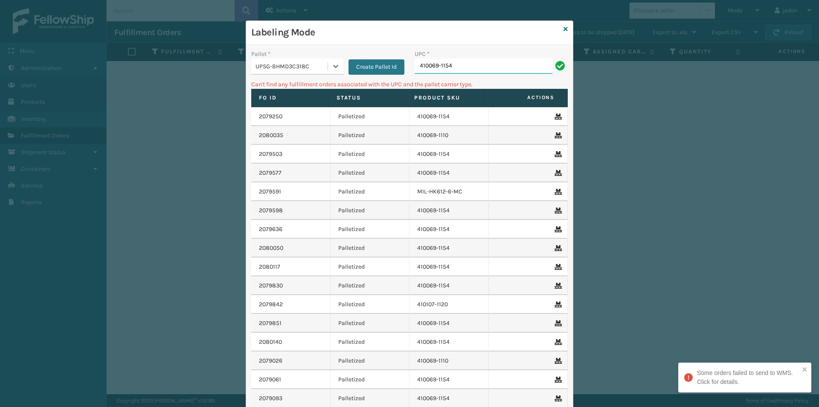
click at [512, 65] on input "410069-1154" at bounding box center [484, 65] width 138 height 15
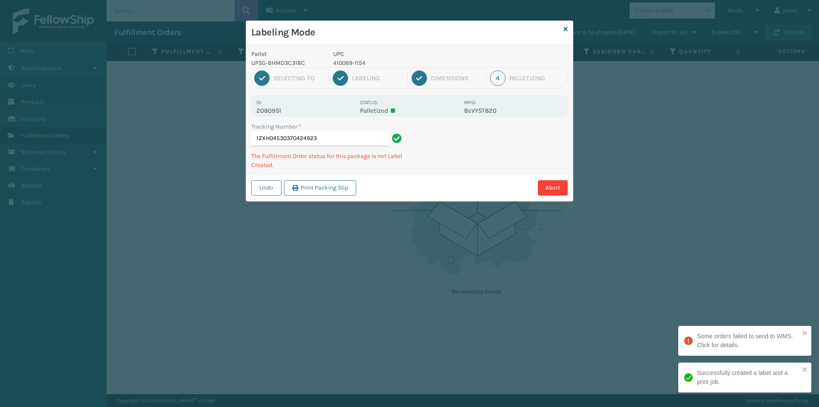
click at [345, 64] on p "410069-1154" at bounding box center [396, 62] width 126 height 9
copy p "410069-1154"
drag, startPoint x: 526, startPoint y: 158, endPoint x: 464, endPoint y: 128, distance: 69.3
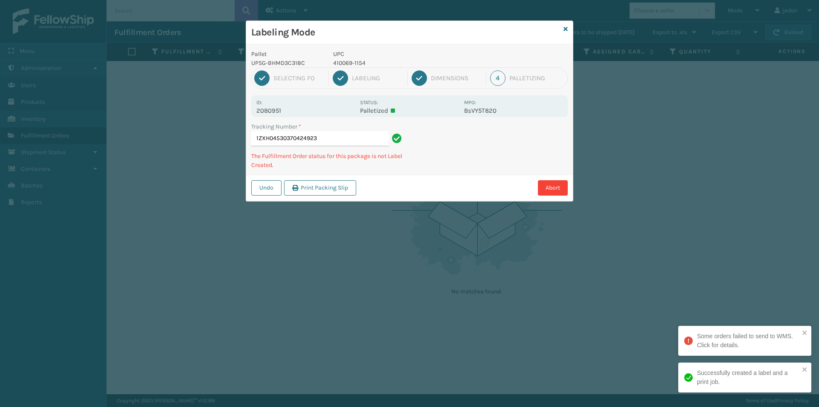
click at [432, 197] on div "Undo Print Packing Slip Abort" at bounding box center [409, 187] width 327 height 26
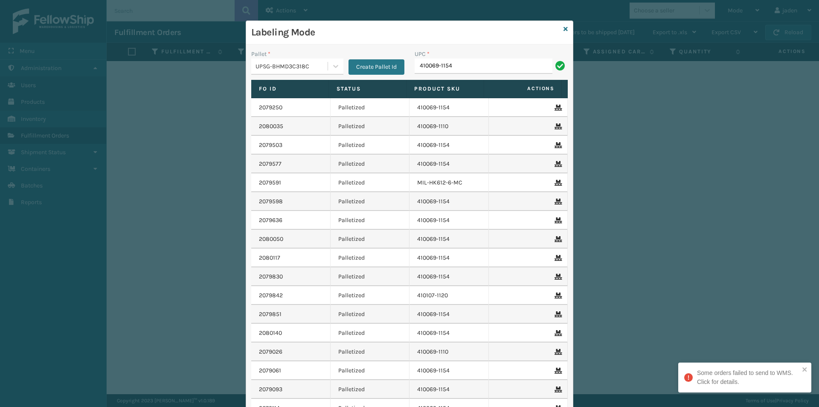
type input "410069-1154"
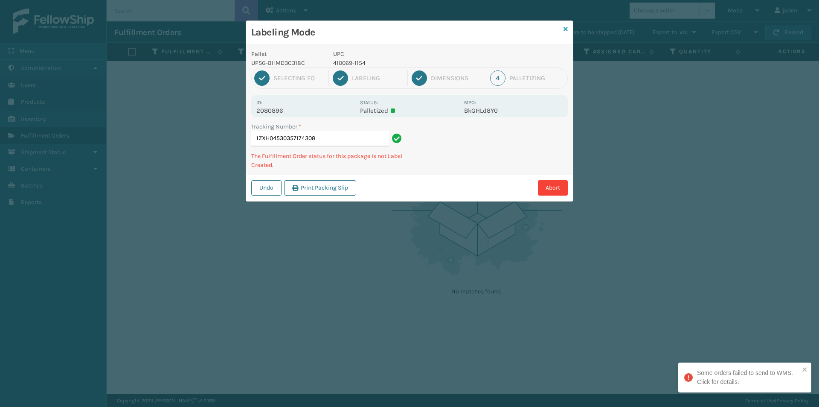
click at [565, 29] on icon at bounding box center [566, 29] width 4 height 6
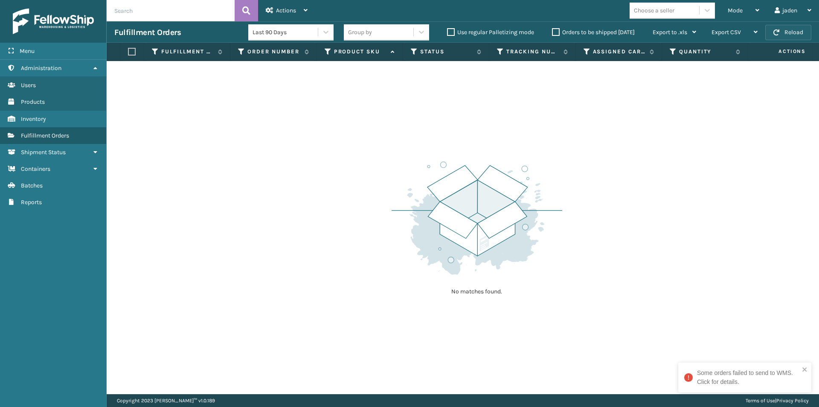
click at [787, 32] on button "Reload" at bounding box center [788, 32] width 46 height 15
drag, startPoint x: 646, startPoint y: 66, endPoint x: 622, endPoint y: 69, distance: 24.9
drag, startPoint x: 622, startPoint y: 69, endPoint x: 334, endPoint y: 113, distance: 291.3
click at [334, 113] on div "No matches found." at bounding box center [463, 227] width 712 height 333
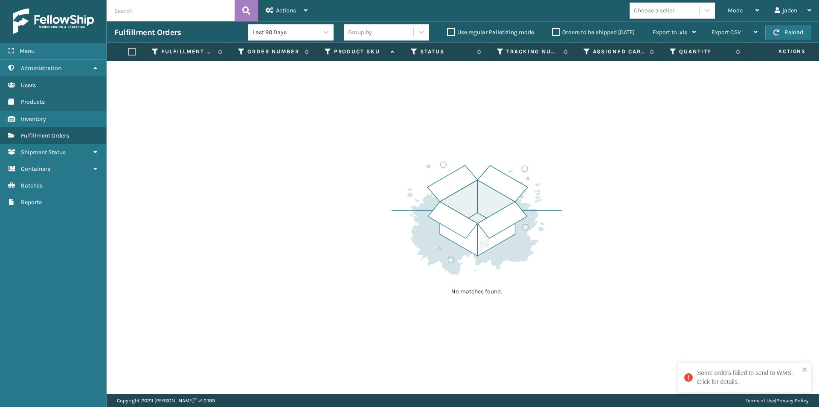
click at [554, 33] on label "Orders to be shipped [DATE]" at bounding box center [593, 32] width 83 height 7
click at [552, 33] on input "Orders to be shipped [DATE]" at bounding box center [552, 30] width 0 height 6
click at [792, 33] on button "Reload" at bounding box center [788, 32] width 46 height 15
click at [739, 12] on span "Mode" at bounding box center [735, 10] width 15 height 7
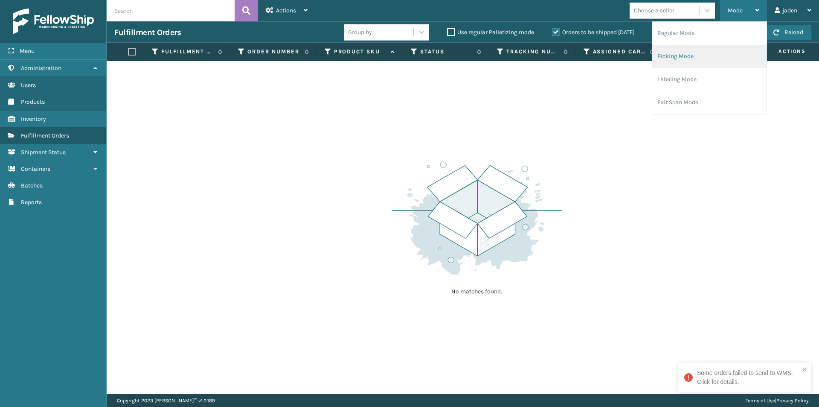
click at [685, 54] on li "Picking Mode" at bounding box center [709, 56] width 114 height 23
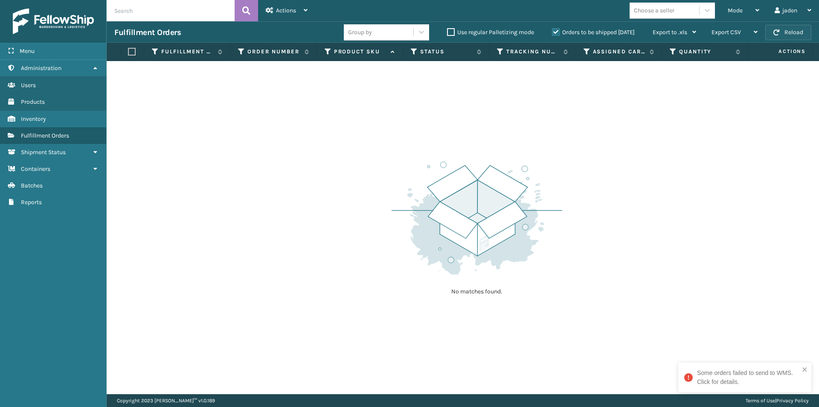
click at [779, 38] on button "Reload" at bounding box center [788, 32] width 46 height 15
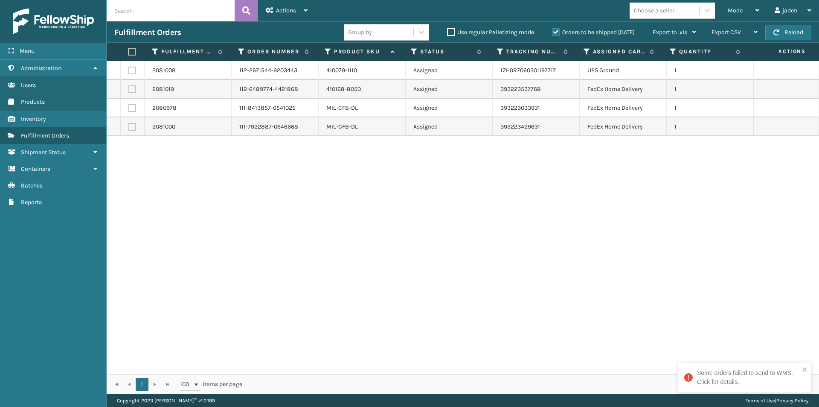
drag, startPoint x: 553, startPoint y: 197, endPoint x: 529, endPoint y: 195, distance: 24.8
drag, startPoint x: 529, startPoint y: 195, endPoint x: 291, endPoint y: 225, distance: 239.1
click at [291, 225] on div "2081008 112-2671544-9203443 410079-1110 Assigned 1ZH0R7060301197717 UPS Ground …" at bounding box center [463, 217] width 712 height 313
click at [131, 70] on label at bounding box center [132, 71] width 8 height 8
click at [129, 70] on input "checkbox" at bounding box center [128, 70] width 0 height 6
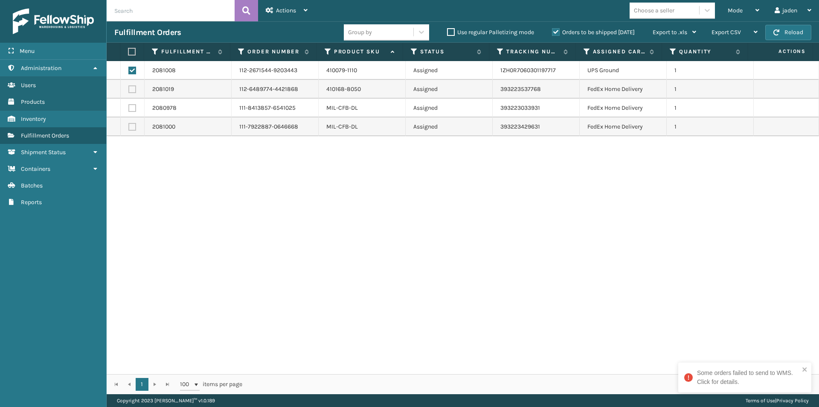
click at [131, 70] on label at bounding box center [132, 71] width 8 height 8
click at [129, 70] on input "checkbox" at bounding box center [128, 70] width 0 height 6
checkbox input "false"
click at [131, 51] on label at bounding box center [131, 52] width 6 height 8
click at [128, 51] on input "checkbox" at bounding box center [128, 52] width 0 height 6
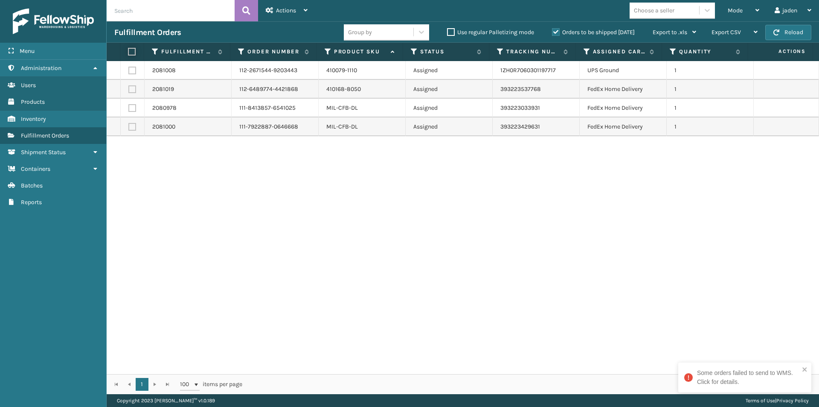
checkbox input "true"
click at [136, 69] on label at bounding box center [132, 71] width 8 height 8
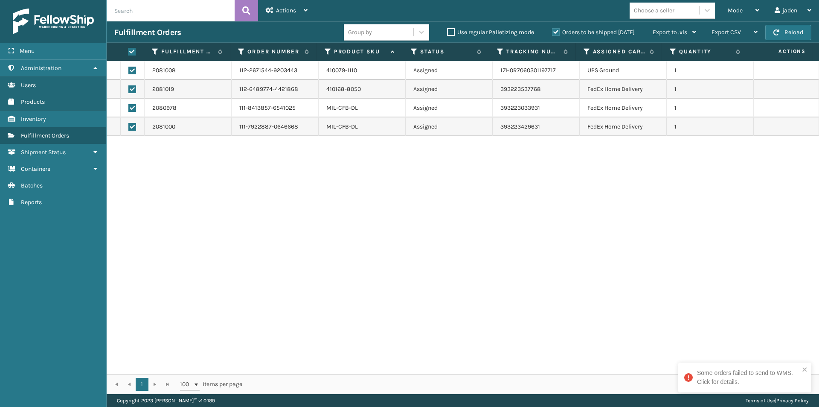
click at [129, 69] on input "checkbox" at bounding box center [128, 70] width 0 height 6
click at [278, 5] on div "Actions" at bounding box center [287, 10] width 42 height 21
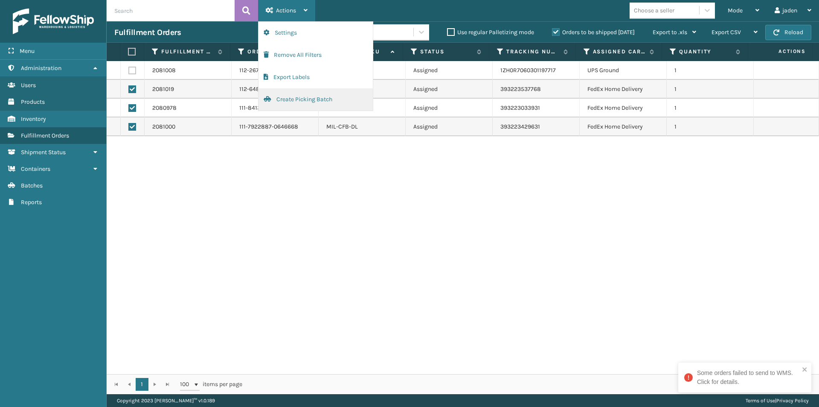
click at [291, 103] on button "Create Picking Batch" at bounding box center [316, 99] width 114 height 22
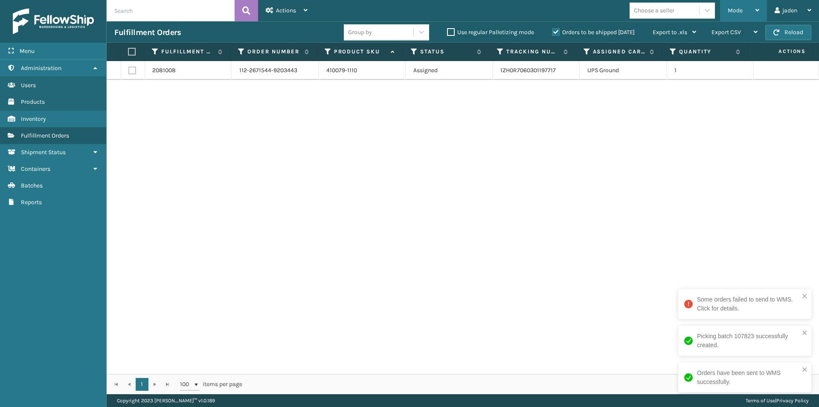
click at [739, 10] on span "Mode" at bounding box center [735, 10] width 15 height 7
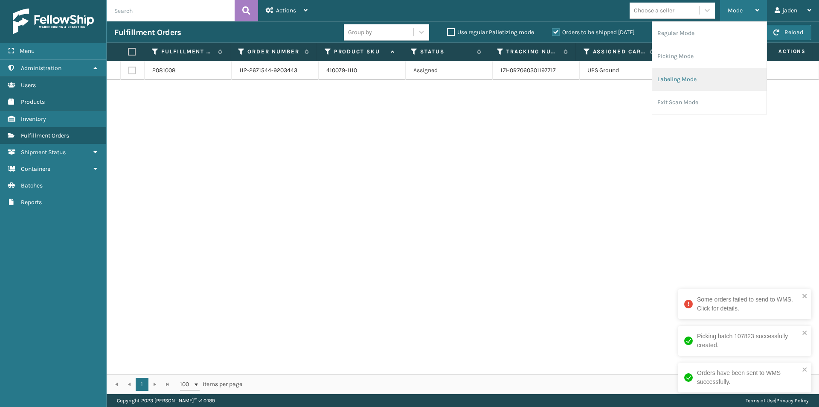
click at [689, 79] on li "Labeling Mode" at bounding box center [709, 79] width 114 height 23
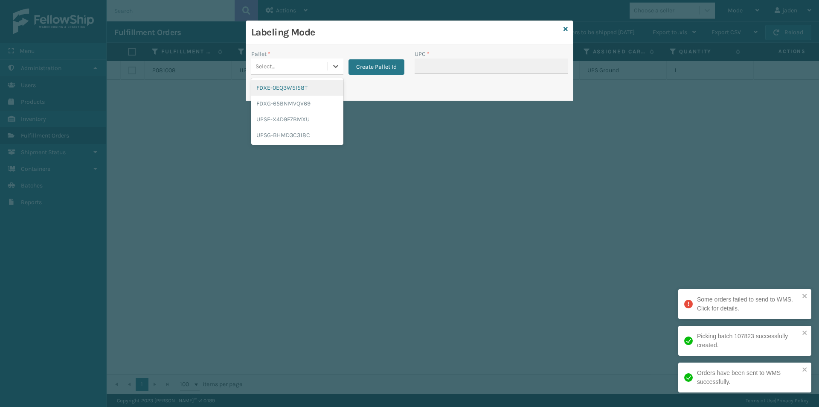
drag, startPoint x: 330, startPoint y: 63, endPoint x: 295, endPoint y: 79, distance: 39.1
click at [331, 63] on div at bounding box center [335, 65] width 15 height 15
click at [276, 103] on div "FDXG-65BNMVQV69" at bounding box center [297, 104] width 92 height 16
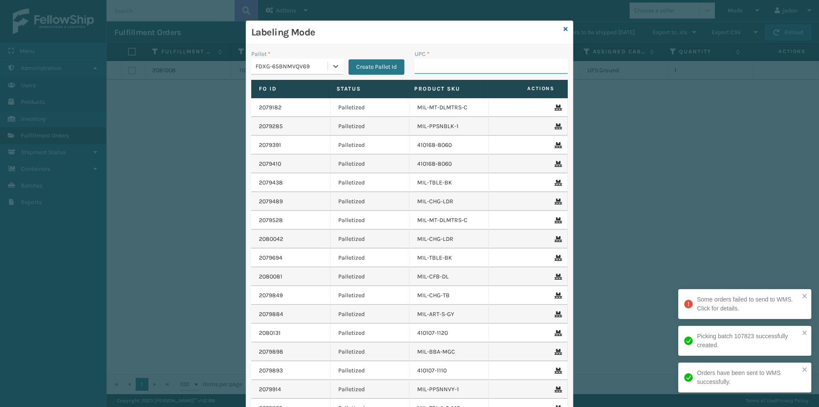
click at [468, 62] on input "UPC *" at bounding box center [491, 65] width 153 height 15
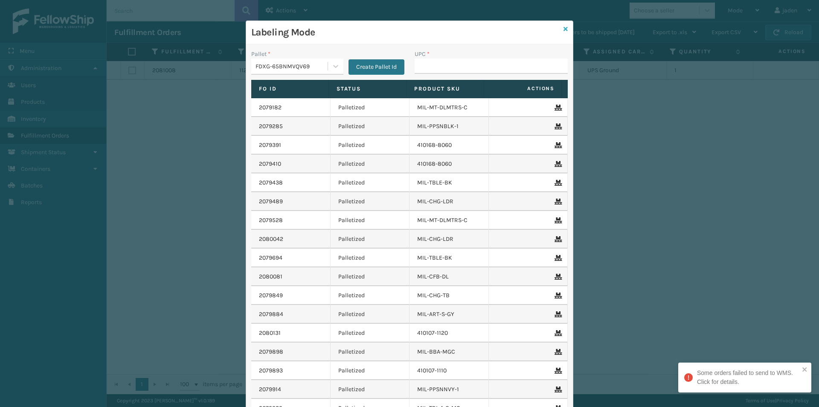
click at [564, 29] on icon at bounding box center [566, 29] width 4 height 6
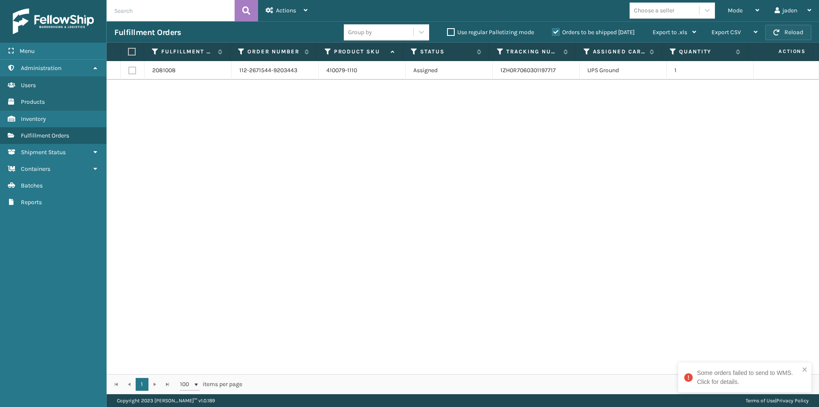
click at [786, 30] on button "Reload" at bounding box center [788, 32] width 46 height 15
click at [131, 51] on label at bounding box center [131, 52] width 6 height 8
click at [128, 51] on input "checkbox" at bounding box center [128, 52] width 0 height 6
click at [299, 2] on div "Actions" at bounding box center [287, 10] width 42 height 21
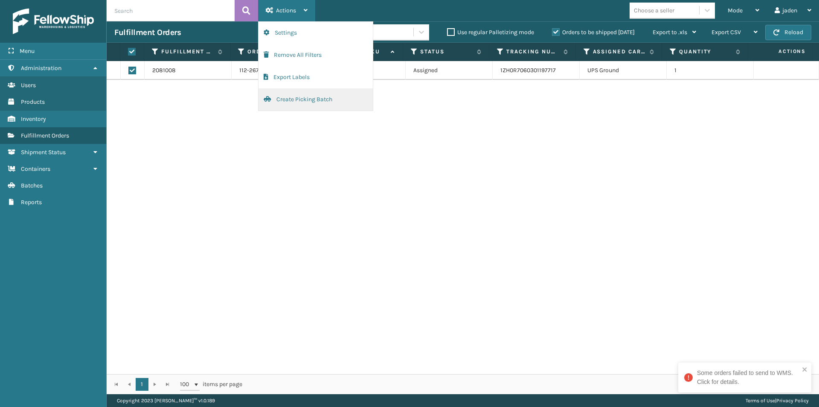
click at [291, 96] on button "Create Picking Batch" at bounding box center [316, 99] width 114 height 22
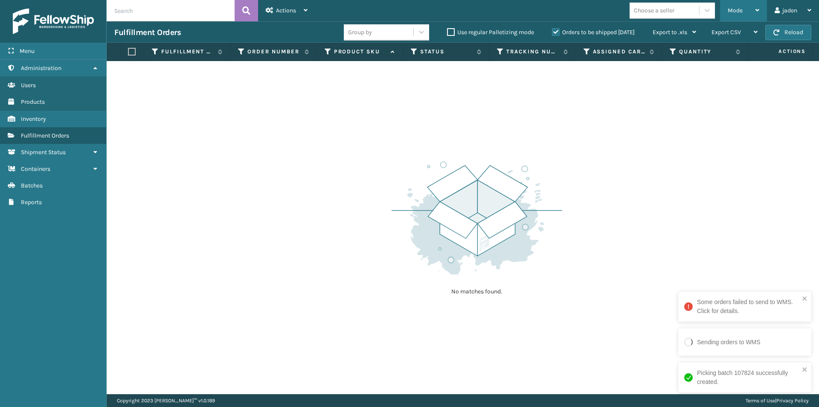
click at [734, 6] on div "Mode" at bounding box center [744, 10] width 32 height 21
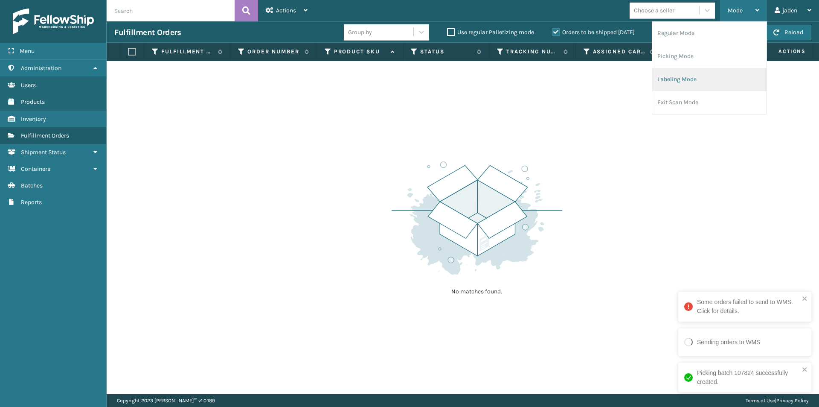
click at [704, 76] on li "Labeling Mode" at bounding box center [709, 79] width 114 height 23
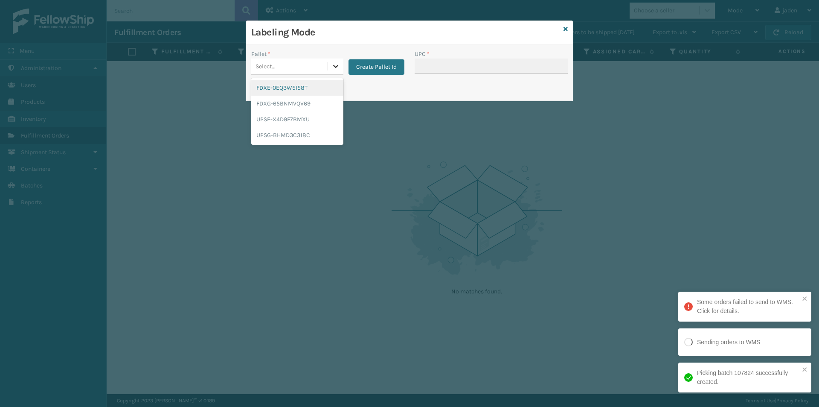
click at [329, 69] on div at bounding box center [335, 65] width 15 height 15
click at [264, 102] on div "FDXG-65BNMVQV69" at bounding box center [297, 104] width 92 height 16
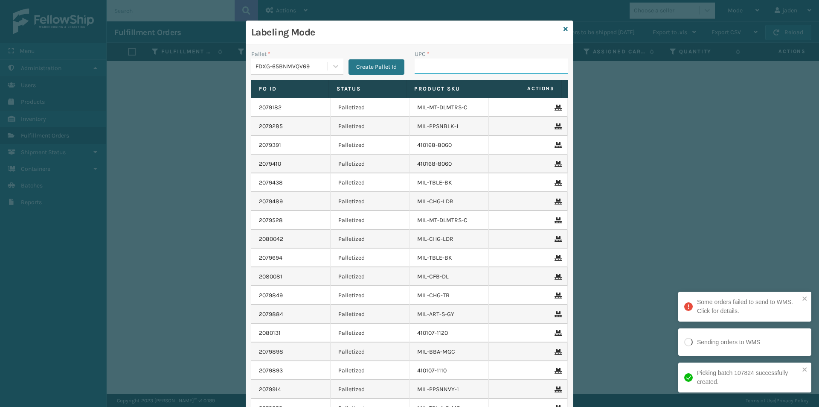
click at [476, 72] on input "UPC *" at bounding box center [491, 65] width 153 height 15
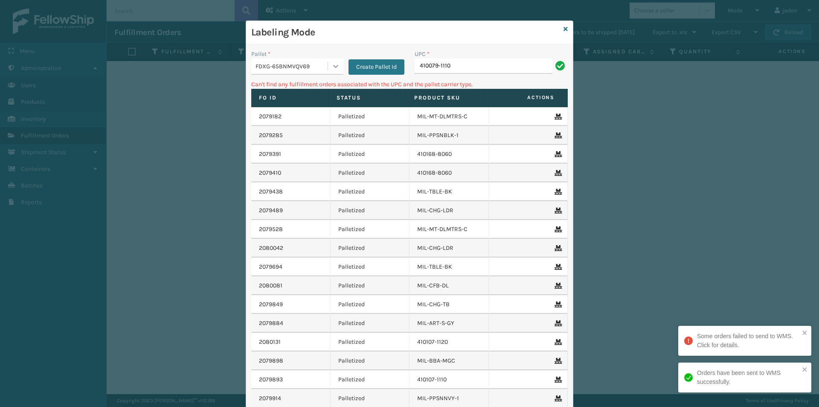
click at [330, 71] on div at bounding box center [335, 65] width 15 height 15
click at [269, 132] on div "UPSG-BHMD3C318C" at bounding box center [297, 135] width 92 height 16
click at [451, 62] on input "410079-1110" at bounding box center [484, 65] width 138 height 15
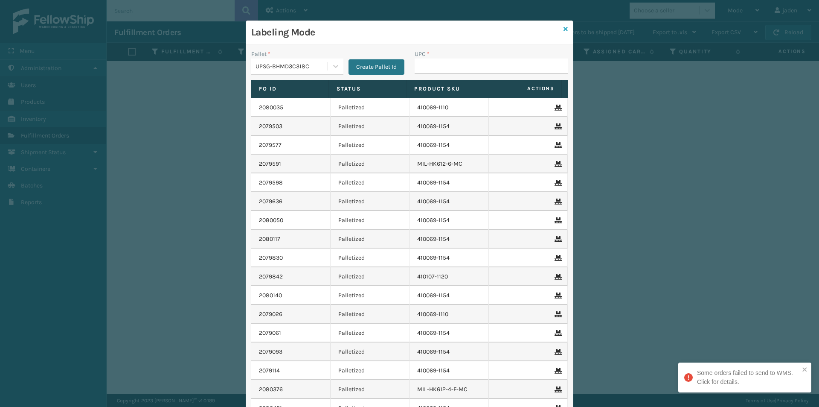
click at [564, 26] on div "Labeling Mode Pallet * UPSG-BHMD3C318C Create Pallet Id UPC * Fo Id Status Prod…" at bounding box center [410, 241] width 328 height 442
click at [564, 27] on icon at bounding box center [566, 29] width 4 height 6
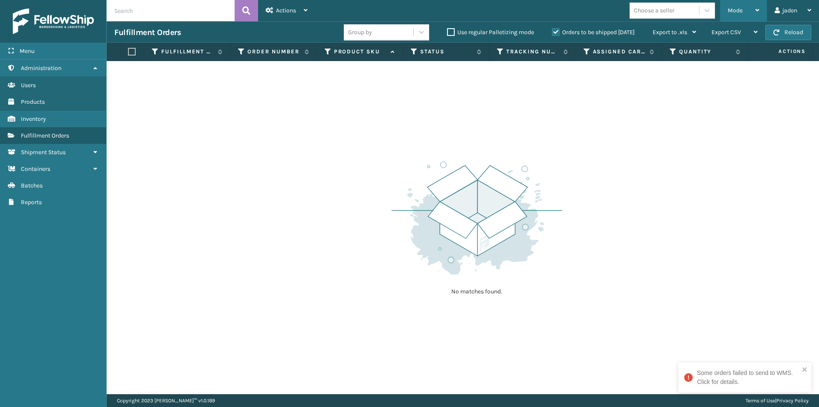
click at [744, 17] on div "Mode" at bounding box center [744, 10] width 32 height 21
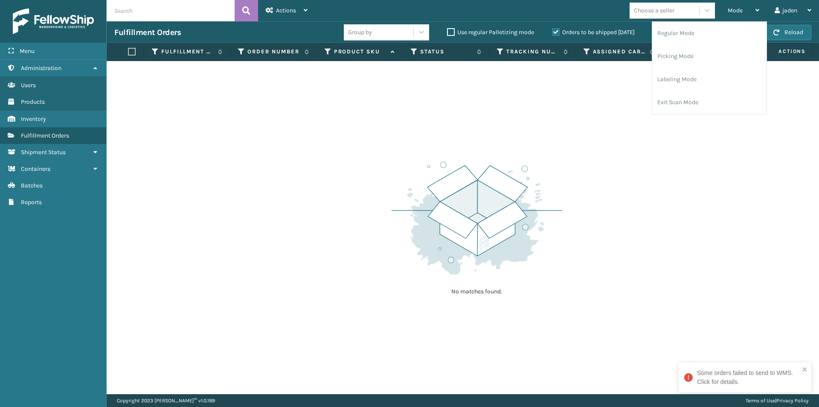
click at [553, 35] on label "Orders to be shipped [DATE]" at bounding box center [593, 32] width 83 height 7
click at [552, 33] on input "Orders to be shipped [DATE]" at bounding box center [552, 30] width 0 height 6
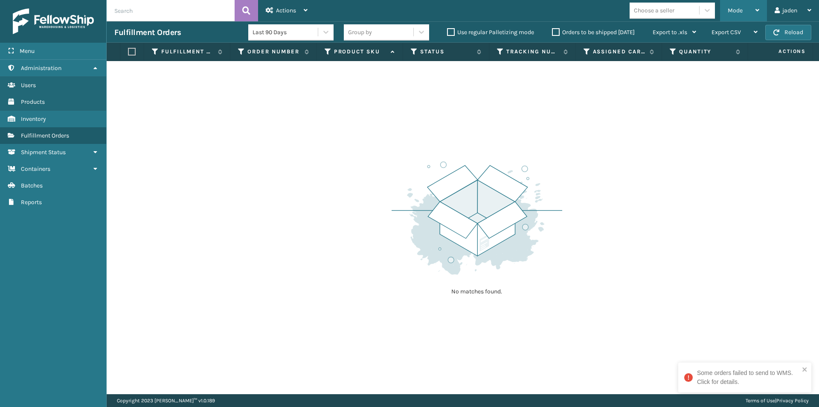
click at [728, 9] on span "Mode" at bounding box center [735, 10] width 15 height 7
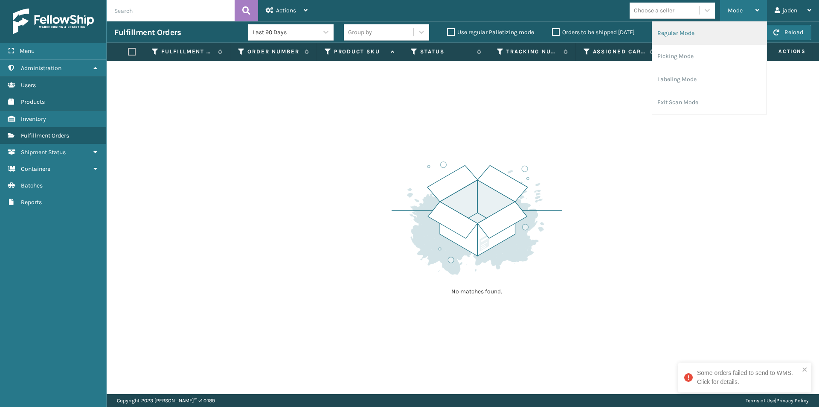
click at [703, 36] on li "Regular Mode" at bounding box center [709, 33] width 114 height 23
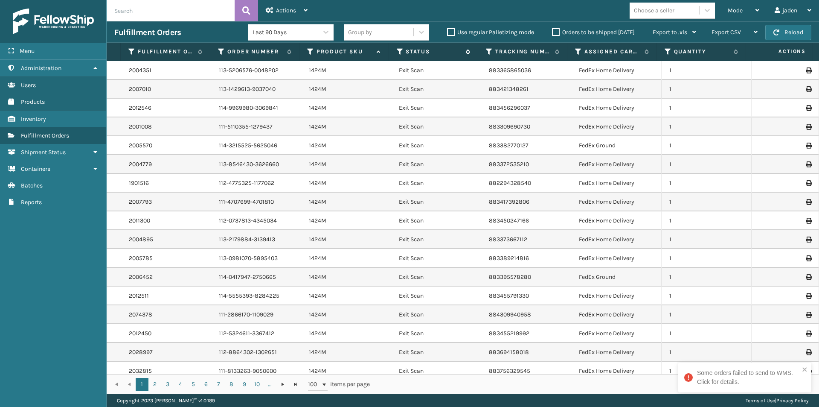
click at [400, 49] on icon at bounding box center [400, 52] width 7 height 8
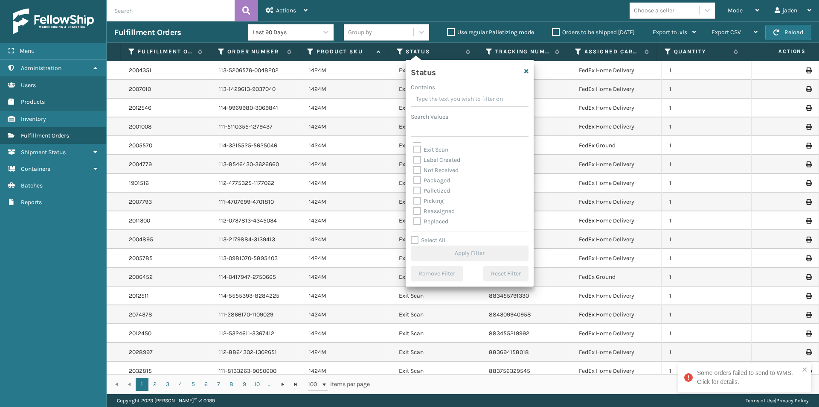
scroll to position [43, 0]
click at [418, 187] on label "Picking" at bounding box center [428, 185] width 30 height 7
click at [414, 186] on input "Picking" at bounding box center [413, 184] width 0 height 6
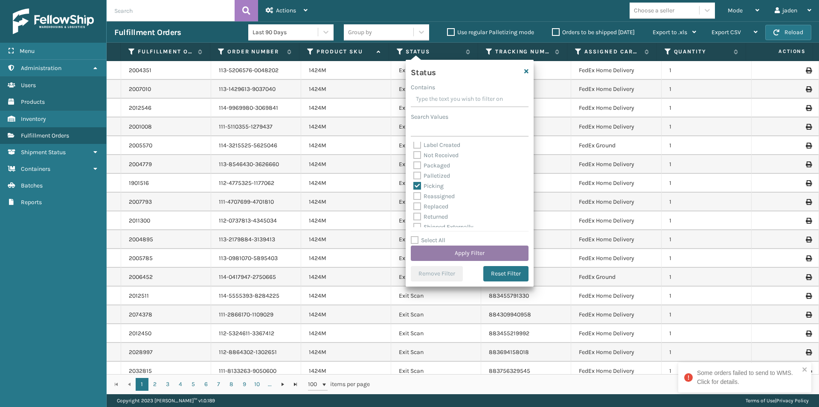
click at [450, 258] on button "Apply Filter" at bounding box center [470, 252] width 118 height 15
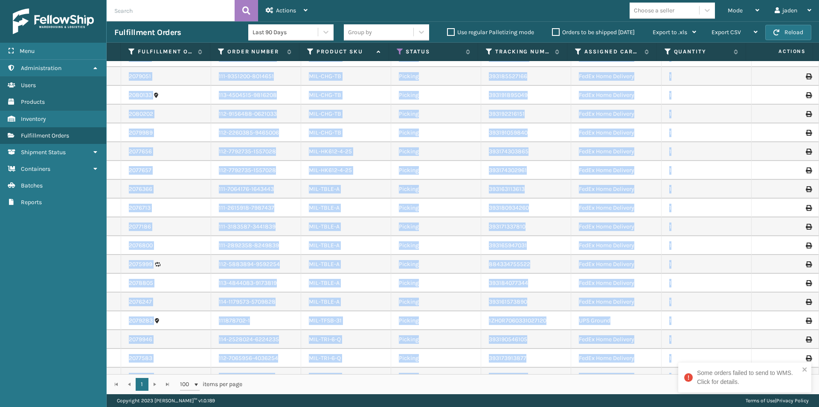
scroll to position [288, 0]
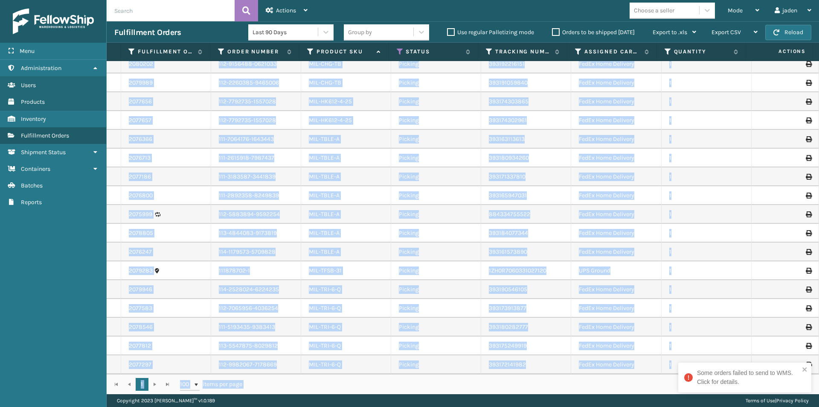
drag, startPoint x: 120, startPoint y: 63, endPoint x: 260, endPoint y: 375, distance: 341.4
click at [260, 375] on div "Fulfillment Order Id Order Number Product SKU Status Tracking Number Assigned C…" at bounding box center [463, 218] width 712 height 351
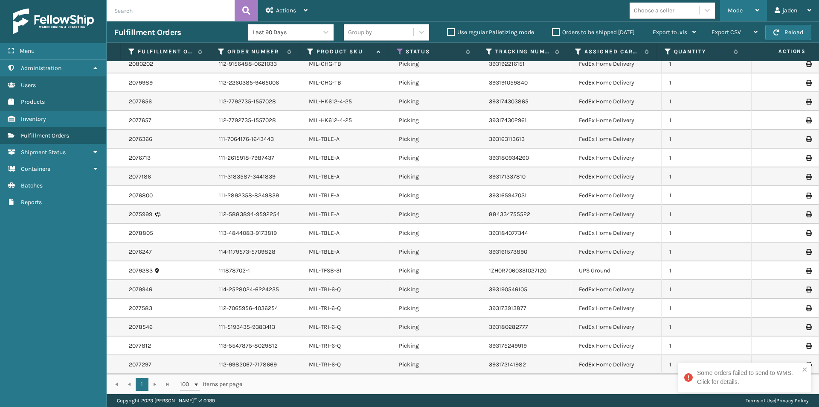
click at [754, 12] on div "Mode" at bounding box center [744, 10] width 32 height 21
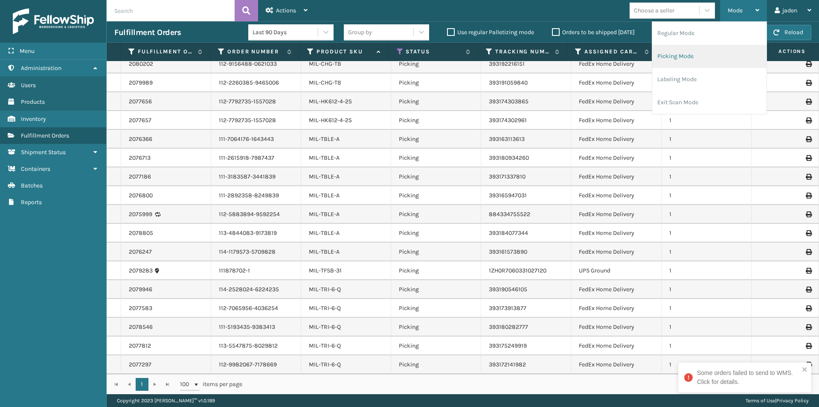
click at [705, 59] on li "Picking Mode" at bounding box center [709, 56] width 114 height 23
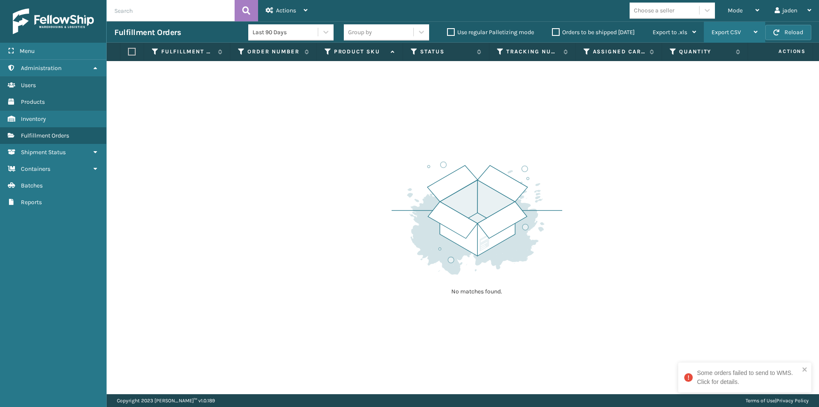
click at [764, 31] on div "Export CSV Export Current Page Export All Pages" at bounding box center [734, 32] width 61 height 21
click at [773, 32] on button "Reload" at bounding box center [788, 32] width 46 height 15
click at [772, 30] on button "Reload" at bounding box center [788, 32] width 46 height 15
click at [773, 30] on button "Reload" at bounding box center [788, 32] width 46 height 15
drag, startPoint x: 562, startPoint y: 146, endPoint x: 550, endPoint y: 146, distance: 11.9
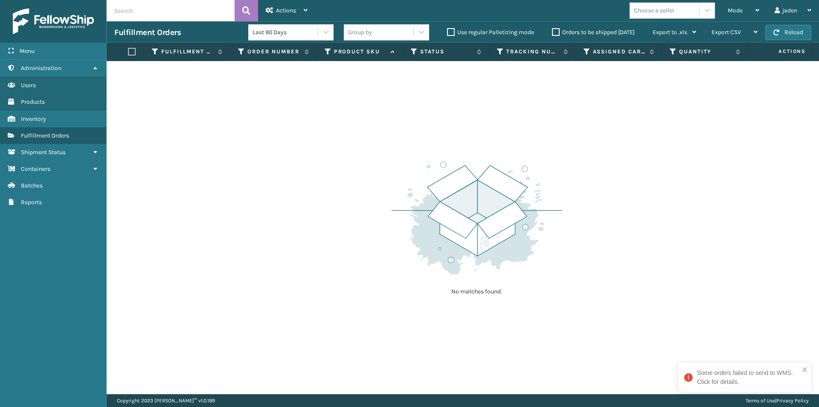
drag, startPoint x: 550, startPoint y: 146, endPoint x: 552, endPoint y: 9, distance: 137.8
click at [310, 163] on div "No matches found." at bounding box center [463, 227] width 712 height 333
click at [555, 34] on label "Orders to be shipped [DATE]" at bounding box center [593, 32] width 83 height 7
click at [552, 33] on input "Orders to be shipped [DATE]" at bounding box center [552, 30] width 0 height 6
click at [793, 28] on button "Reload" at bounding box center [788, 32] width 46 height 15
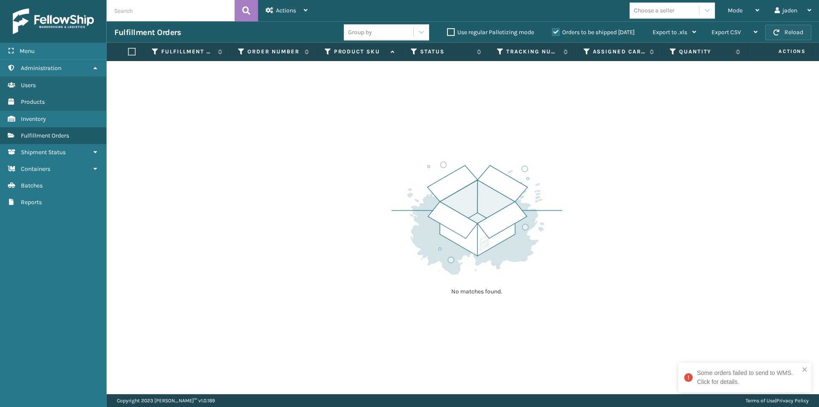
click at [794, 32] on button "Reload" at bounding box center [788, 32] width 46 height 15
click at [324, 190] on div "No matches found." at bounding box center [463, 227] width 712 height 333
click at [774, 35] on button "Reload" at bounding box center [788, 32] width 46 height 15
click at [554, 32] on label "Orders to be shipped [DATE]" at bounding box center [593, 32] width 83 height 7
click at [552, 32] on input "Orders to be shipped [DATE]" at bounding box center [552, 30] width 0 height 6
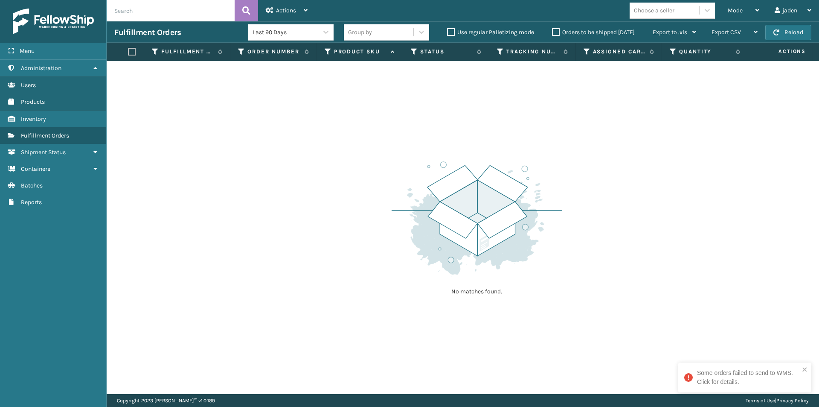
drag, startPoint x: 480, startPoint y: 121, endPoint x: 239, endPoint y: 80, distance: 244.5
click at [284, 107] on div "No matches found." at bounding box center [463, 227] width 712 height 333
click at [737, 13] on span "Mode" at bounding box center [735, 10] width 15 height 7
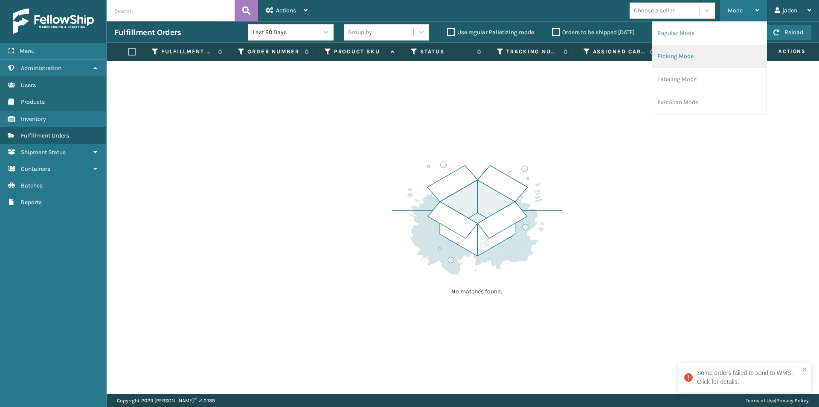
click at [695, 59] on li "Picking Mode" at bounding box center [709, 56] width 114 height 23
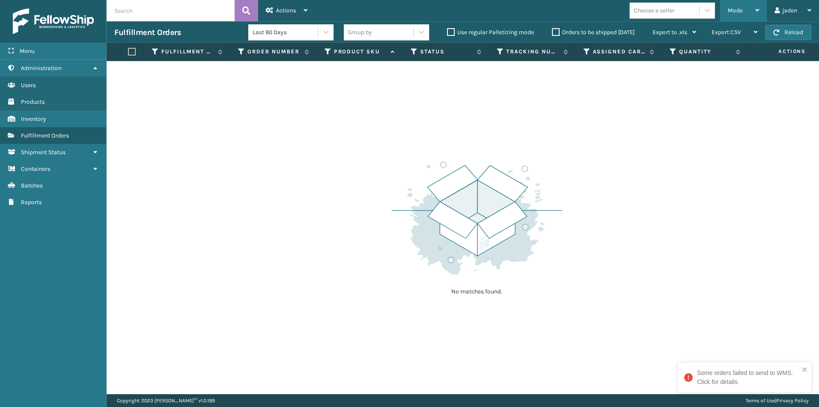
click at [742, 11] on div "Mode" at bounding box center [744, 10] width 32 height 21
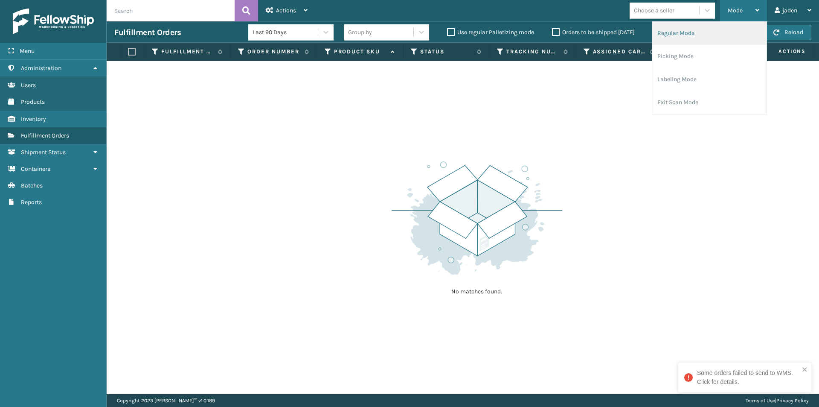
click at [676, 37] on li "Regular Mode" at bounding box center [709, 33] width 114 height 23
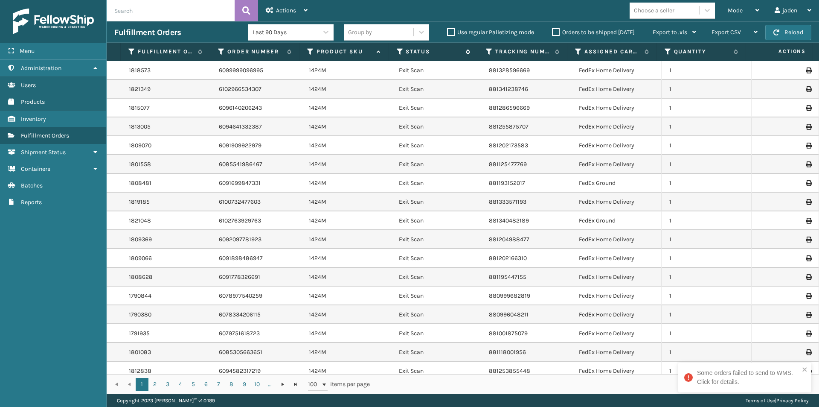
click at [400, 54] on icon at bounding box center [400, 52] width 7 height 8
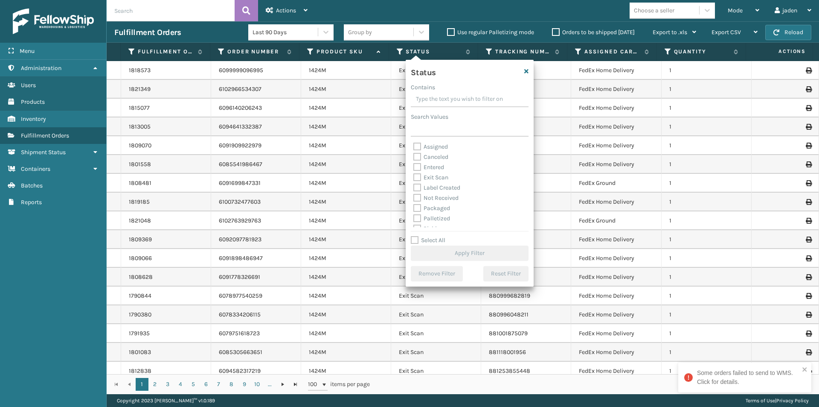
drag, startPoint x: 465, startPoint y: 93, endPoint x: 450, endPoint y: 93, distance: 15.4
click at [450, 93] on input "Contains" at bounding box center [470, 99] width 118 height 15
click at [417, 181] on label "Picking" at bounding box center [428, 180] width 30 height 7
click at [414, 181] on input "Picking" at bounding box center [413, 179] width 0 height 6
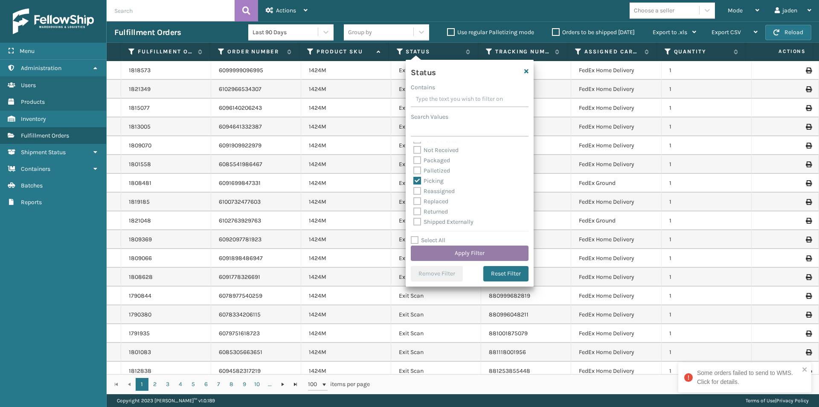
click at [449, 253] on button "Apply Filter" at bounding box center [470, 252] width 118 height 15
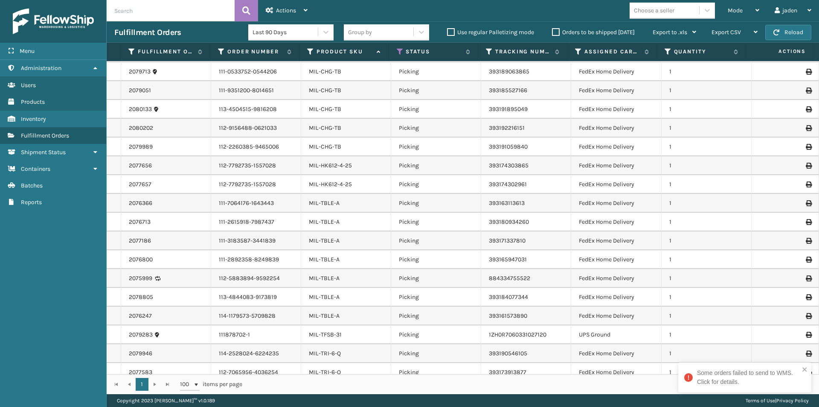
scroll to position [75, 0]
click at [805, 371] on icon "close" at bounding box center [805, 369] width 6 height 7
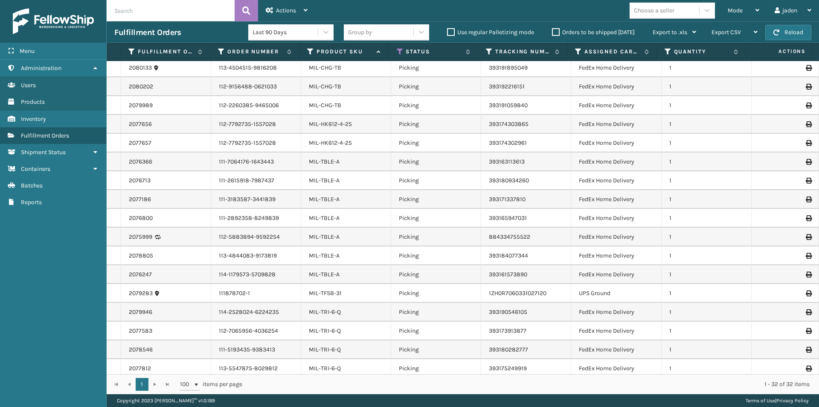
scroll to position [288, 0]
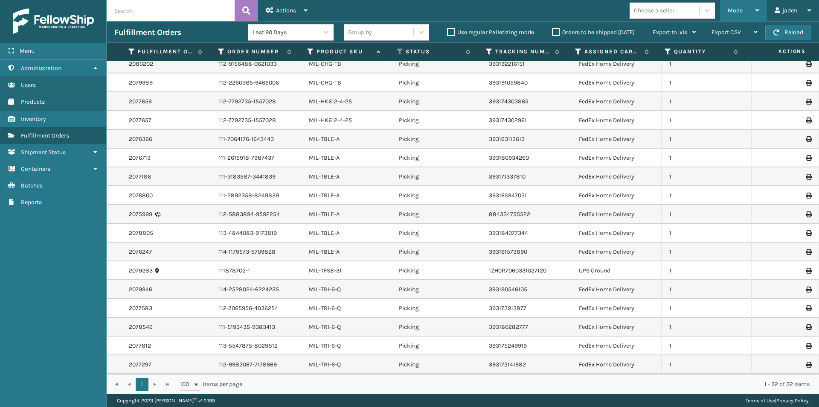
click at [753, 9] on div "Mode" at bounding box center [744, 10] width 32 height 21
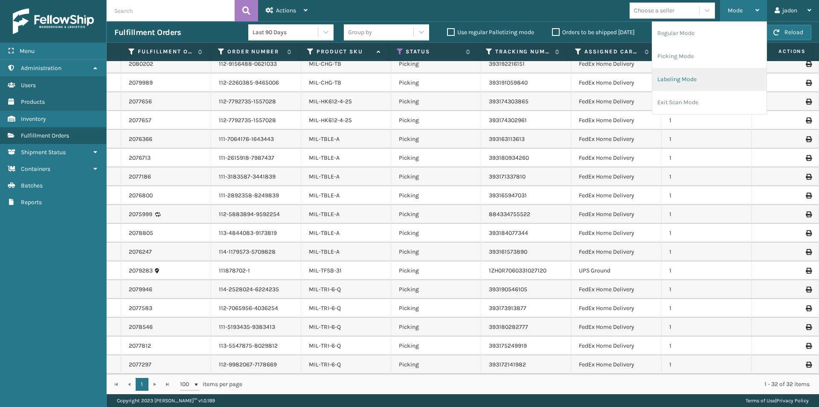
click at [701, 76] on li "Labeling Mode" at bounding box center [709, 79] width 114 height 23
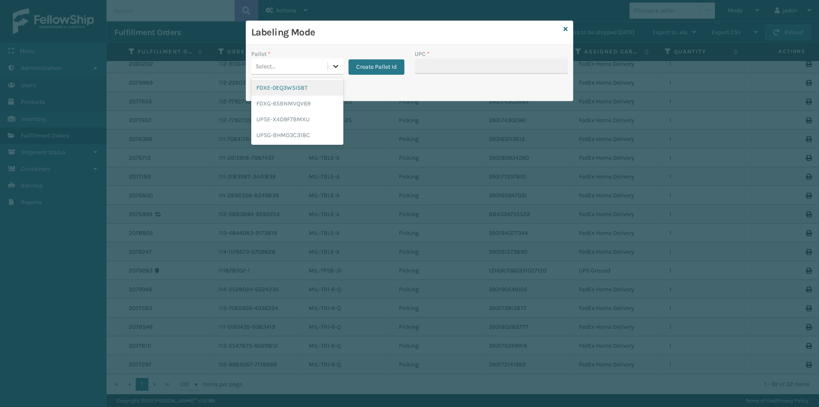
click at [334, 65] on icon at bounding box center [335, 66] width 9 height 9
click at [270, 102] on div "FDXG-65BNMVQV69" at bounding box center [297, 104] width 92 height 16
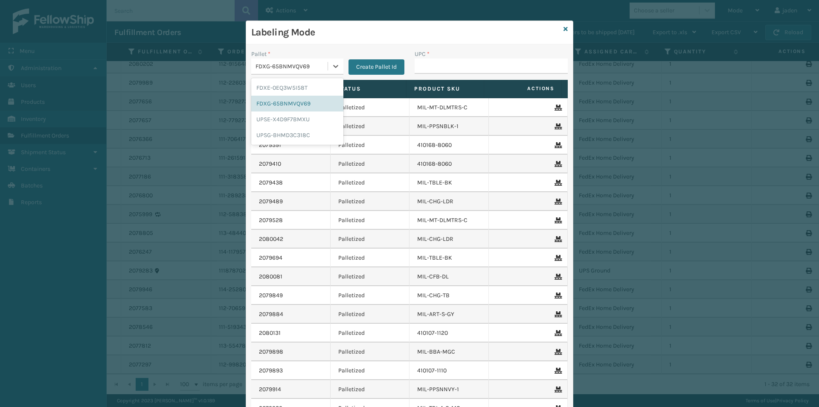
drag, startPoint x: 333, startPoint y: 60, endPoint x: 324, endPoint y: 70, distance: 13.9
click at [331, 65] on div at bounding box center [335, 65] width 15 height 15
click at [281, 133] on div "UPSG-BHMD3C318C" at bounding box center [297, 135] width 92 height 16
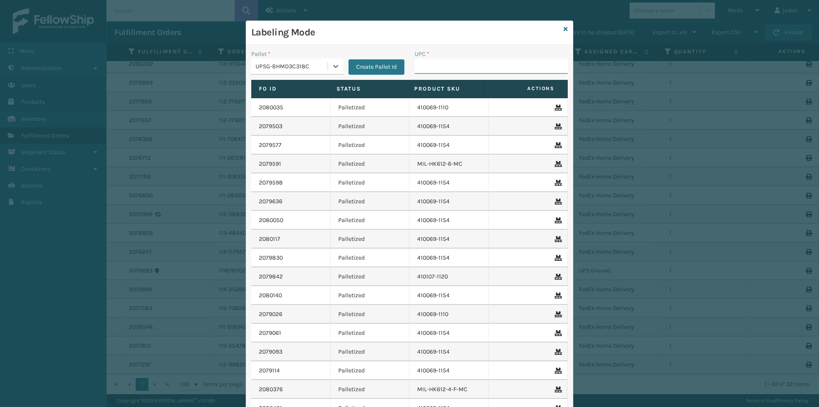
click at [428, 69] on input "UPC *" at bounding box center [491, 65] width 153 height 15
click at [564, 30] on icon at bounding box center [566, 29] width 4 height 6
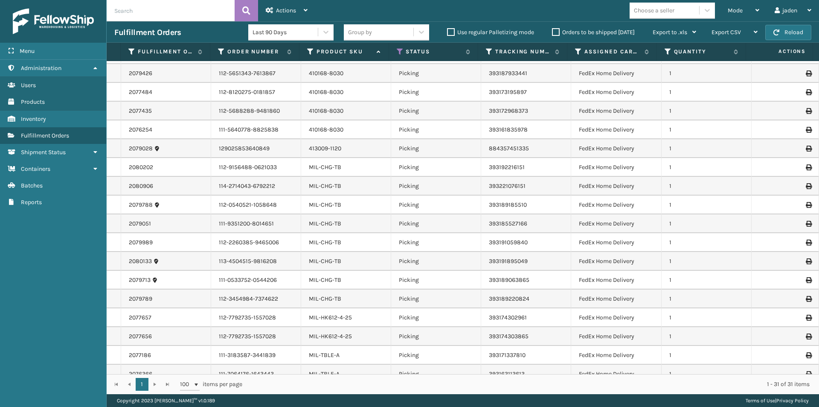
scroll to position [0, 0]
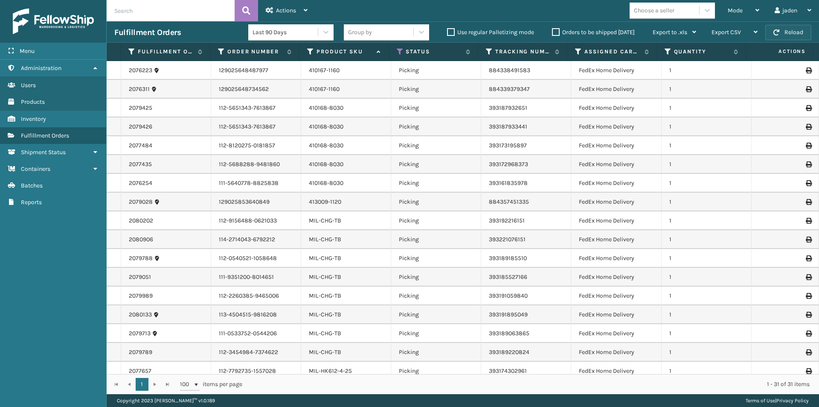
click at [787, 28] on button "Reload" at bounding box center [788, 32] width 46 height 15
click at [786, 35] on button "Reload" at bounding box center [788, 32] width 46 height 15
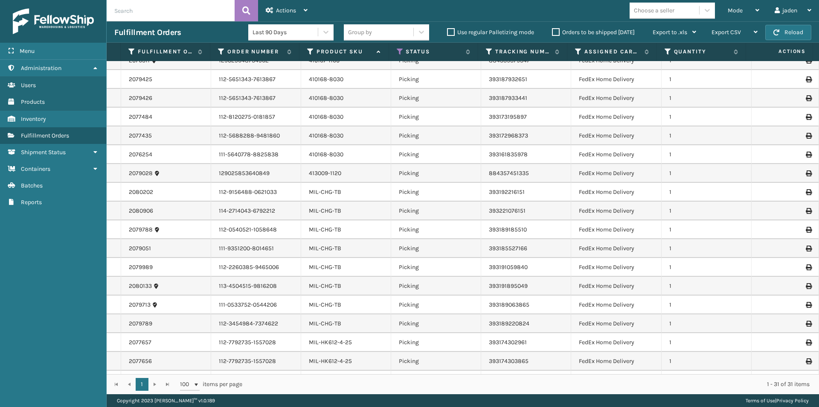
scroll to position [43, 0]
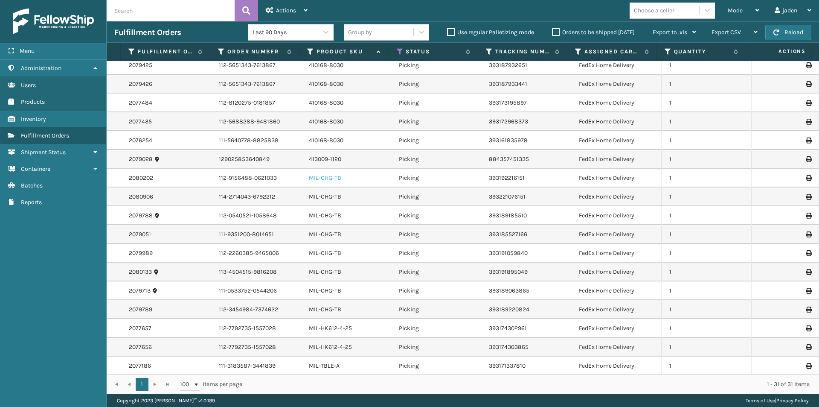
click at [331, 178] on link "MIL-CHG-TB" at bounding box center [325, 177] width 32 height 7
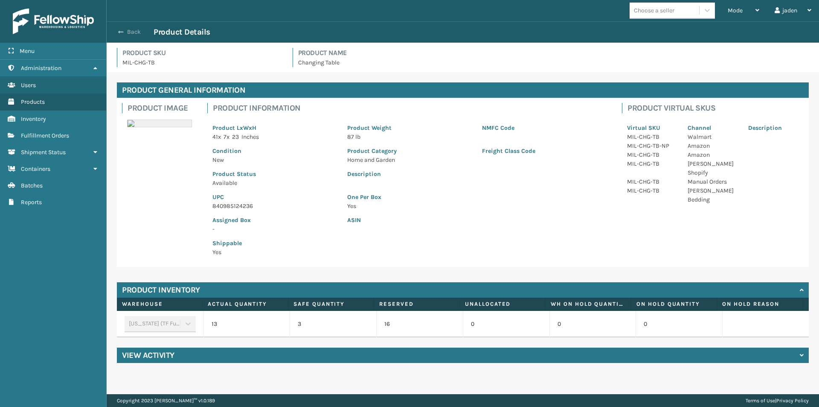
click at [122, 30] on span "button" at bounding box center [120, 32] width 5 height 6
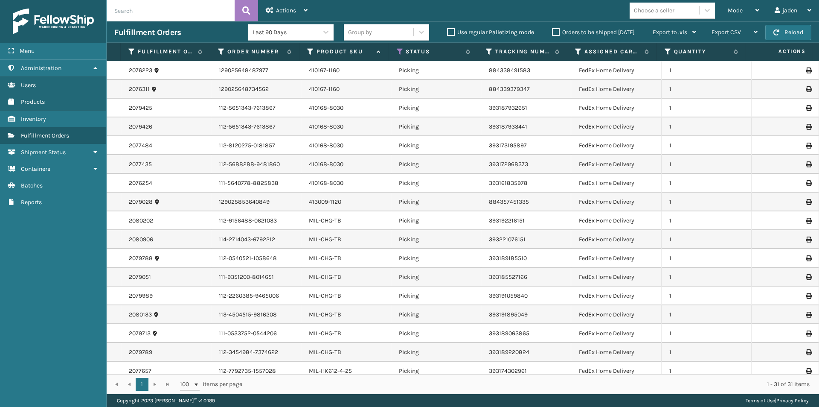
drag, startPoint x: 82, startPoint y: 236, endPoint x: 45, endPoint y: 326, distance: 97.4
click at [45, 326] on div "Menu Administration Users Products Inventory Fulfillment Orders Shipment Status…" at bounding box center [53, 203] width 107 height 407
click at [736, 7] on span "Mode" at bounding box center [735, 10] width 15 height 7
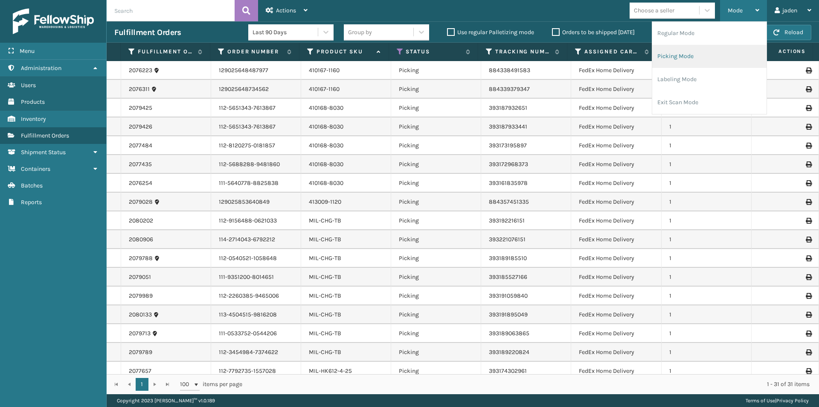
click at [727, 57] on li "Picking Mode" at bounding box center [709, 56] width 114 height 23
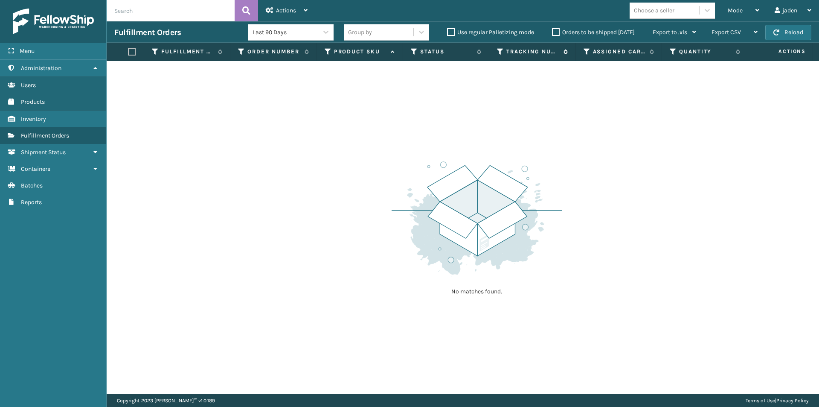
drag, startPoint x: 575, startPoint y: 161, endPoint x: 506, endPoint y: 50, distance: 130.9
click at [388, 122] on div "No matches found." at bounding box center [463, 227] width 712 height 333
click at [789, 32] on button "Reload" at bounding box center [788, 32] width 46 height 15
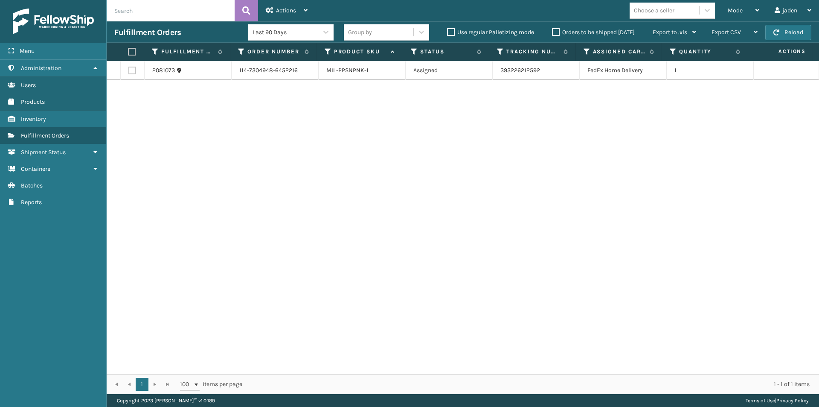
click at [789, 32] on button "Reload" at bounding box center [788, 32] width 46 height 15
drag, startPoint x: 588, startPoint y: 134, endPoint x: 571, endPoint y: 131, distance: 17.3
drag, startPoint x: 571, startPoint y: 131, endPoint x: 337, endPoint y: 126, distance: 233.4
click at [333, 129] on div "2081073 114-7304948-6452216 MIL-PPSNPNK-1 Assigned 393226212592 FedEx Home Deli…" at bounding box center [463, 217] width 712 height 313
click at [556, 34] on label "Orders to be shipped [DATE]" at bounding box center [593, 32] width 83 height 7
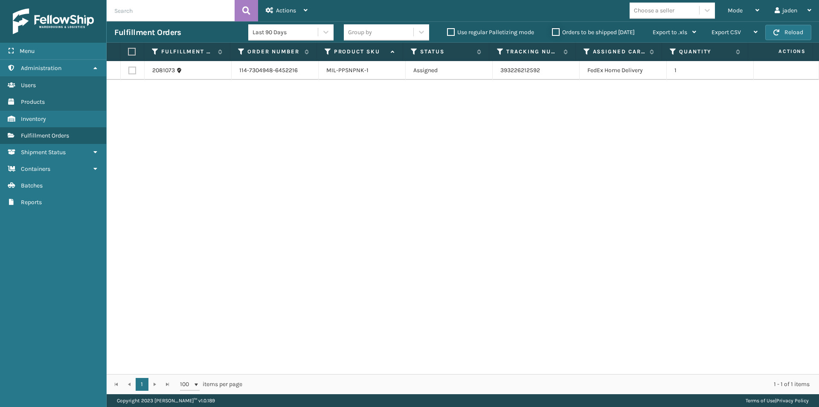
click at [552, 33] on input "Orders to be shipped [DATE]" at bounding box center [552, 30] width 0 height 6
drag, startPoint x: 572, startPoint y: 105, endPoint x: 624, endPoint y: 113, distance: 52.2
drag, startPoint x: 624, startPoint y: 113, endPoint x: 514, endPoint y: 56, distance: 124.2
click at [423, 129] on div "2081073 114-7304948-6452216 MIL-PPSNPNK-1 Assigned 393226212592 FedEx Home Deli…" at bounding box center [463, 217] width 712 height 313
click at [556, 33] on label "Orders to be shipped [DATE]" at bounding box center [593, 32] width 83 height 7
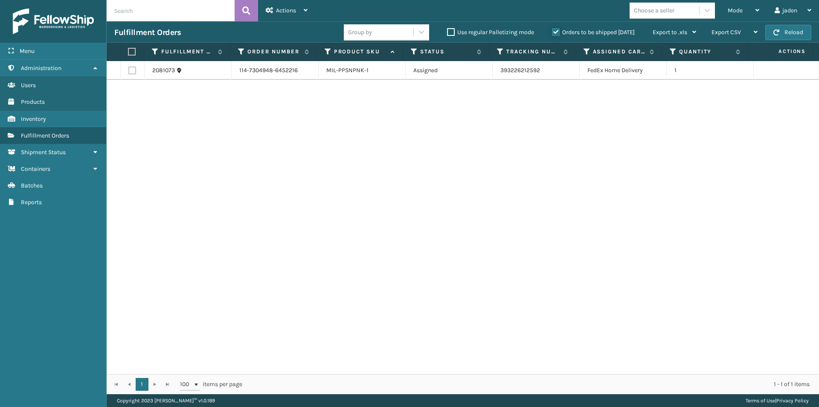
click at [552, 33] on input "Orders to be shipped [DATE]" at bounding box center [552, 30] width 0 height 6
click at [733, 11] on span "Mode" at bounding box center [735, 10] width 15 height 7
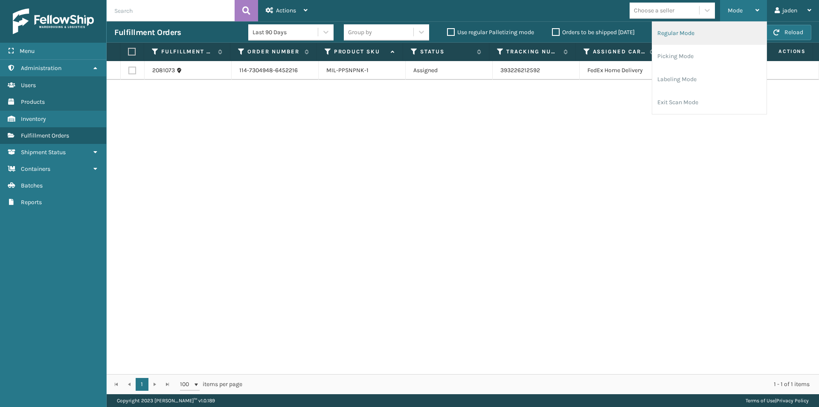
click at [708, 39] on li "Regular Mode" at bounding box center [709, 33] width 114 height 23
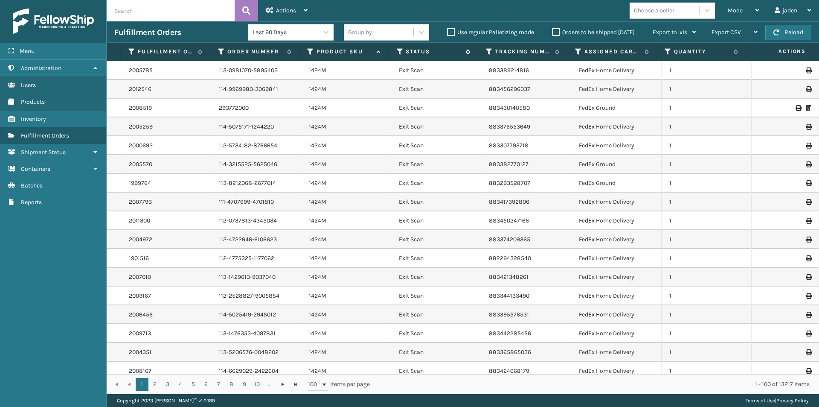
click at [398, 49] on icon at bounding box center [400, 52] width 7 height 8
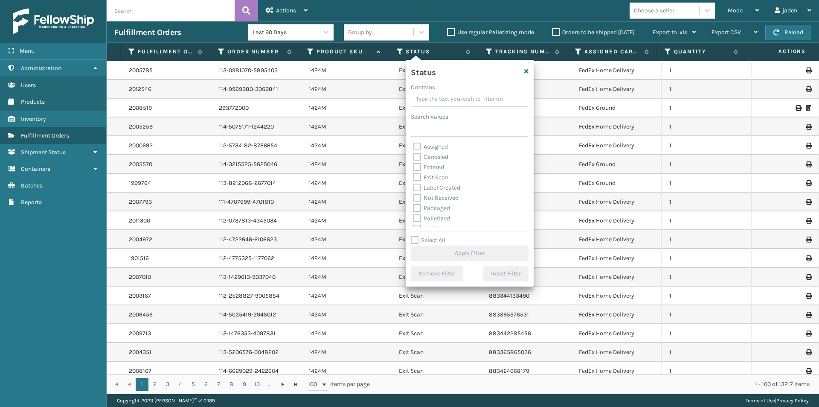
click at [419, 216] on label "Palletized" at bounding box center [431, 218] width 37 height 7
click at [414, 216] on input "Palletized" at bounding box center [413, 216] width 0 height 6
click at [466, 256] on button "Apply Filter" at bounding box center [470, 252] width 118 height 15
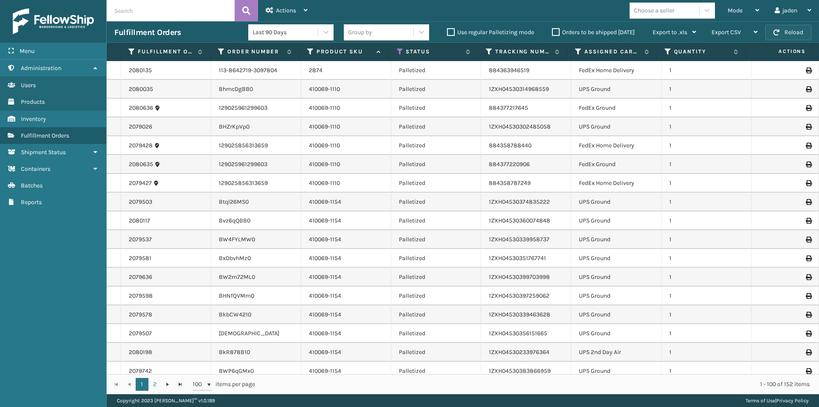
click at [801, 37] on button "Reload" at bounding box center [788, 32] width 46 height 15
click at [737, 6] on div "Mode" at bounding box center [744, 10] width 32 height 21
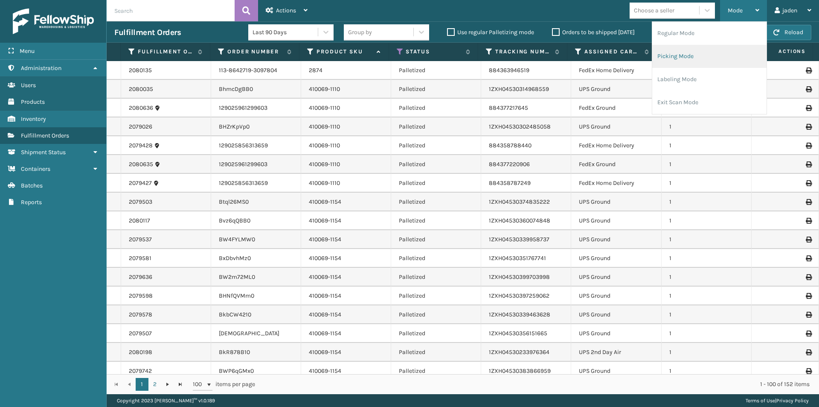
click at [700, 58] on li "Picking Mode" at bounding box center [709, 56] width 114 height 23
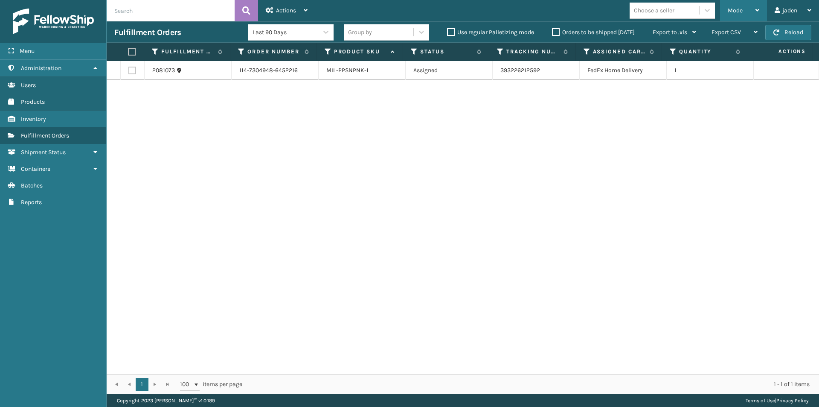
click at [763, 4] on div "Mode Regular Mode Picking Mode Labeling Mode Exit Scan Mode" at bounding box center [743, 10] width 47 height 21
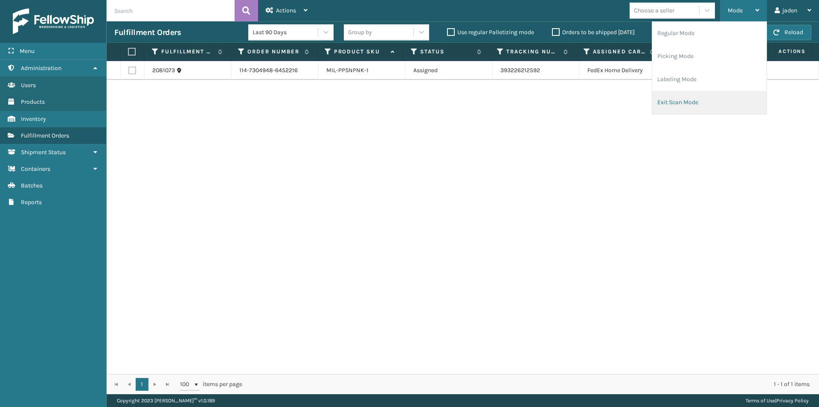
click at [696, 101] on li "Exit Scan Mode" at bounding box center [709, 102] width 114 height 23
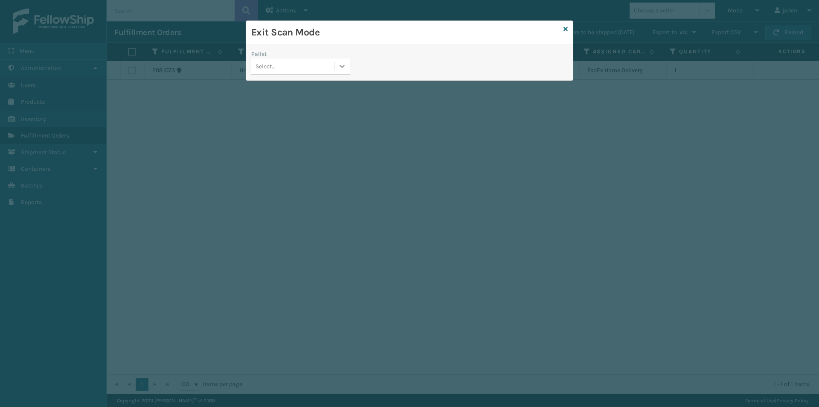
drag, startPoint x: 345, startPoint y: 70, endPoint x: 335, endPoint y: 74, distance: 10.5
click at [345, 70] on icon at bounding box center [342, 66] width 9 height 9
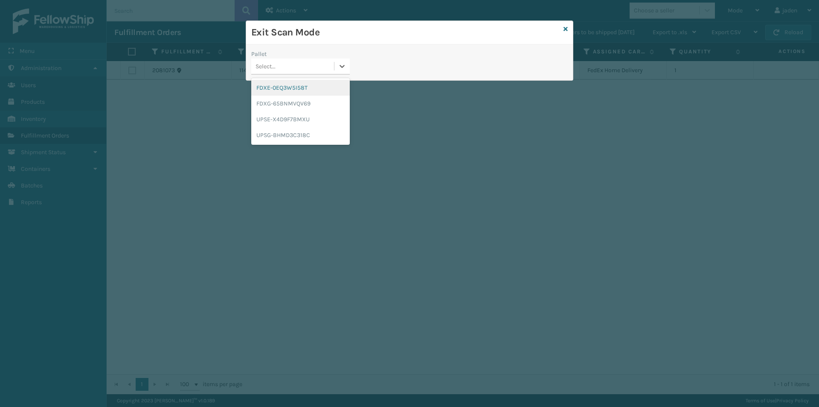
click at [293, 92] on div "FDXE-0EQ3W5I58T" at bounding box center [300, 88] width 99 height 16
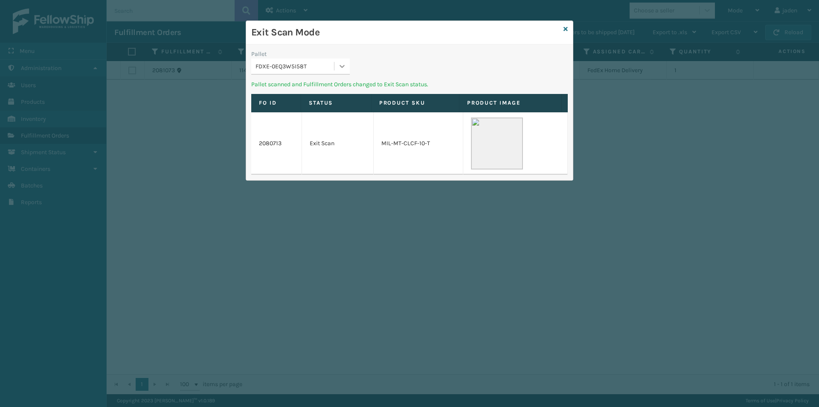
click at [344, 71] on div at bounding box center [341, 65] width 15 height 15
click at [321, 85] on div "FDXG-65BNMVQV69" at bounding box center [300, 88] width 99 height 16
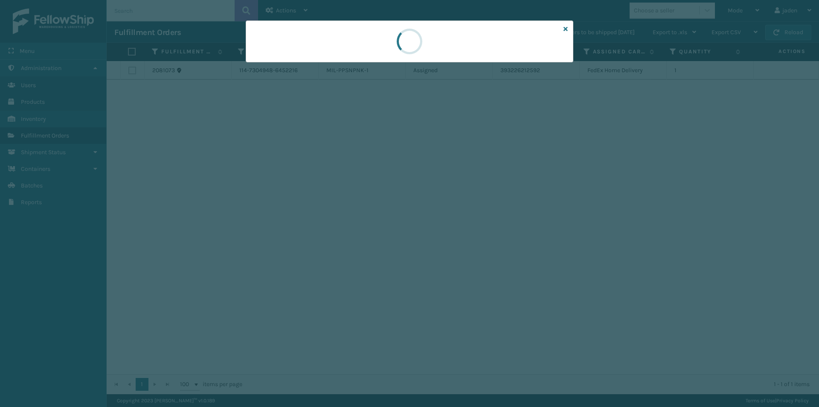
drag, startPoint x: 443, startPoint y: 50, endPoint x: 331, endPoint y: 38, distance: 112.4
click at [331, 38] on div at bounding box center [410, 41] width 328 height 42
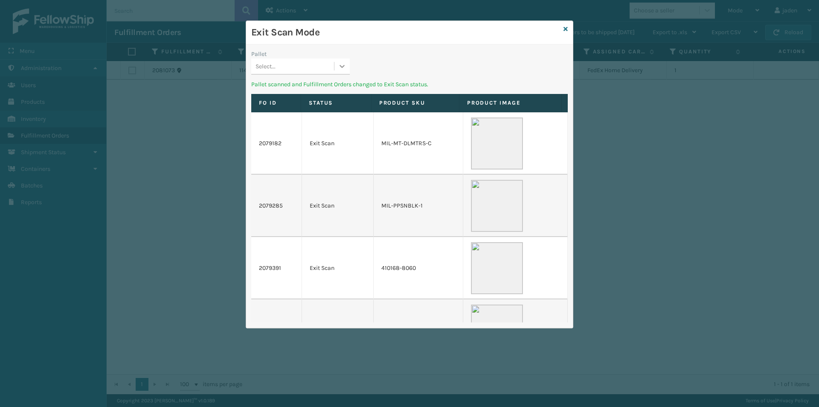
click at [345, 68] on icon at bounding box center [342, 66] width 9 height 9
click at [316, 86] on div "UPSE-X4D9F7BMXU" at bounding box center [300, 88] width 99 height 16
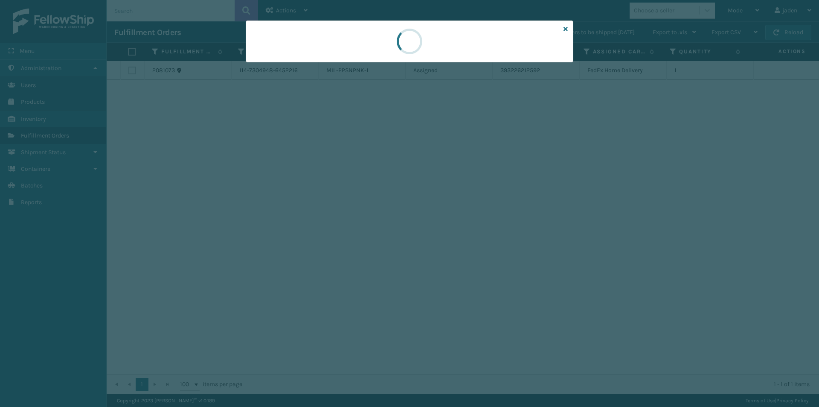
drag, startPoint x: 448, startPoint y: 71, endPoint x: 386, endPoint y: 53, distance: 64.7
click at [321, 53] on div at bounding box center [410, 41] width 328 height 42
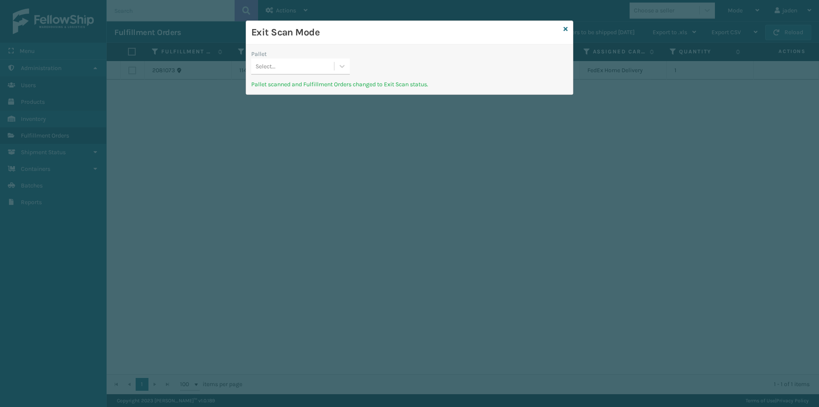
drag, startPoint x: 462, startPoint y: 53, endPoint x: 374, endPoint y: 48, distance: 87.6
click at [326, 50] on div "Pallet" at bounding box center [300, 53] width 99 height 9
click at [333, 73] on div "Select..." at bounding box center [300, 66] width 99 height 16
click at [309, 90] on div "UPSG-BHMD3C318C" at bounding box center [300, 88] width 99 height 16
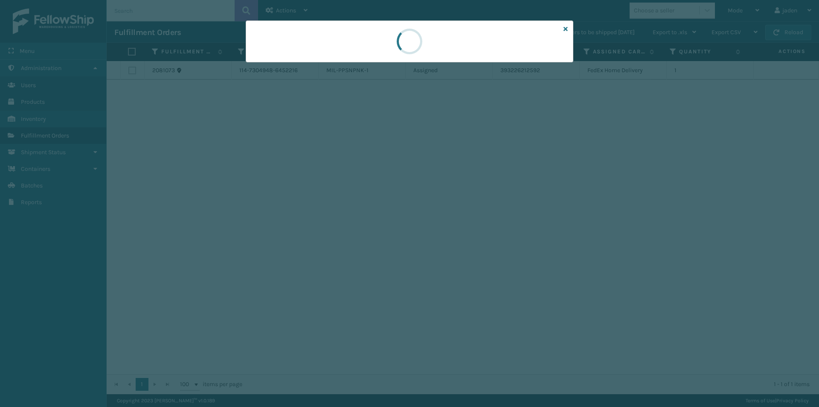
drag, startPoint x: 455, startPoint y: 66, endPoint x: 292, endPoint y: 41, distance: 164.8
drag, startPoint x: 292, startPoint y: 41, endPoint x: 466, endPoint y: 70, distance: 176.0
click at [340, 55] on div at bounding box center [410, 41] width 328 height 42
drag, startPoint x: 465, startPoint y: 70, endPoint x: 457, endPoint y: 68, distance: 7.4
drag, startPoint x: 457, startPoint y: 68, endPoint x: 438, endPoint y: 46, distance: 29.0
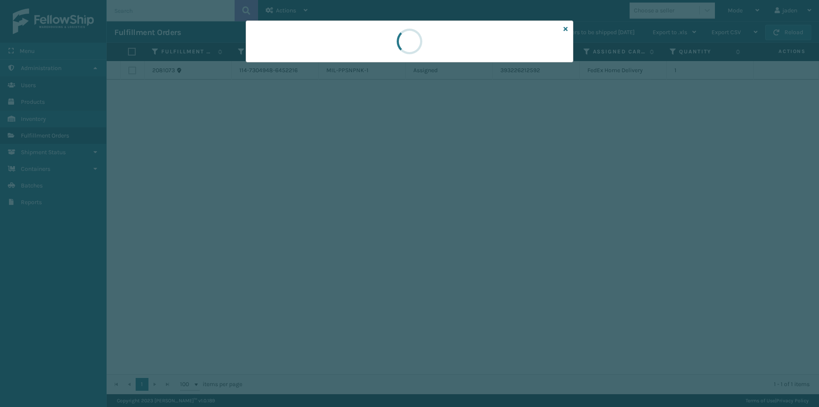
click at [355, 46] on div at bounding box center [410, 41] width 328 height 42
drag, startPoint x: 464, startPoint y: 45, endPoint x: 432, endPoint y: 46, distance: 31.6
click at [352, 44] on div at bounding box center [410, 41] width 328 height 42
drag, startPoint x: 432, startPoint y: 46, endPoint x: 288, endPoint y: 25, distance: 146.1
drag, startPoint x: 288, startPoint y: 25, endPoint x: 378, endPoint y: 27, distance: 90.0
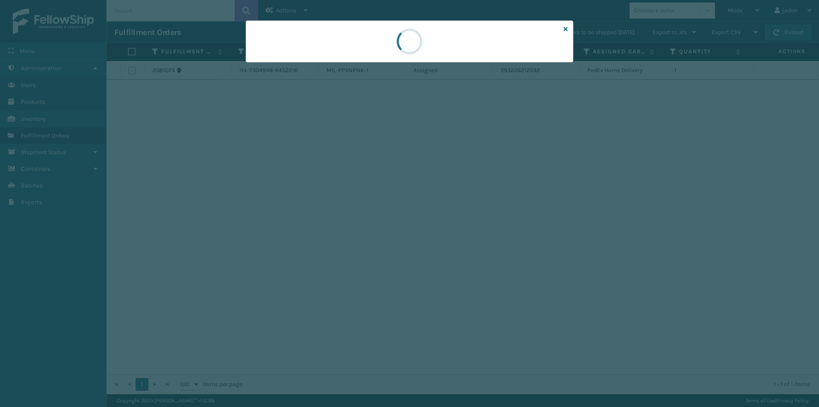
click at [309, 26] on div at bounding box center [410, 41] width 328 height 42
drag, startPoint x: 398, startPoint y: 27, endPoint x: 270, endPoint y: 24, distance: 128.0
click at [270, 24] on div at bounding box center [410, 41] width 328 height 42
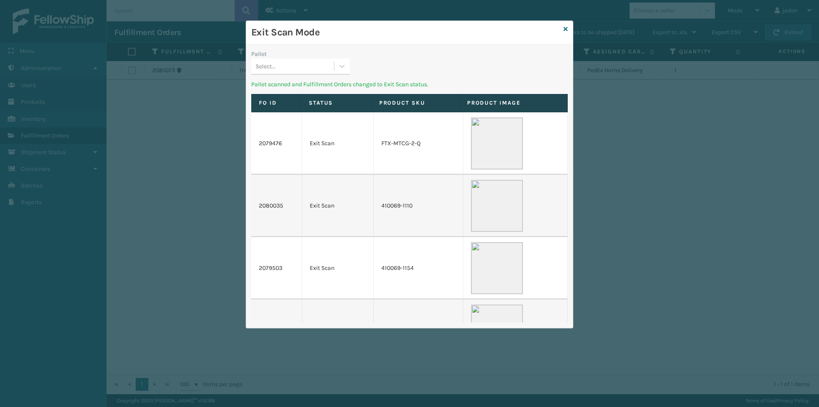
drag, startPoint x: 514, startPoint y: 51, endPoint x: 357, endPoint y: 46, distance: 156.6
click at [366, 34] on h3 "Exit Scan Mode" at bounding box center [405, 32] width 309 height 13
drag, startPoint x: 460, startPoint y: 78, endPoint x: 355, endPoint y: 58, distance: 106.7
click at [378, 52] on div "Pallet Select..." at bounding box center [409, 64] width 327 height 30
click at [340, 65] on icon at bounding box center [342, 66] width 9 height 9
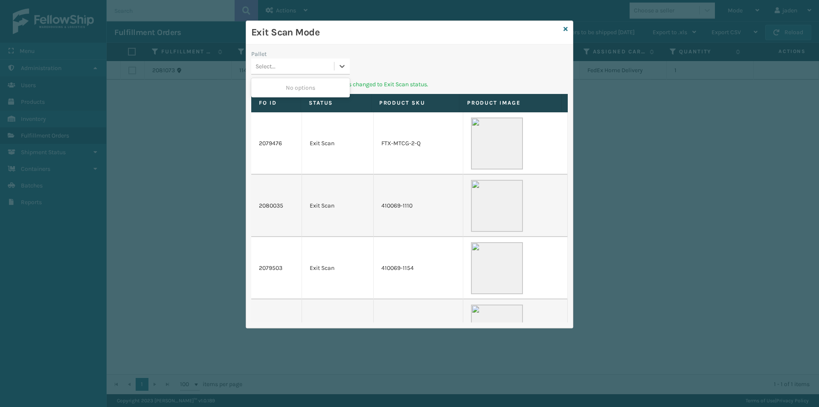
drag, startPoint x: 317, startPoint y: 87, endPoint x: 462, endPoint y: 62, distance: 148.0
click at [320, 87] on div "No options" at bounding box center [300, 88] width 99 height 16
drag, startPoint x: 462, startPoint y: 62, endPoint x: 484, endPoint y: 77, distance: 26.3
click at [410, 68] on div "Pallet Select... Pallet scanned and Fulfillment Orders changed to Exit Scan sta…" at bounding box center [409, 185] width 327 height 283
drag, startPoint x: 476, startPoint y: 75, endPoint x: 465, endPoint y: 72, distance: 11.5
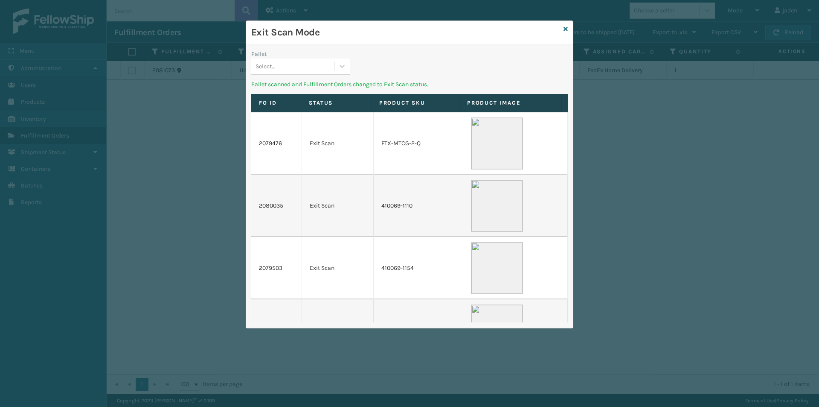
drag, startPoint x: 346, startPoint y: 70, endPoint x: 342, endPoint y: 77, distance: 8.4
click at [344, 74] on div "Select..." at bounding box center [300, 66] width 99 height 16
click at [363, 76] on div "Pallet 0 results available. Use Up and Down to choose options, press Enter to s…" at bounding box center [409, 64] width 327 height 30
click at [565, 28] on icon at bounding box center [566, 29] width 4 height 6
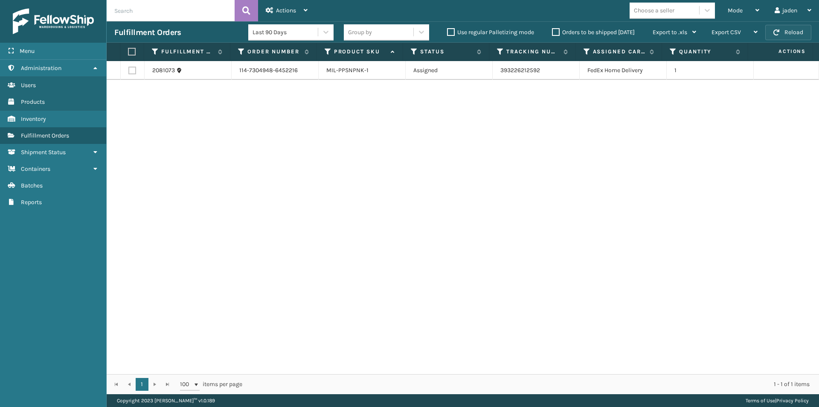
click at [805, 35] on button "Reload" at bounding box center [788, 32] width 46 height 15
click at [779, 42] on div "Fulfillment Orders Last 90 Days Group by Use regular Palletizing mode Orders to…" at bounding box center [463, 31] width 712 height 21
click at [776, 34] on span "button" at bounding box center [776, 32] width 6 height 6
drag, startPoint x: 527, startPoint y: 144, endPoint x: 295, endPoint y: 132, distance: 232.3
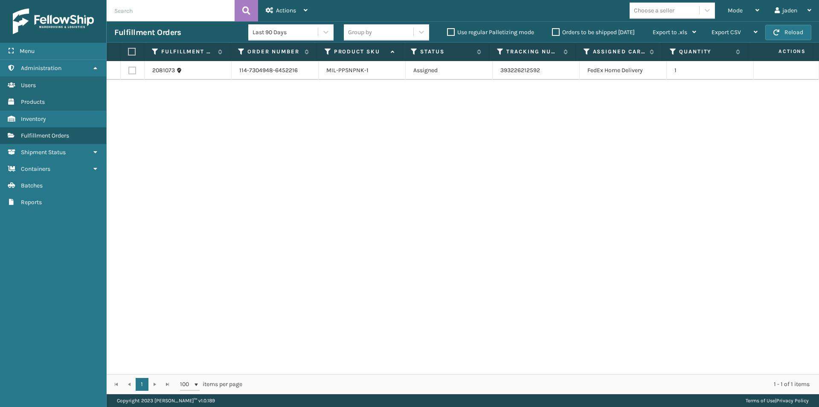
click at [295, 132] on div "2081073 114-7304948-6452216 MIL-PPSNPNK-1 Assigned 393226212592 FedEx Home Deli…" at bounding box center [463, 217] width 712 height 313
click at [733, 19] on div "Mode" at bounding box center [744, 10] width 32 height 21
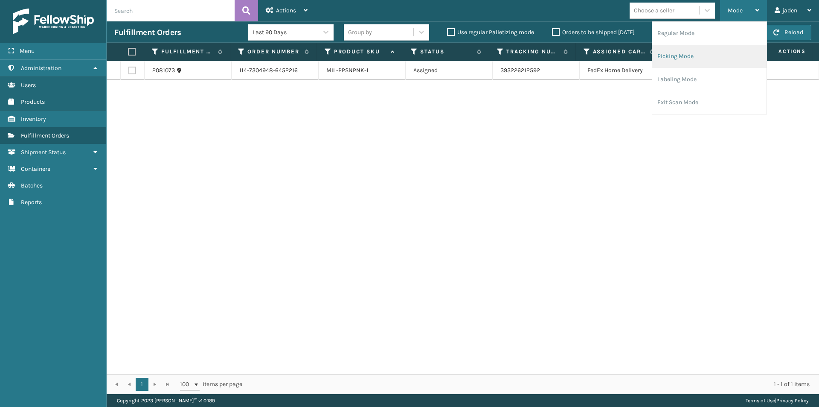
click at [709, 58] on li "Picking Mode" at bounding box center [709, 56] width 114 height 23
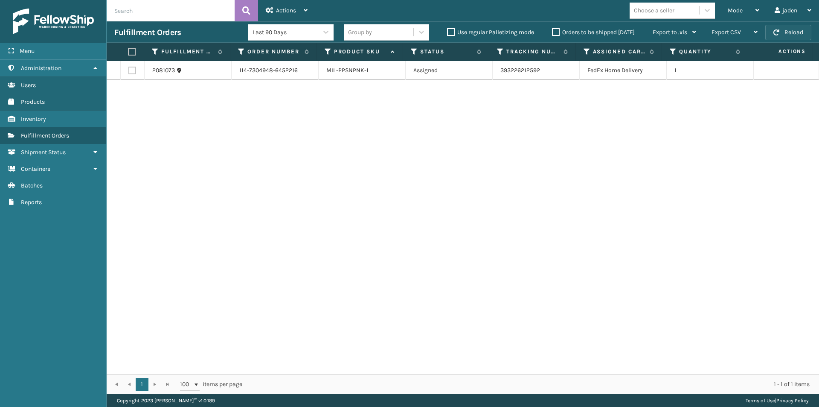
click at [774, 34] on span "button" at bounding box center [776, 32] width 6 height 6
click at [737, 9] on span "Mode" at bounding box center [735, 10] width 15 height 7
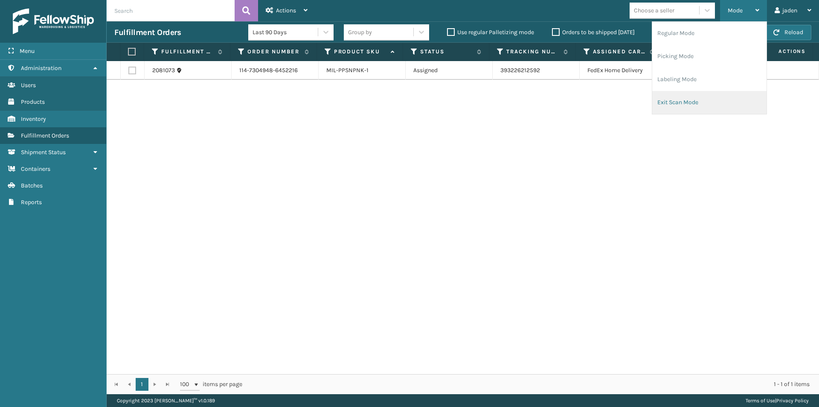
click at [688, 105] on li "Exit Scan Mode" at bounding box center [709, 102] width 114 height 23
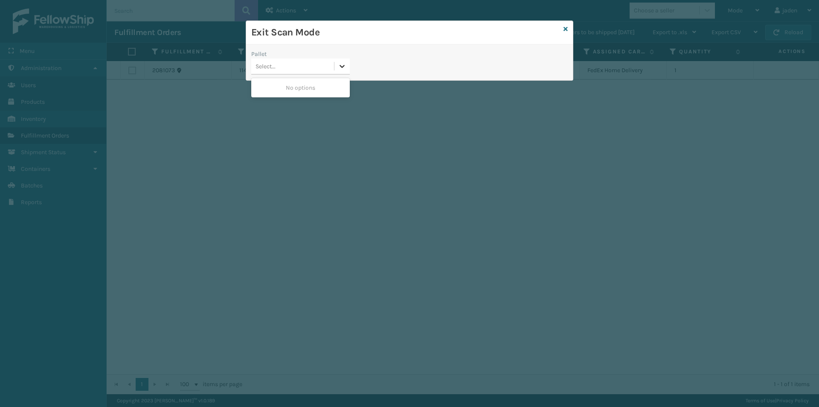
click at [344, 70] on icon at bounding box center [342, 66] width 9 height 9
drag, startPoint x: 303, startPoint y: 81, endPoint x: 476, endPoint y: 9, distance: 188.0
click at [302, 80] on div "No options" at bounding box center [300, 88] width 99 height 16
click at [565, 29] on icon at bounding box center [566, 29] width 4 height 6
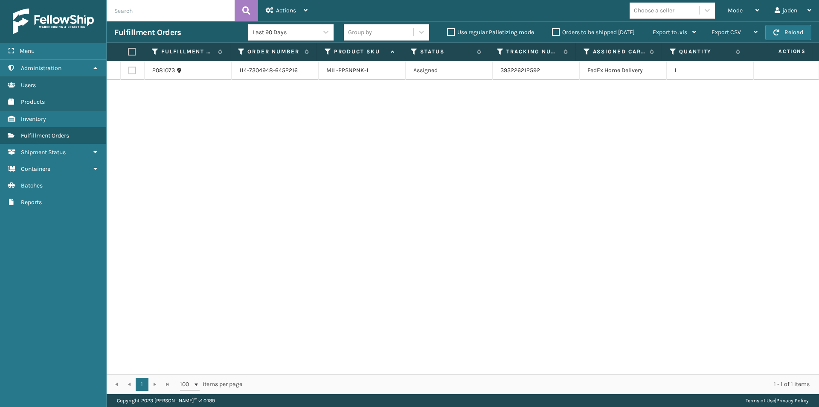
click at [555, 33] on label "Orders to be shipped [DATE]" at bounding box center [593, 32] width 83 height 7
click at [552, 33] on input "Orders to be shipped [DATE]" at bounding box center [552, 30] width 0 height 6
click at [784, 33] on button "Reload" at bounding box center [788, 32] width 46 height 15
